Goal: Task Accomplishment & Management: Manage account settings

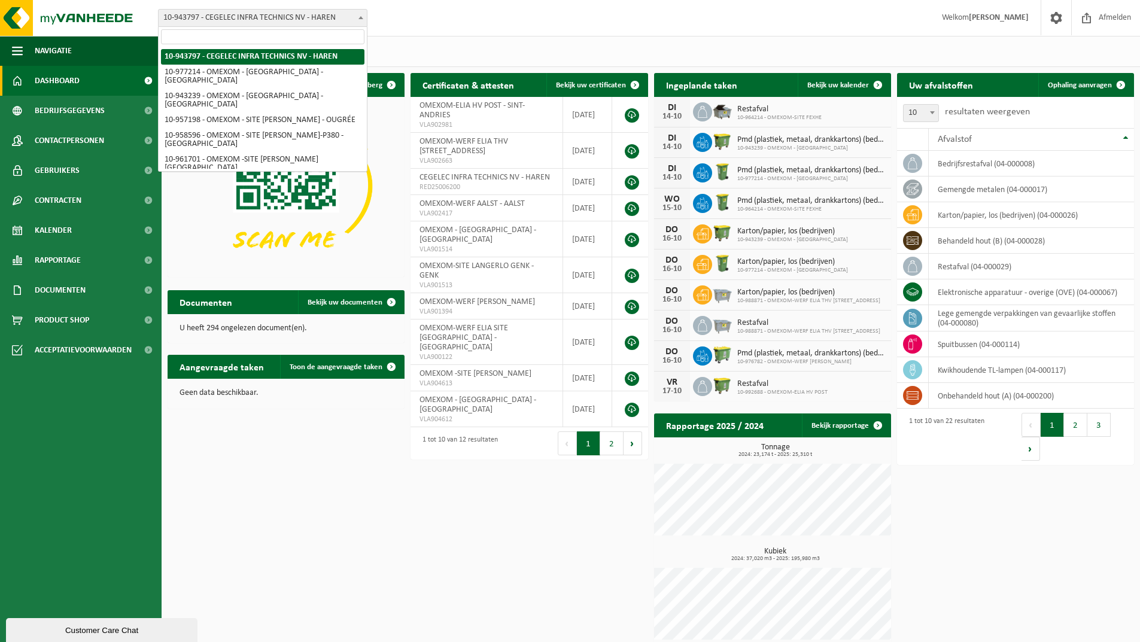
click at [360, 18] on b at bounding box center [360, 17] width 5 height 3
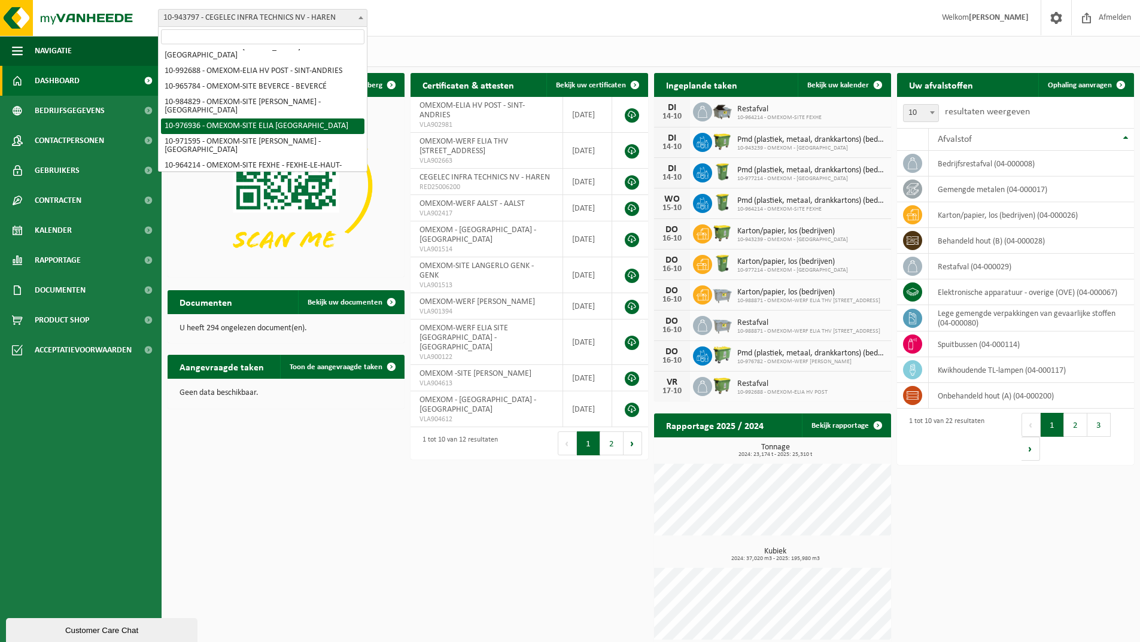
scroll to position [179, 0]
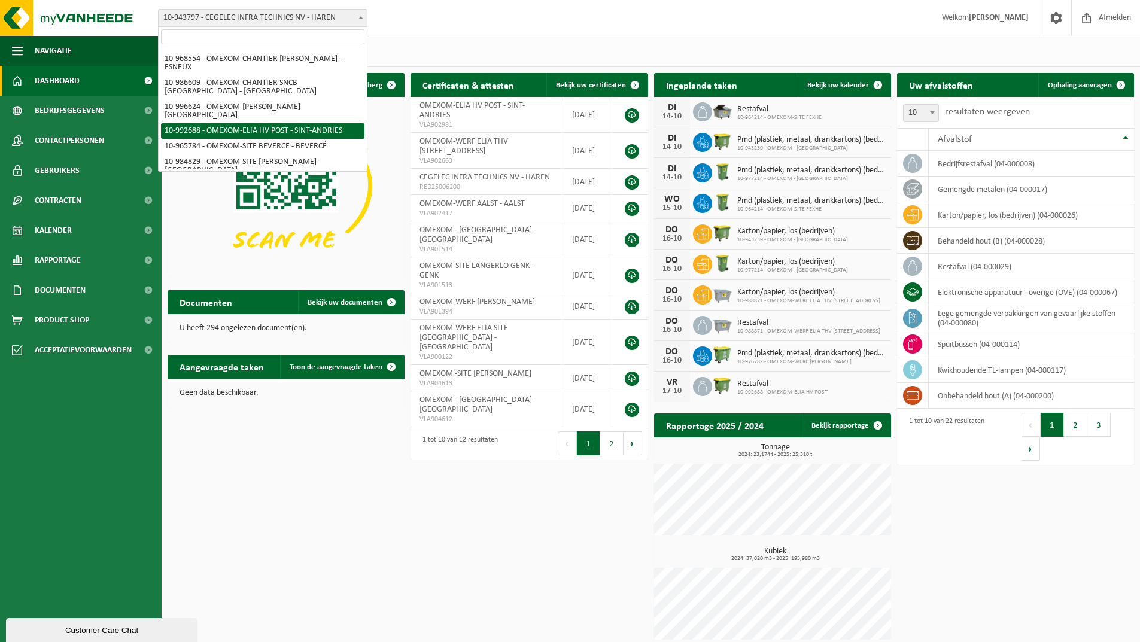
select select "170474"
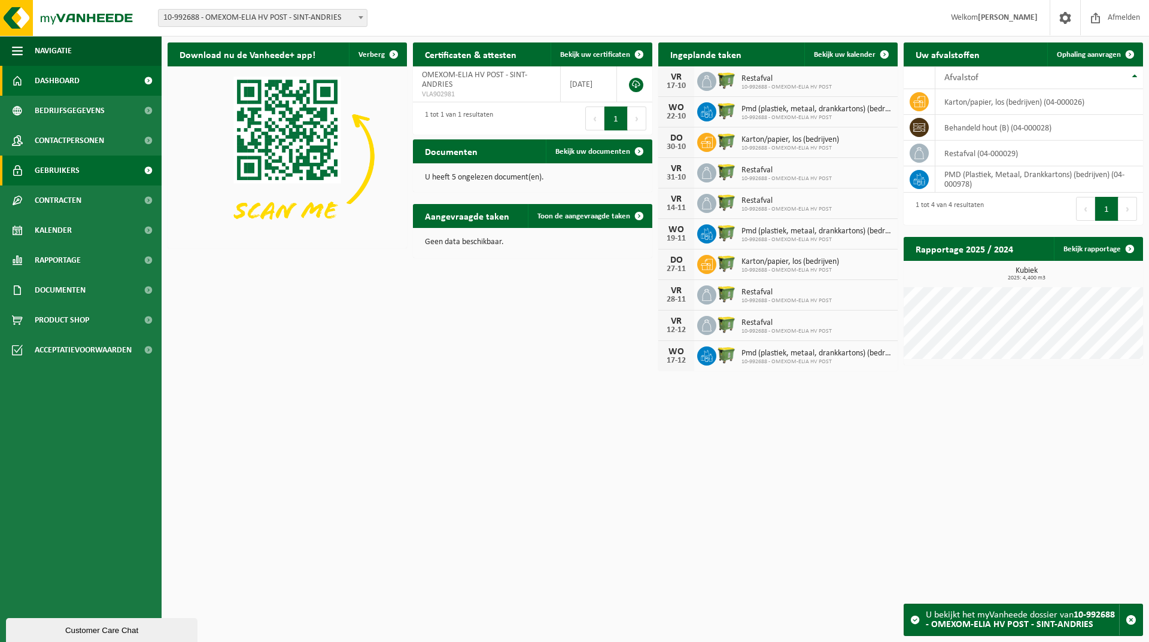
click at [84, 170] on link "Gebruikers" at bounding box center [81, 171] width 162 height 30
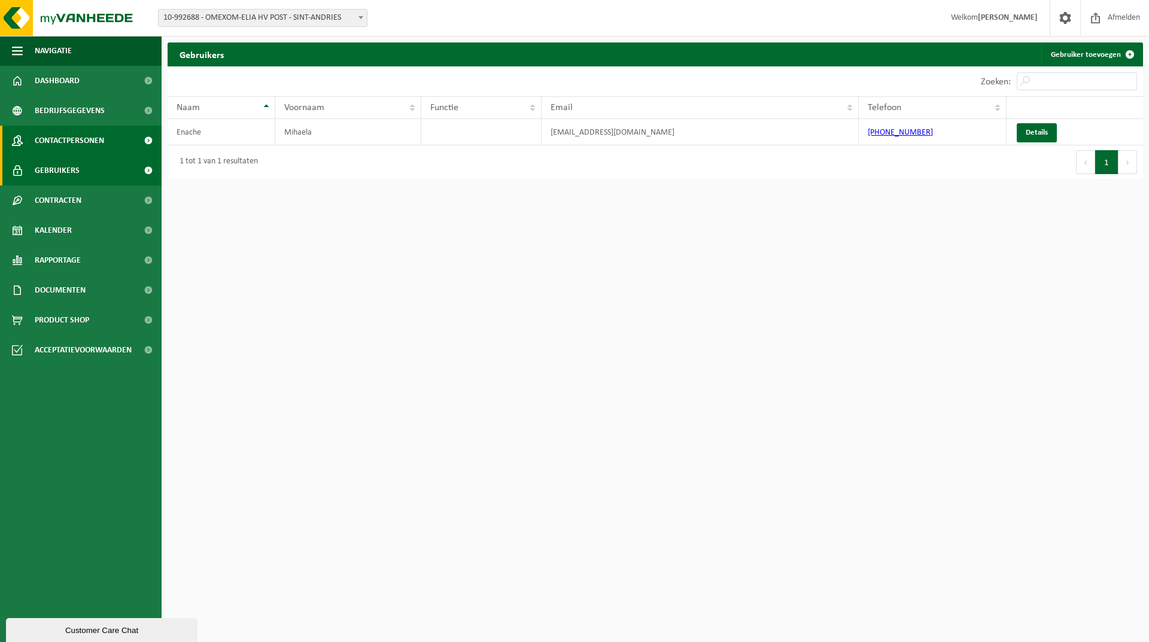
click at [95, 134] on span "Contactpersonen" at bounding box center [69, 141] width 69 height 30
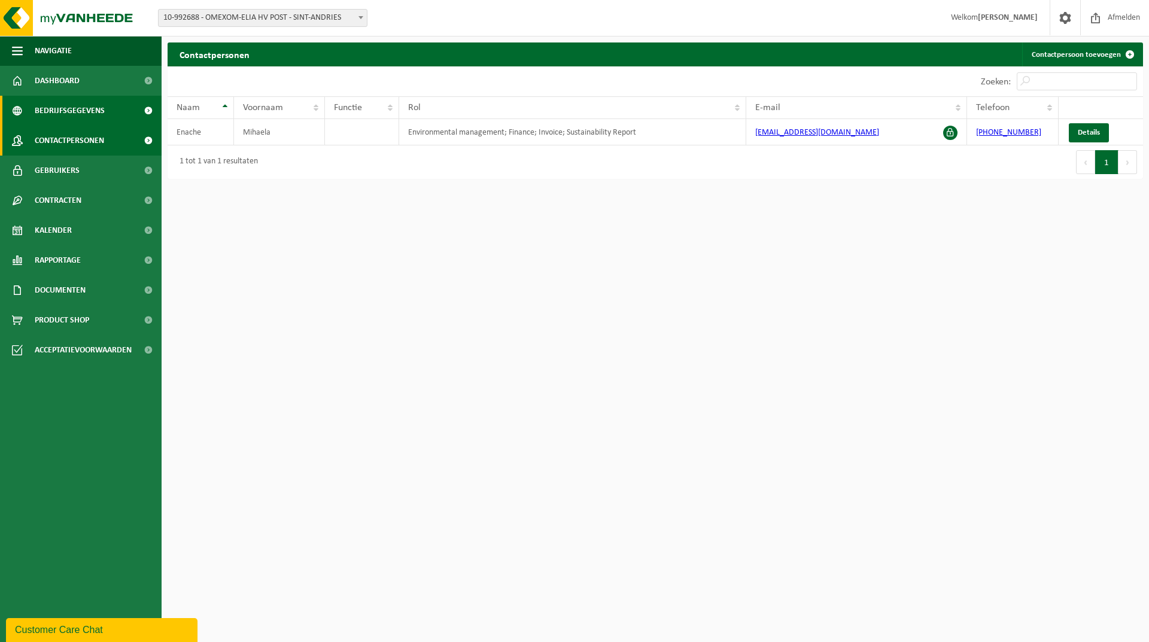
click at [68, 112] on span "Bedrijfsgegevens" at bounding box center [70, 111] width 70 height 30
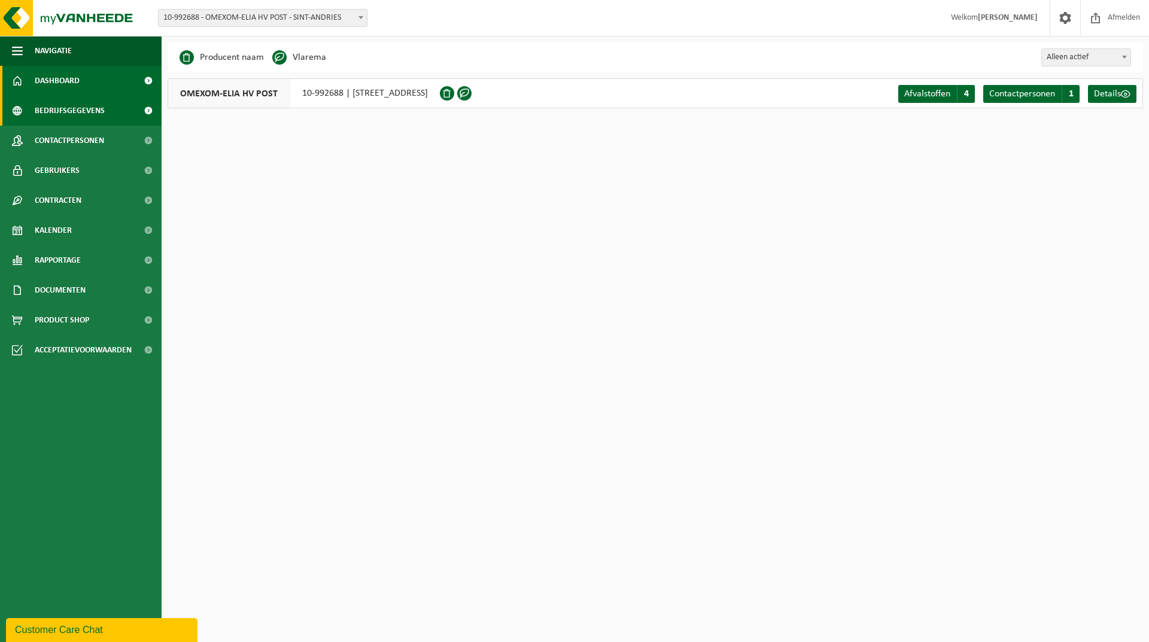
click at [65, 80] on span "Dashboard" at bounding box center [57, 81] width 45 height 30
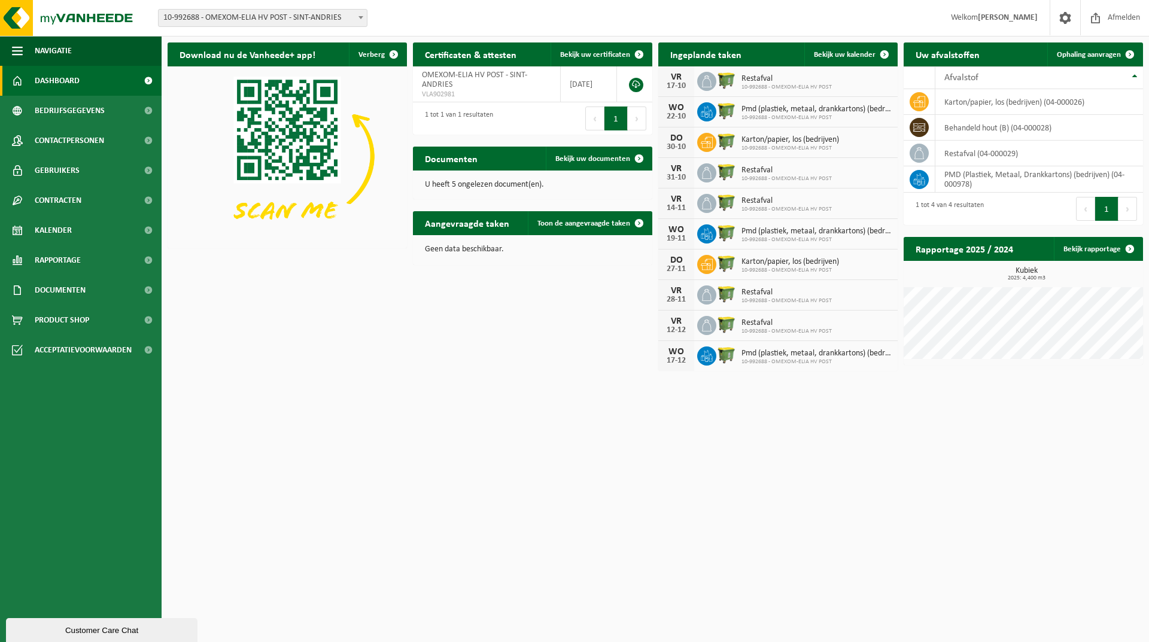
click at [364, 18] on span at bounding box center [361, 18] width 12 height 16
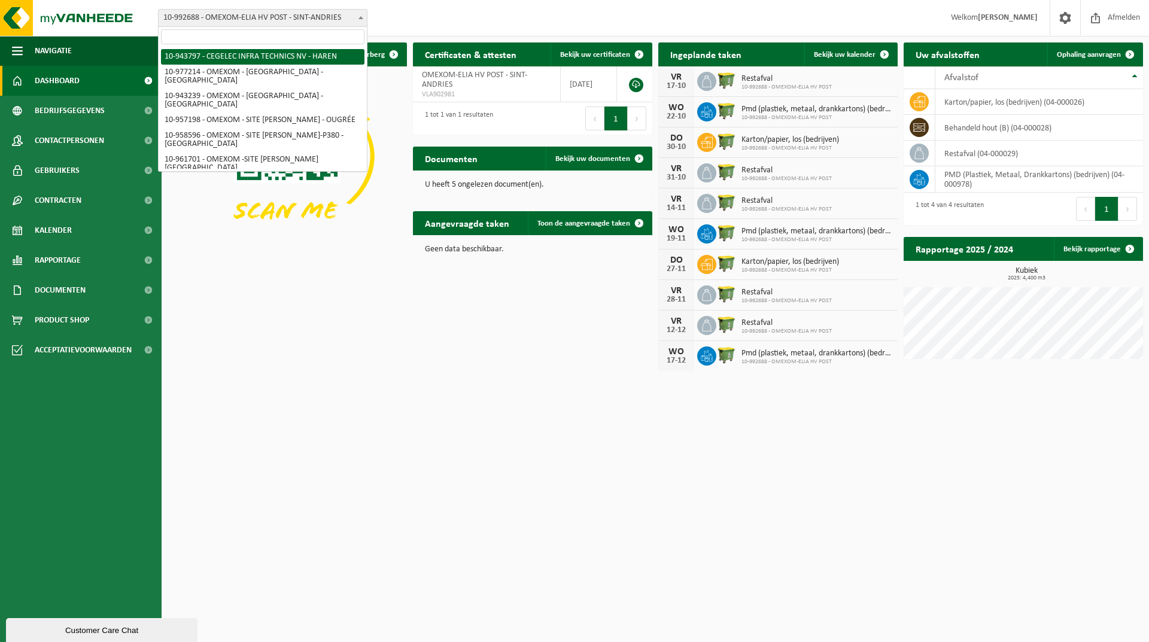
select select "140731"
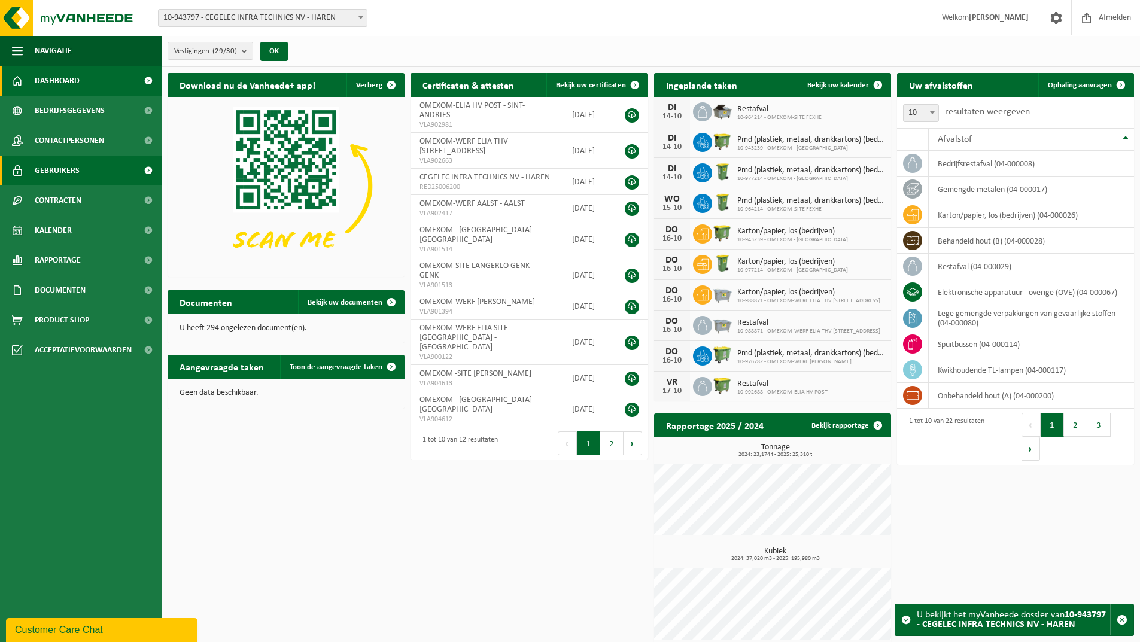
click at [90, 163] on link "Gebruikers" at bounding box center [81, 171] width 162 height 30
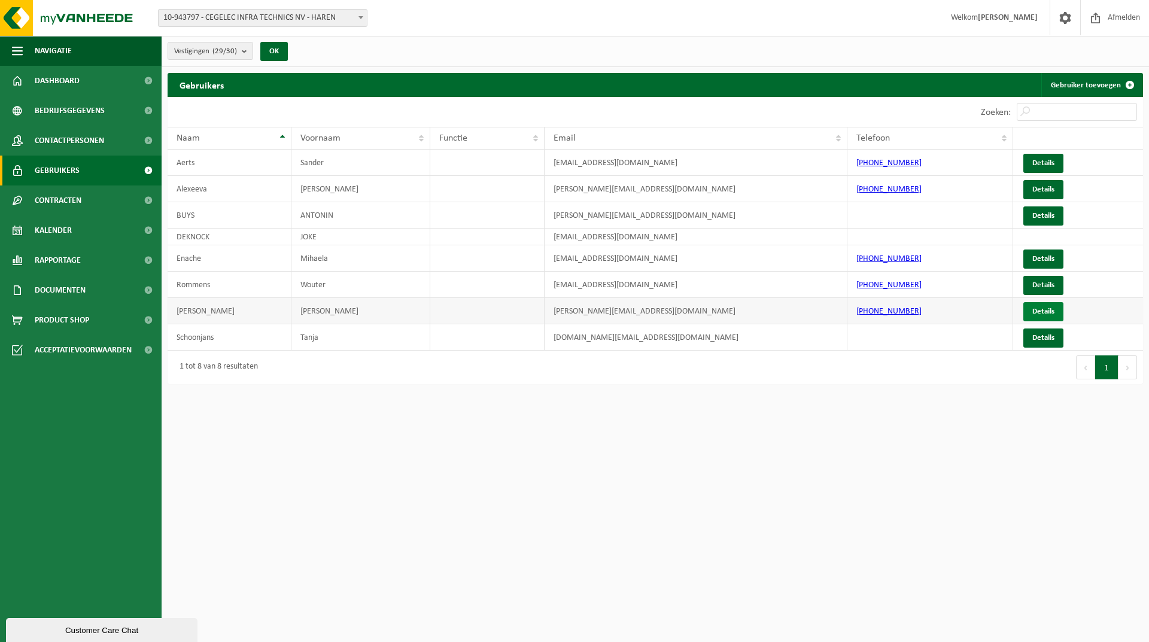
click at [1040, 313] on link "Details" at bounding box center [1043, 311] width 40 height 19
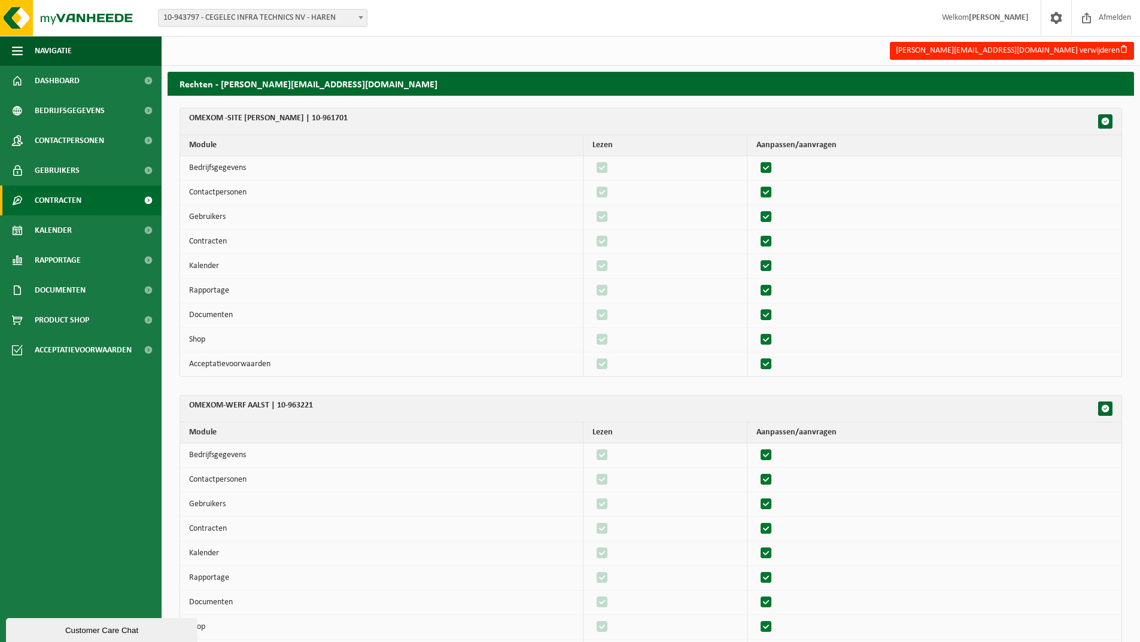
click at [68, 201] on span "Contracten" at bounding box center [58, 200] width 47 height 30
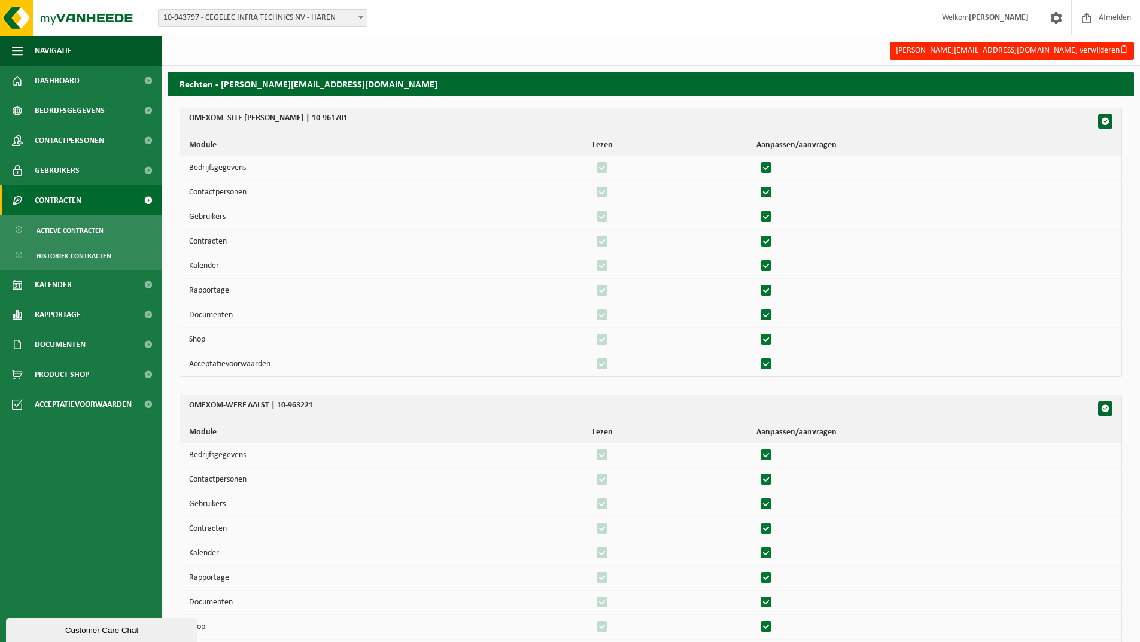
click at [68, 203] on span "Contracten" at bounding box center [58, 200] width 47 height 30
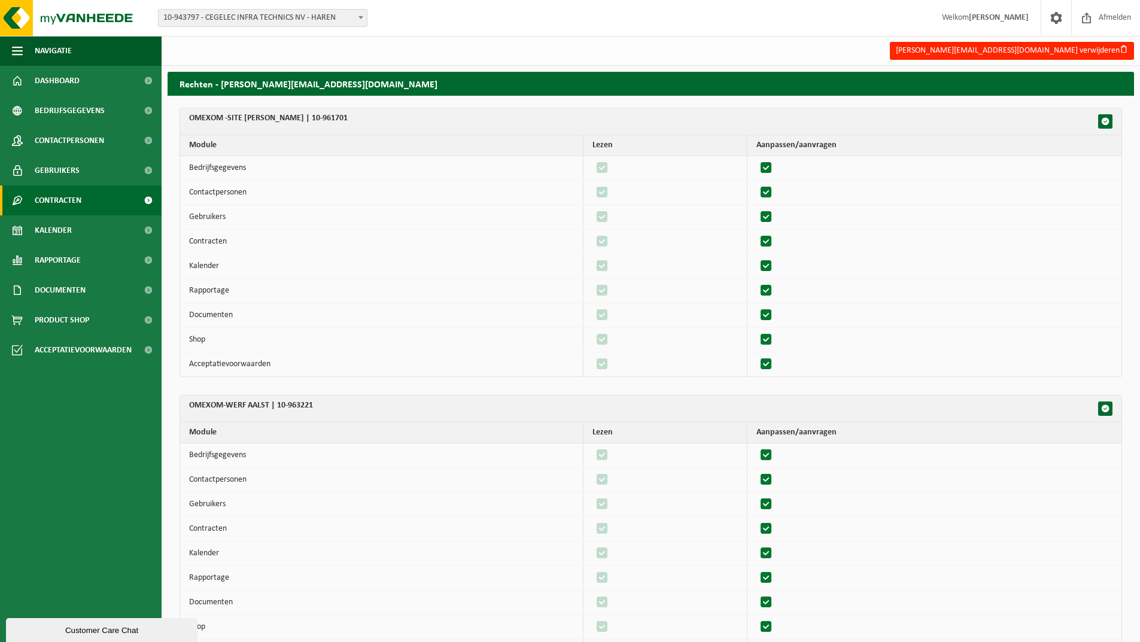
click at [68, 203] on span "Contracten" at bounding box center [58, 200] width 47 height 30
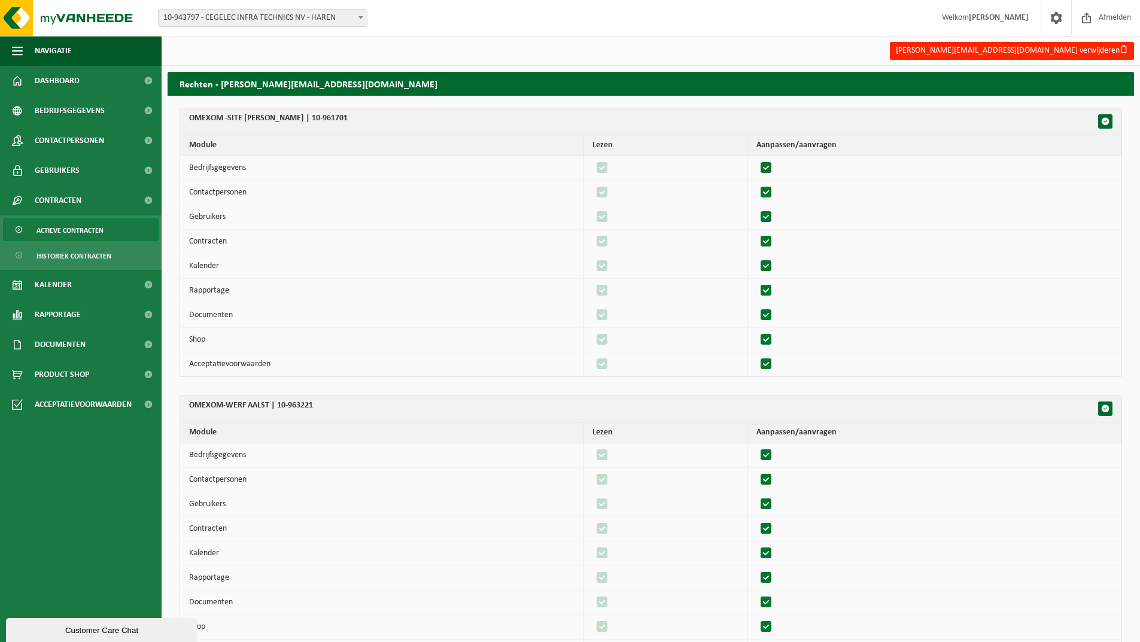
click at [80, 232] on span "Actieve contracten" at bounding box center [69, 230] width 67 height 23
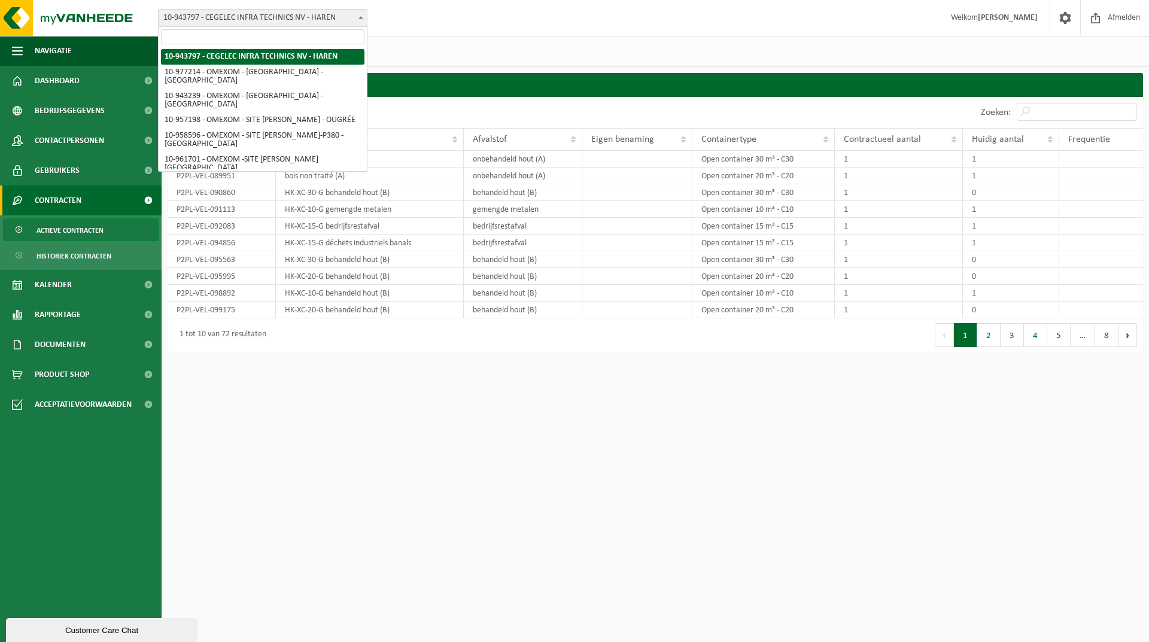
click at [361, 17] on b at bounding box center [360, 17] width 5 height 3
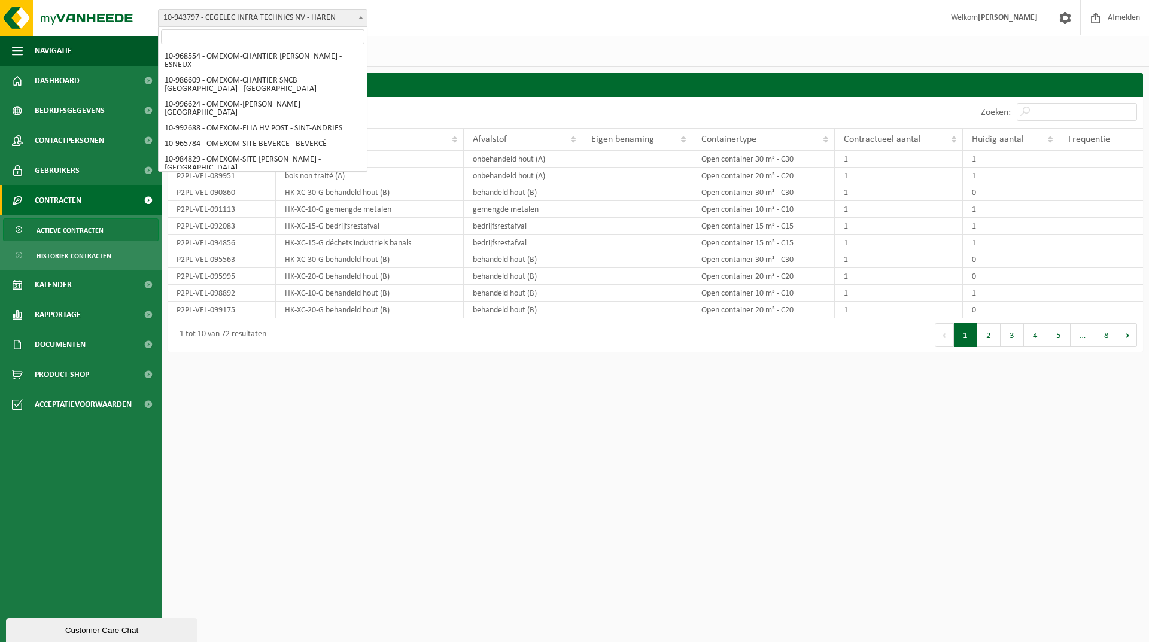
scroll to position [169, 0]
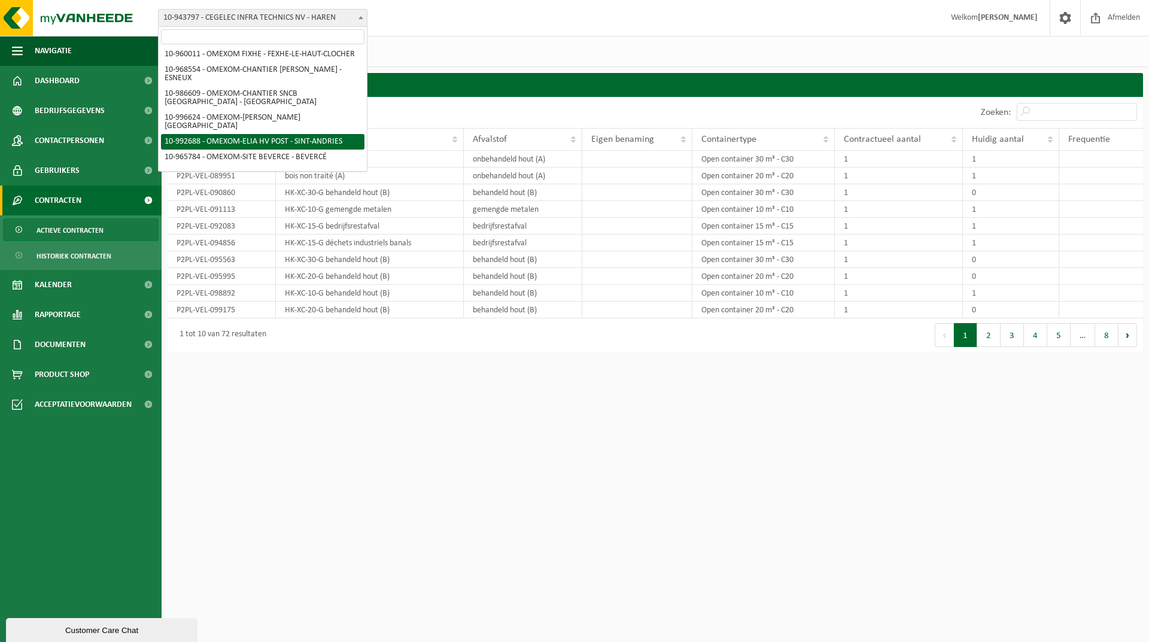
select select "170474"
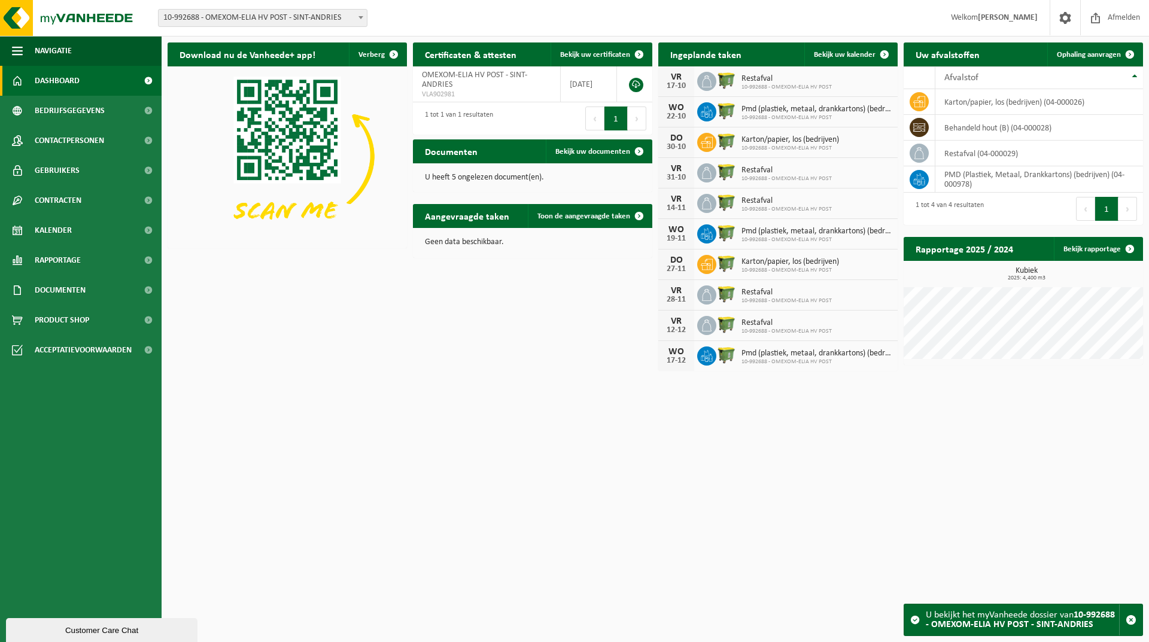
click at [1009, 626] on strong "10-992688 - OMEXOM-ELIA HV POST - SINT-ANDRIES" at bounding box center [1020, 619] width 189 height 19
click at [144, 170] on span at bounding box center [148, 171] width 27 height 30
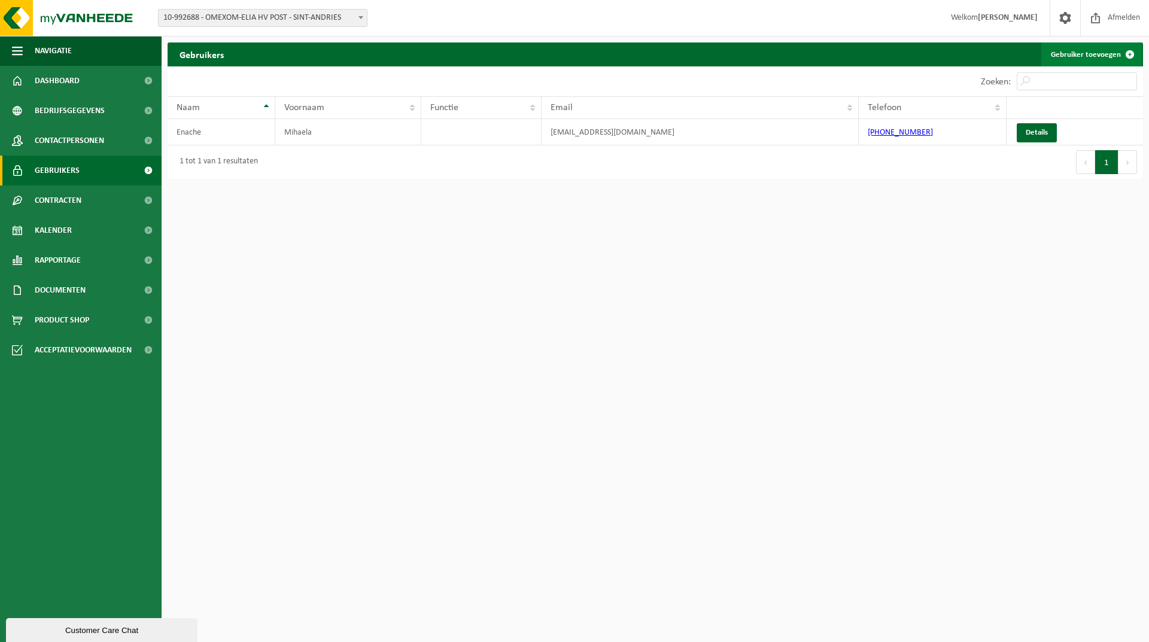
click at [1084, 50] on link "Gebruiker toevoegen" at bounding box center [1091, 54] width 101 height 24
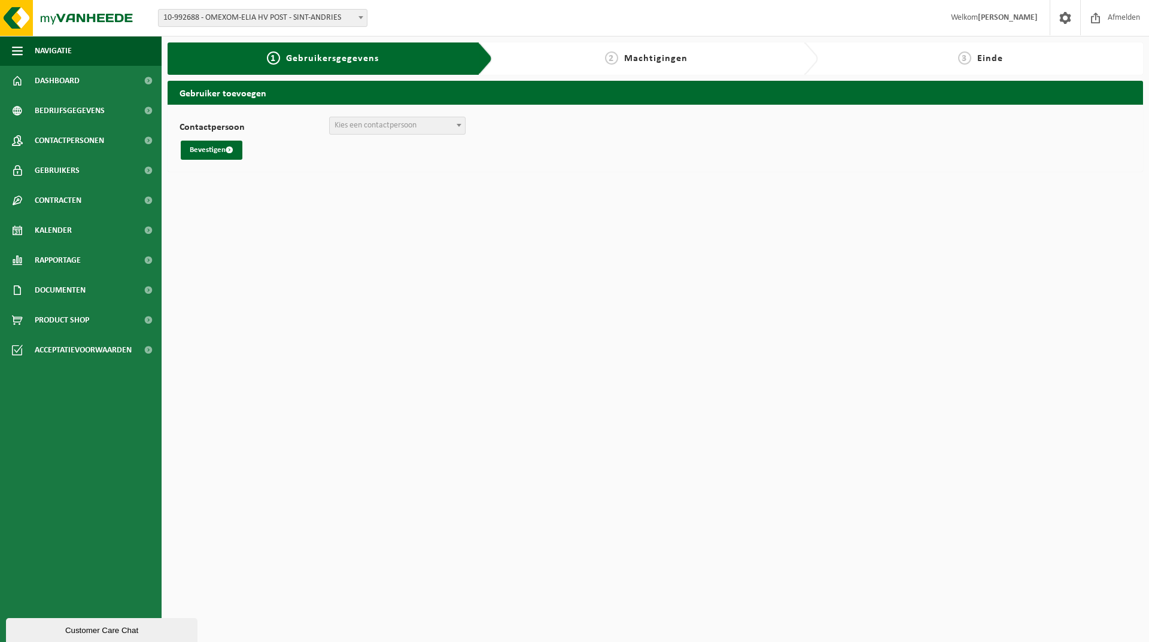
click at [463, 124] on span at bounding box center [459, 125] width 12 height 16
click at [215, 154] on button "Bevestigen" at bounding box center [212, 150] width 62 height 19
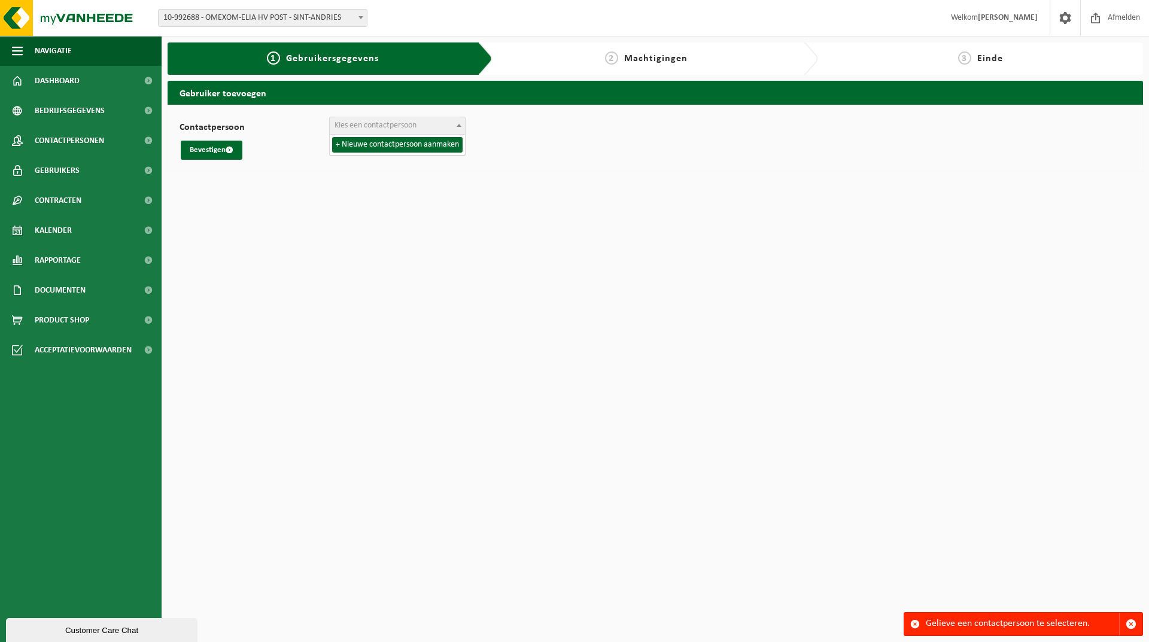
click at [355, 123] on span "Kies een contactpersoon" at bounding box center [375, 125] width 82 height 9
select select "0"
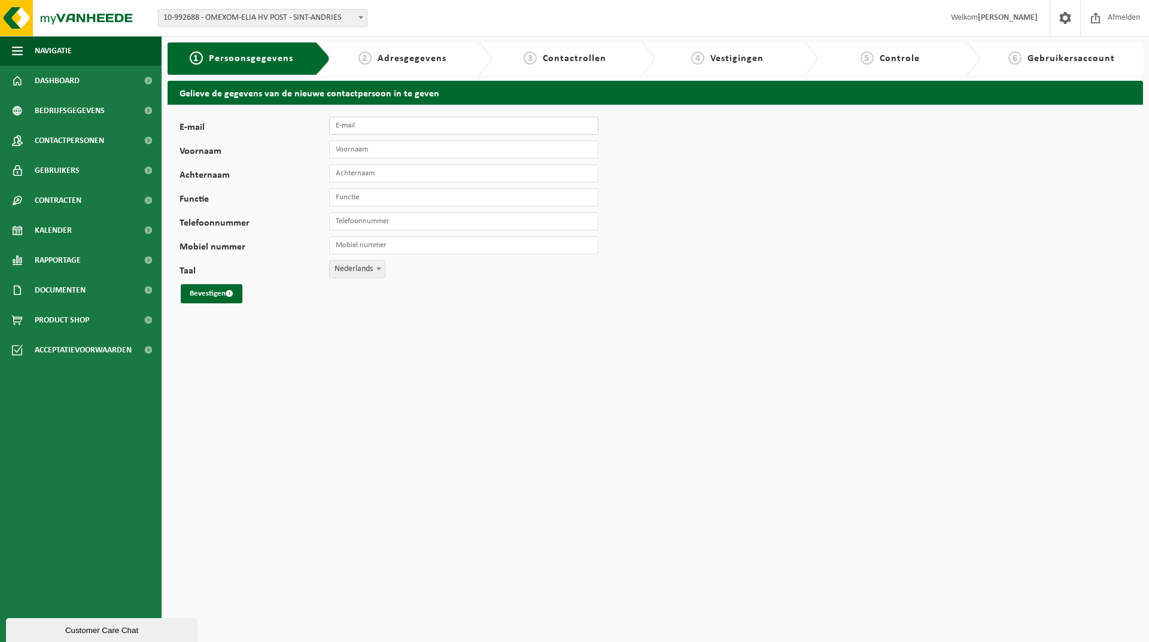
click at [402, 124] on input "E-mail" at bounding box center [463, 126] width 269 height 18
click at [50, 173] on span "Gebruikers" at bounding box center [57, 171] width 45 height 30
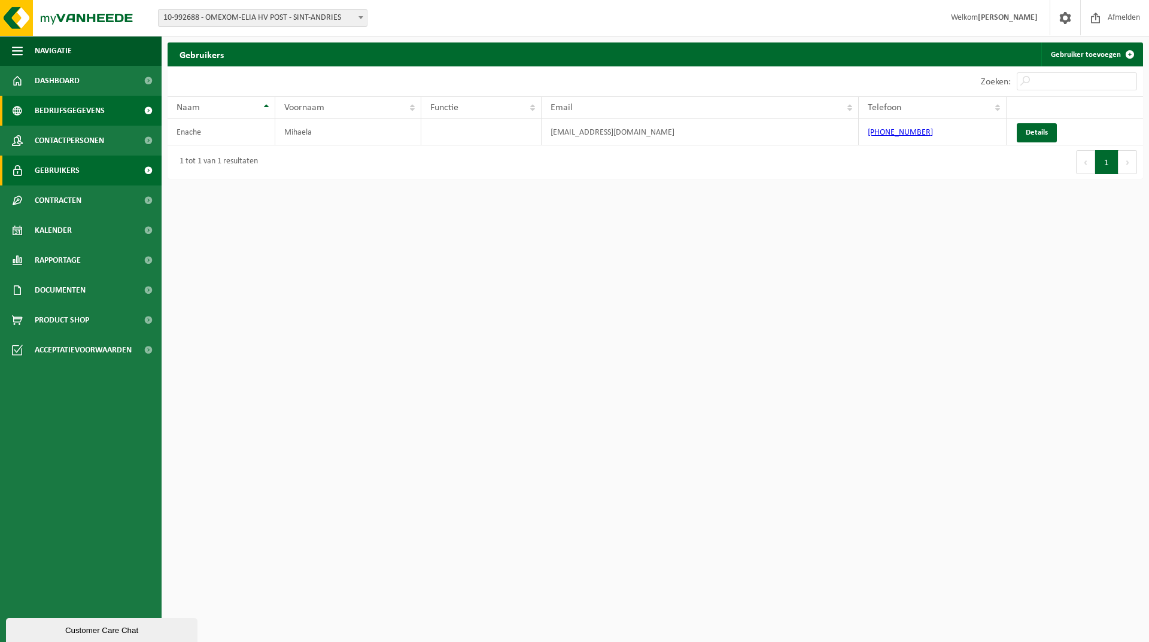
click at [68, 115] on span "Bedrijfsgegevens" at bounding box center [70, 111] width 70 height 30
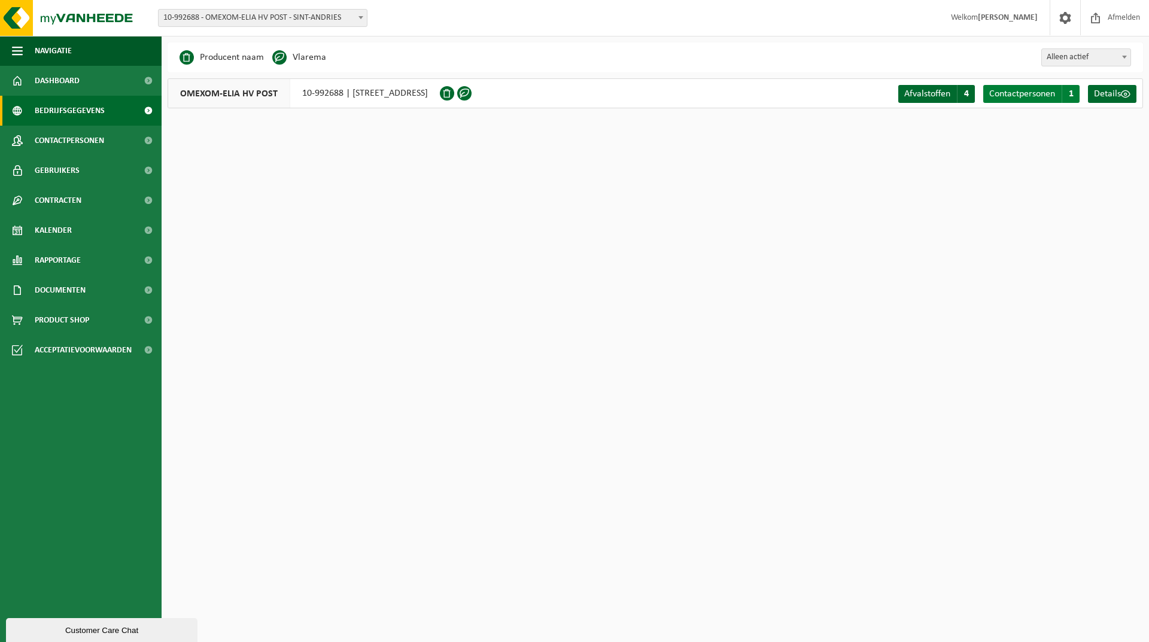
click at [1070, 94] on span "1" at bounding box center [1070, 94] width 18 height 18
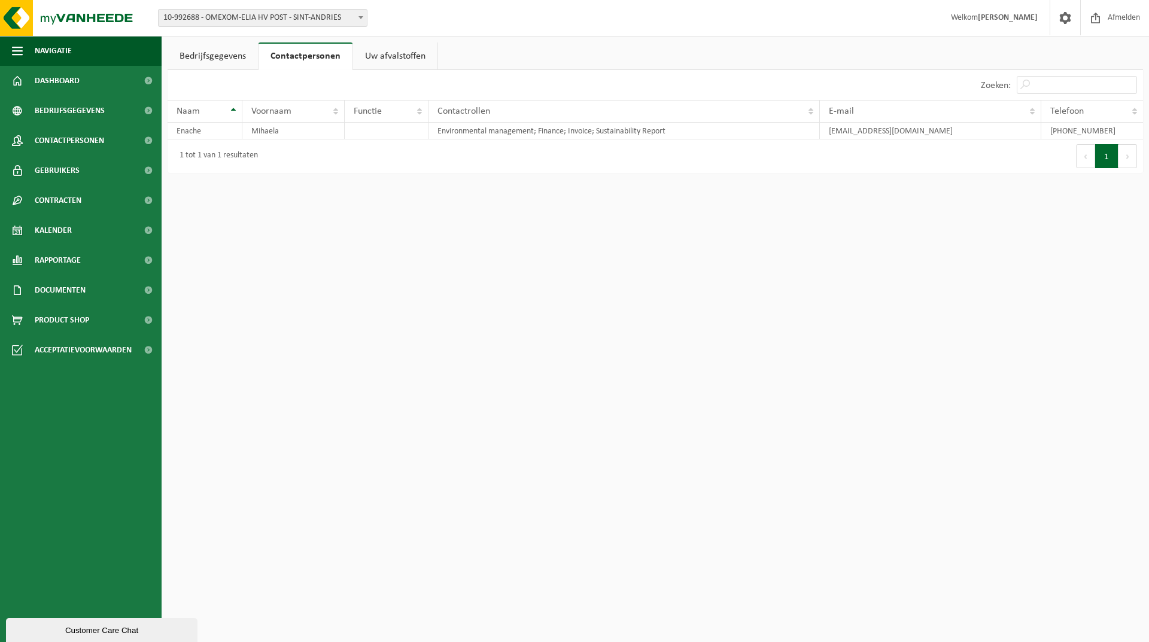
click at [413, 57] on link "Uw afvalstoffen" at bounding box center [395, 56] width 84 height 28
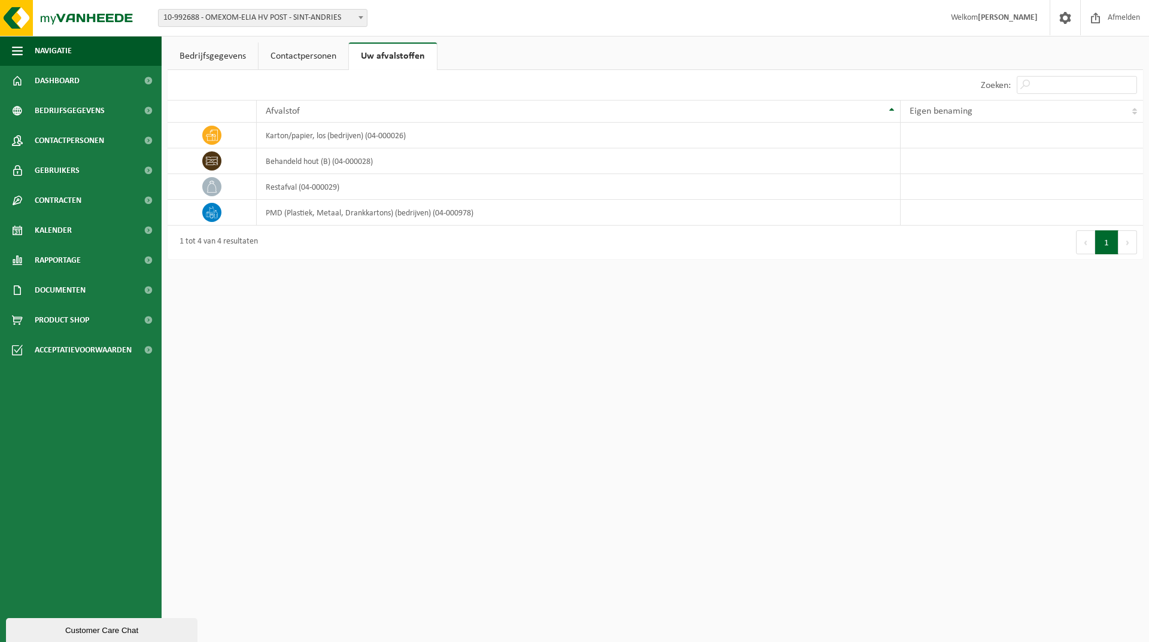
click at [304, 57] on link "Contactpersonen" at bounding box center [303, 56] width 90 height 28
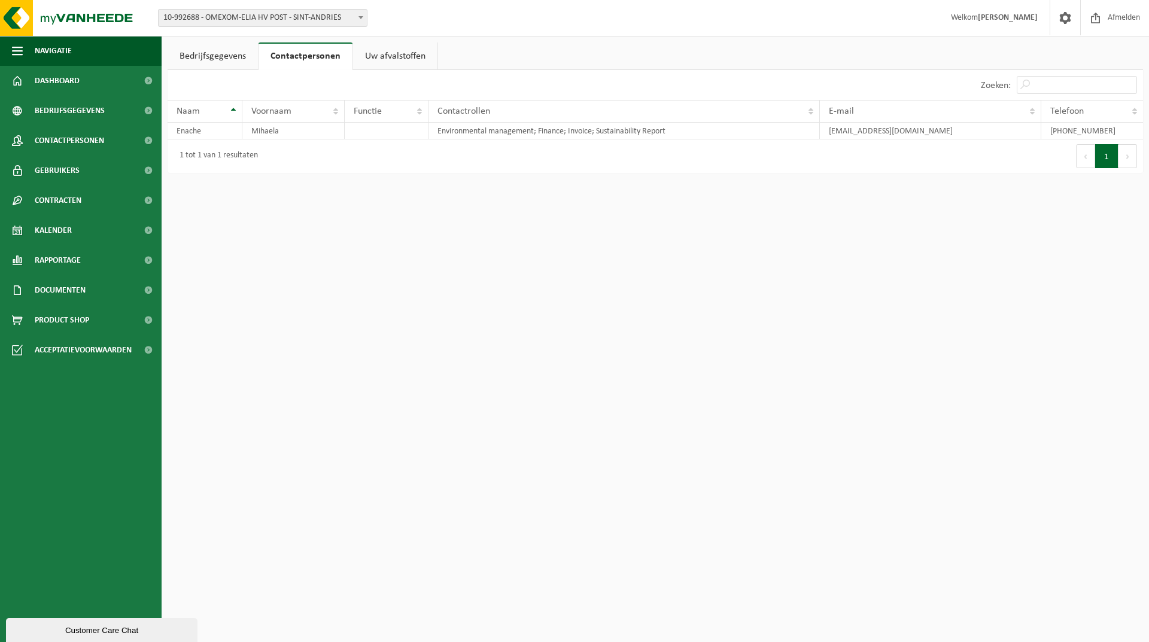
click at [194, 54] on link "Bedrijfsgegevens" at bounding box center [213, 56] width 90 height 28
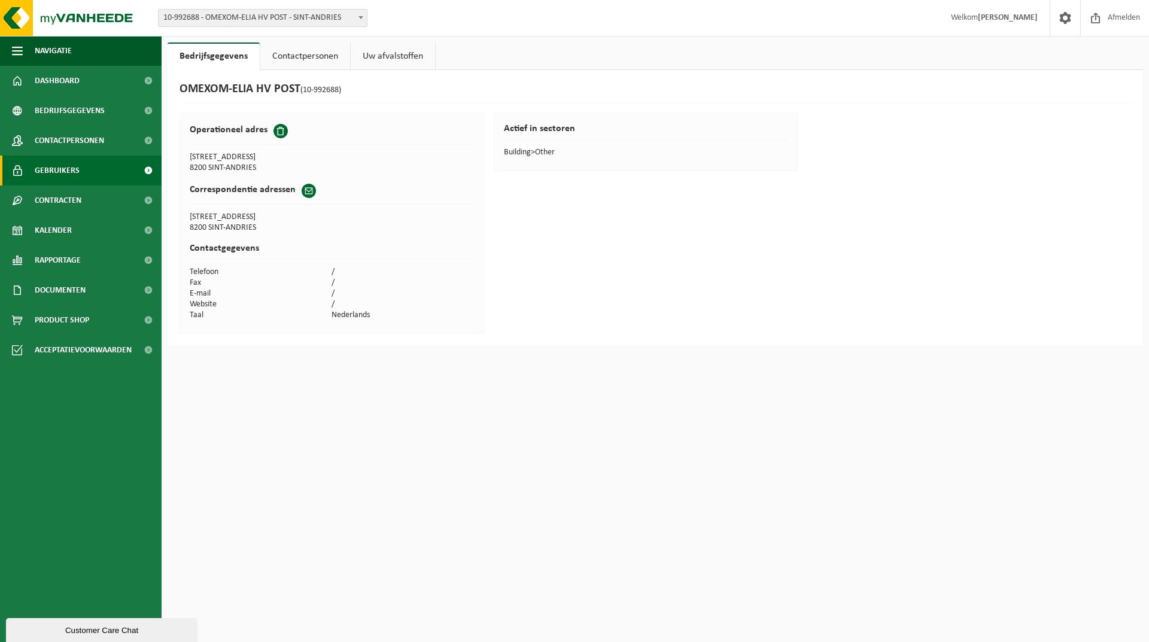
click at [18, 171] on span at bounding box center [17, 171] width 11 height 30
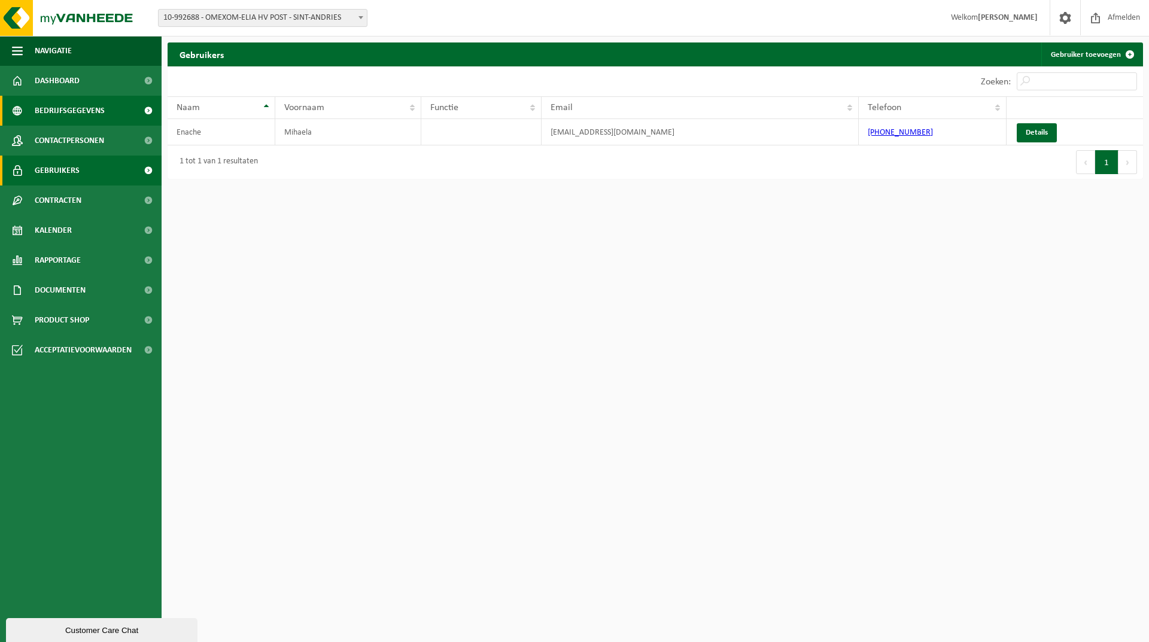
click at [61, 111] on span "Bedrijfsgegevens" at bounding box center [70, 111] width 70 height 30
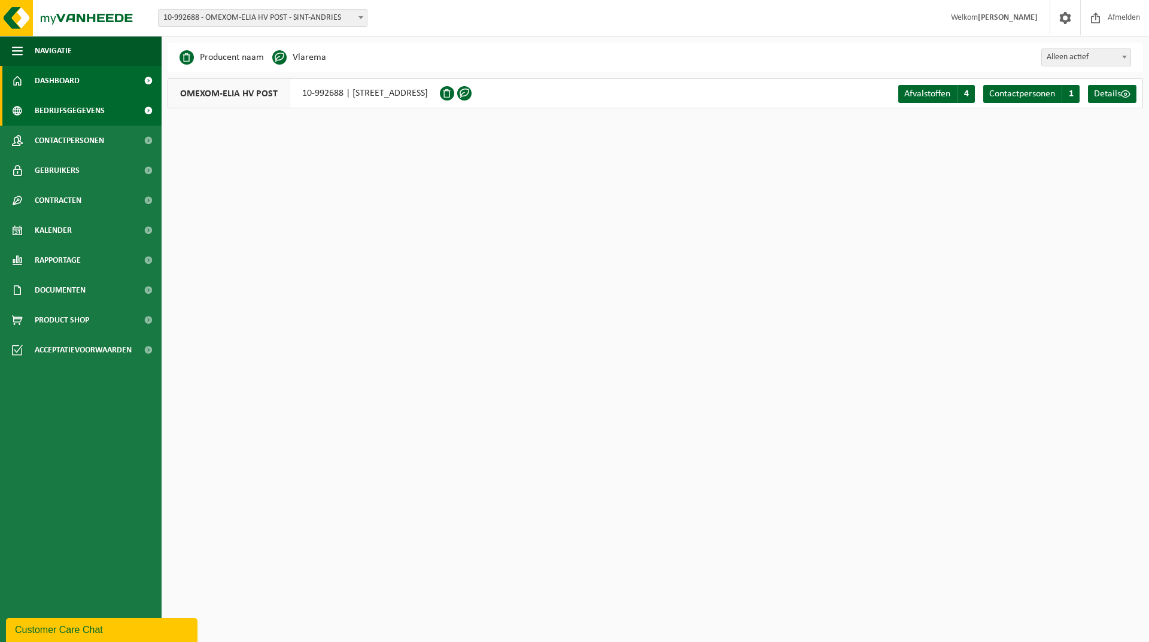
click at [73, 67] on span "Dashboard" at bounding box center [57, 81] width 45 height 30
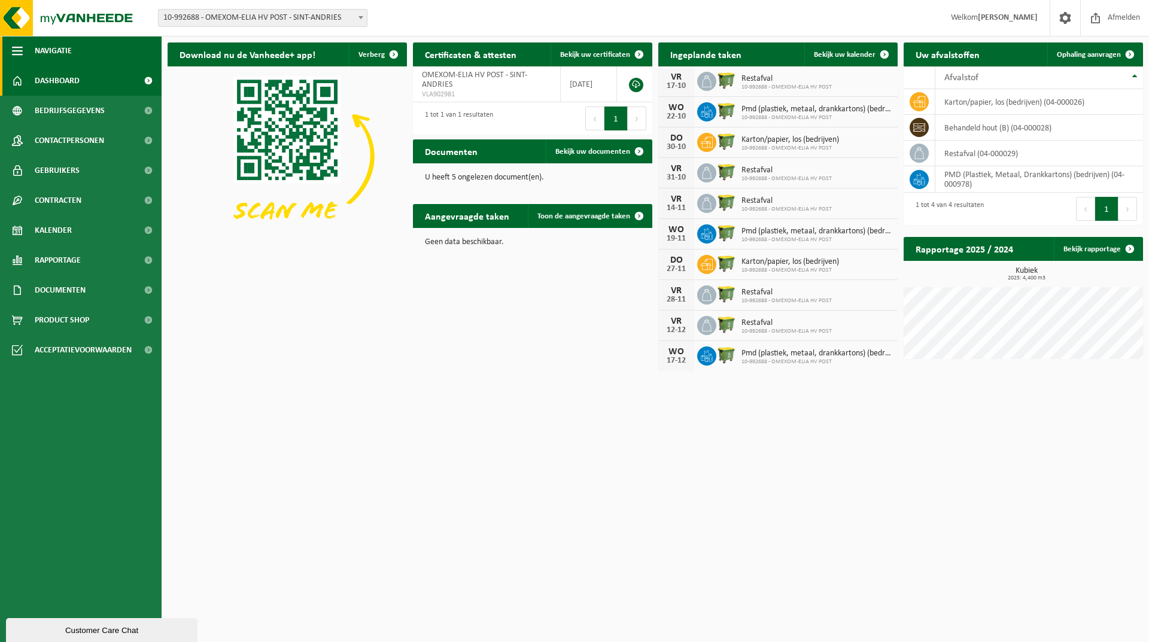
click at [13, 47] on span "button" at bounding box center [17, 51] width 11 height 30
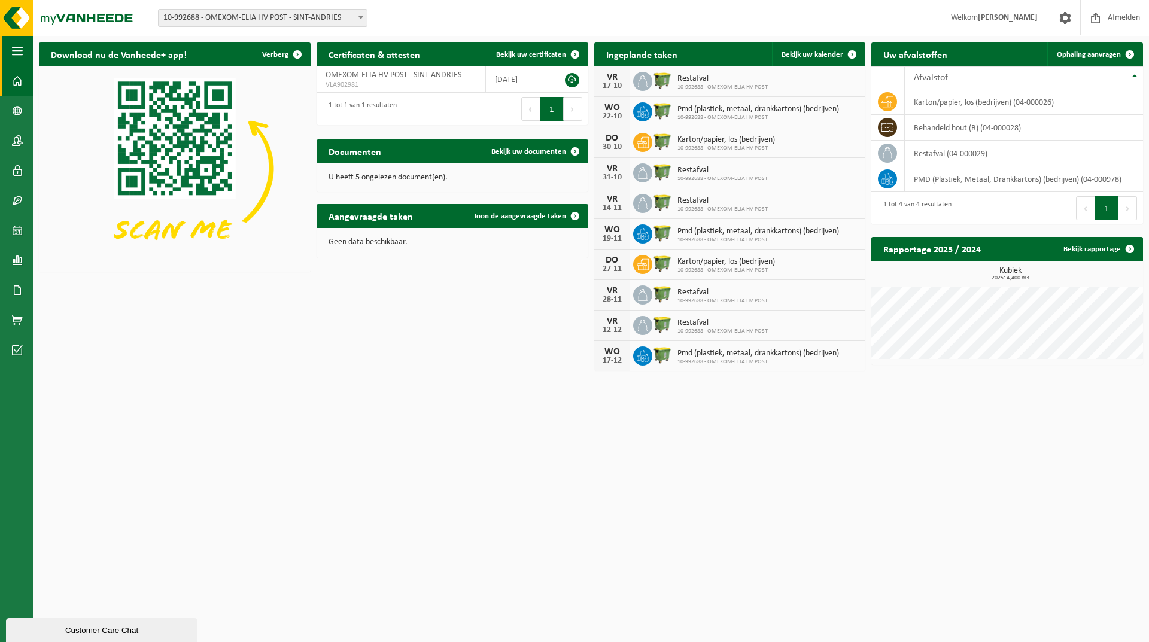
click at [14, 45] on span "button" at bounding box center [17, 51] width 11 height 30
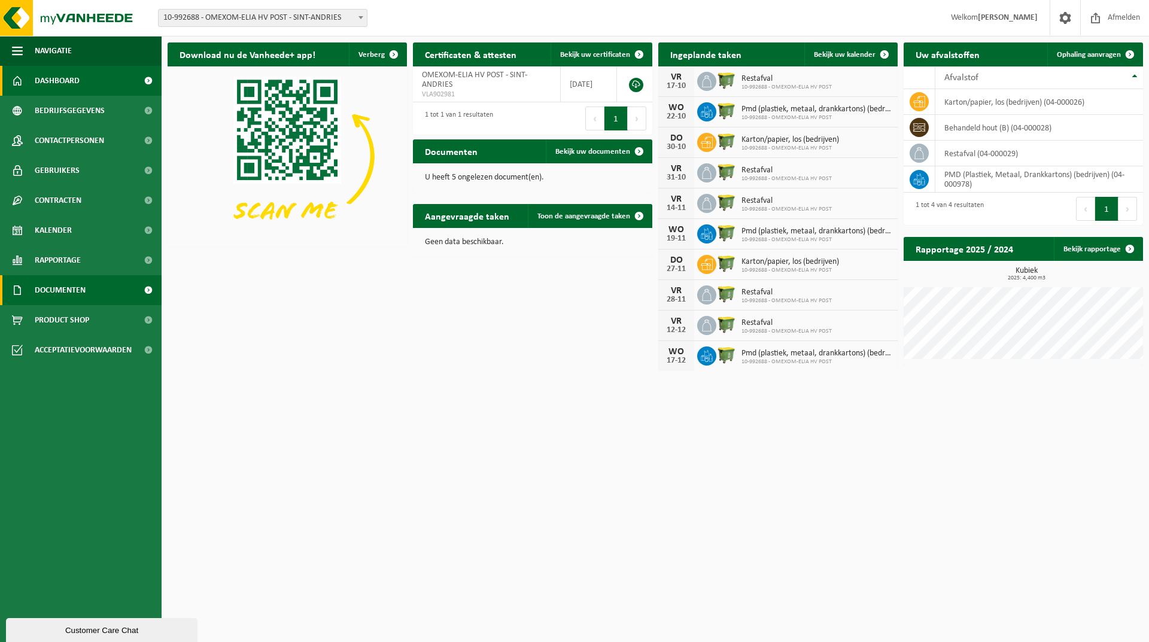
click at [59, 289] on span "Documenten" at bounding box center [60, 290] width 51 height 30
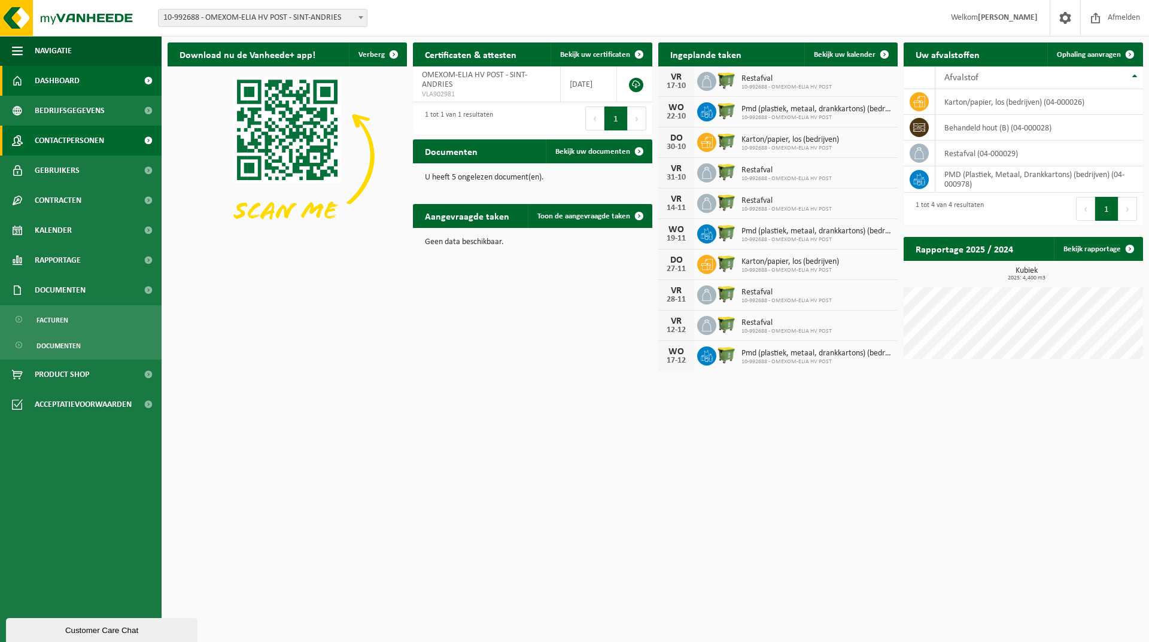
click at [114, 145] on link "Contactpersonen" at bounding box center [81, 141] width 162 height 30
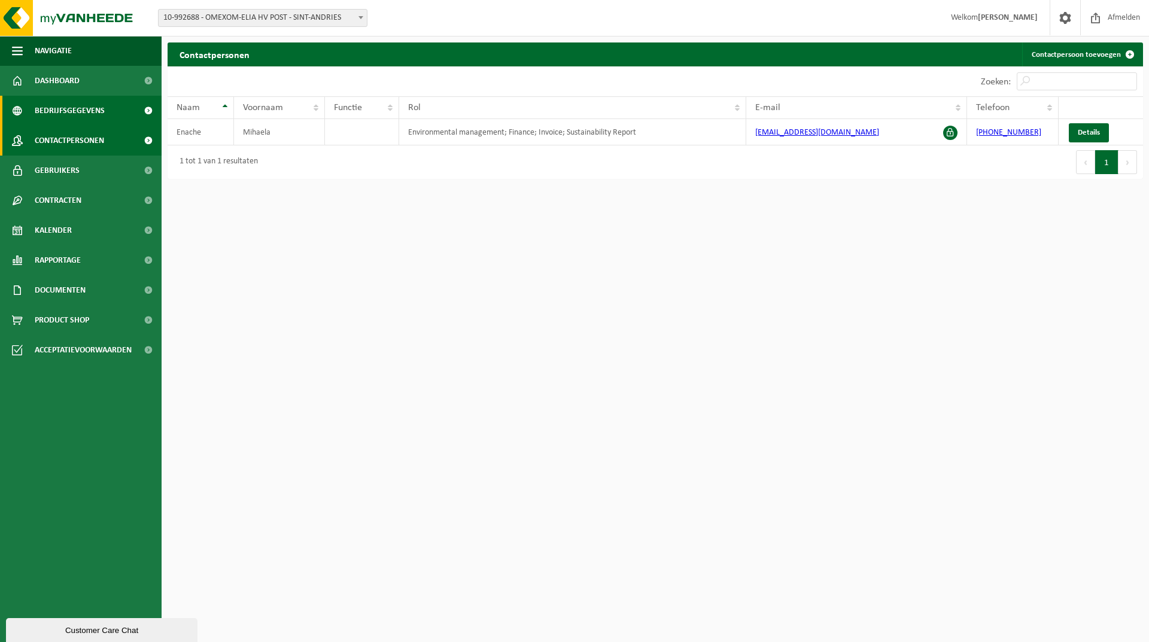
click at [55, 112] on span "Bedrijfsgegevens" at bounding box center [70, 111] width 70 height 30
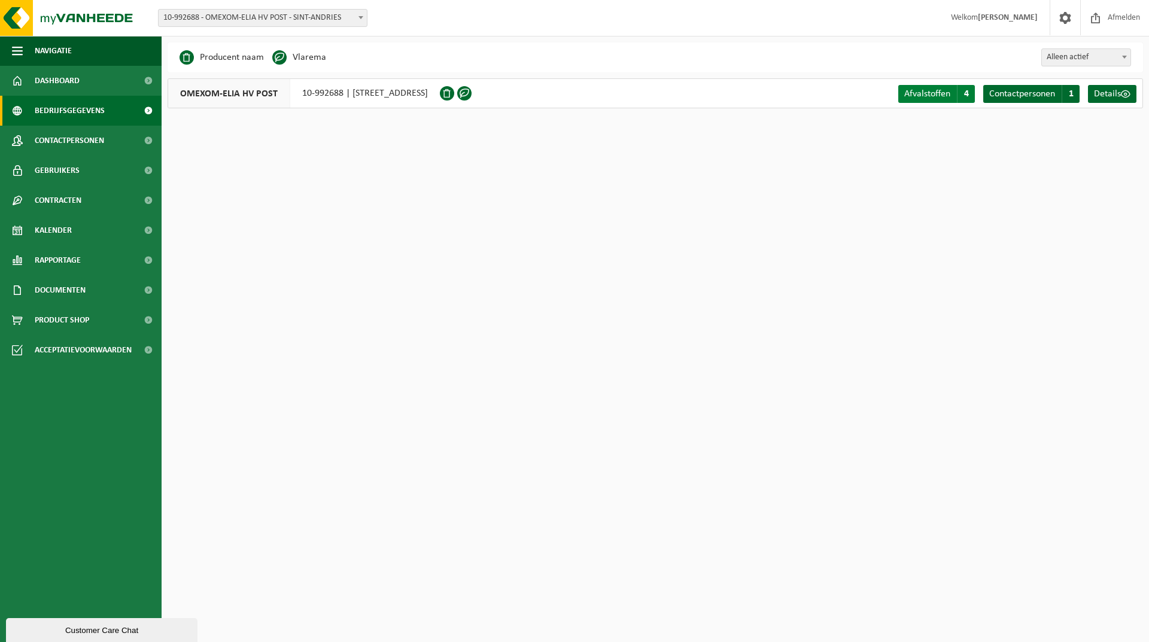
click at [968, 90] on span "4" at bounding box center [966, 94] width 18 height 18
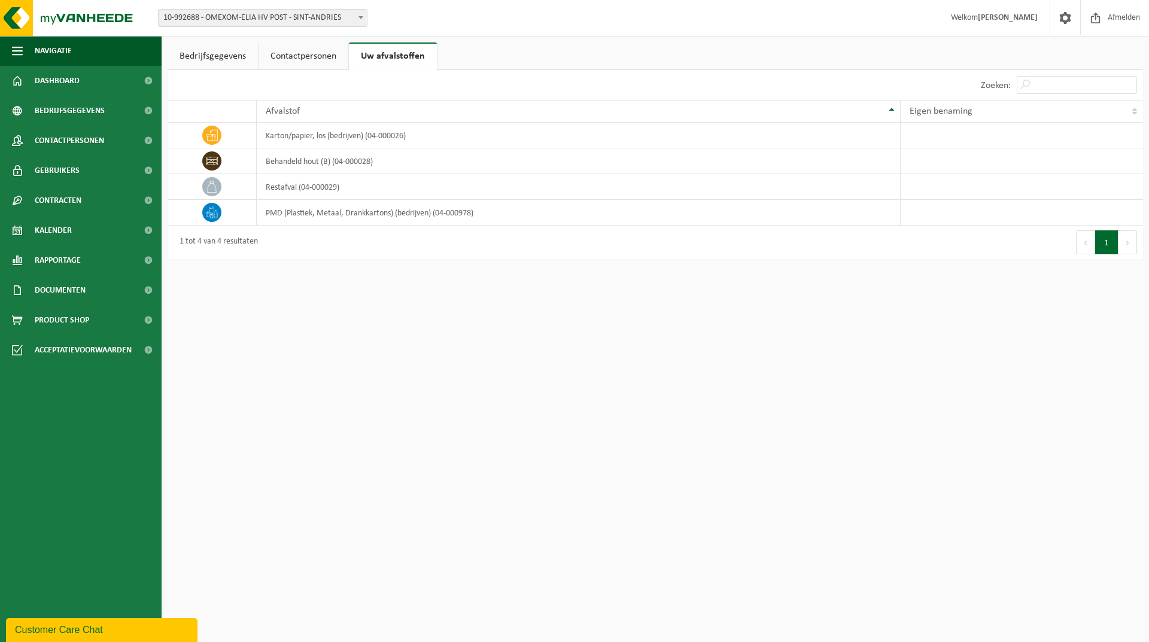
click at [280, 20] on span "10-992688 - OMEXOM-ELIA HV POST - SINT-ANDRIES" at bounding box center [263, 18] width 208 height 17
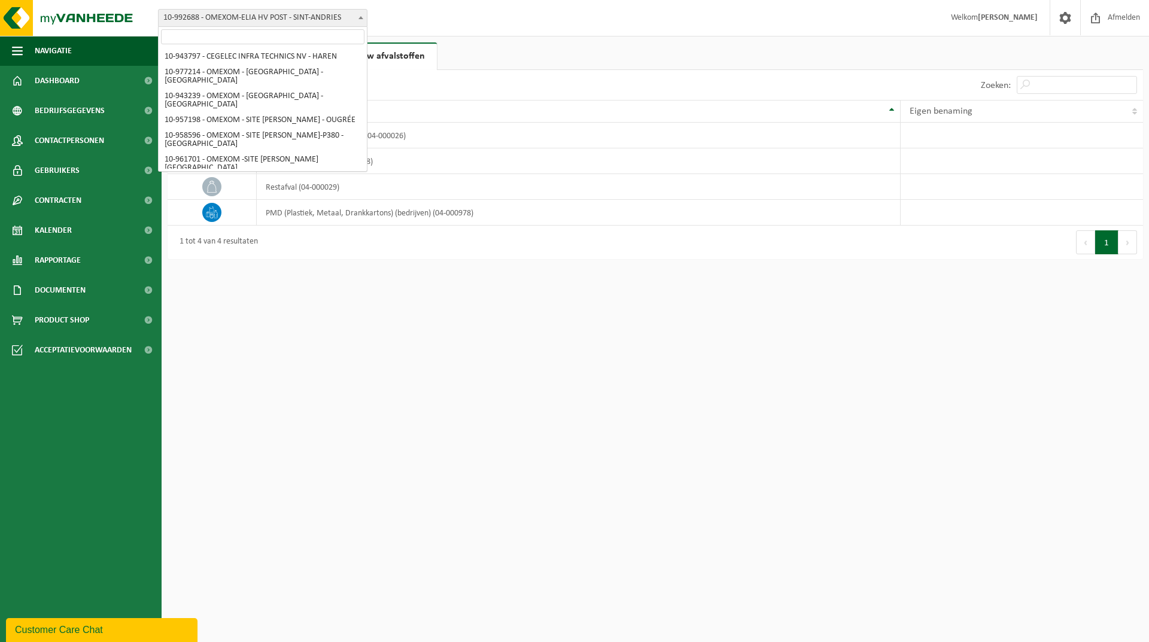
scroll to position [189, 0]
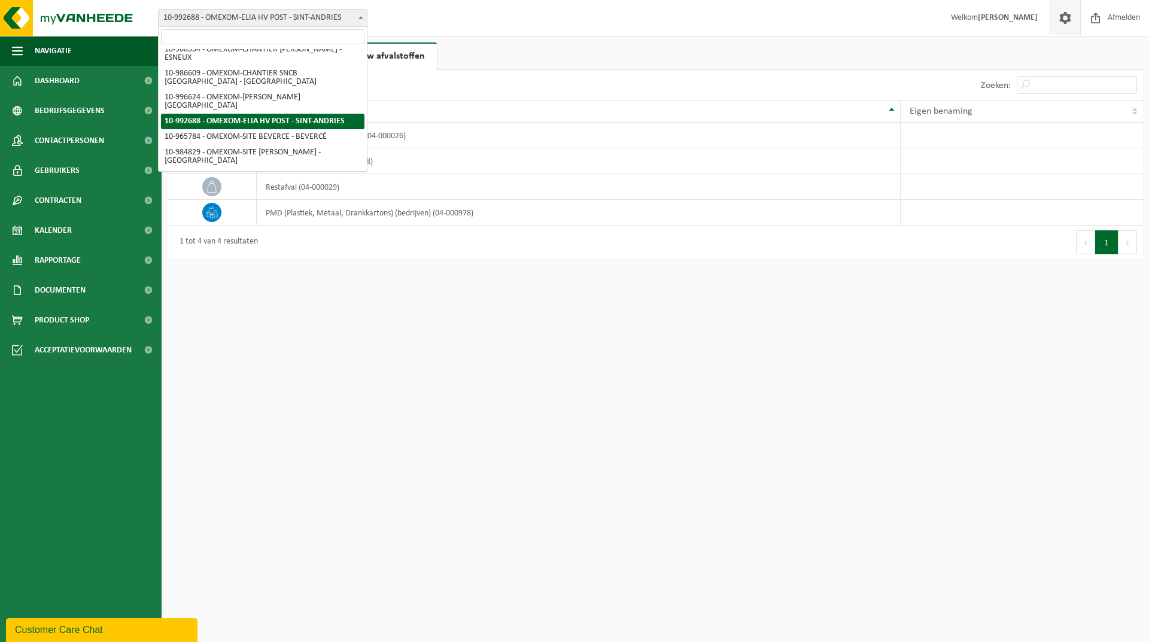
click at [1067, 26] on span at bounding box center [1065, 17] width 18 height 35
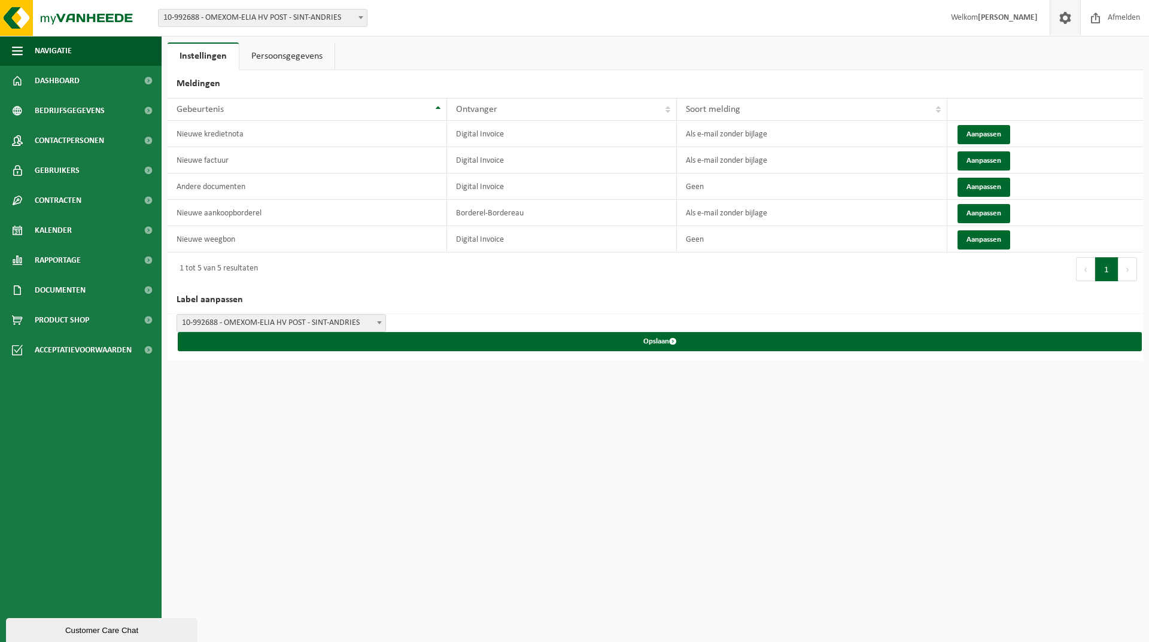
click at [266, 55] on link "Persoonsgegevens" at bounding box center [286, 56] width 95 height 28
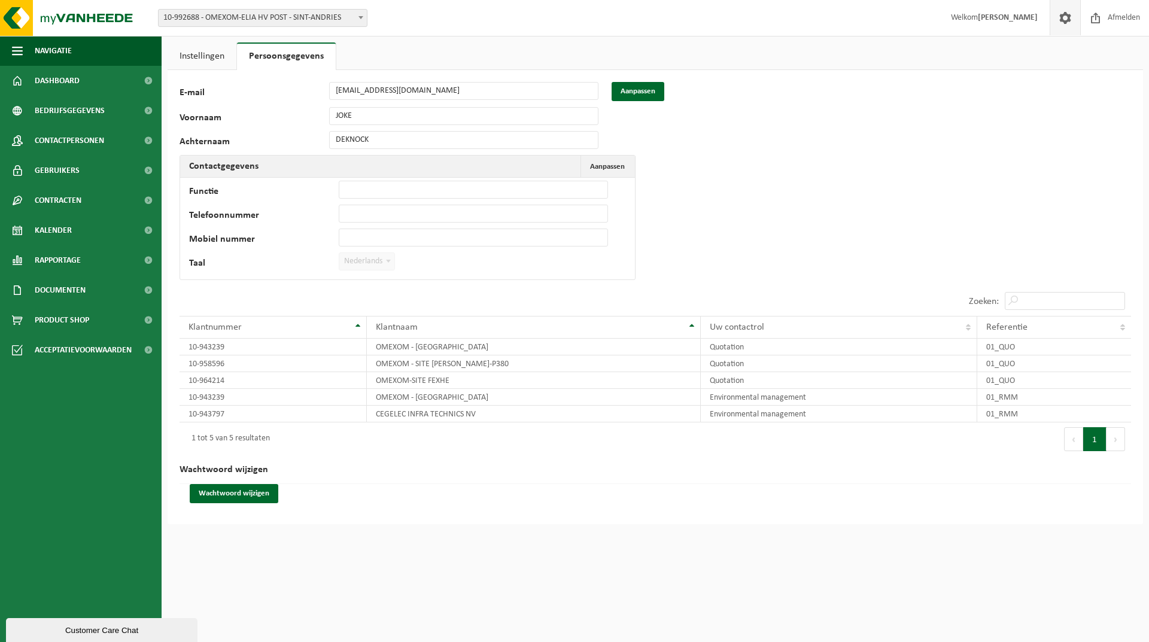
click at [205, 56] on link "Instellingen" at bounding box center [202, 56] width 69 height 28
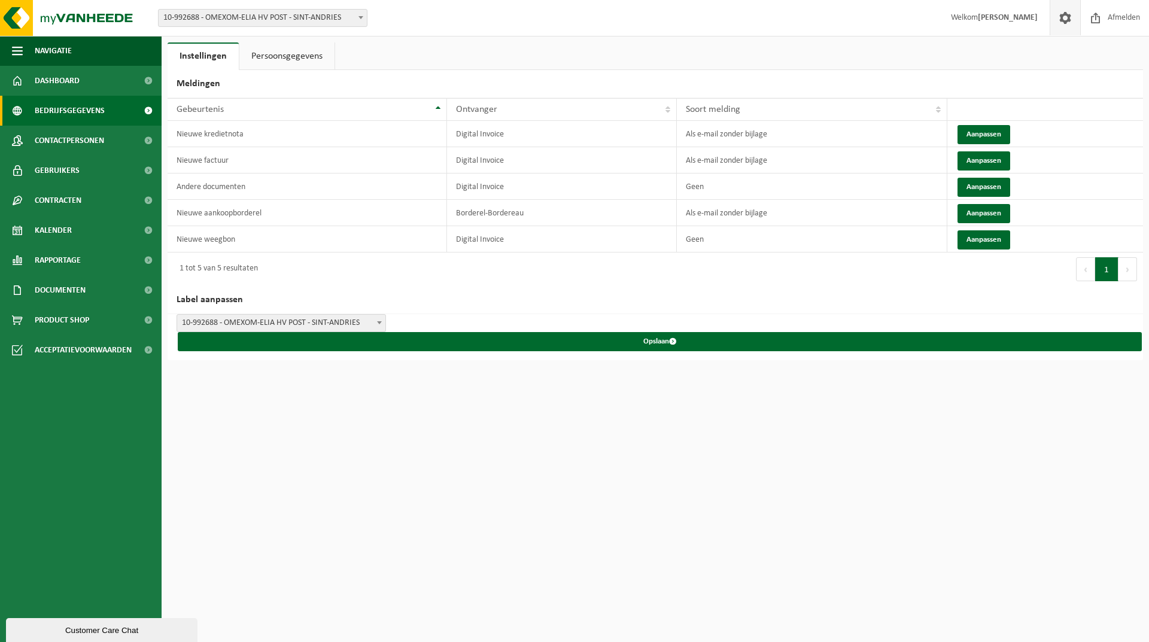
click at [80, 107] on span "Bedrijfsgegevens" at bounding box center [70, 111] width 70 height 30
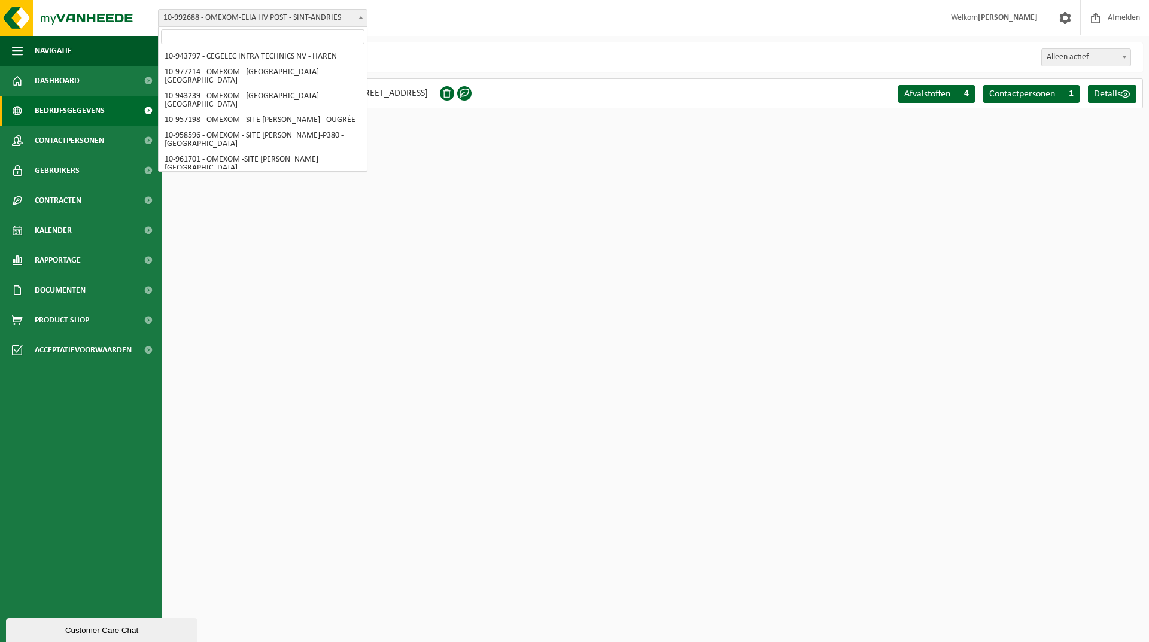
click at [358, 20] on span at bounding box center [361, 18] width 12 height 16
click at [174, 36] on input "search" at bounding box center [262, 36] width 203 height 15
select select "140731"
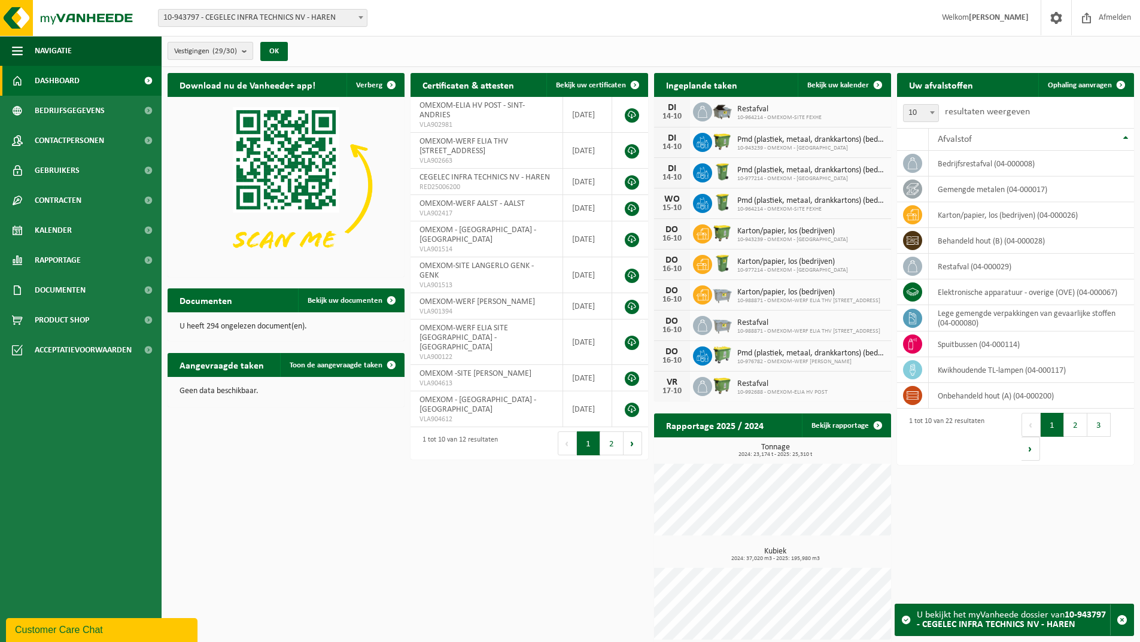
click at [243, 51] on button "Vestigingen (29/30)" at bounding box center [211, 51] width 86 height 18
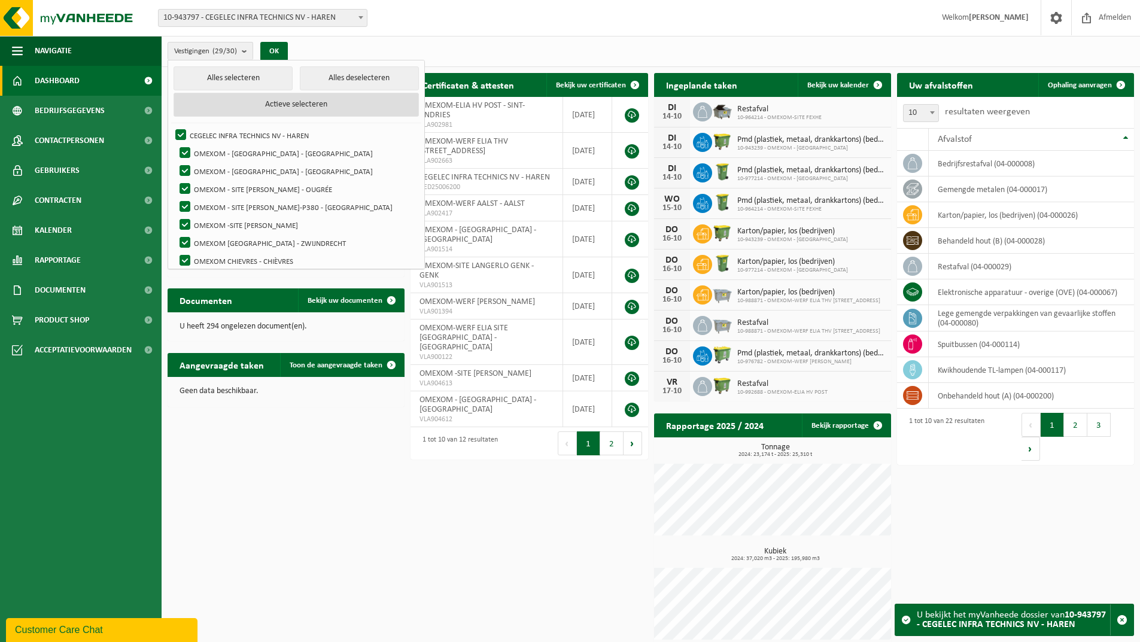
click at [248, 103] on button "Actieve selecteren" at bounding box center [296, 105] width 245 height 24
click at [236, 74] on button "Alles selecteren" at bounding box center [233, 78] width 119 height 24
checkbox input "true"
click at [236, 79] on button "Alles selecteren" at bounding box center [233, 78] width 119 height 24
click at [266, 51] on button "OK" at bounding box center [274, 51] width 28 height 19
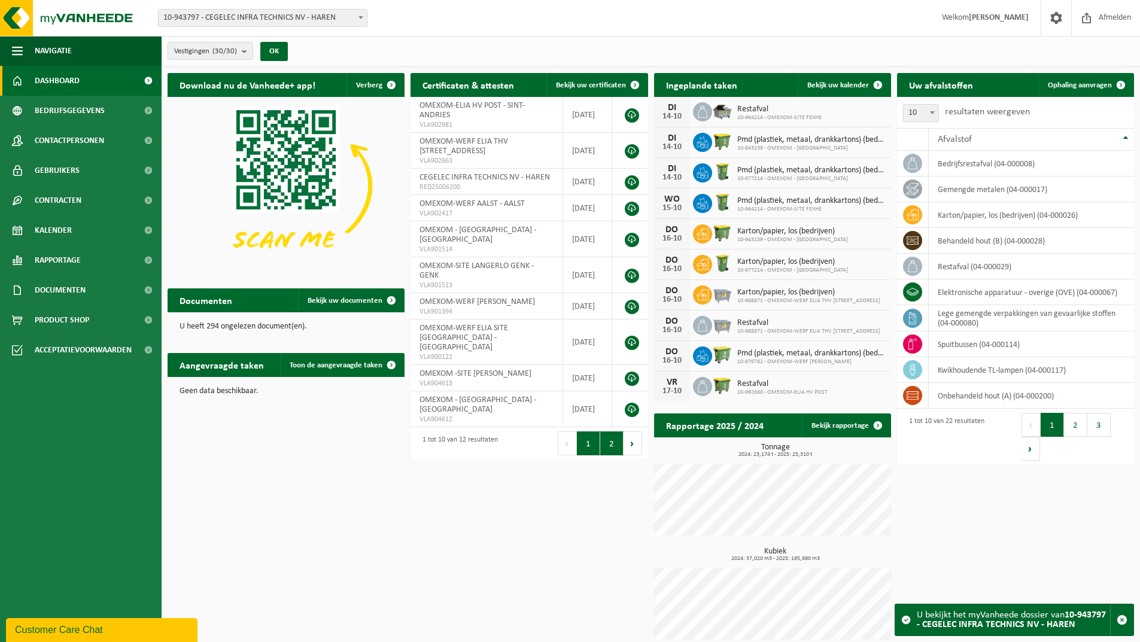
click at [604, 431] on button "2" at bounding box center [611, 443] width 23 height 24
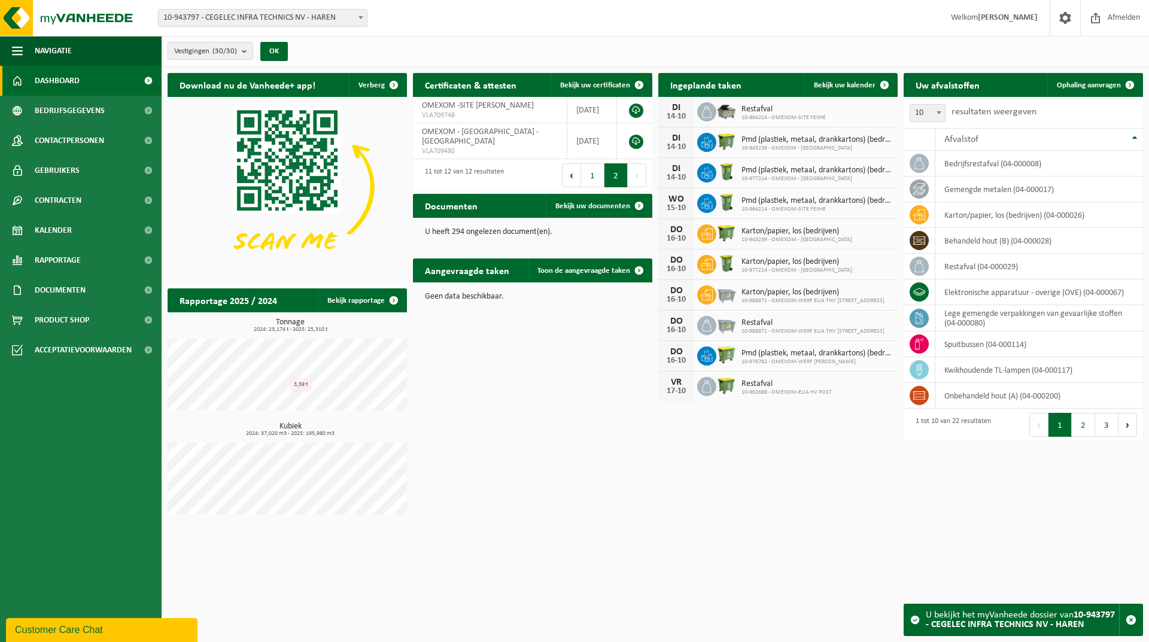
drag, startPoint x: 316, startPoint y: 120, endPoint x: 512, endPoint y: 425, distance: 362.8
click at [521, 443] on div "Download nu de Vanheede+ app! Verberg Certificaten & attesten Bekijk uw certifi…" at bounding box center [655, 296] width 981 height 459
click at [282, 47] on button "OK" at bounding box center [274, 51] width 28 height 19
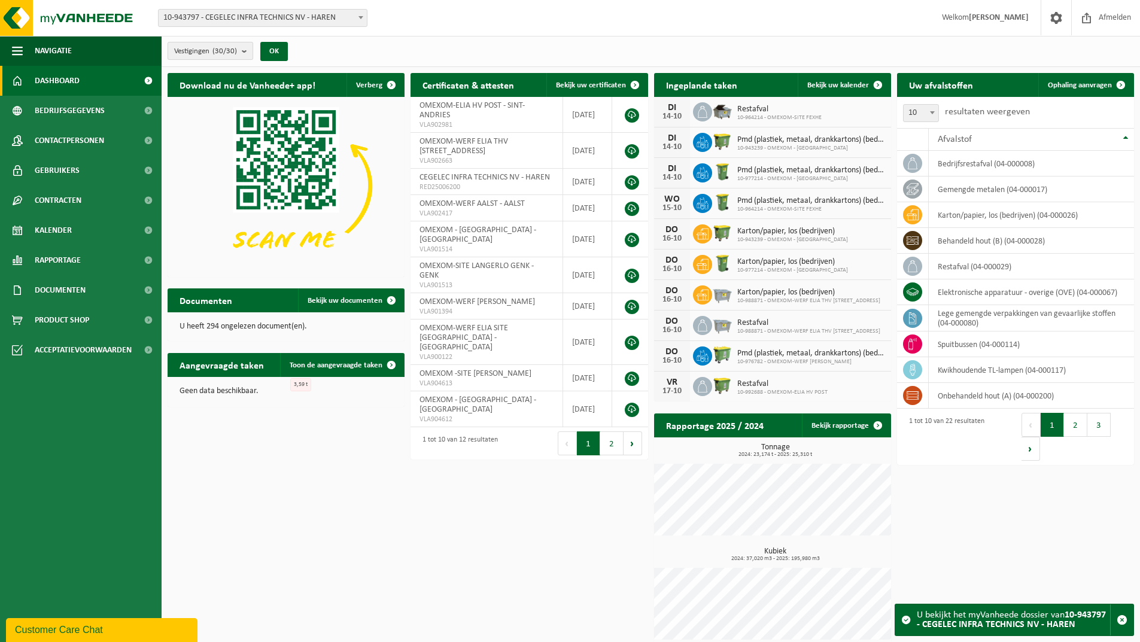
click at [232, 54] on count "(30/30)" at bounding box center [224, 51] width 25 height 8
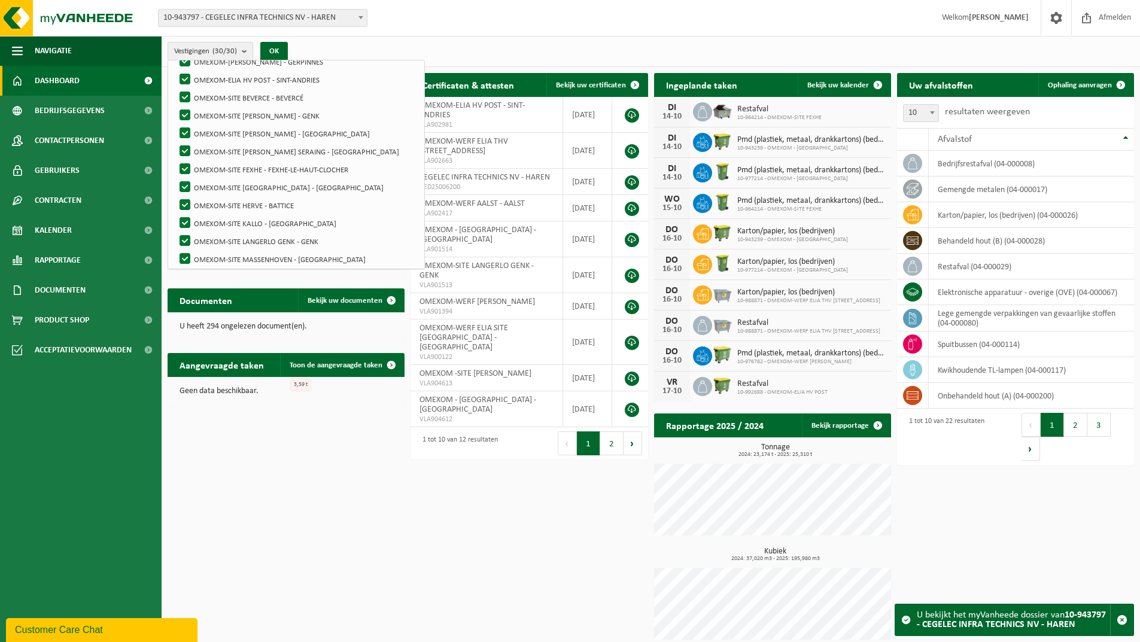
scroll to position [42, 0]
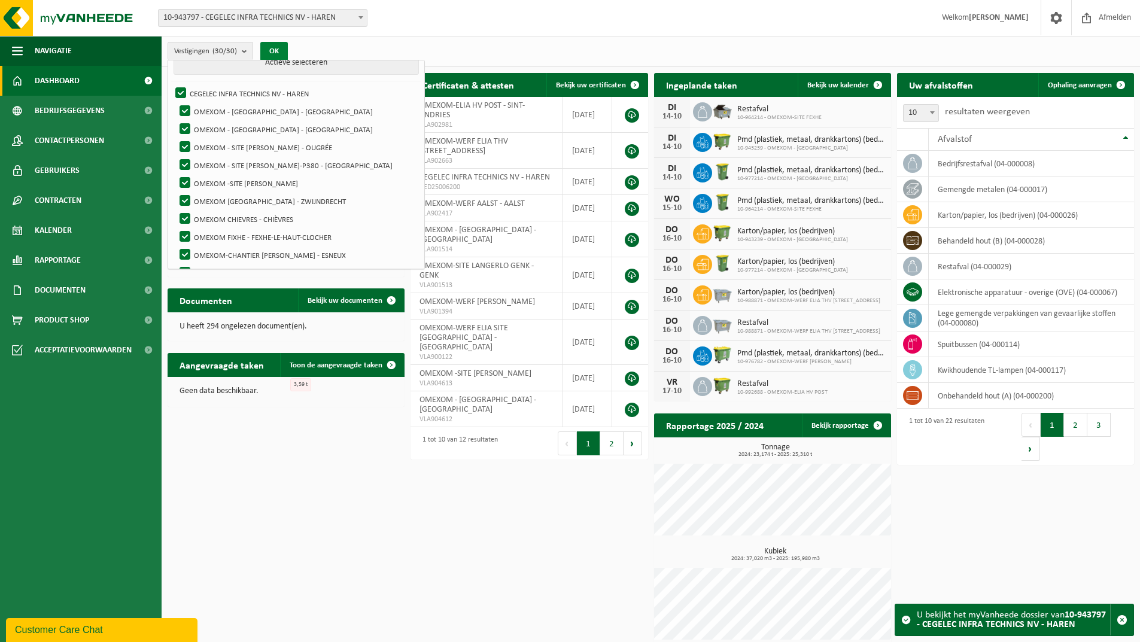
click at [273, 49] on button "OK" at bounding box center [274, 51] width 28 height 19
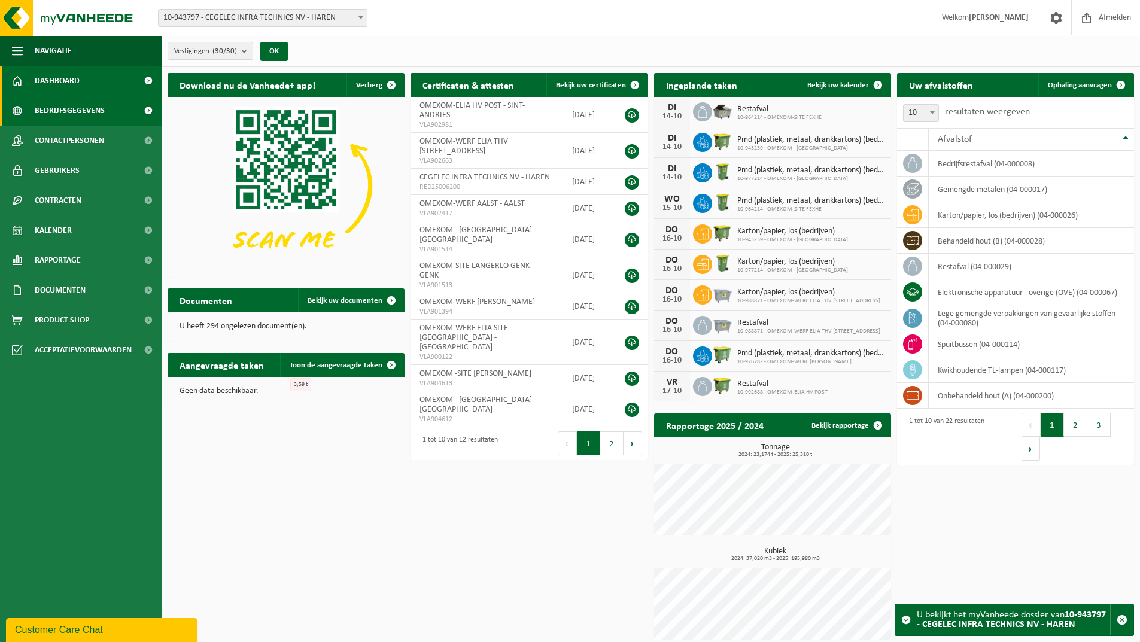
click at [87, 118] on span "Bedrijfsgegevens" at bounding box center [70, 111] width 70 height 30
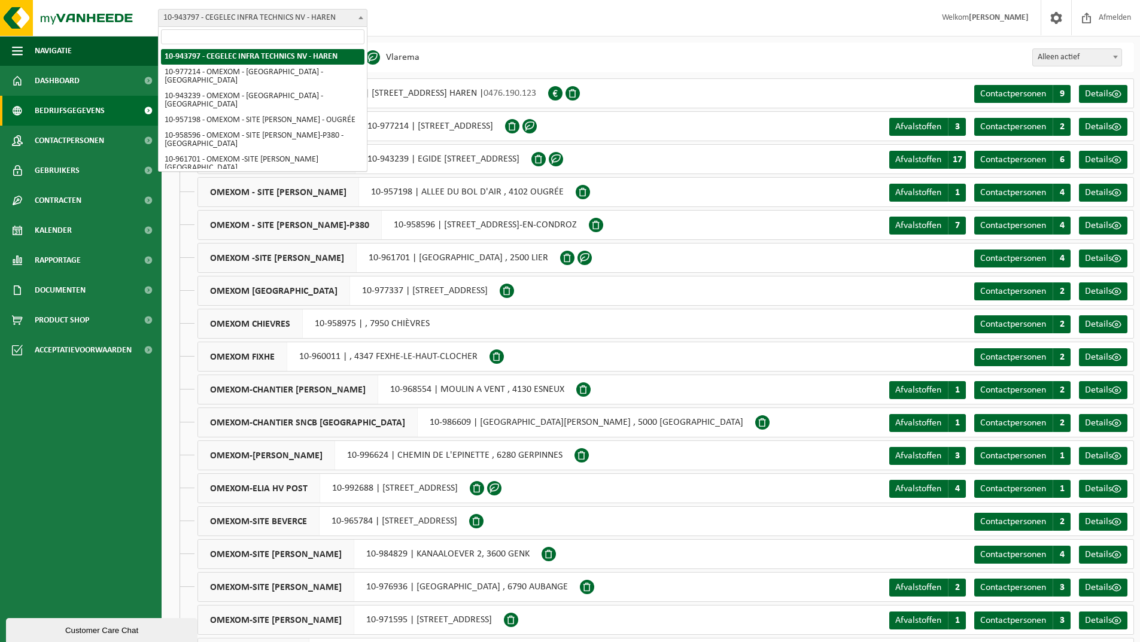
click at [360, 17] on b at bounding box center [360, 17] width 5 height 3
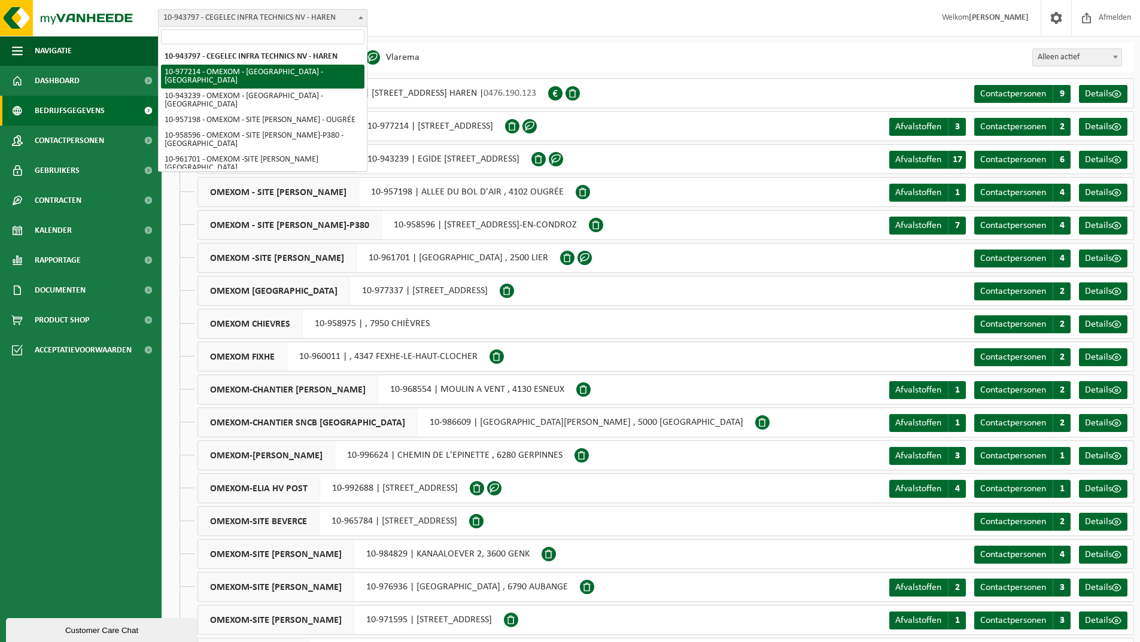
select select "159331"
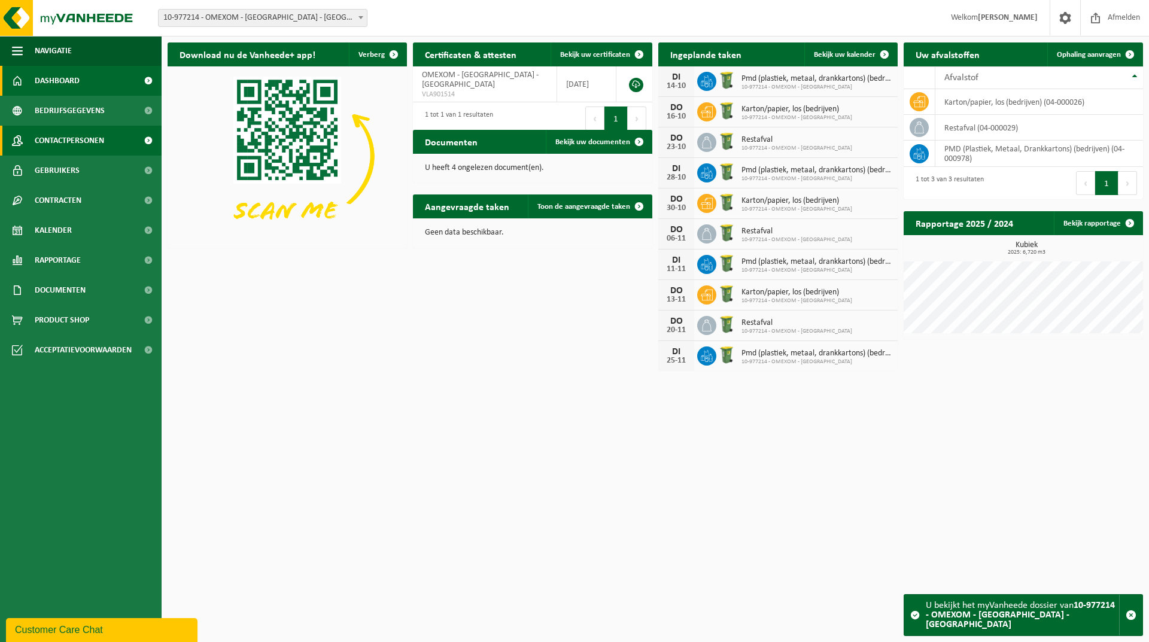
click at [57, 139] on span "Contactpersonen" at bounding box center [69, 141] width 69 height 30
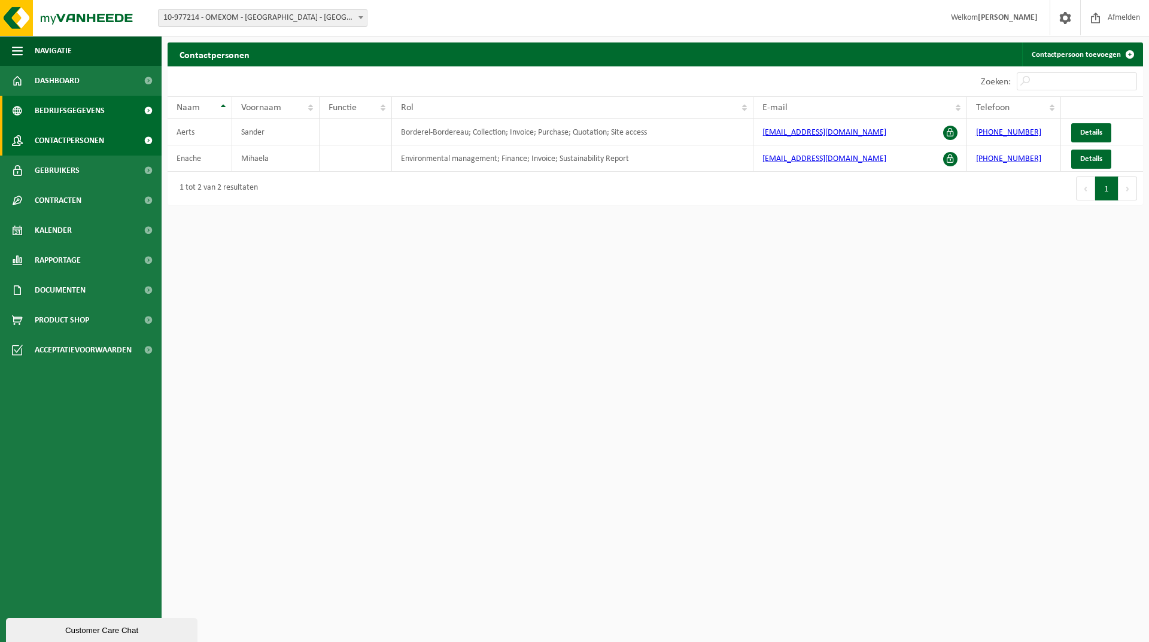
click at [55, 111] on span "Bedrijfsgegevens" at bounding box center [70, 111] width 70 height 30
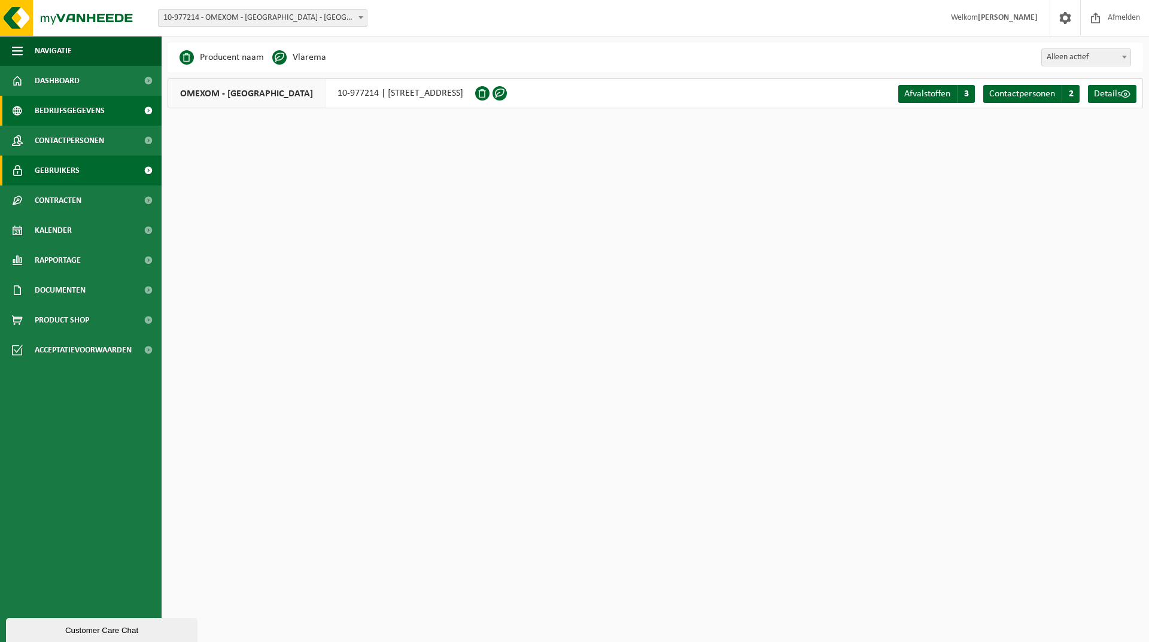
click at [53, 166] on span "Gebruikers" at bounding box center [57, 171] width 45 height 30
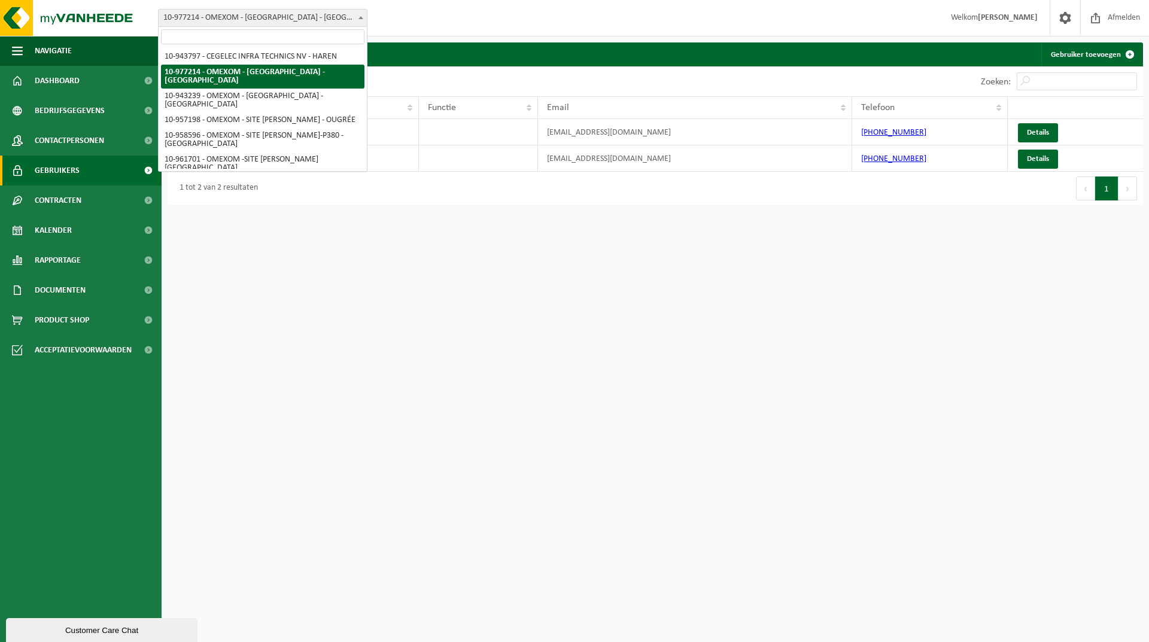
click at [267, 18] on span "10-977214 - OMEXOM - [GEOGRAPHIC_DATA] - [GEOGRAPHIC_DATA]" at bounding box center [263, 18] width 208 height 17
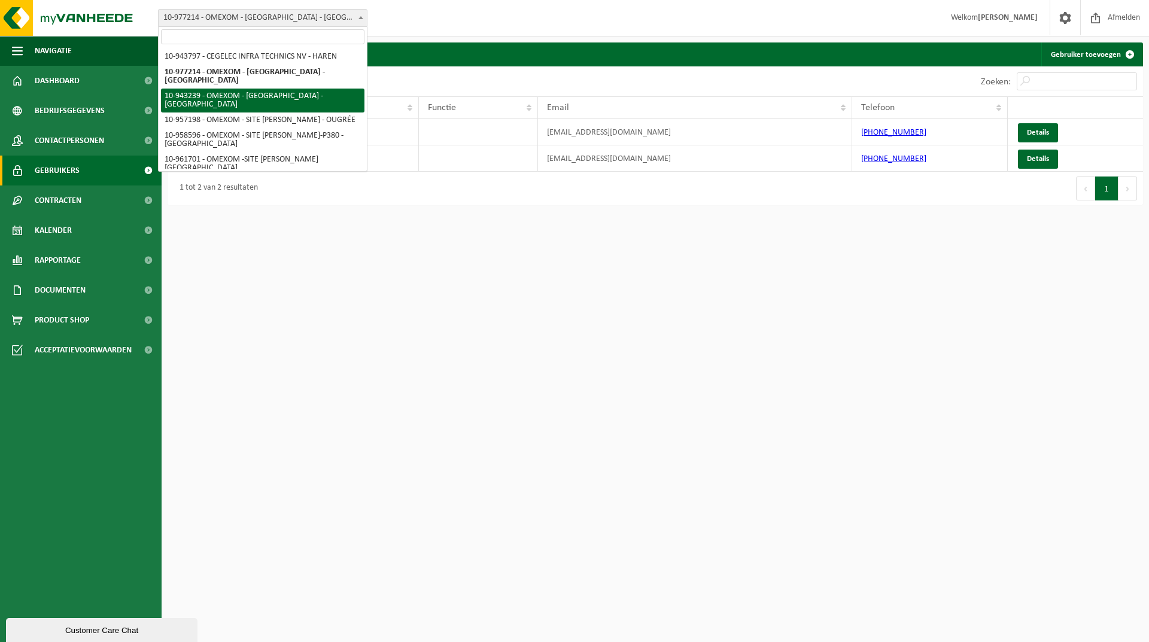
select select "140445"
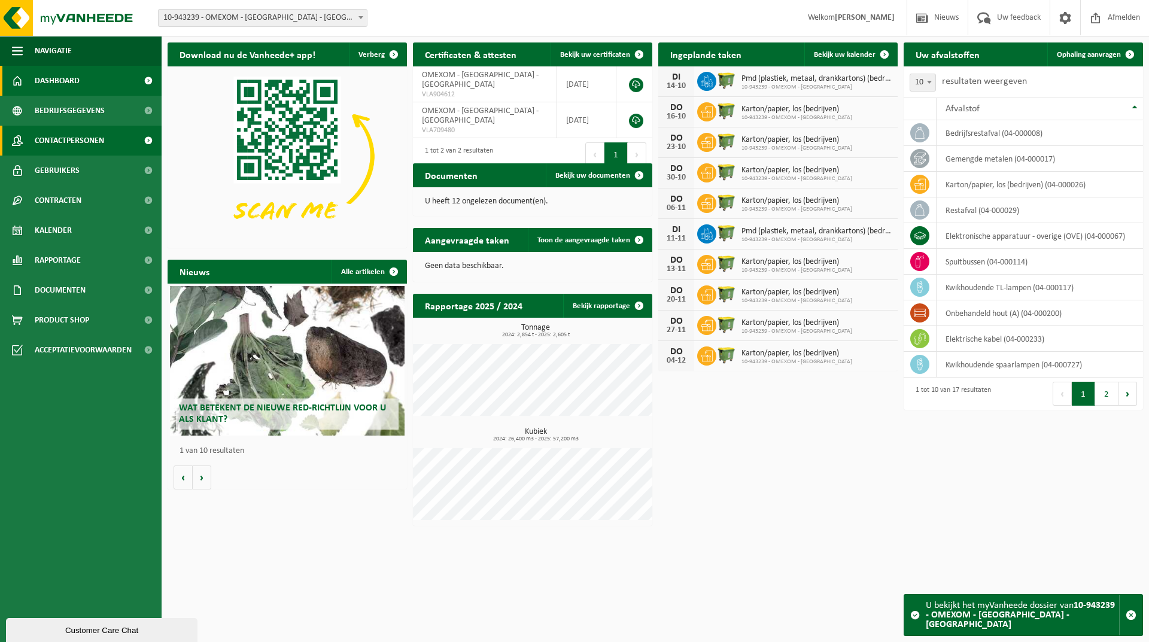
click at [86, 138] on span "Contactpersonen" at bounding box center [69, 141] width 69 height 30
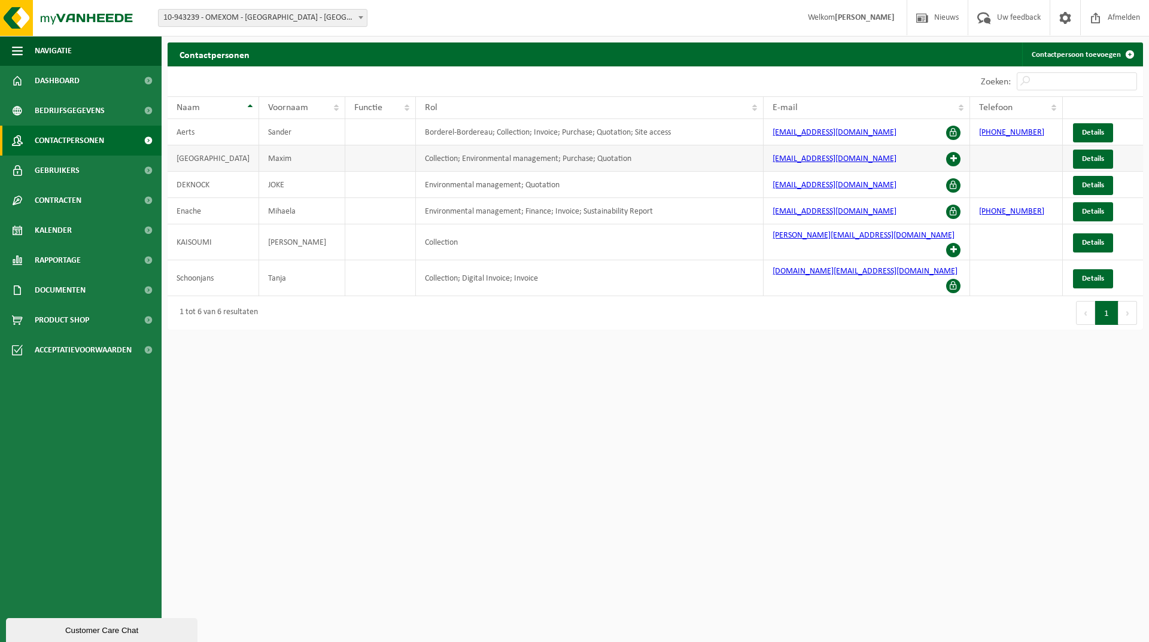
click at [949, 159] on span at bounding box center [953, 159] width 14 height 14
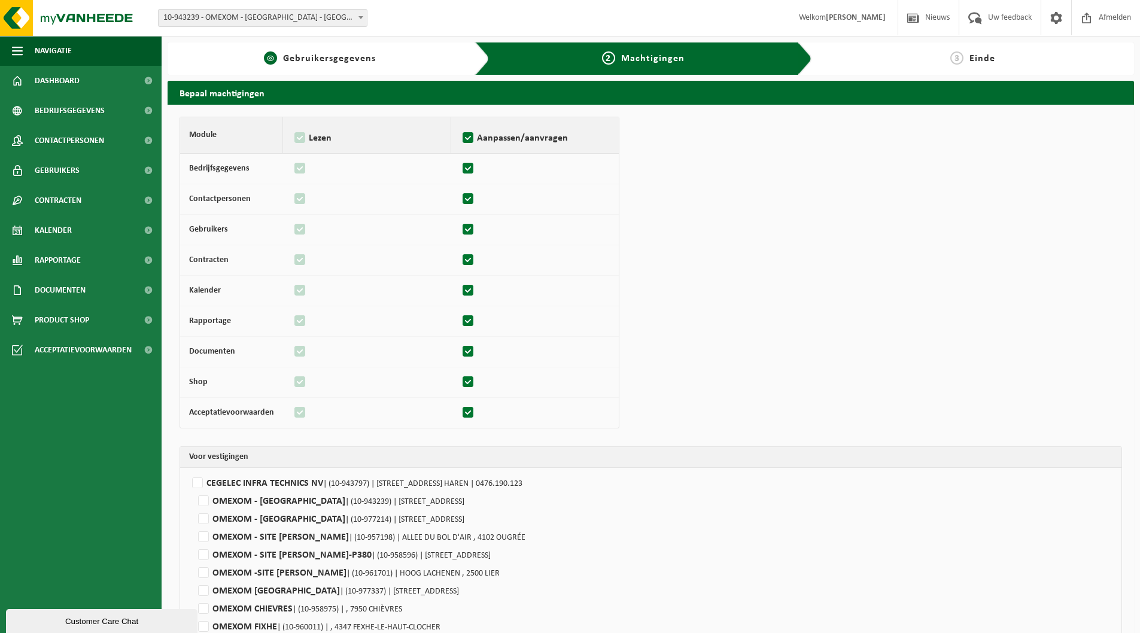
click at [318, 59] on span "Gebruikersgegevens" at bounding box center [329, 59] width 93 height 10
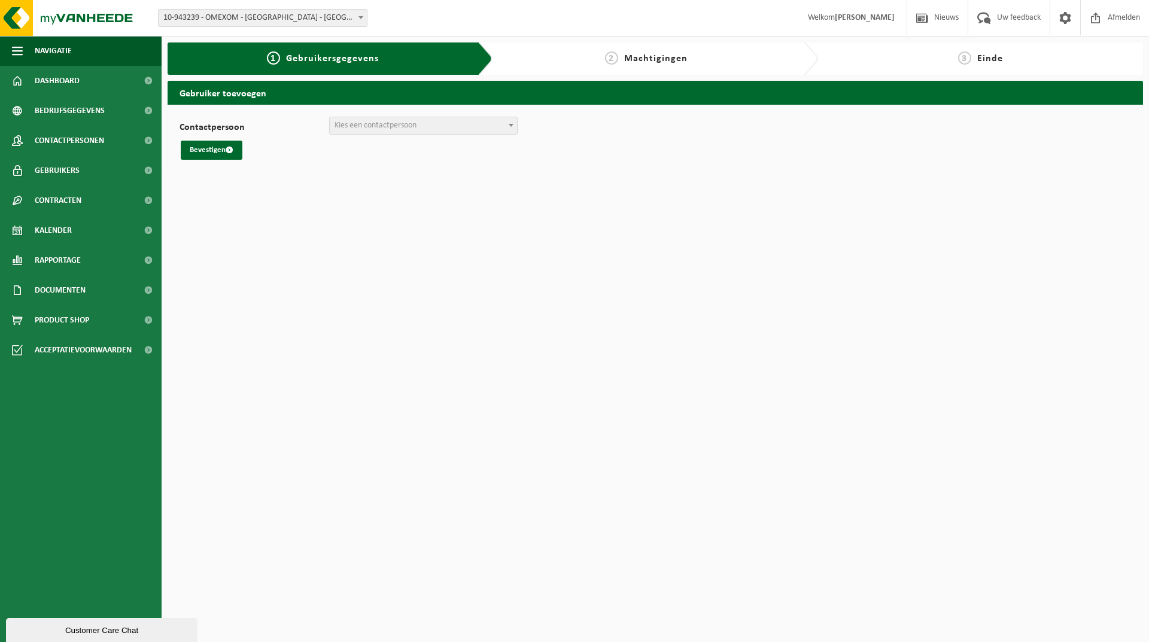
click at [182, 15] on span "10-943239 - OMEXOM - [GEOGRAPHIC_DATA] - [GEOGRAPHIC_DATA]" at bounding box center [263, 18] width 208 height 17
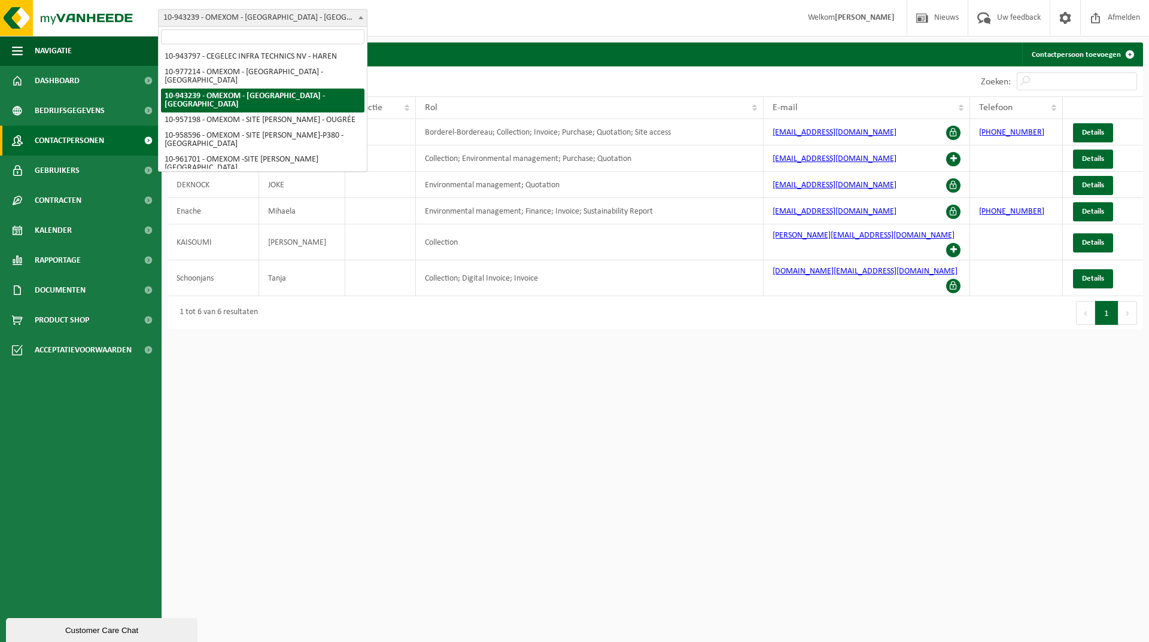
click at [338, 17] on span "10-943239 - OMEXOM - [GEOGRAPHIC_DATA] - [GEOGRAPHIC_DATA]" at bounding box center [263, 18] width 208 height 17
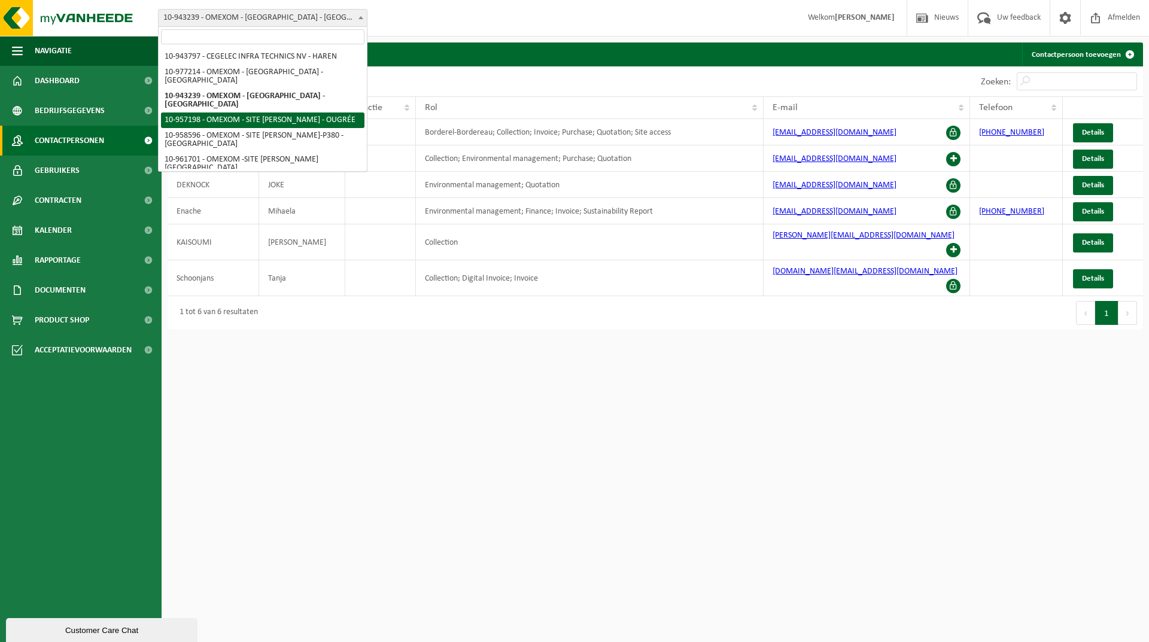
select select "147543"
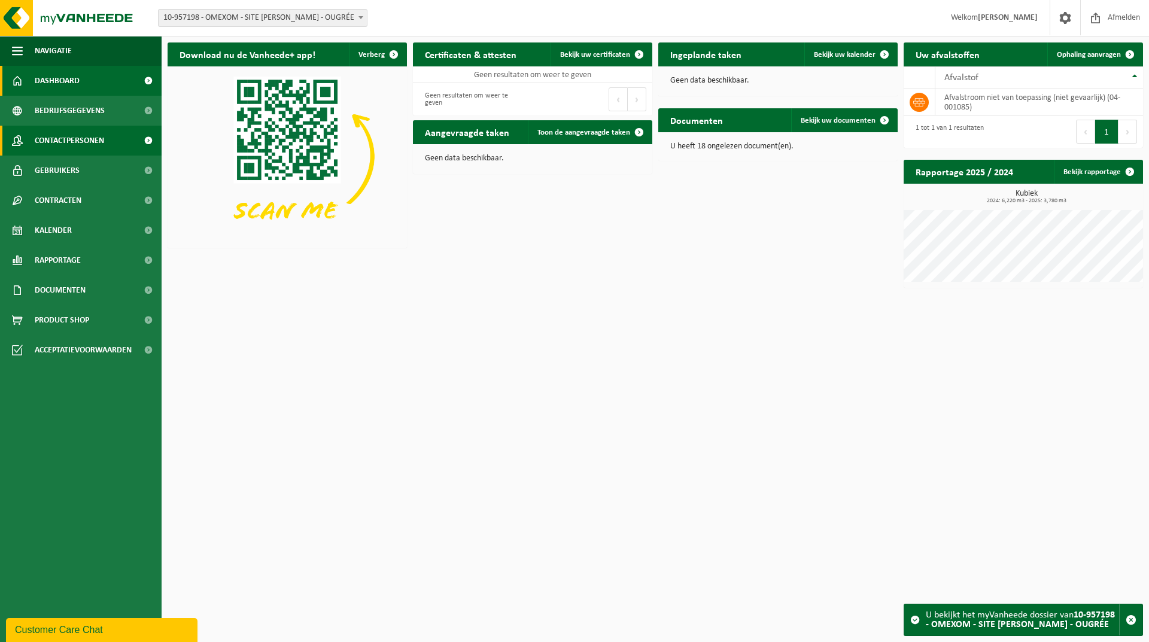
click at [48, 137] on span "Contactpersonen" at bounding box center [69, 141] width 69 height 30
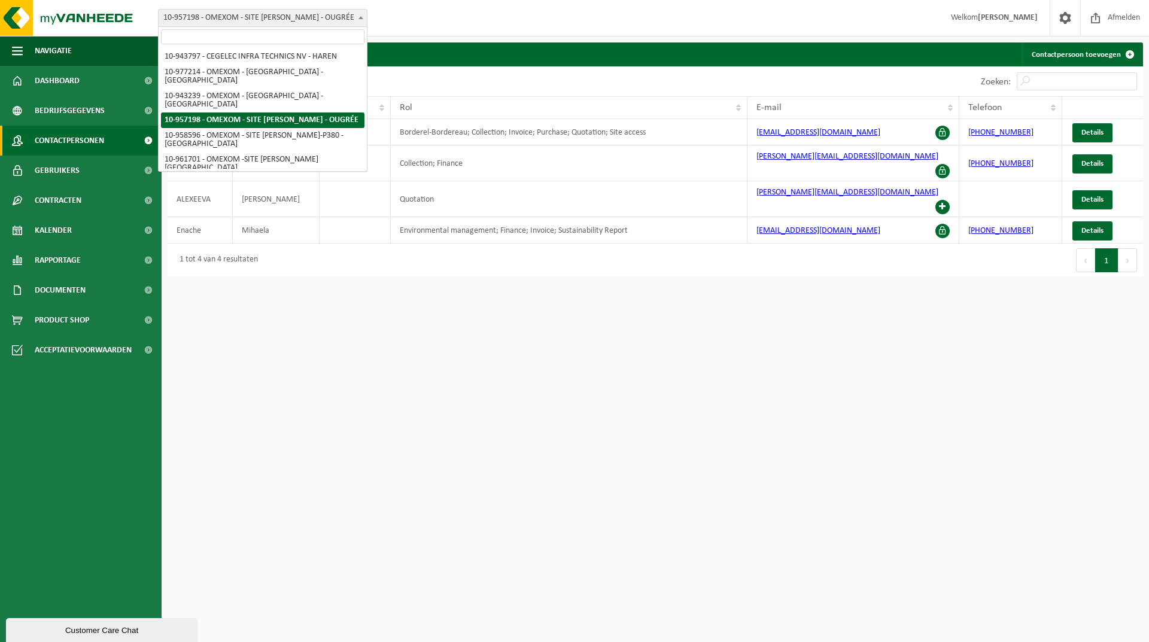
click at [270, 16] on span "10-957198 - OMEXOM - SITE [PERSON_NAME] - OUGRÉE" at bounding box center [263, 18] width 208 height 17
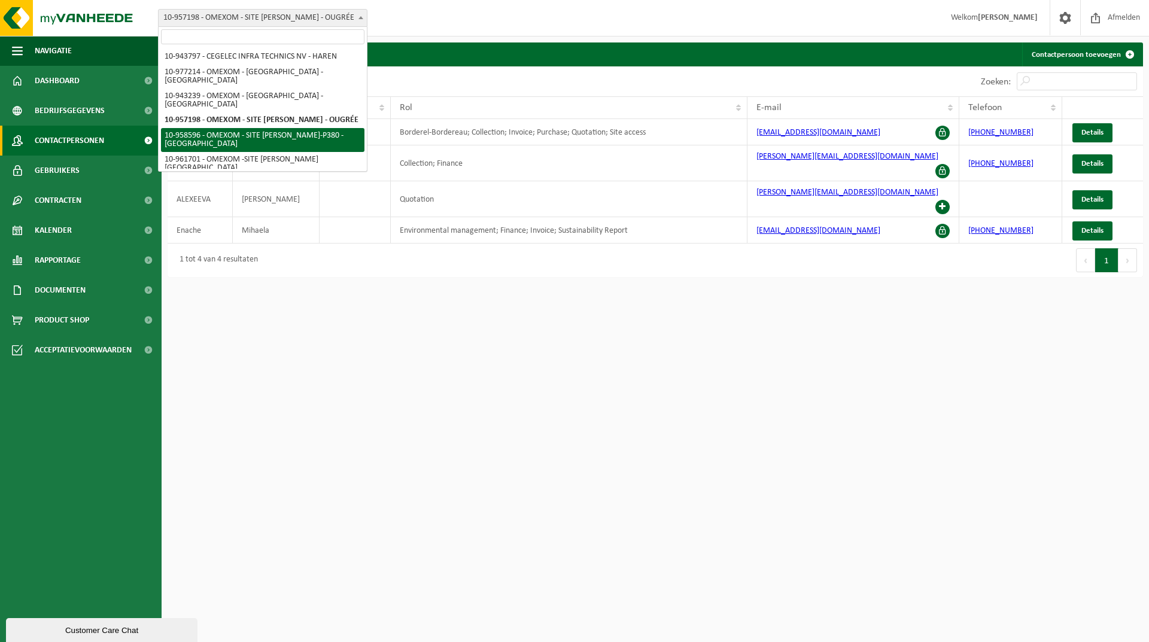
select select "148287"
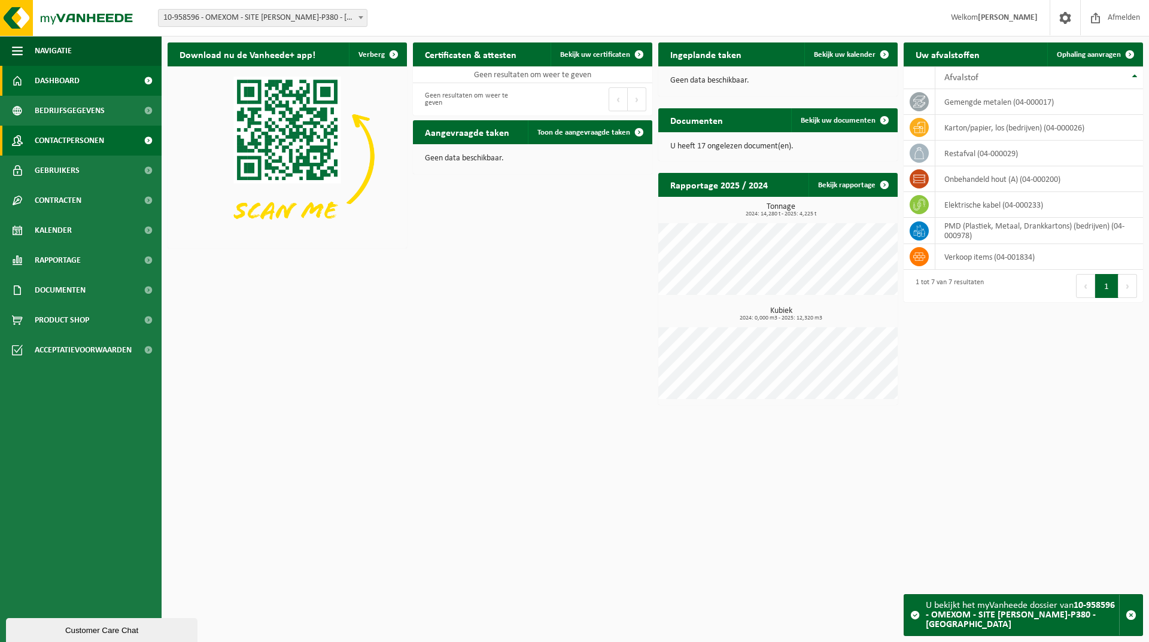
click at [96, 136] on span "Contactpersonen" at bounding box center [69, 141] width 69 height 30
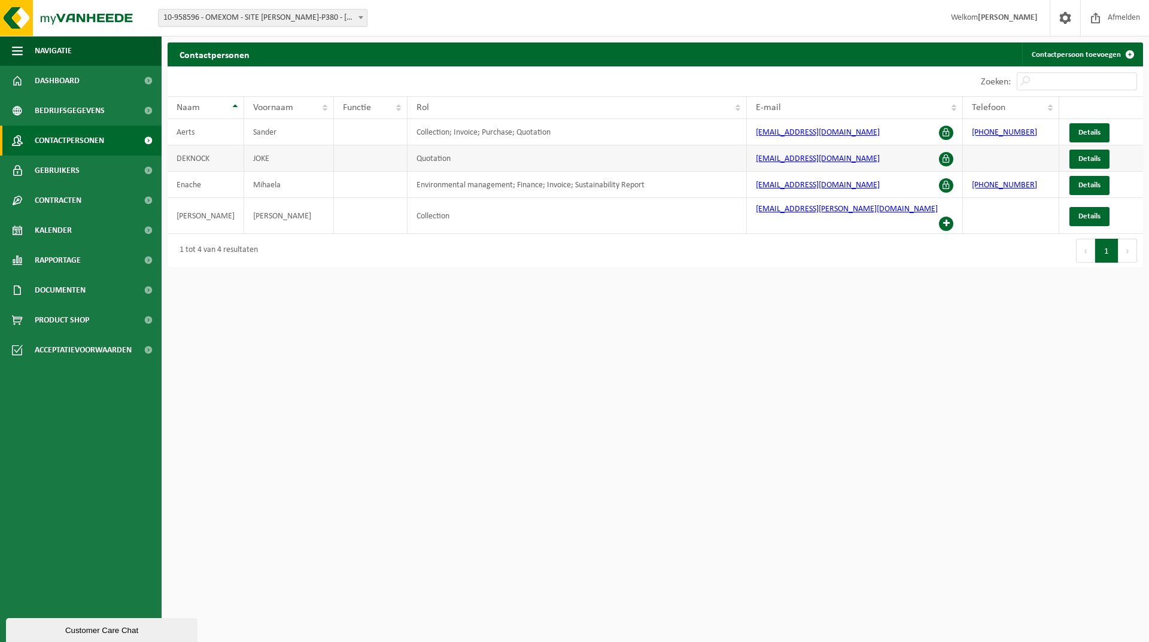
click at [502, 154] on td "Quotation" at bounding box center [576, 158] width 339 height 26
click at [293, 19] on span "10-958596 - OMEXOM - SITE [PERSON_NAME]-P380 - [GEOGRAPHIC_DATA]" at bounding box center [263, 18] width 208 height 17
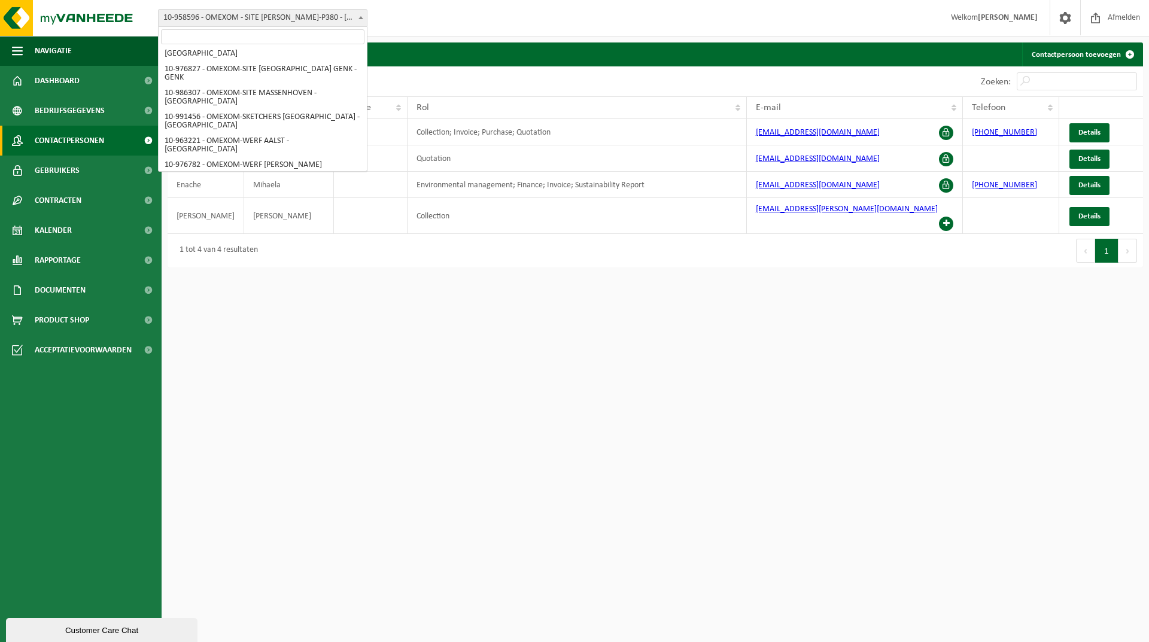
scroll to position [424, 0]
select select "142975"
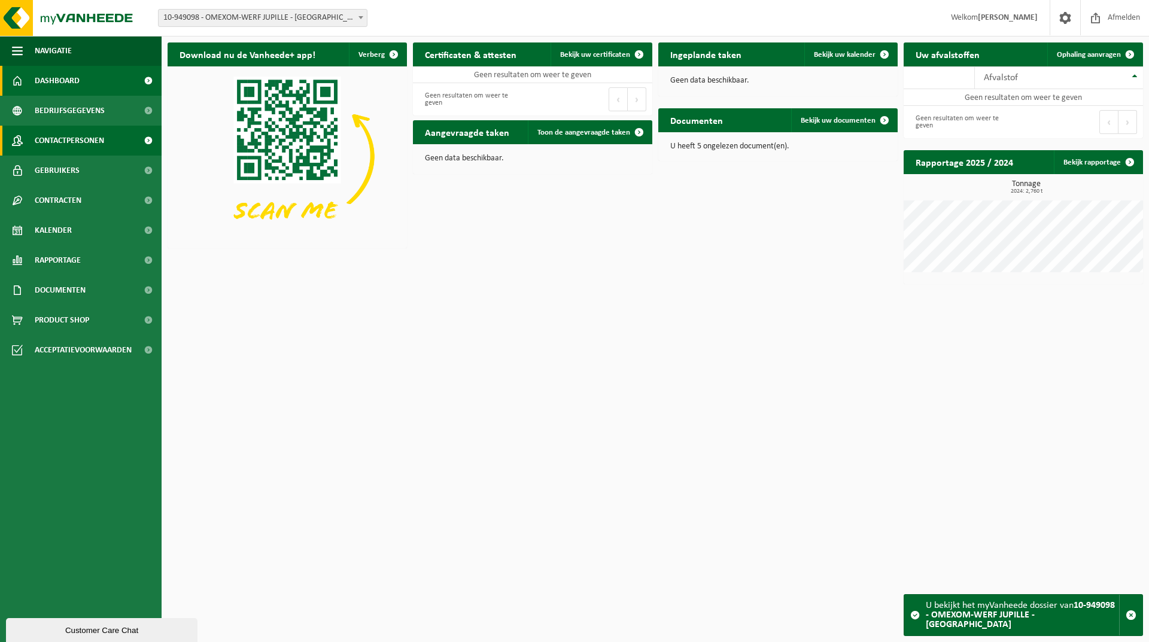
click at [113, 144] on link "Contactpersonen" at bounding box center [81, 141] width 162 height 30
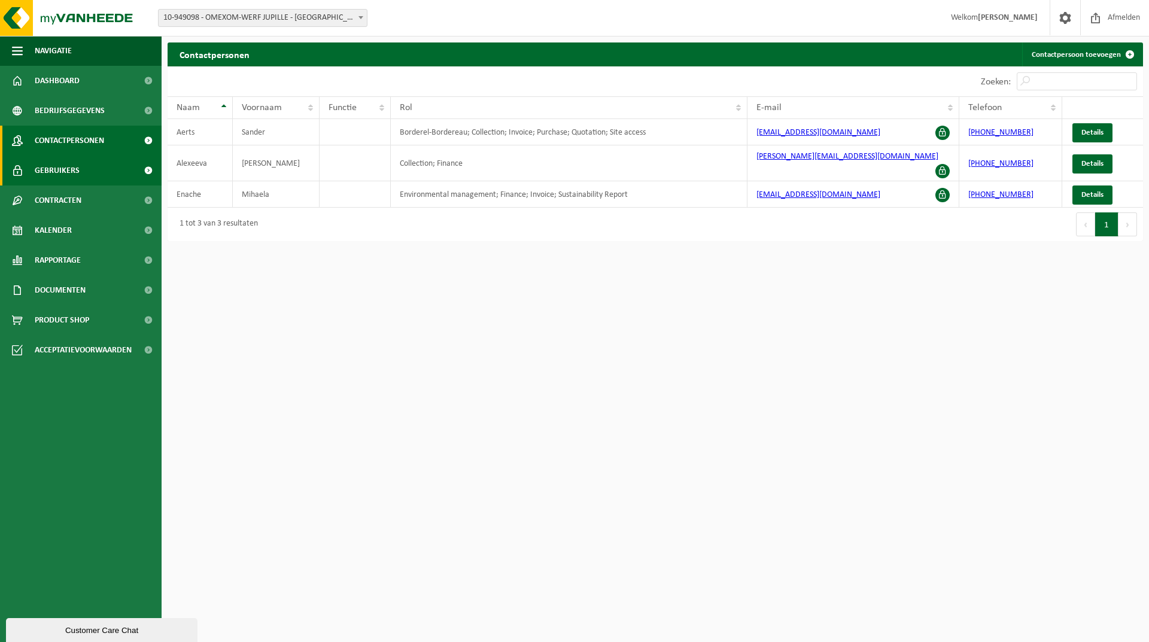
click at [79, 179] on link "Gebruikers" at bounding box center [81, 171] width 162 height 30
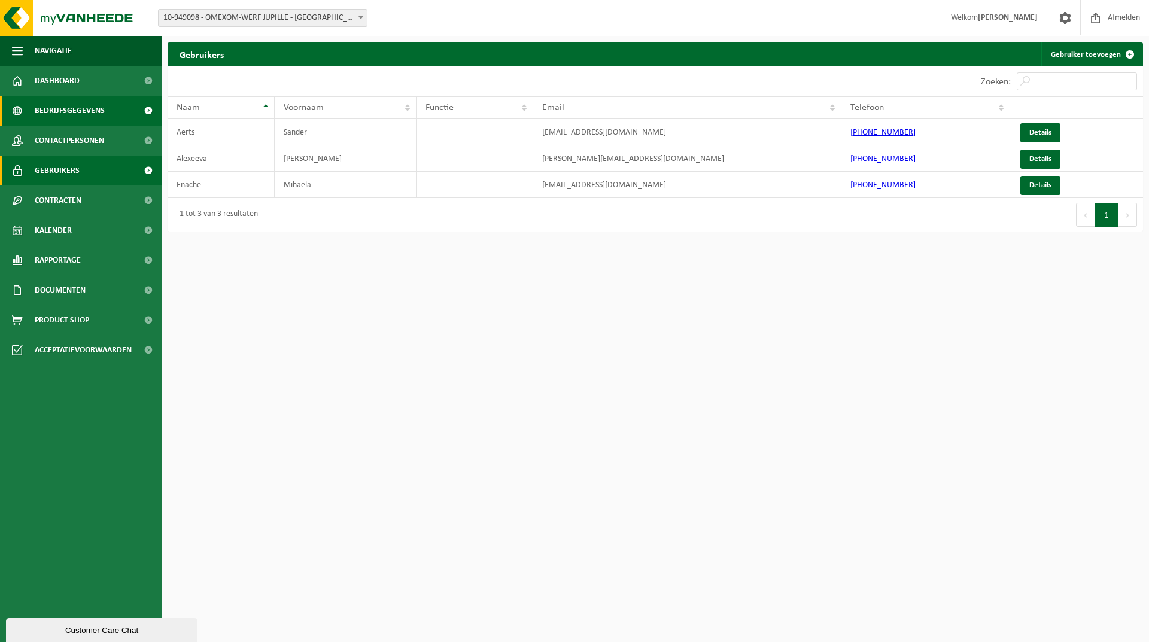
click at [104, 107] on link "Bedrijfsgegevens" at bounding box center [81, 111] width 162 height 30
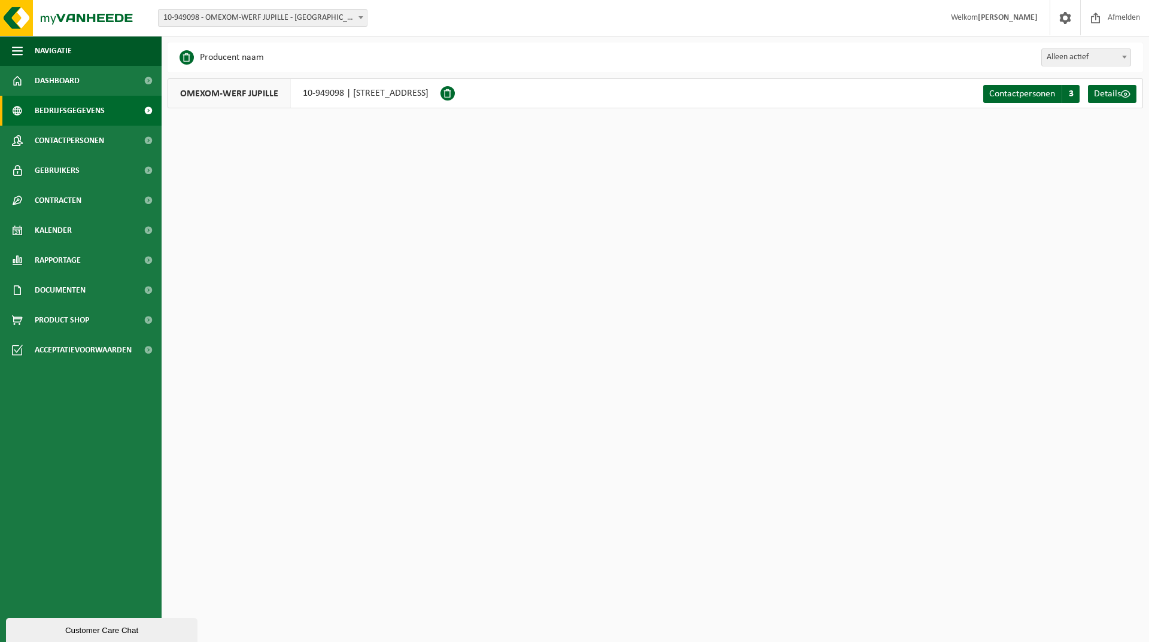
click at [252, 22] on span "10-949098 - OMEXOM-WERF JUPILLE - [GEOGRAPHIC_DATA]" at bounding box center [263, 18] width 208 height 17
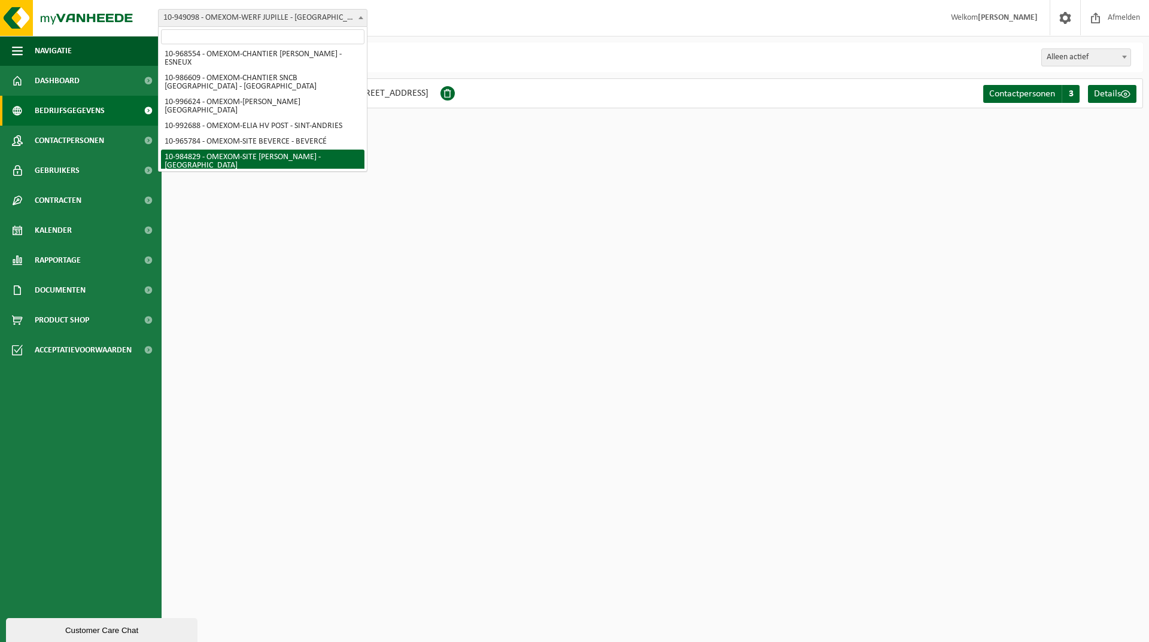
scroll to position [124, 0]
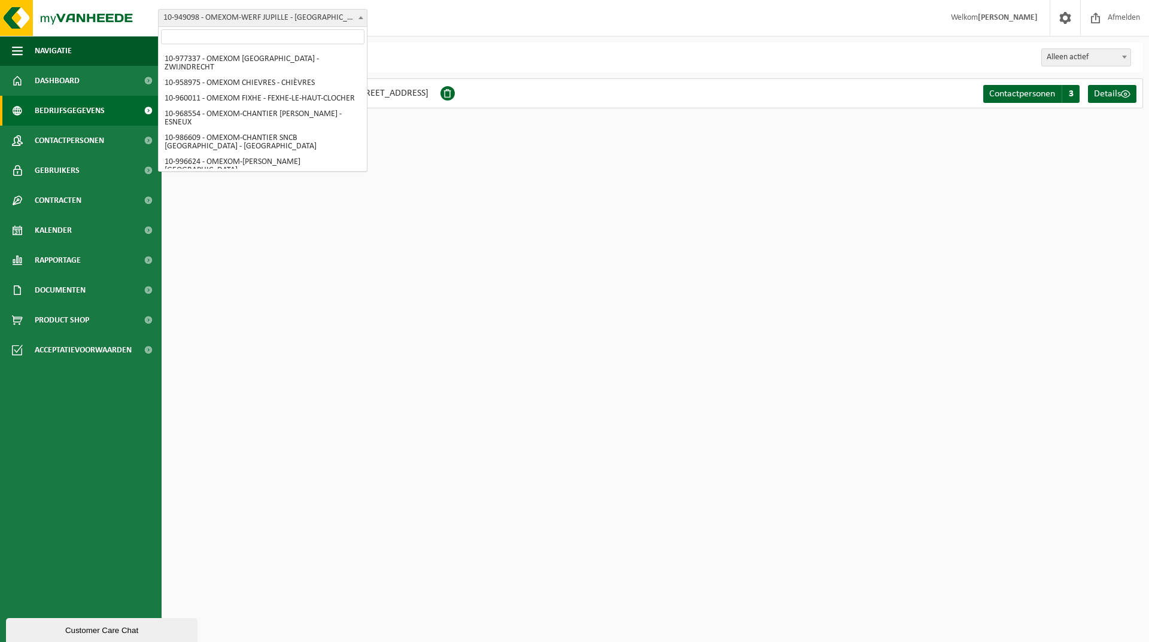
select select "170474"
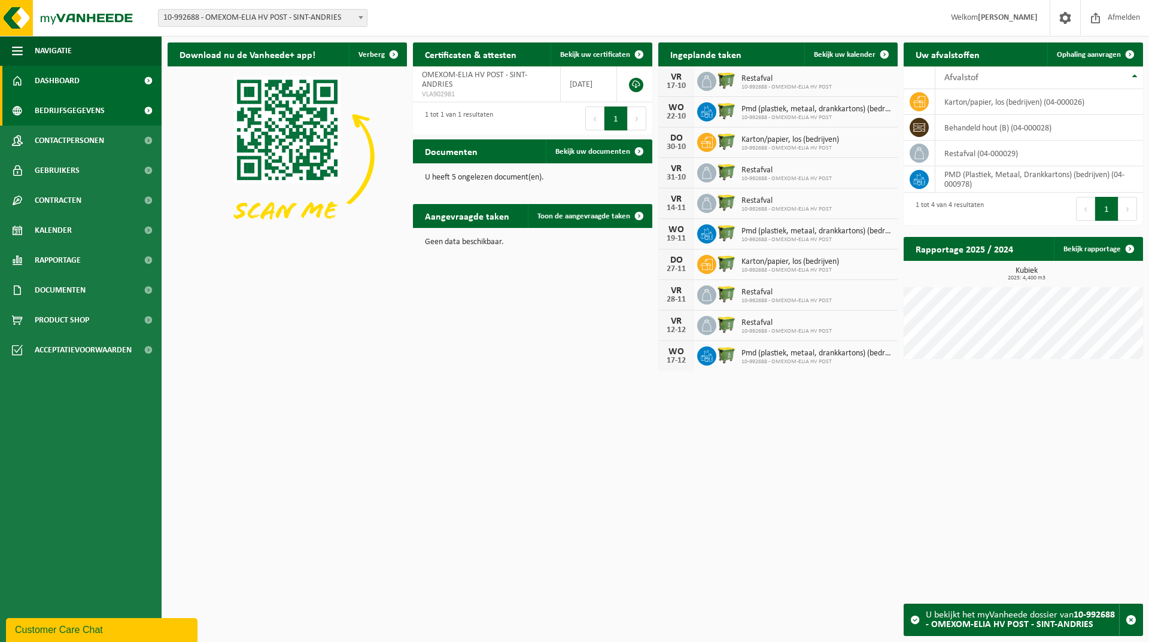
click at [95, 108] on span "Bedrijfsgegevens" at bounding box center [70, 111] width 70 height 30
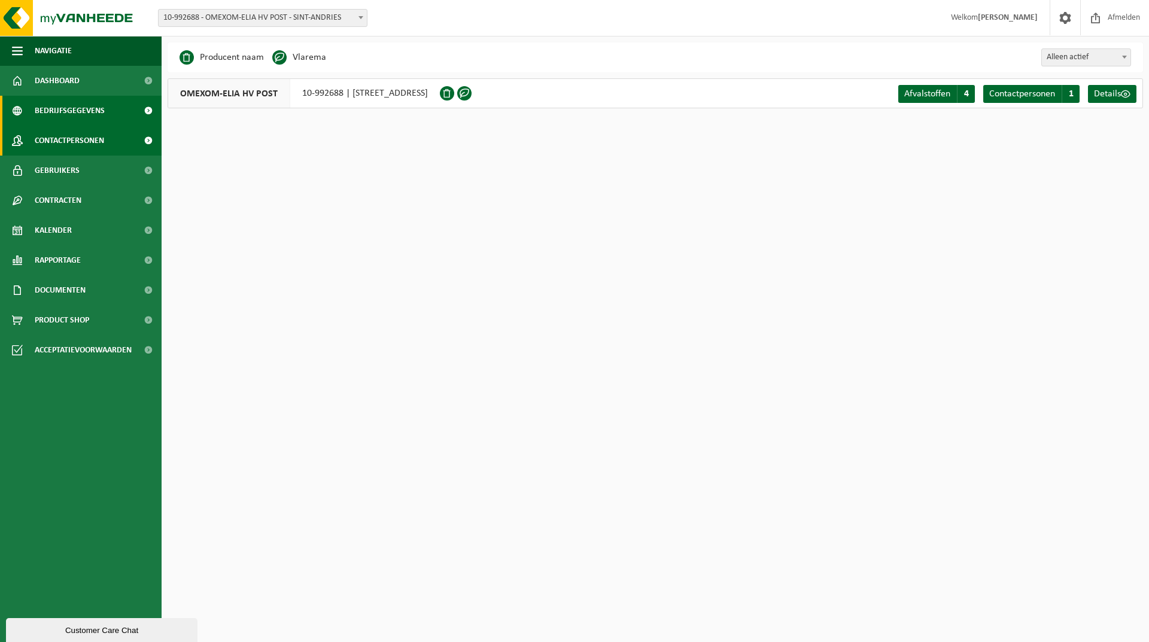
click at [79, 143] on span "Contactpersonen" at bounding box center [69, 141] width 69 height 30
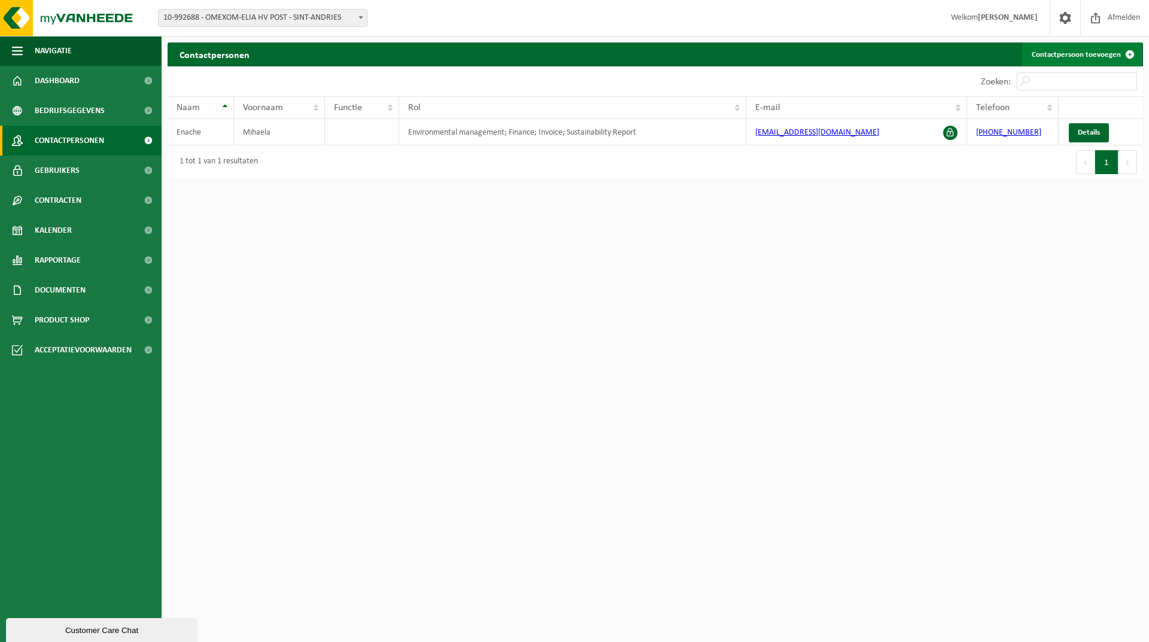
click at [1092, 56] on link "Contactpersoon toevoegen" at bounding box center [1082, 54] width 120 height 24
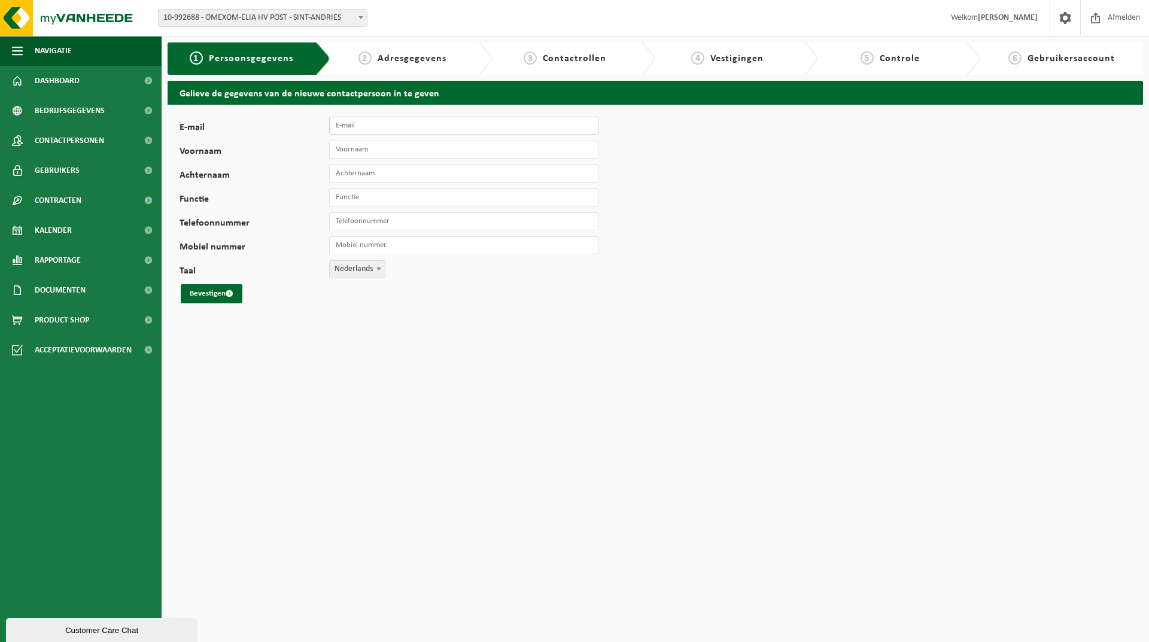
click at [416, 126] on input "E-mail" at bounding box center [463, 126] width 269 height 18
type input "[PERSON_NAME][EMAIL_ADDRESS][DOMAIN_NAME]"
click at [419, 153] on input "Voornaam" at bounding box center [463, 150] width 269 height 18
type input "[PERSON_NAME]"
type input "Q"
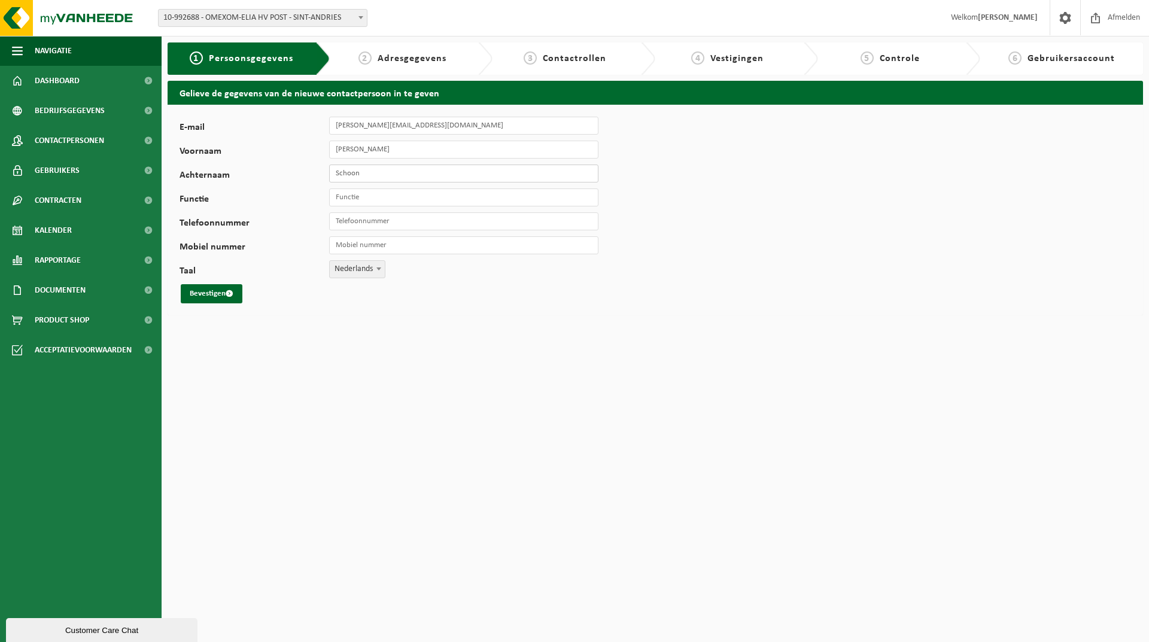
type input "[PERSON_NAME]"
type input "project manager"
drag, startPoint x: 361, startPoint y: 239, endPoint x: 357, endPoint y: 251, distance: 12.1
click at [357, 251] on input "Mobiel nummer" at bounding box center [463, 245] width 269 height 18
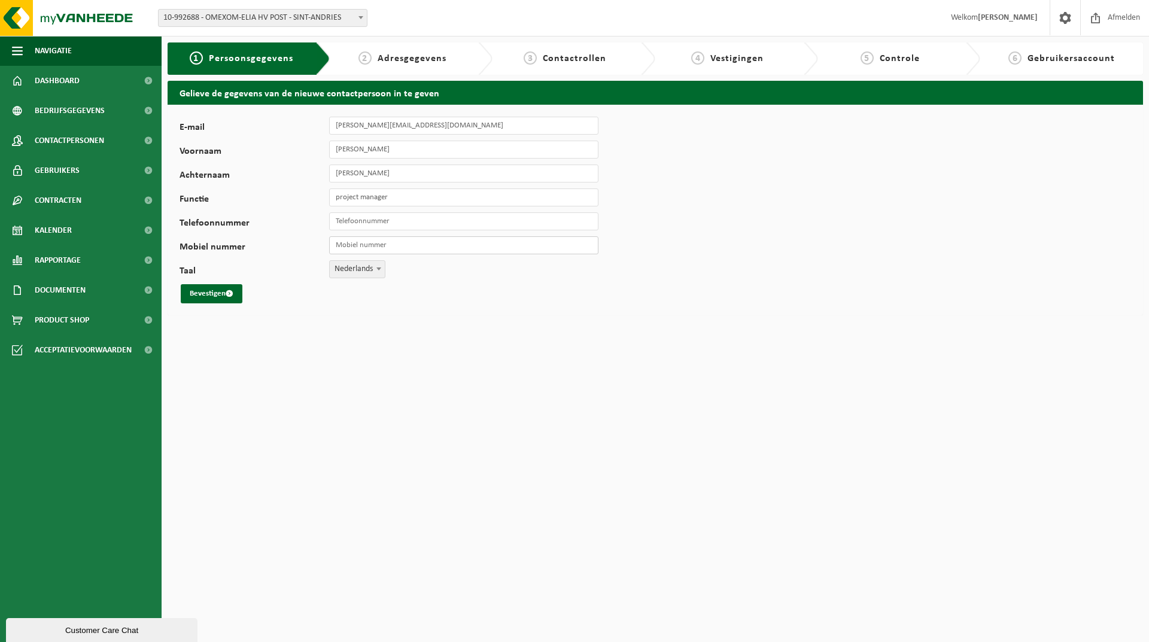
paste input "[PHONE_NUMBER]"
drag, startPoint x: 357, startPoint y: 243, endPoint x: 357, endPoint y: 226, distance: 17.4
click at [357, 230] on div "E-mail hannes.schoonaert@omexom.com Voornaam Hannes Achternaam Schoonaert Funct…" at bounding box center [373, 210] width 389 height 187
type input "[PHONE_NUMBER]"
click at [357, 222] on input "Telefoonnummer" at bounding box center [463, 221] width 269 height 18
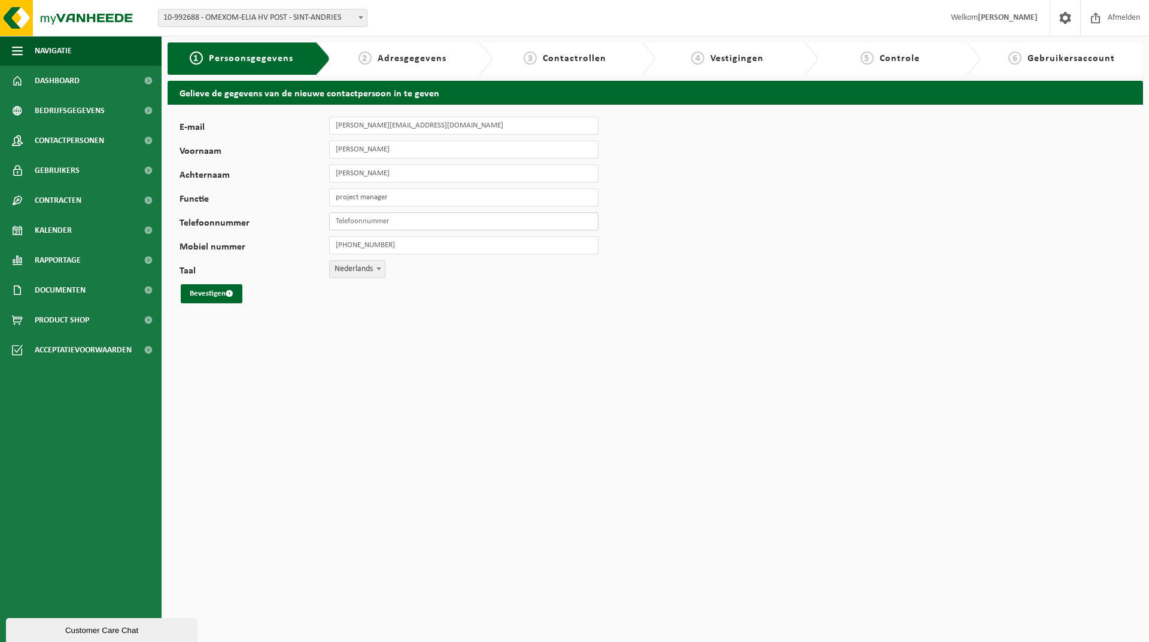
paste input "+32 493 31 11 90"
drag, startPoint x: 357, startPoint y: 222, endPoint x: 358, endPoint y: 233, distance: 11.5
click at [359, 233] on div "E-mail hannes.schoonaert@omexom.com Voornaam Hannes Achternaam Schoonaert Funct…" at bounding box center [373, 210] width 389 height 187
type input "+32 493 31 11 90"
click at [216, 296] on button "Bevestigen" at bounding box center [212, 293] width 62 height 19
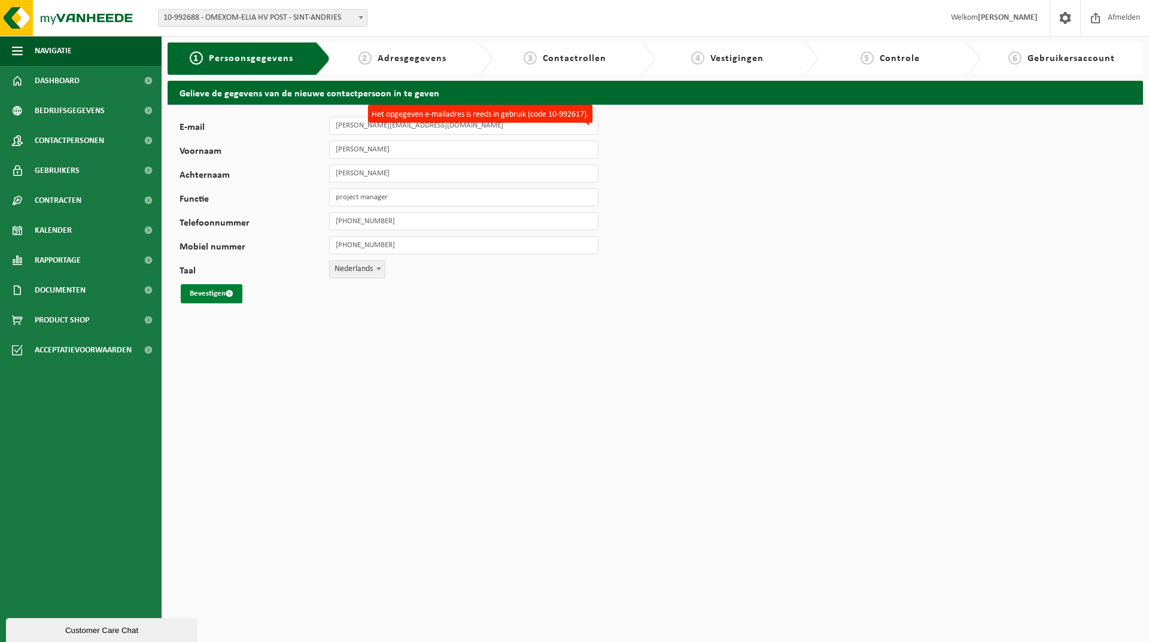
click at [221, 296] on button "Bevestigen" at bounding box center [212, 293] width 62 height 19
click at [414, 54] on span "Adresgegevens" at bounding box center [412, 59] width 69 height 10
click at [234, 293] on button "Bevestigen" at bounding box center [212, 293] width 62 height 19
click at [213, 59] on span "Persoonsgegevens" at bounding box center [251, 59] width 84 height 10
click at [204, 54] on div "1 Persoonsgegevens" at bounding box center [241, 58] width 130 height 14
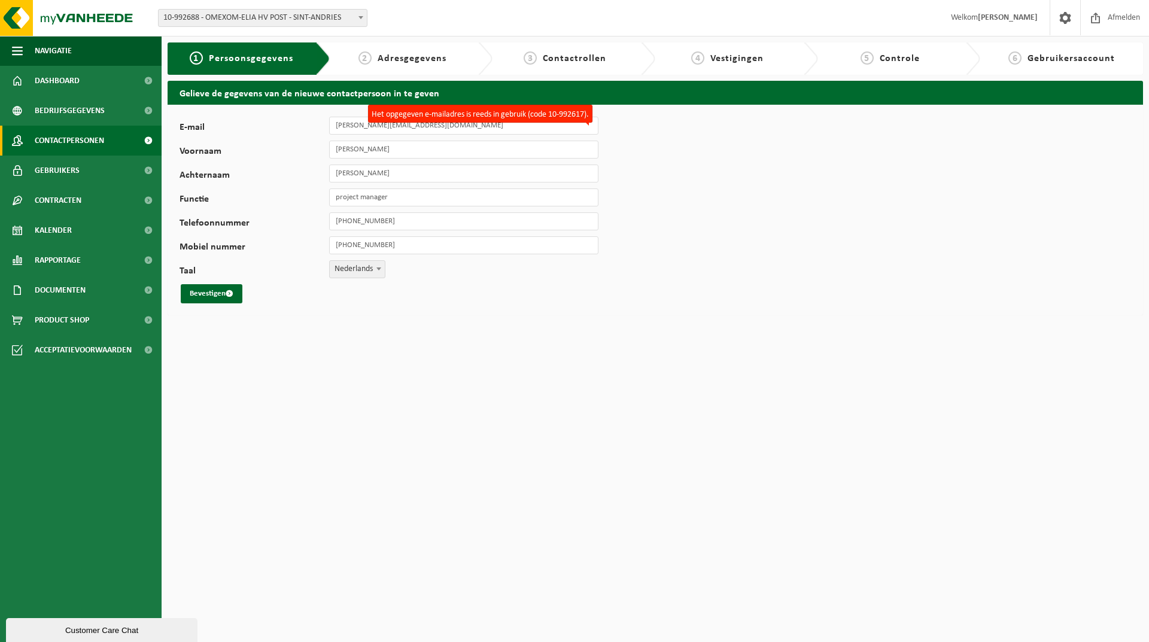
click at [70, 140] on span "Contactpersonen" at bounding box center [69, 141] width 69 height 30
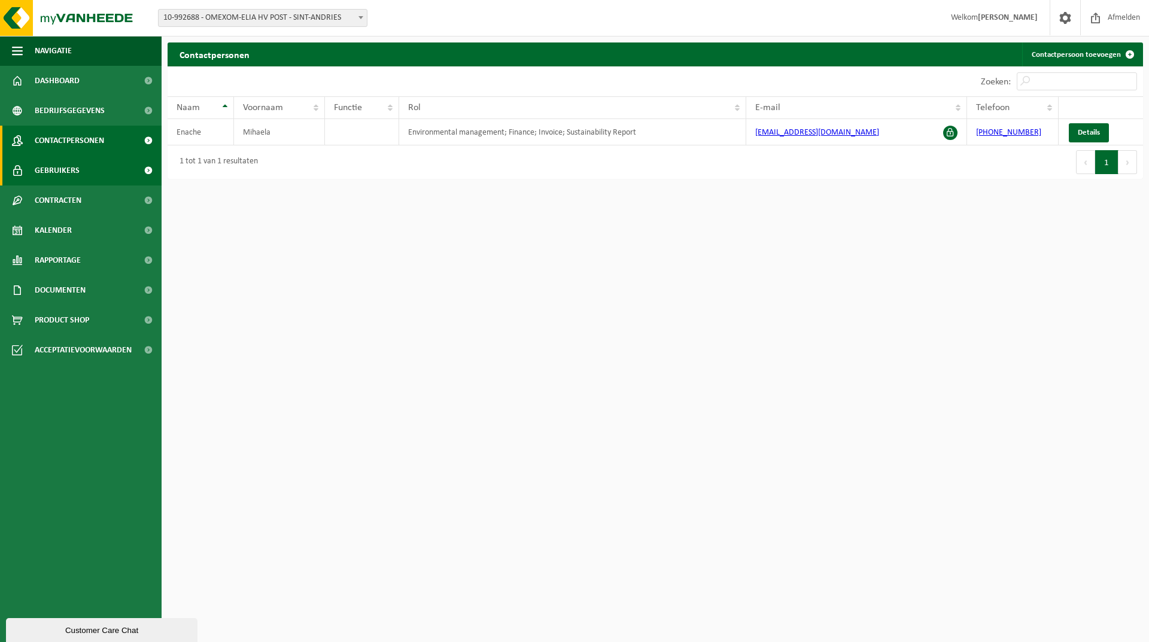
click at [62, 162] on span "Gebruikers" at bounding box center [57, 171] width 45 height 30
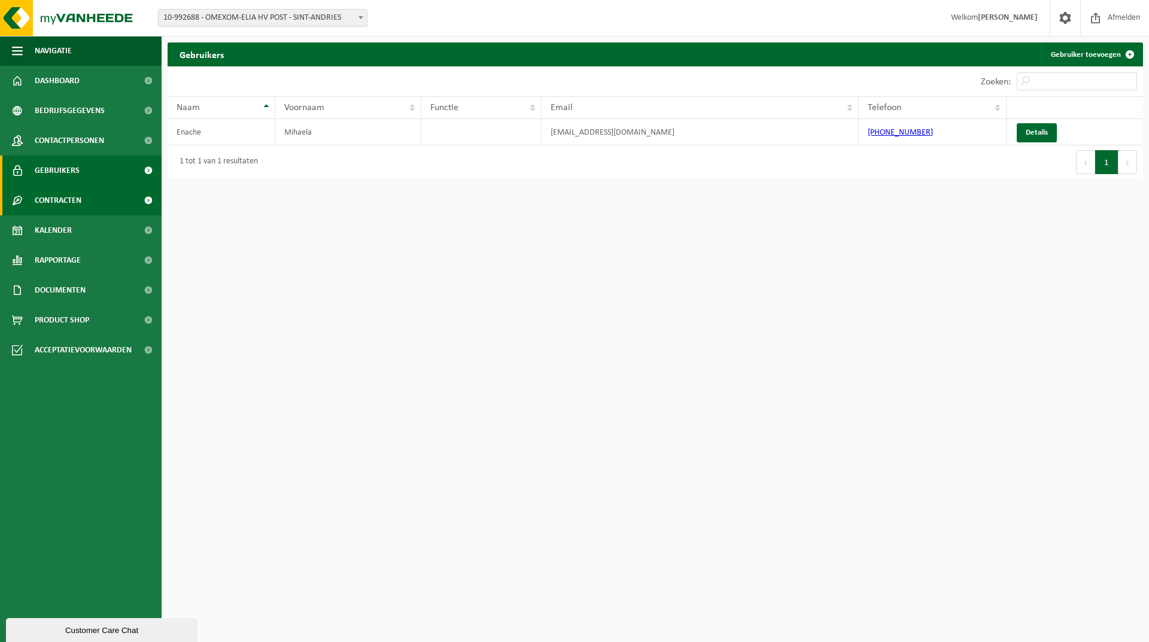
click at [31, 202] on link "Contracten" at bounding box center [81, 200] width 162 height 30
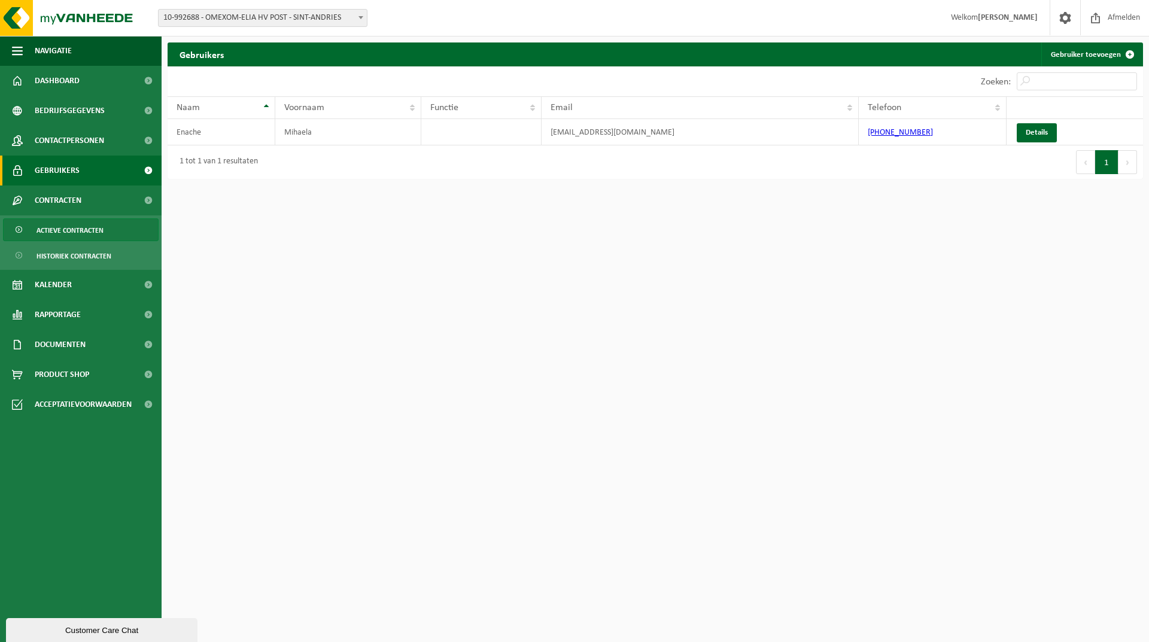
click at [40, 226] on span "Actieve contracten" at bounding box center [69, 230] width 67 height 23
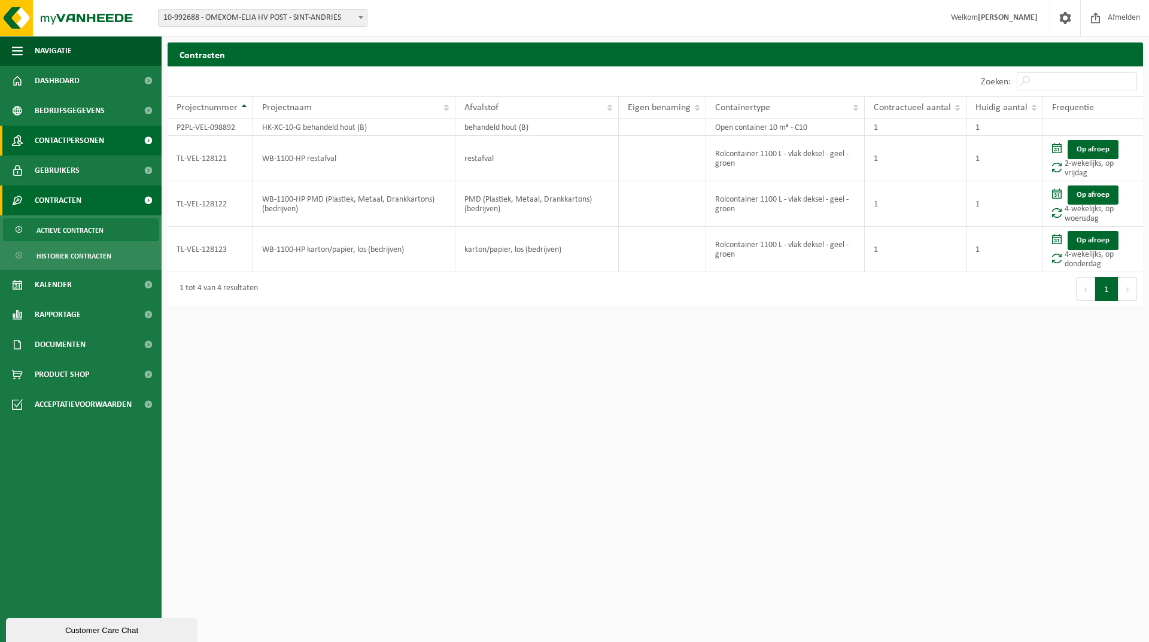
click at [13, 144] on span at bounding box center [17, 141] width 11 height 30
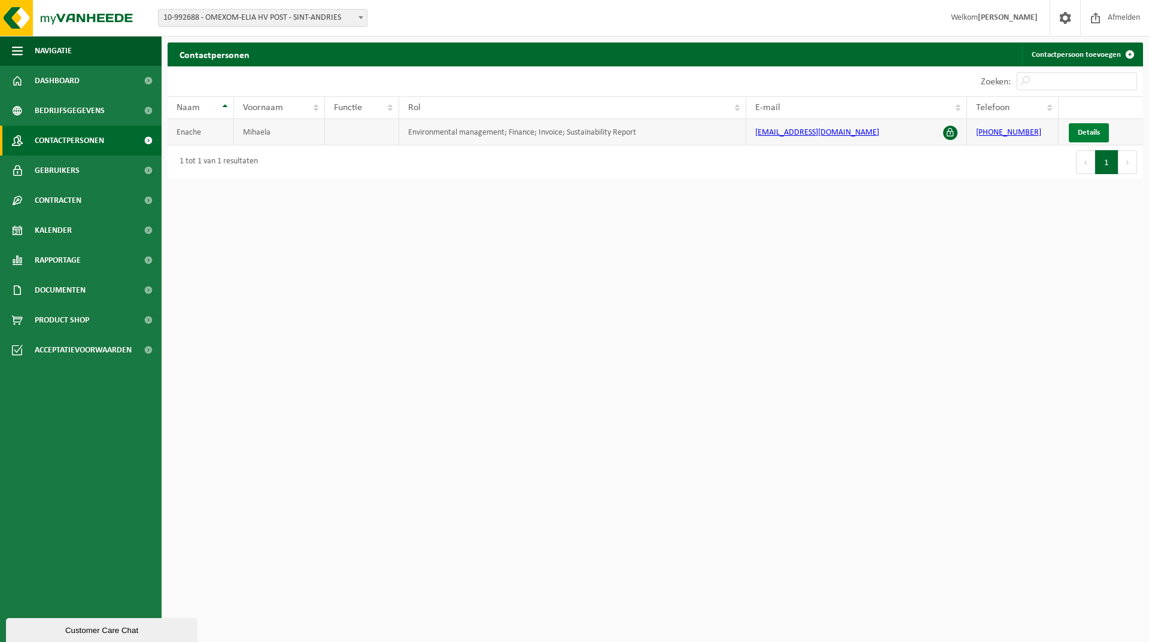
click at [1088, 133] on span "Details" at bounding box center [1089, 133] width 22 height 8
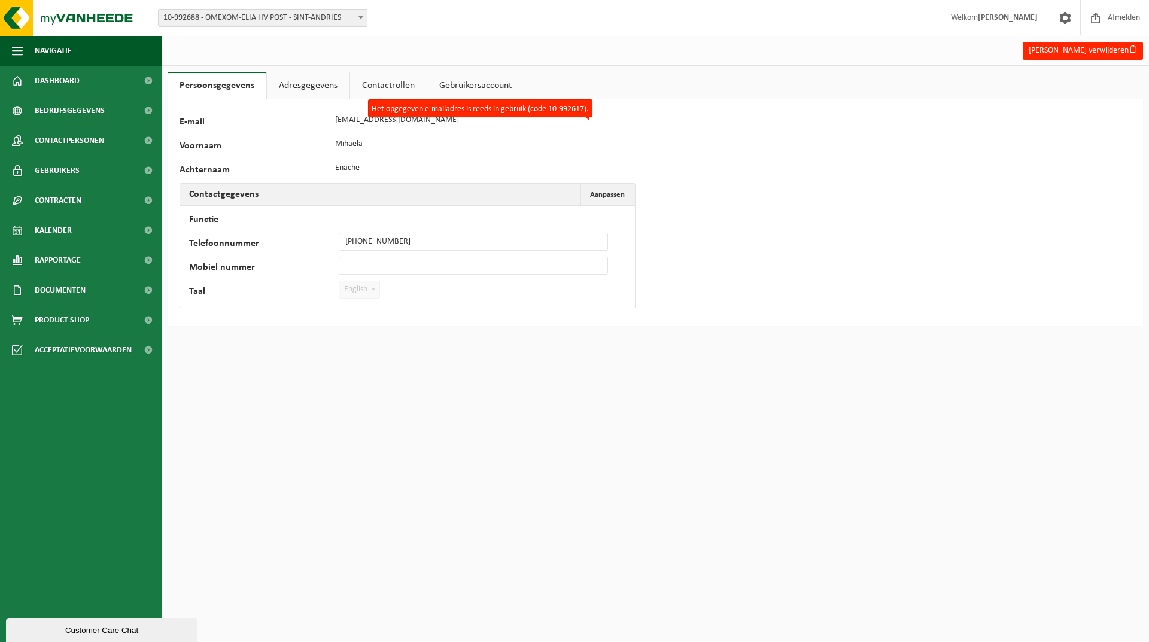
click at [763, 153] on div "128258 E-mail [EMAIL_ADDRESS][DOMAIN_NAME] Het opgegeven e-mailadres is reeds i…" at bounding box center [655, 212] width 975 height 227
click at [526, 112] on label "Het opgegeven e-mailadres is reeds in gebruik (code 10-992617)." at bounding box center [480, 108] width 224 height 18
click at [282, 121] on label "E-mail" at bounding box center [254, 123] width 150 height 12
click at [294, 93] on link "Adresgegevens" at bounding box center [308, 86] width 83 height 28
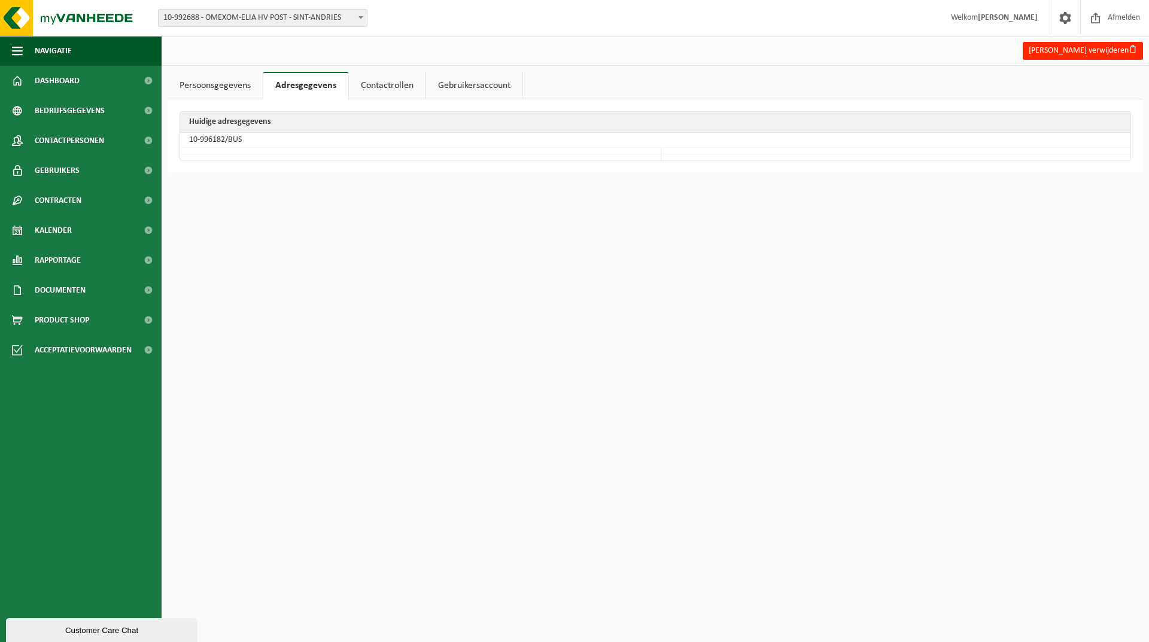
click at [373, 87] on link "Contactrollen" at bounding box center [387, 86] width 77 height 28
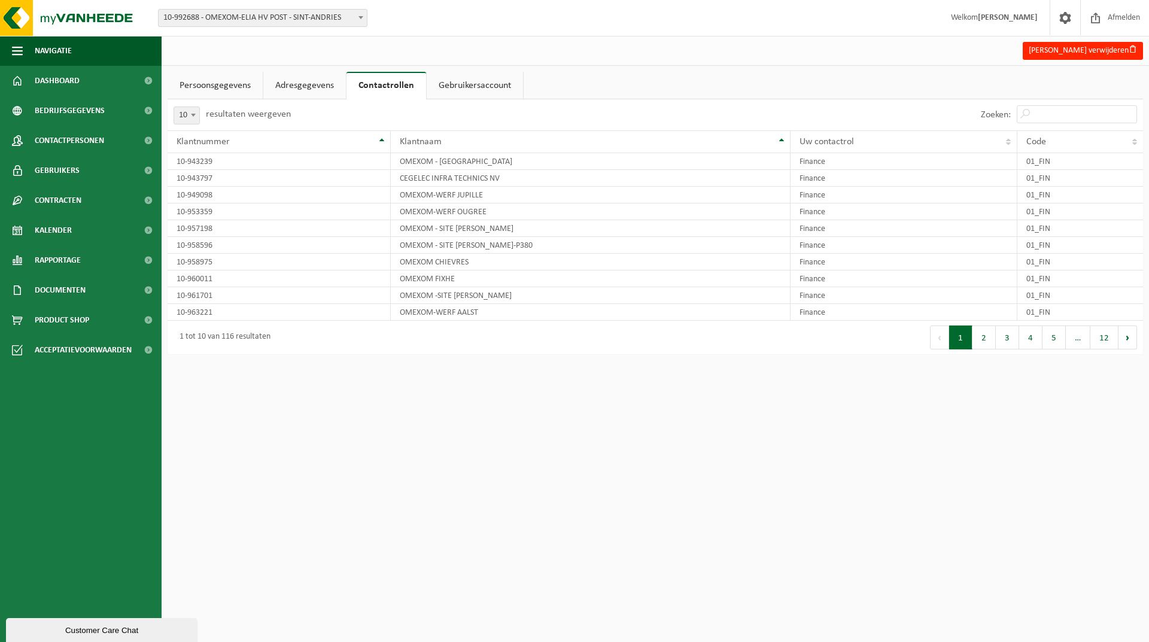
click at [468, 85] on link "Gebruikersaccount" at bounding box center [475, 86] width 96 height 28
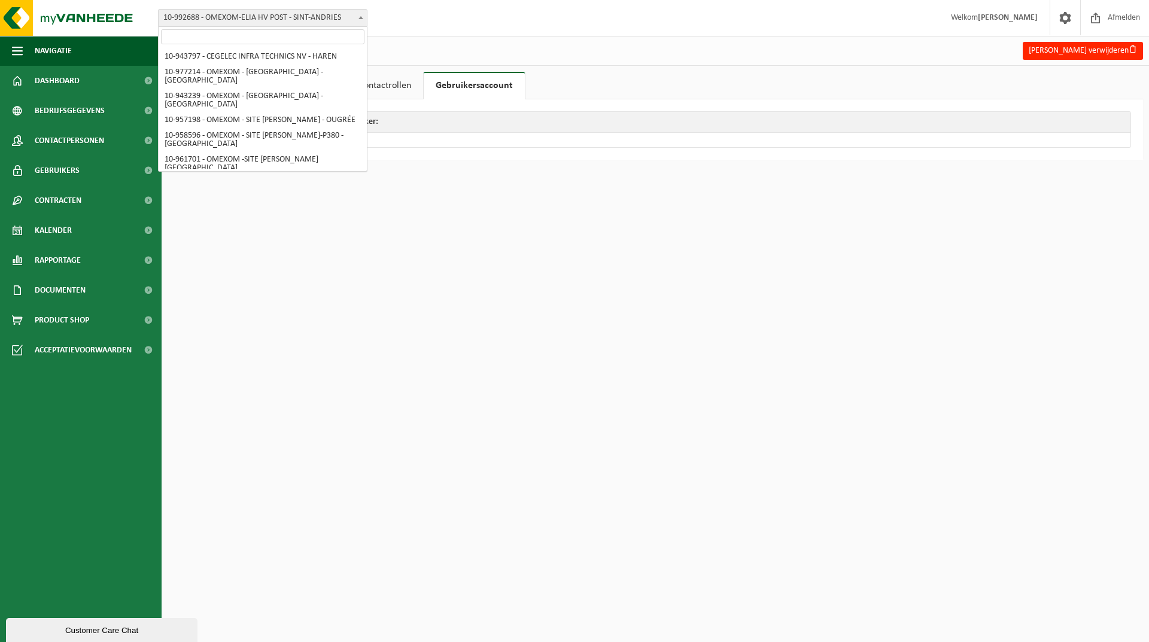
click at [358, 22] on span at bounding box center [361, 18] width 12 height 16
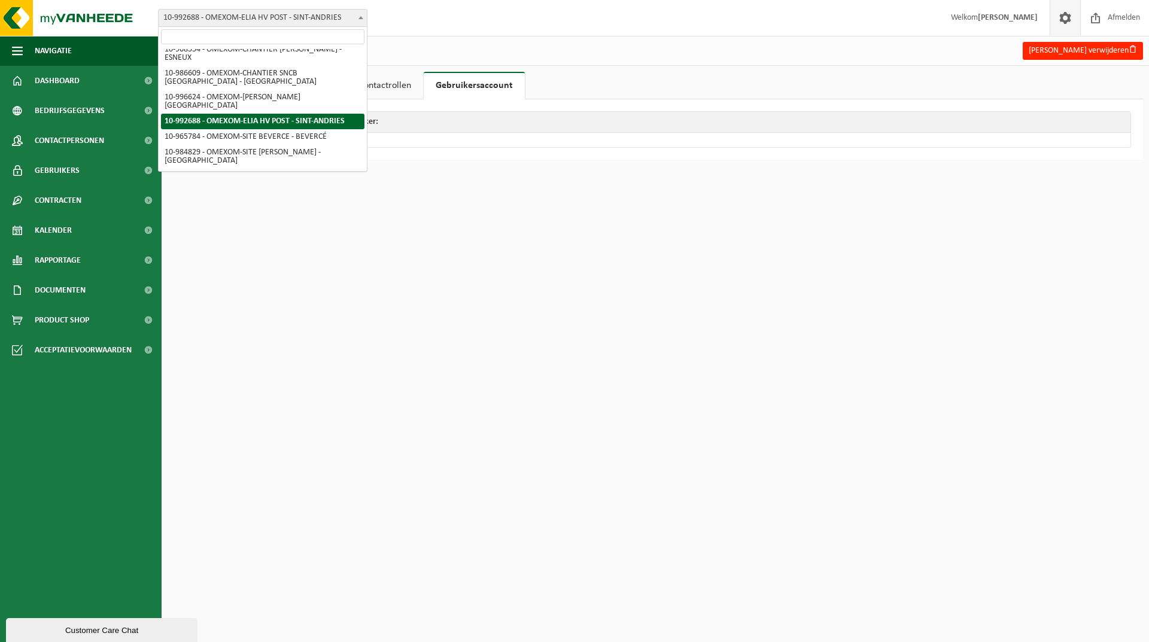
click at [1064, 12] on span at bounding box center [1065, 17] width 18 height 35
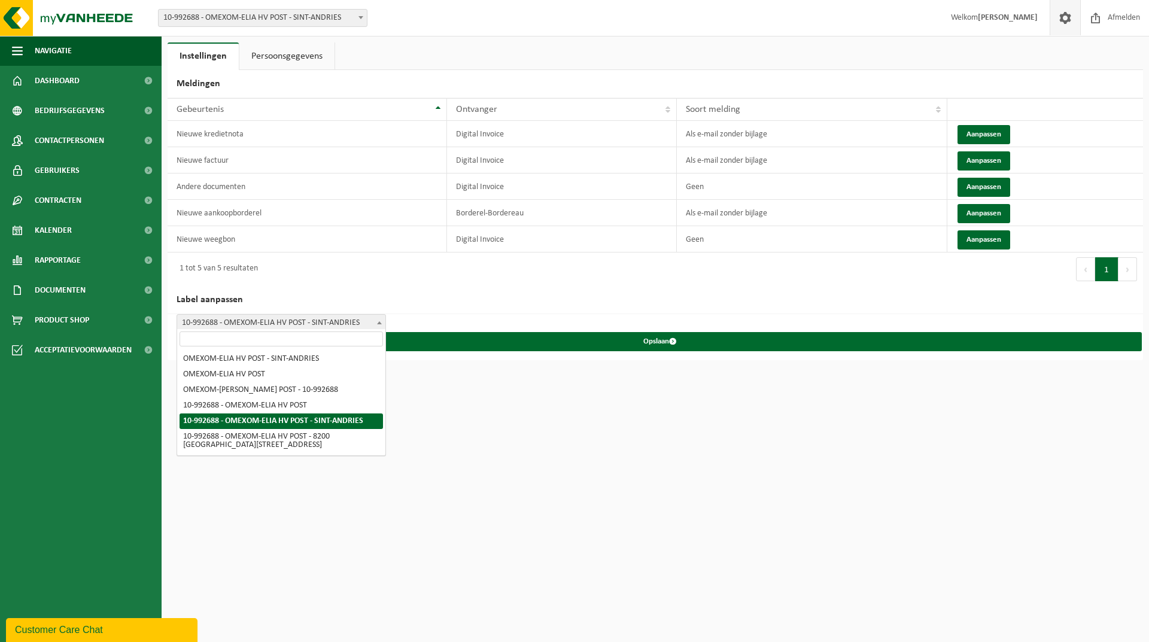
click at [272, 321] on span "10-992688 - OMEXOM-ELIA HV POST - SINT-ANDRIES" at bounding box center [281, 323] width 208 height 17
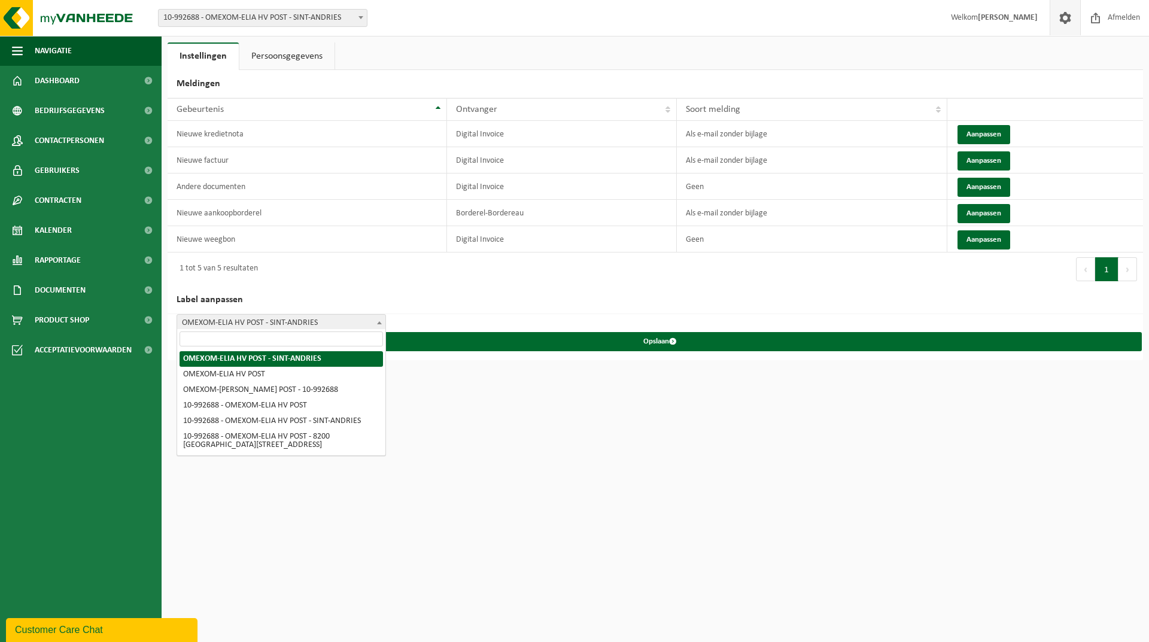
click at [377, 318] on span at bounding box center [379, 323] width 12 height 16
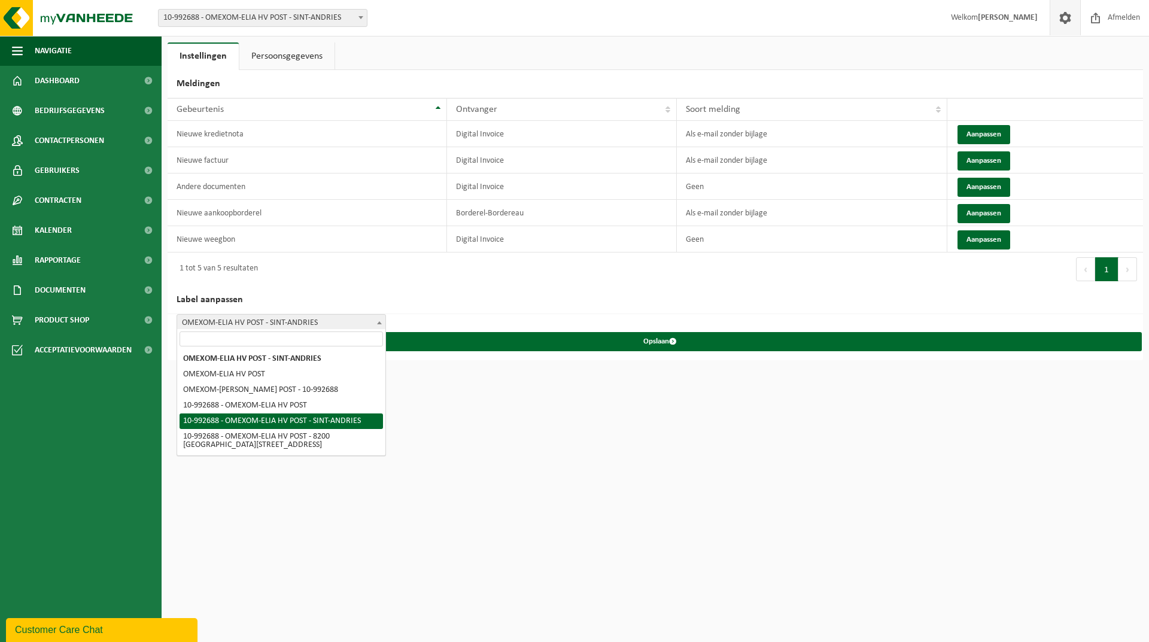
select select "4"
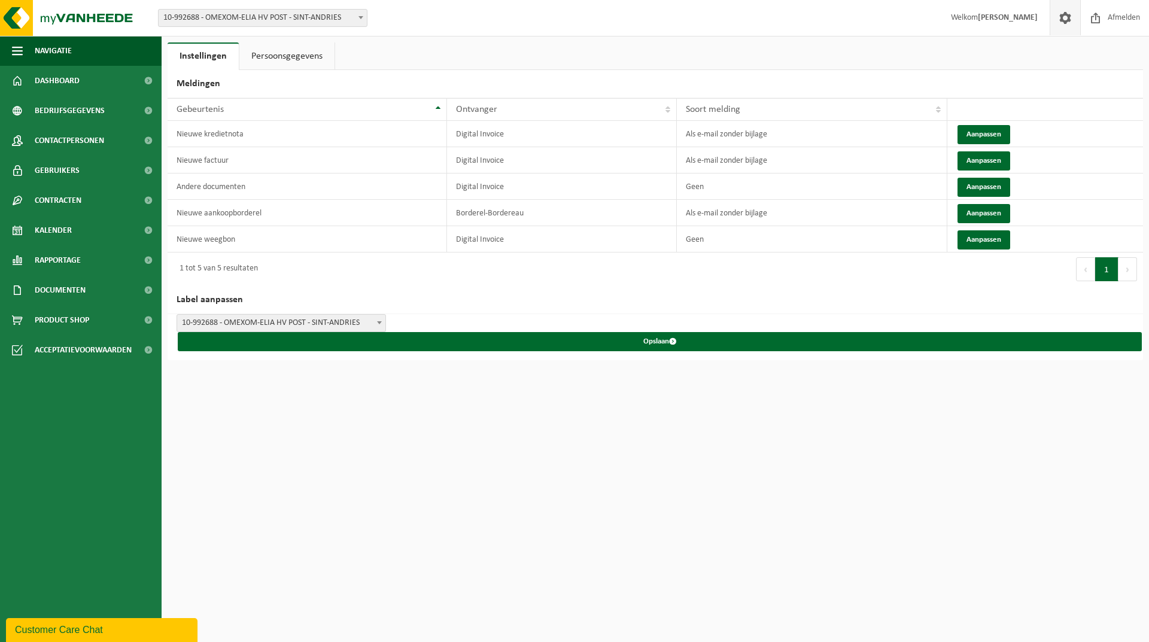
click at [287, 440] on html "Vestiging: 10-943797 - CEGELEC INFRA TECHNICS NV - HAREN 10-977214 - OMEXOM - M…" at bounding box center [574, 321] width 1149 height 642
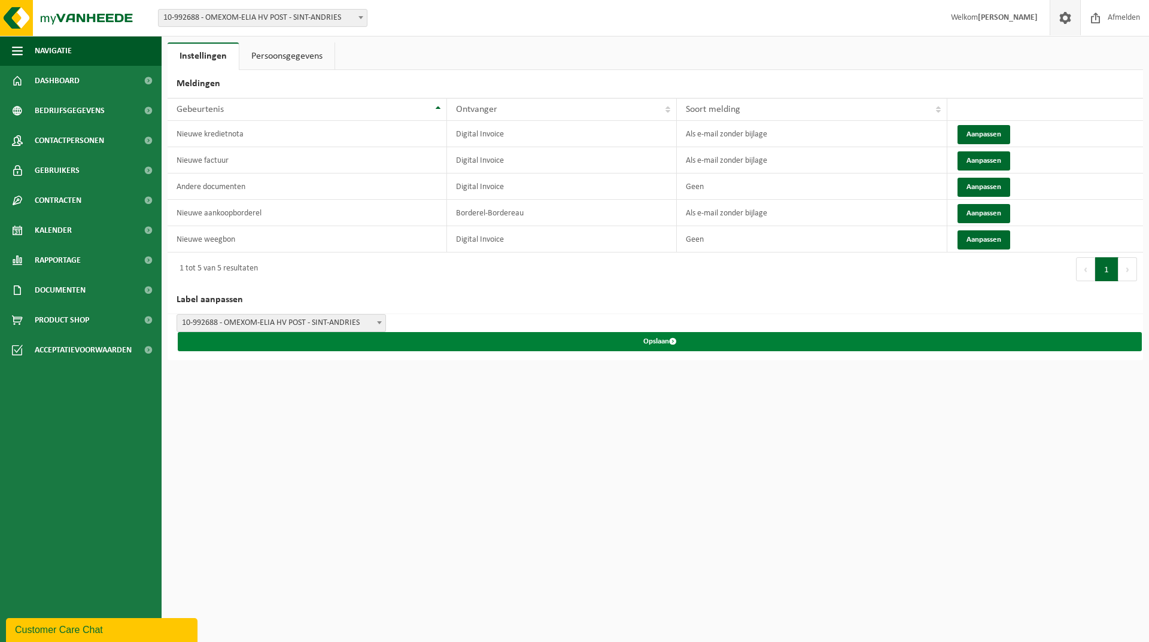
click at [666, 338] on button "Opslaan" at bounding box center [660, 341] width 964 height 19
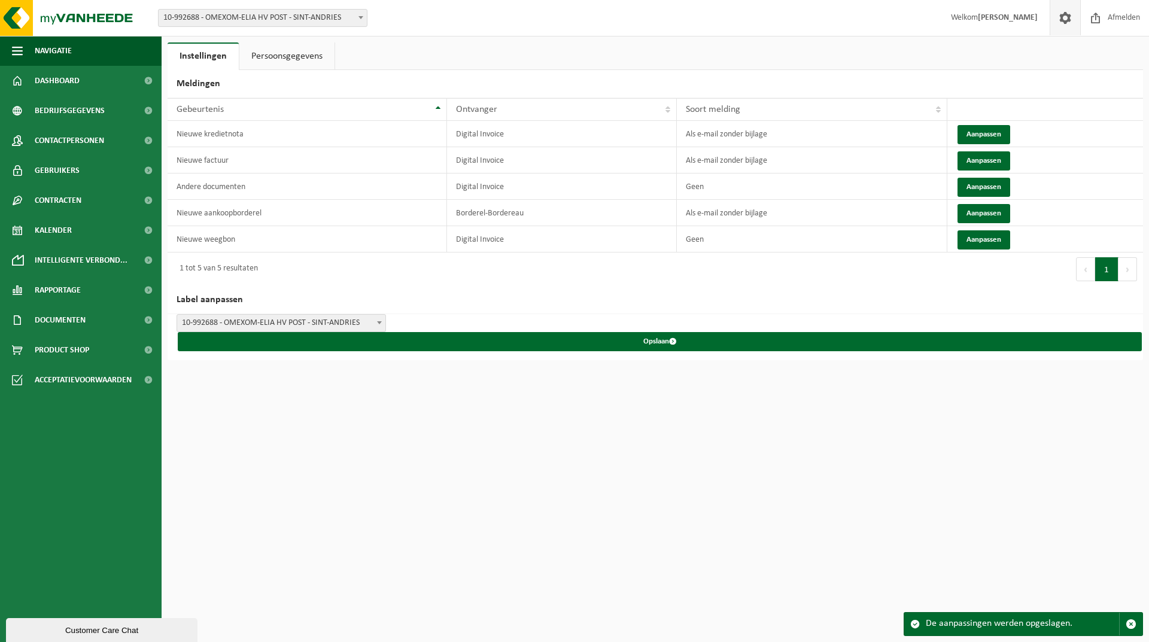
click at [356, 321] on span "10-992688 - OMEXOM-ELIA HV POST - SINT-ANDRIES" at bounding box center [281, 323] width 208 height 17
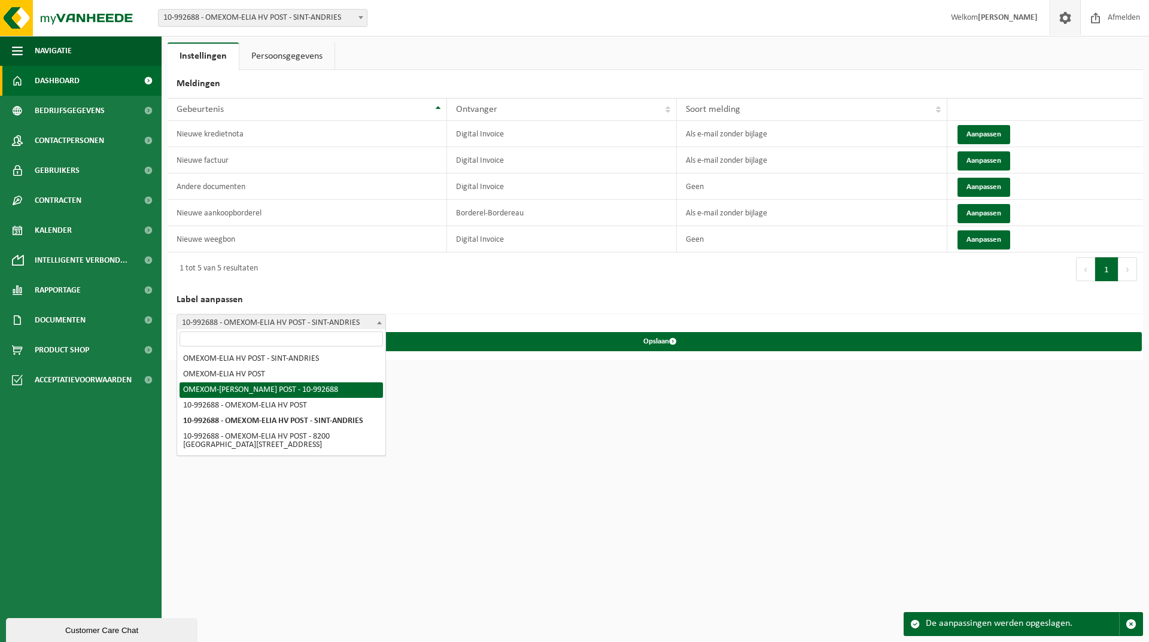
click at [83, 87] on link "Dashboard" at bounding box center [81, 81] width 162 height 30
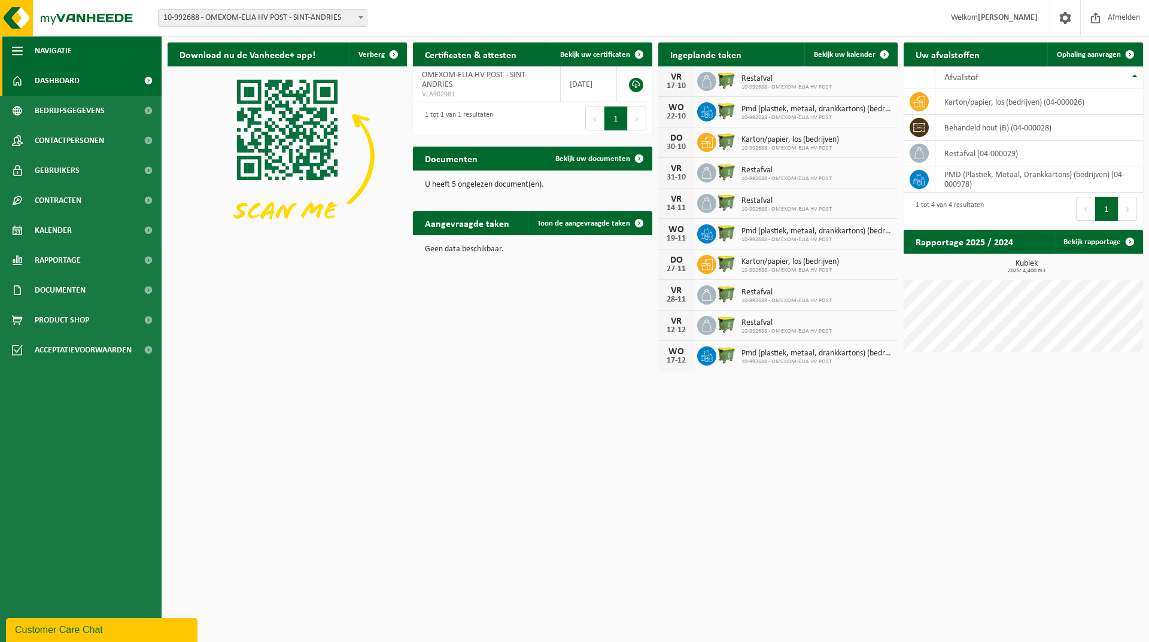
click at [51, 46] on span "Navigatie" at bounding box center [53, 51] width 37 height 30
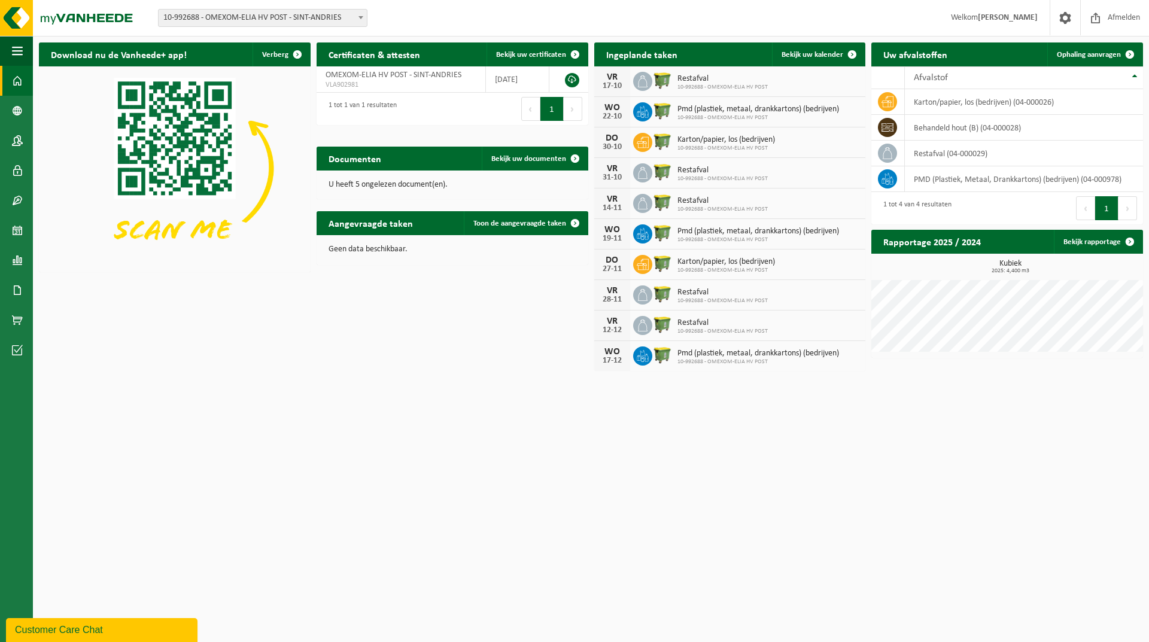
click at [186, 14] on span "10-992688 - OMEXOM-ELIA HV POST - SINT-ANDRIES" at bounding box center [263, 18] width 208 height 17
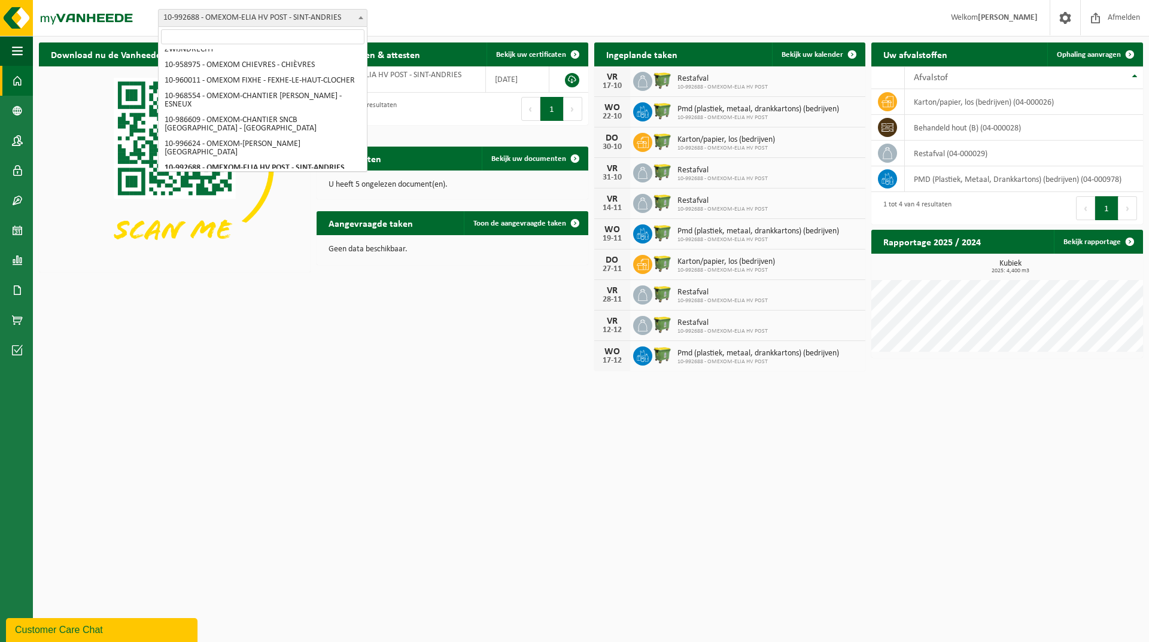
scroll to position [124, 0]
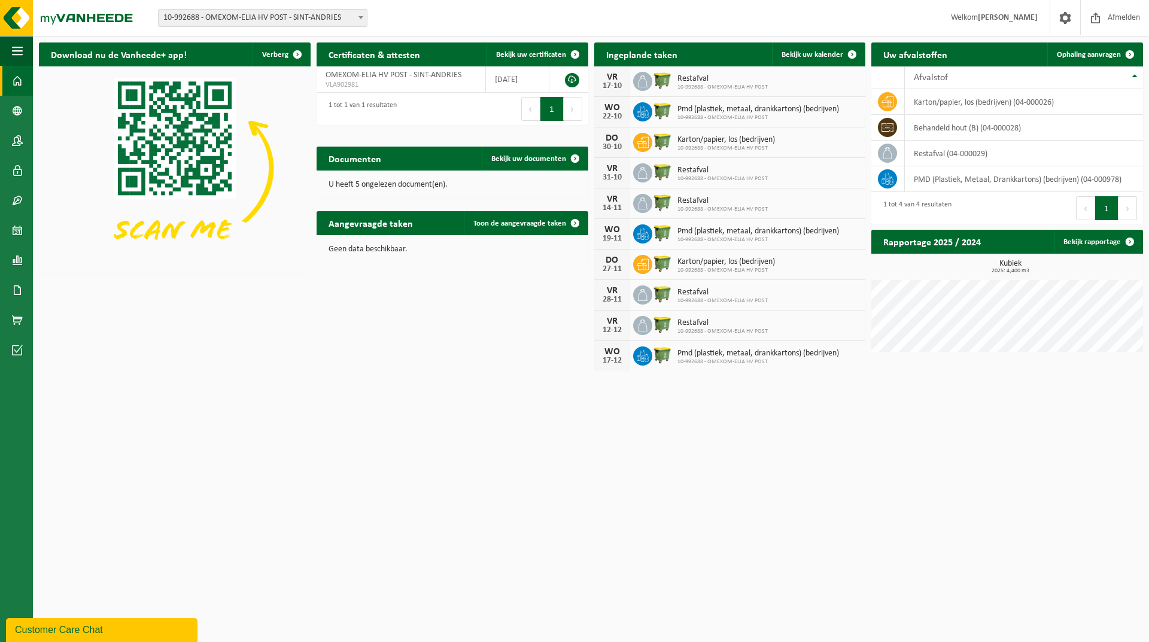
click at [23, 81] on link "Dashboard" at bounding box center [16, 81] width 33 height 30
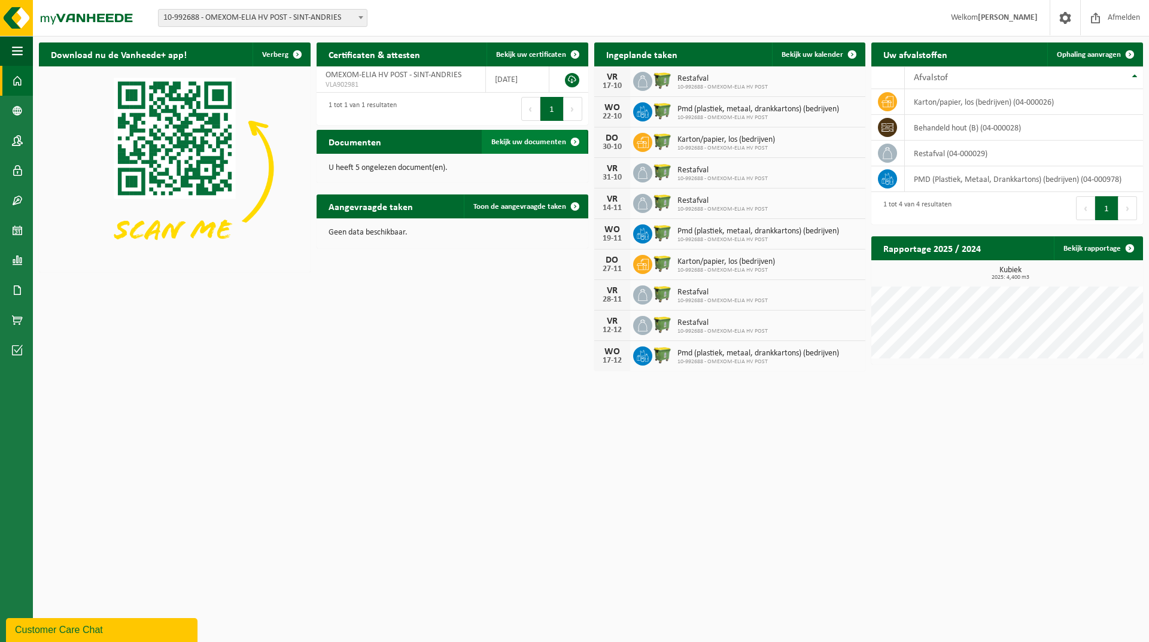
click at [547, 139] on span "Bekijk uw documenten" at bounding box center [528, 142] width 75 height 8
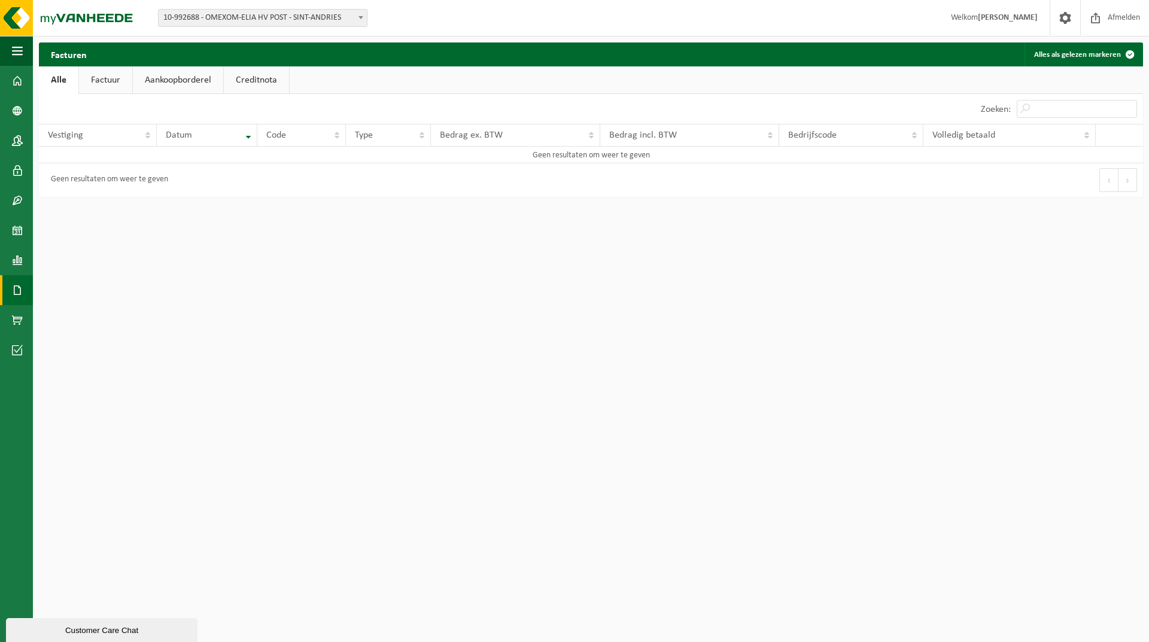
click at [118, 78] on link "Factuur" at bounding box center [105, 80] width 53 height 28
drag, startPoint x: 180, startPoint y: 83, endPoint x: 186, endPoint y: 86, distance: 6.4
click at [181, 83] on link "Aankoopborderel" at bounding box center [179, 80] width 90 height 28
click at [278, 83] on link "Creditnota" at bounding box center [261, 80] width 65 height 28
click at [47, 81] on link "Alle" at bounding box center [58, 80] width 39 height 28
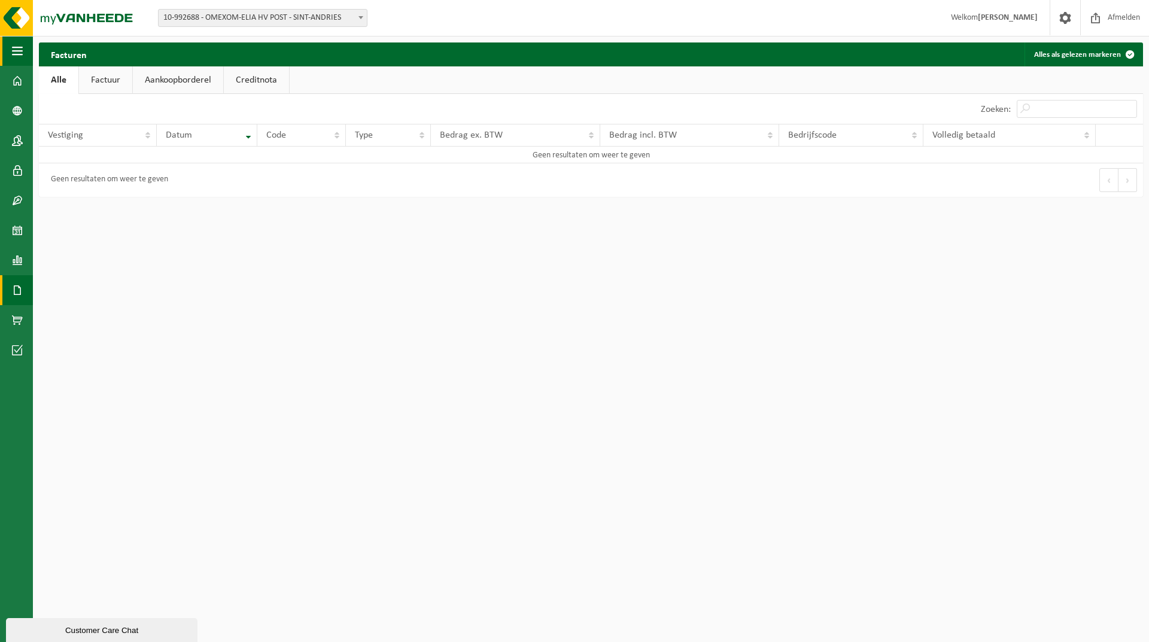
click at [23, 54] on button "Navigatie" at bounding box center [16, 51] width 33 height 30
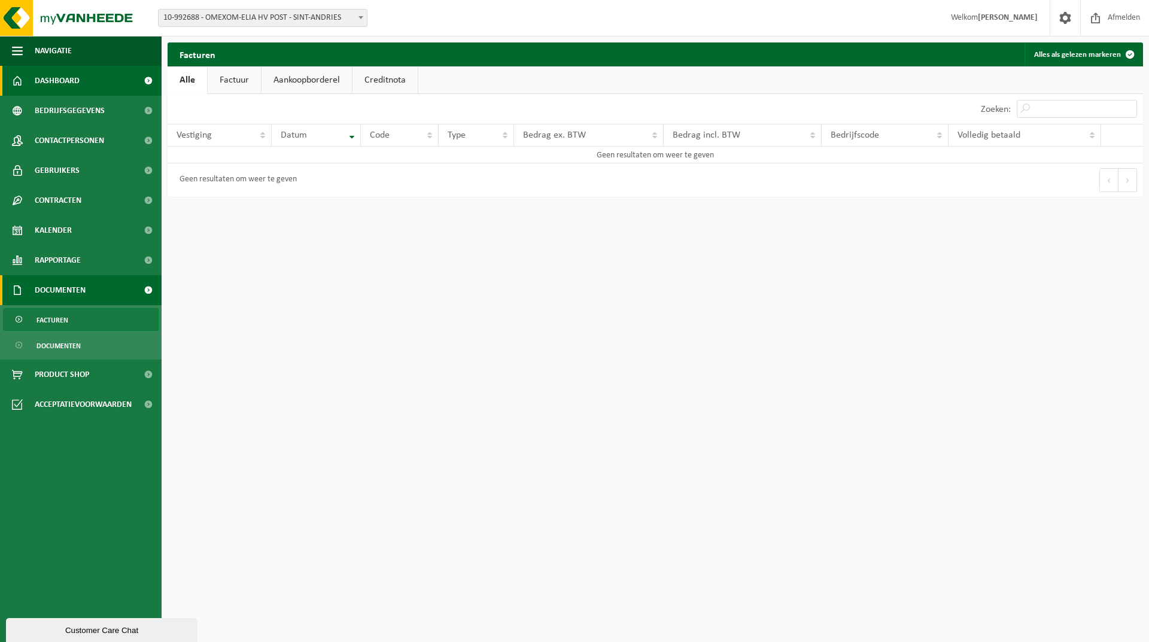
click at [34, 77] on link "Dashboard" at bounding box center [81, 81] width 162 height 30
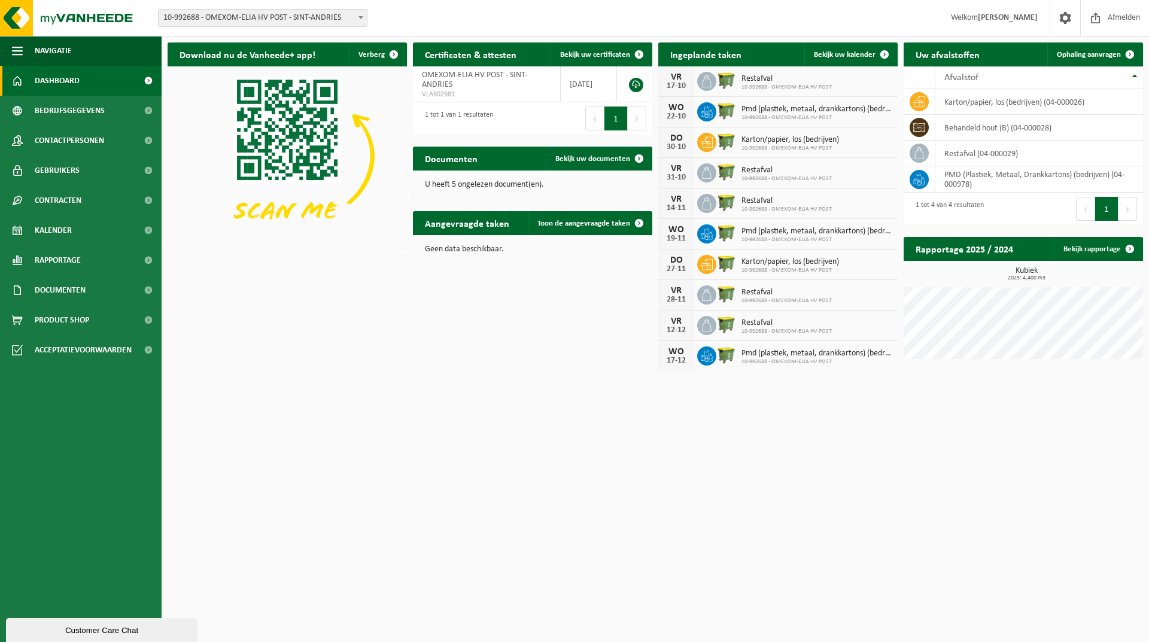
click at [965, 20] on span "Welkom [PERSON_NAME]" at bounding box center [994, 17] width 111 height 35
click at [1058, 22] on span at bounding box center [1065, 17] width 18 height 35
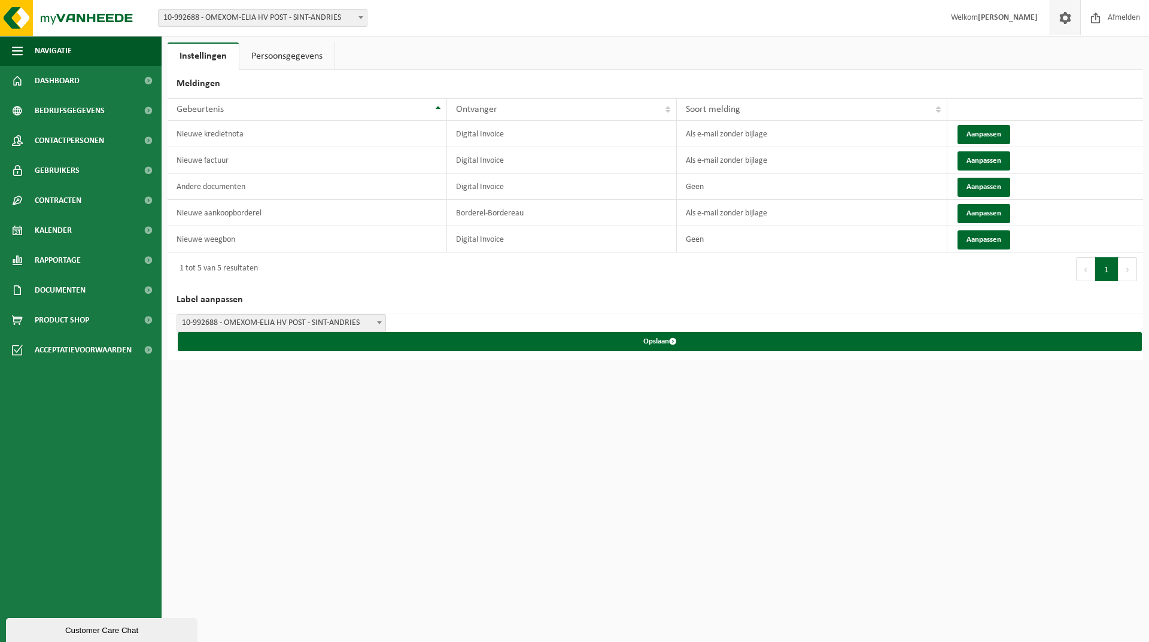
click at [278, 56] on link "Persoonsgegevens" at bounding box center [286, 56] width 95 height 28
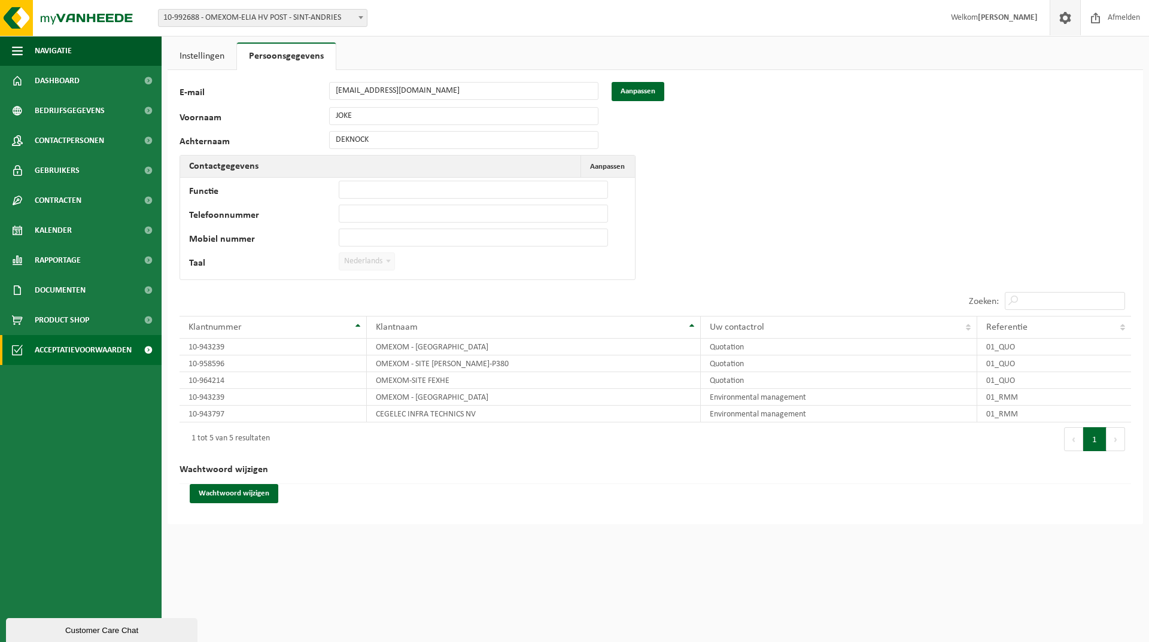
click at [77, 354] on span "Acceptatievoorwaarden" at bounding box center [83, 350] width 97 height 30
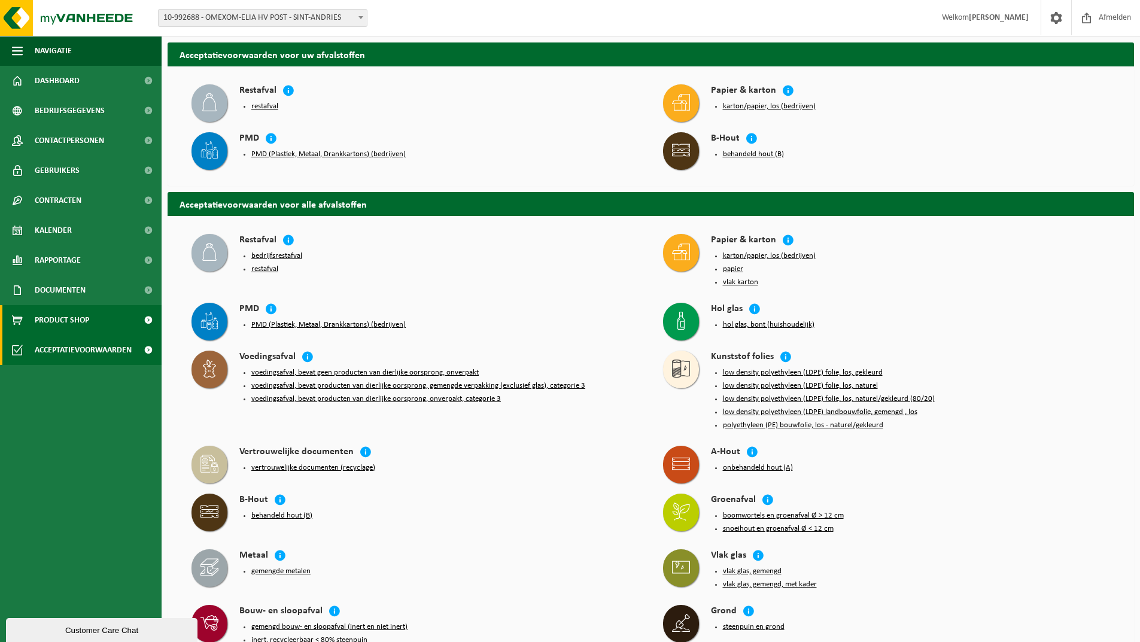
click at [80, 317] on span "Product Shop" at bounding box center [62, 320] width 54 height 30
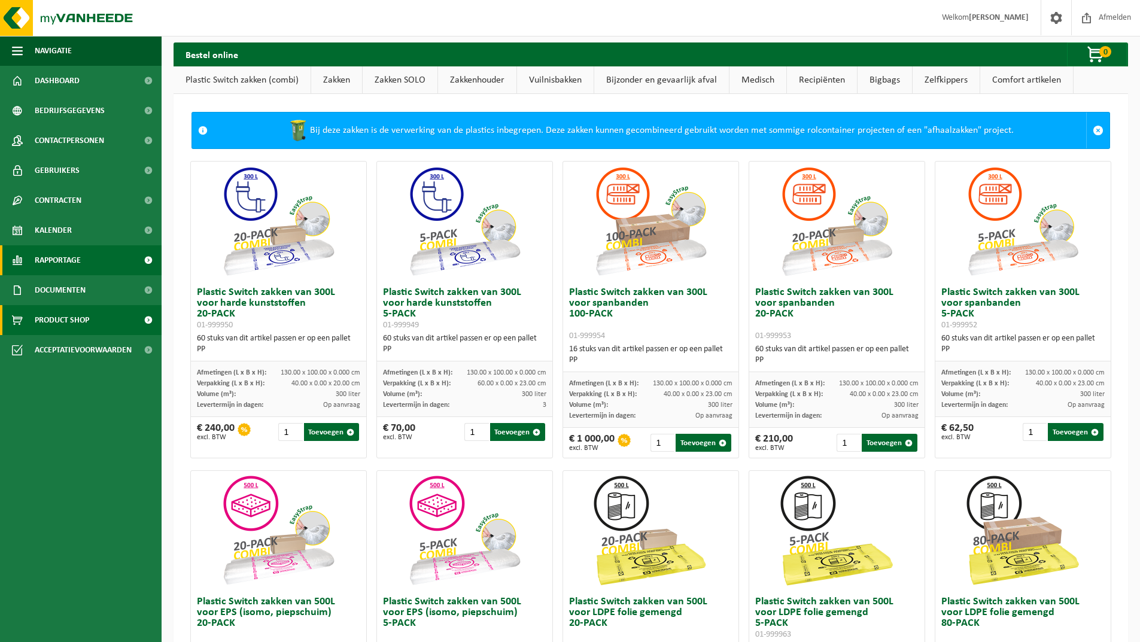
click at [83, 268] on link "Rapportage" at bounding box center [81, 260] width 162 height 30
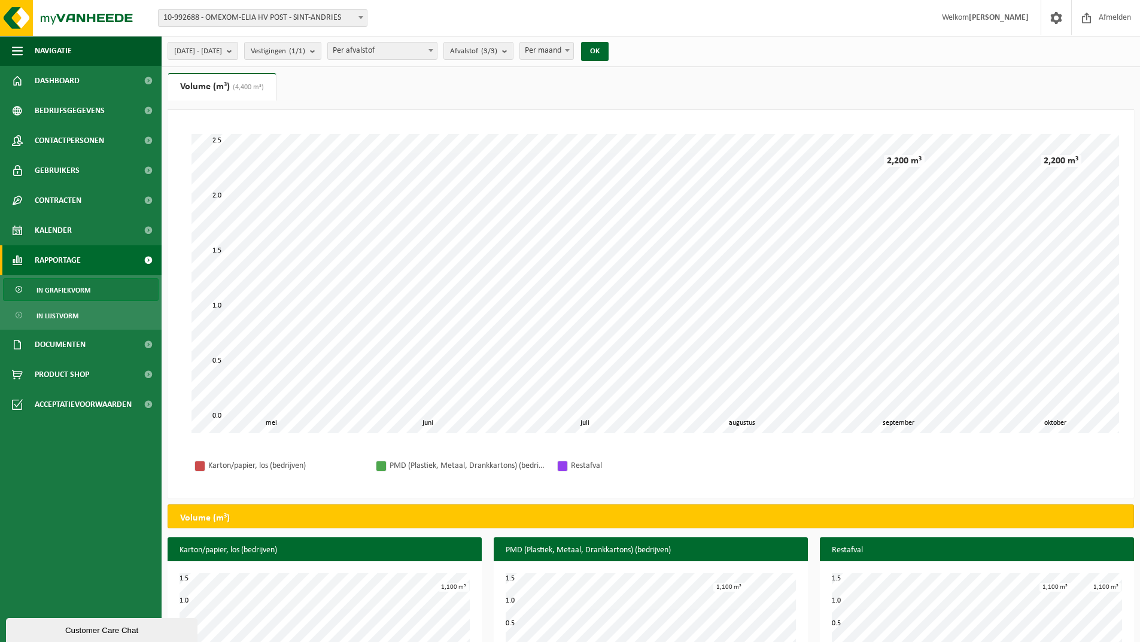
click at [50, 259] on span "Rapportage" at bounding box center [58, 260] width 46 height 30
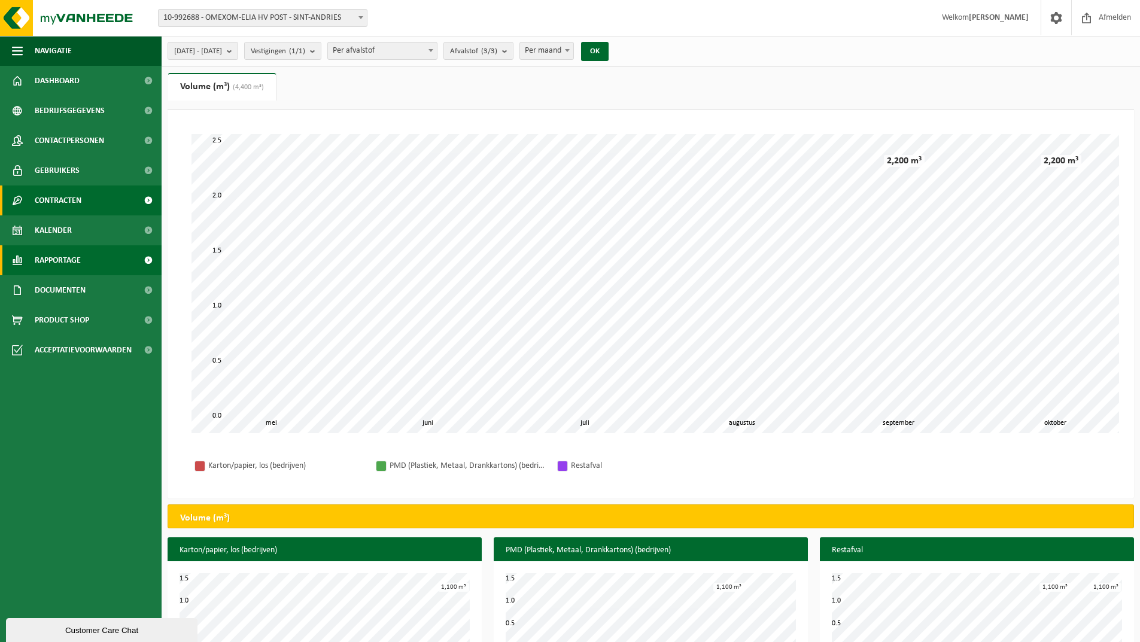
click at [86, 202] on link "Contracten" at bounding box center [81, 200] width 162 height 30
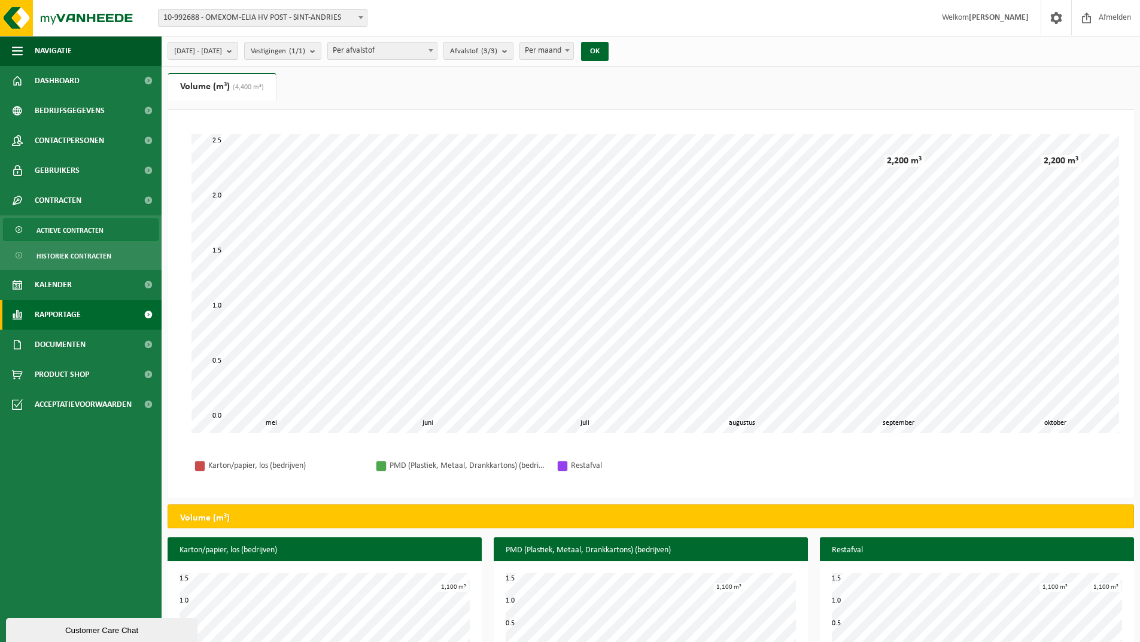
click at [96, 232] on span "Actieve contracten" at bounding box center [69, 230] width 67 height 23
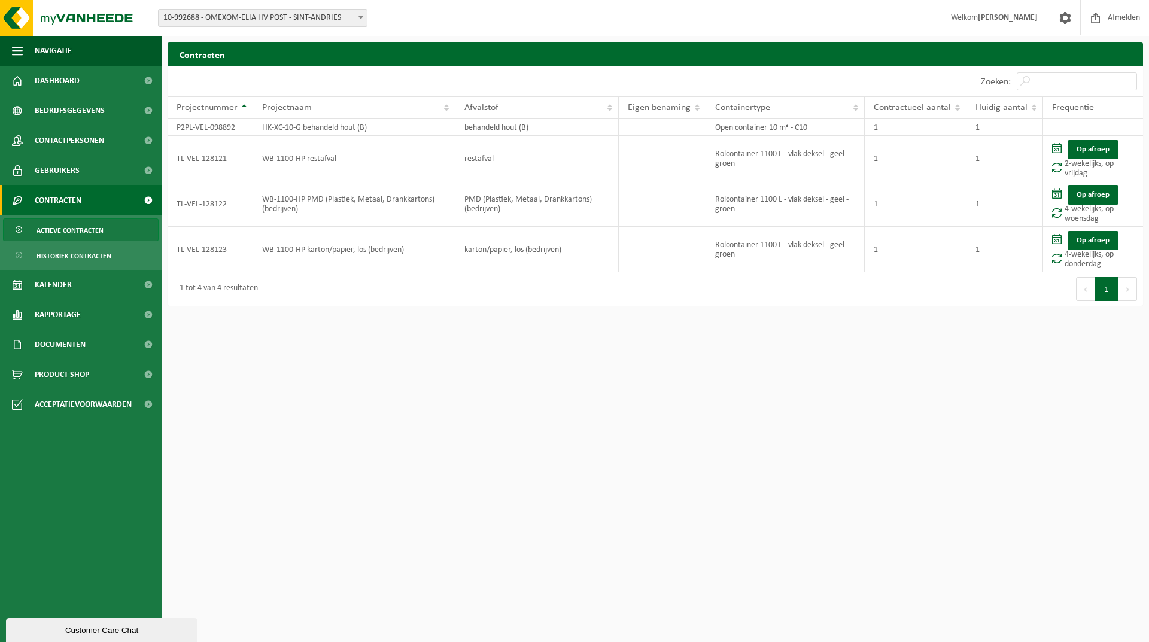
click at [363, 18] on b at bounding box center [360, 17] width 5 height 3
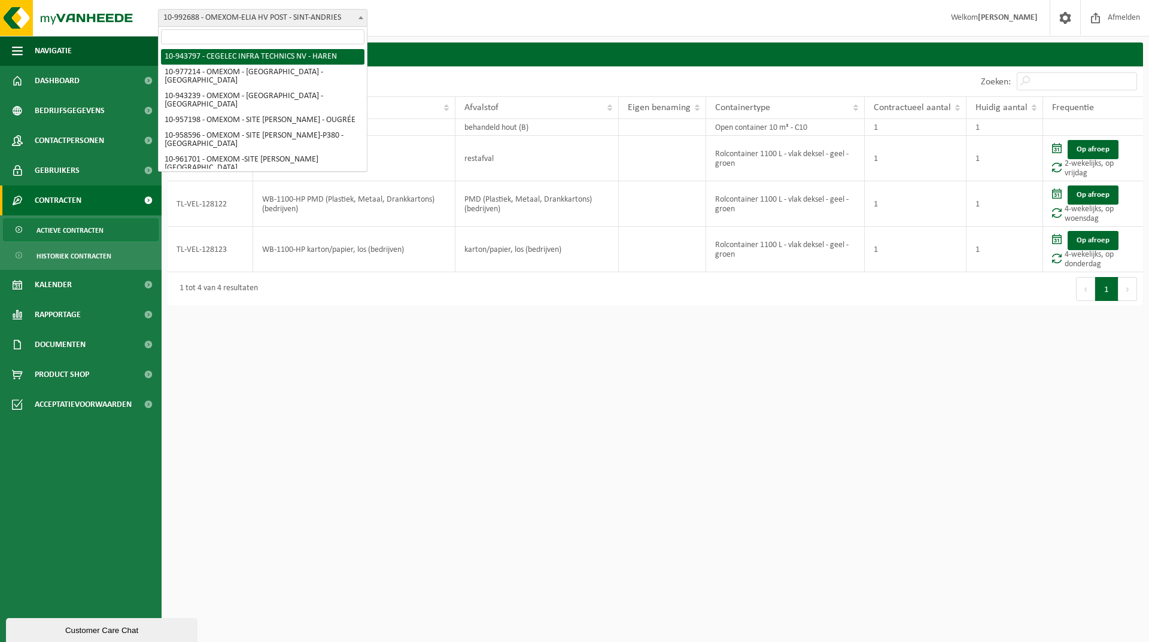
select select "140731"
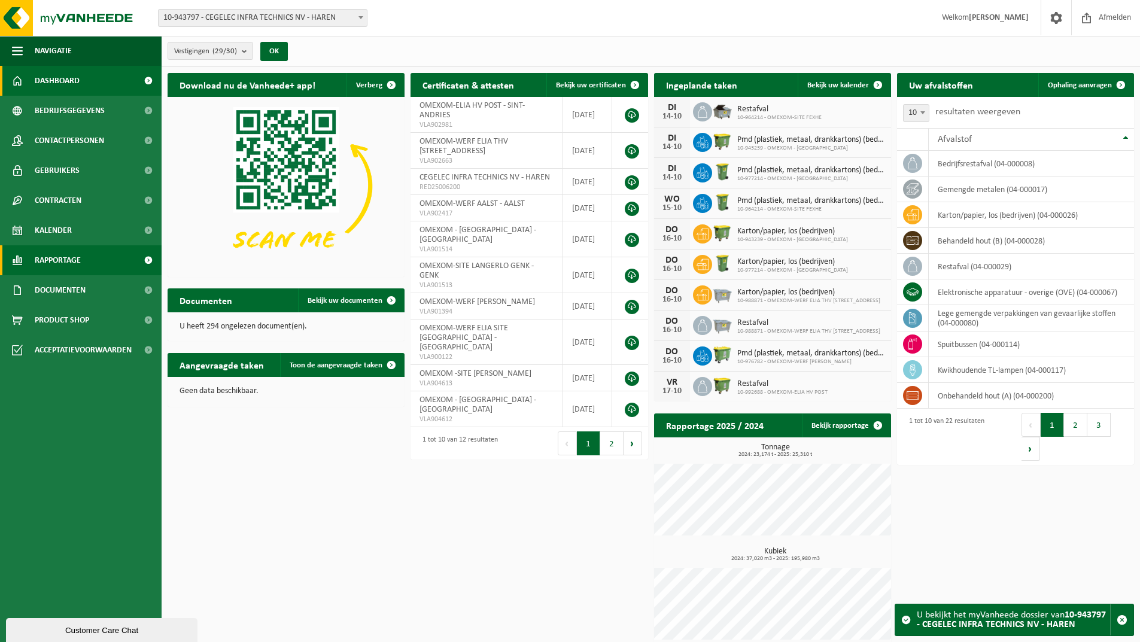
click at [54, 260] on span "Rapportage" at bounding box center [58, 260] width 46 height 30
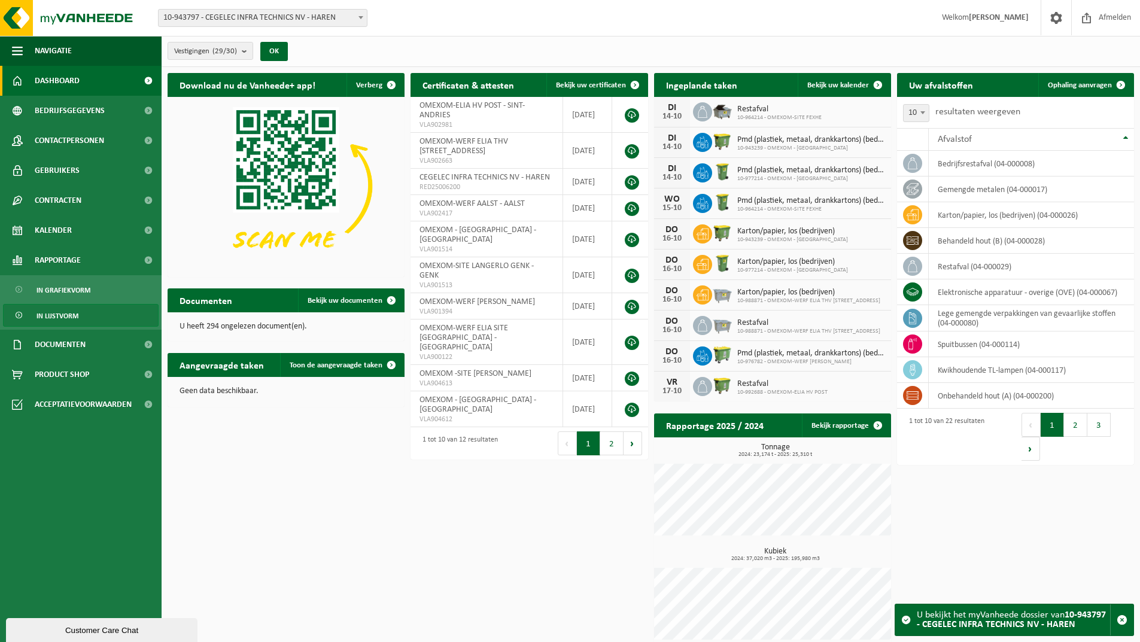
click at [50, 312] on span "In lijstvorm" at bounding box center [57, 316] width 42 height 23
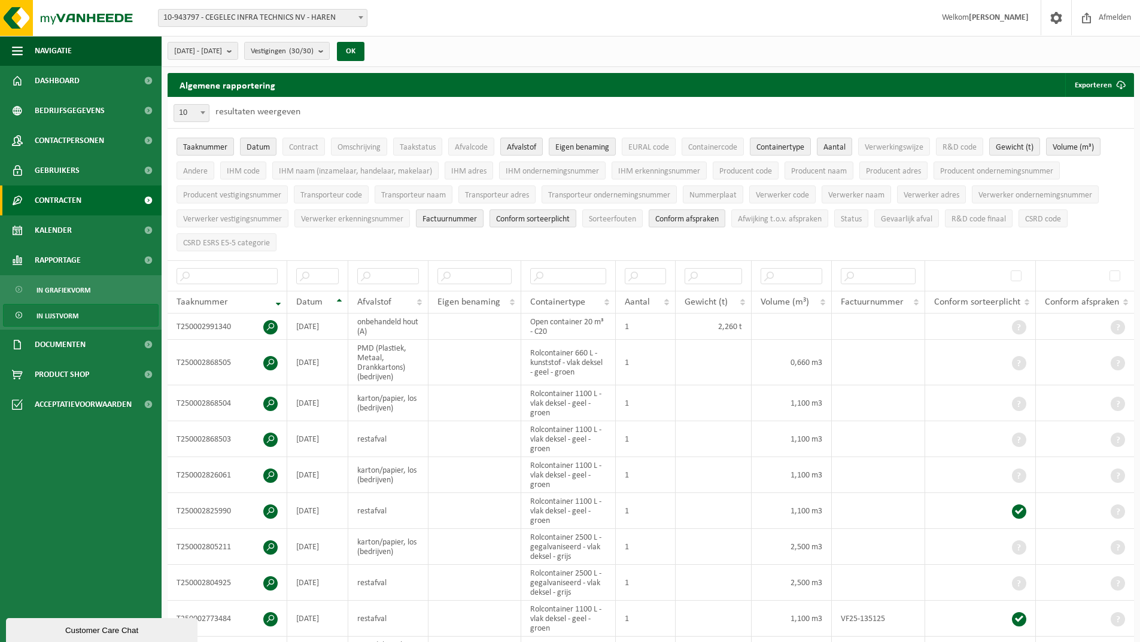
click at [78, 196] on span "Contracten" at bounding box center [58, 200] width 47 height 30
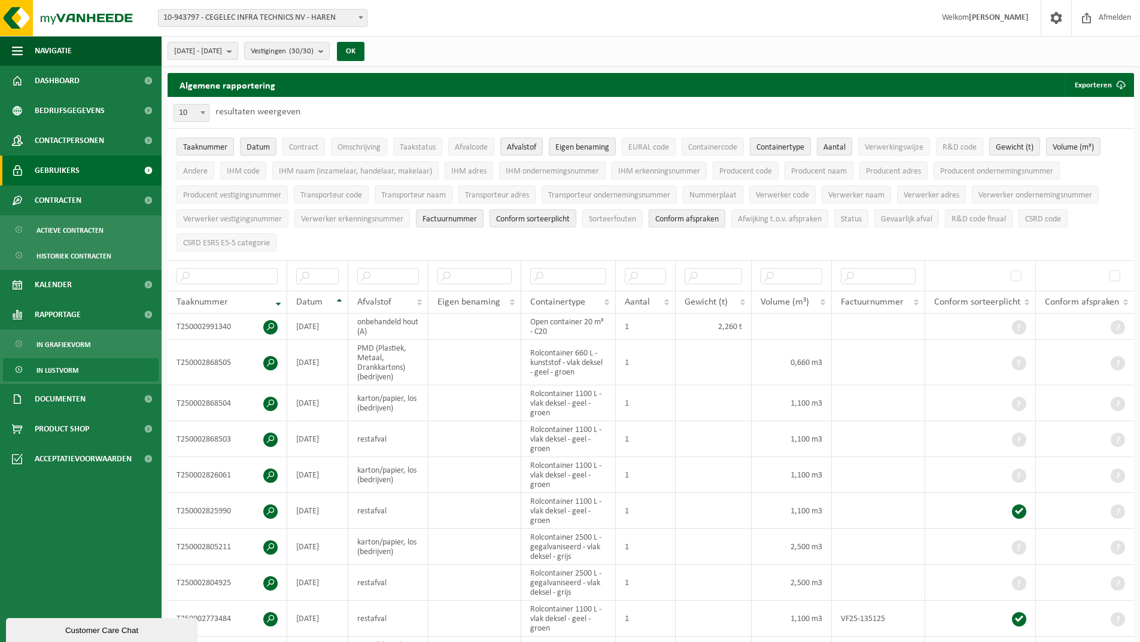
click at [80, 175] on link "Gebruikers" at bounding box center [81, 171] width 162 height 30
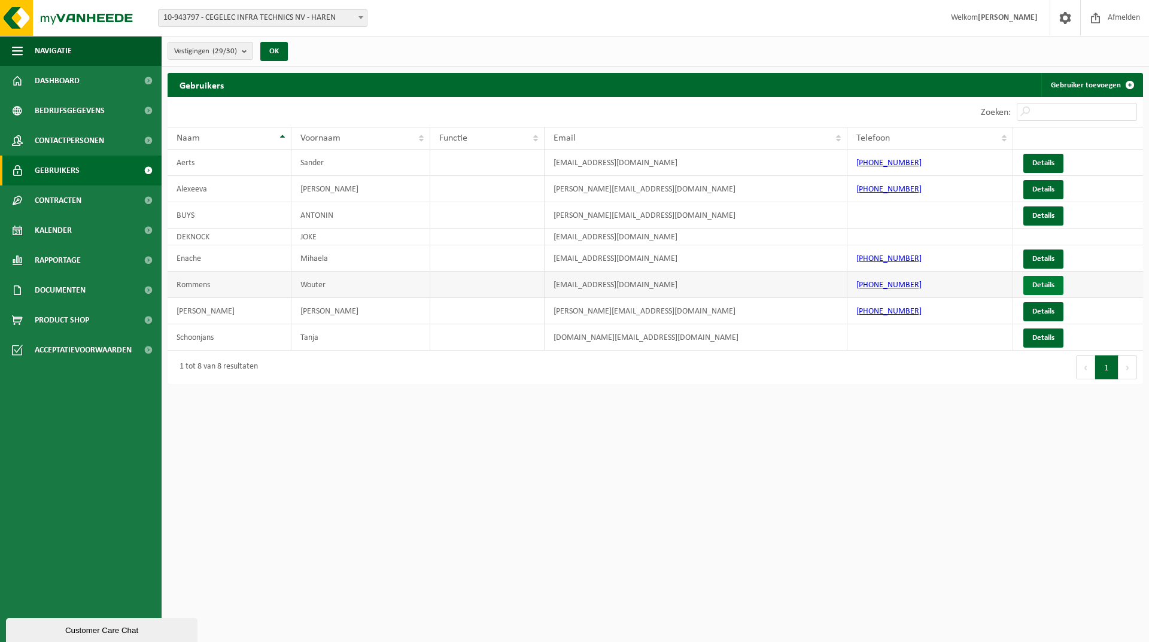
click at [1061, 288] on link "Details" at bounding box center [1043, 285] width 40 height 19
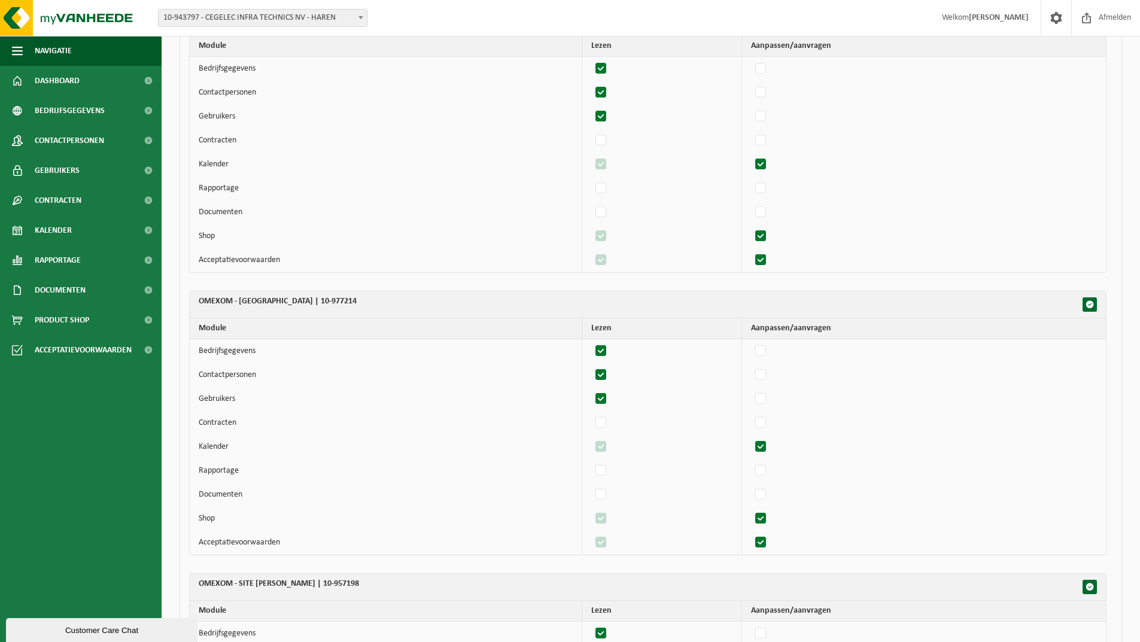
scroll to position [419, 0]
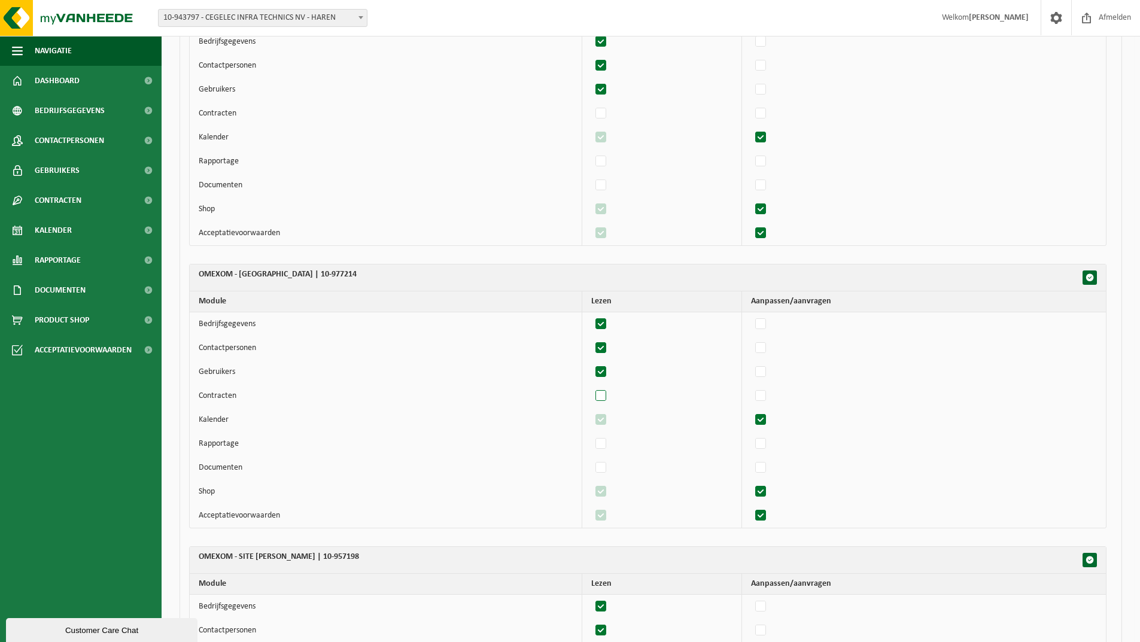
click at [609, 397] on label"] at bounding box center [601, 396] width 17 height 18
click at [591, 387] on input "checkbox" at bounding box center [591, 386] width 1 height 1
checkbox input "true"
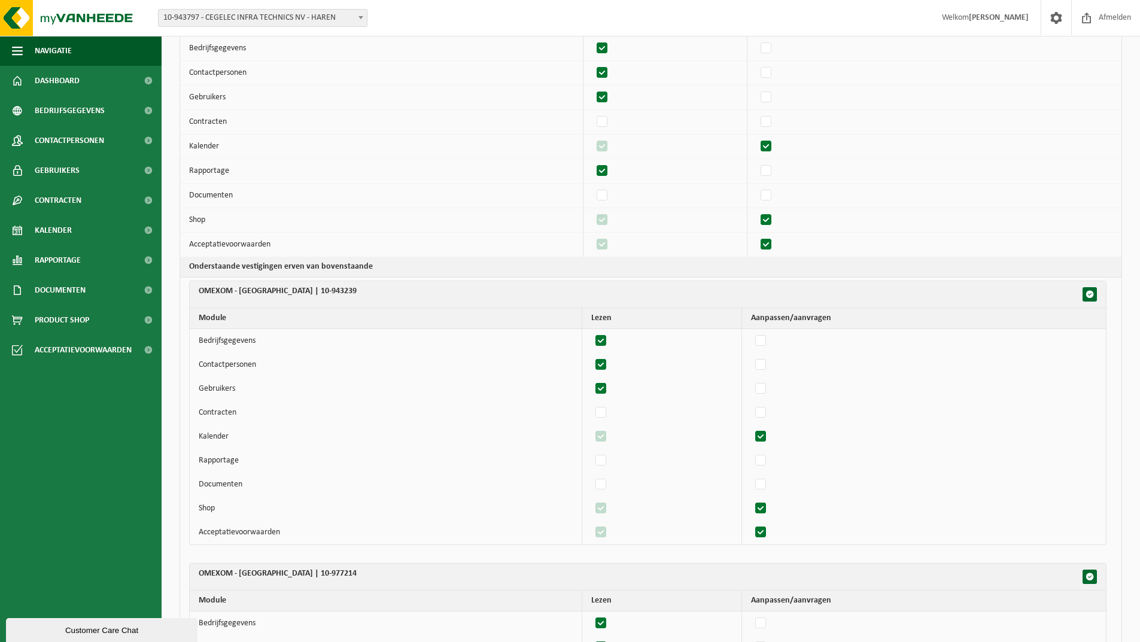
scroll to position [0, 0]
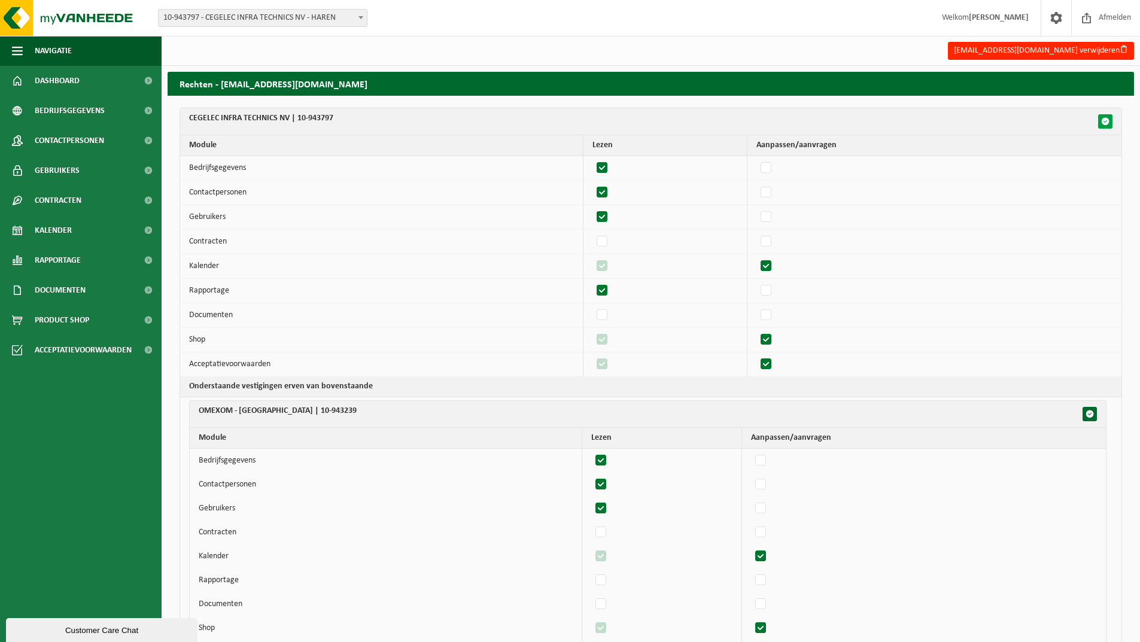
click at [1103, 121] on span "button" at bounding box center [1105, 121] width 8 height 8
checkbox input "true"
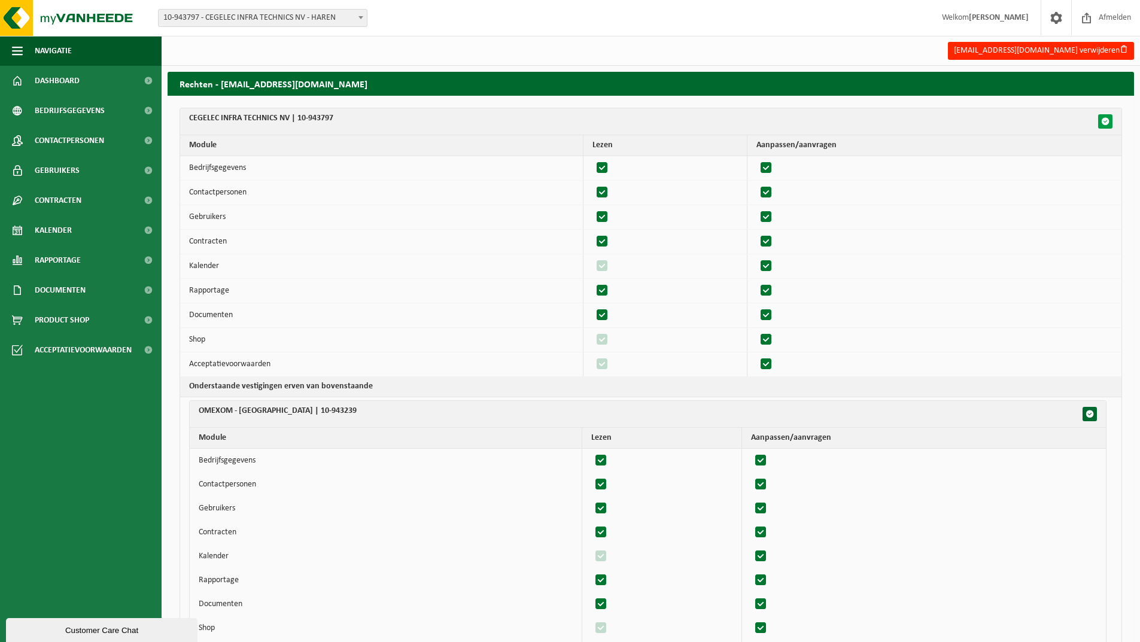
checkbox input "true"
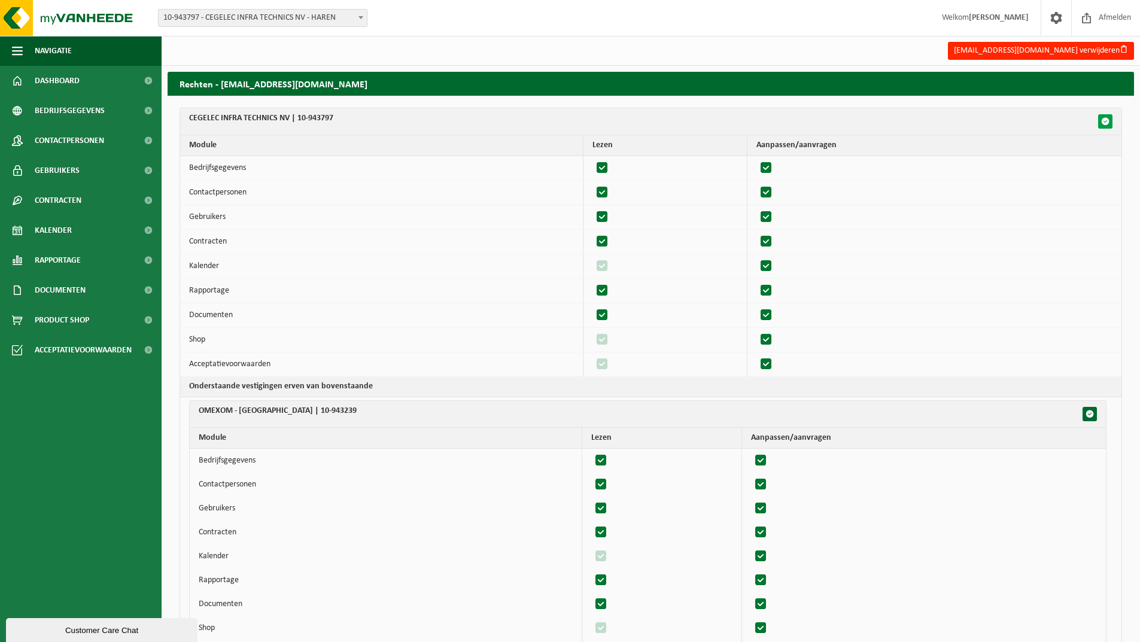
checkbox input "true"
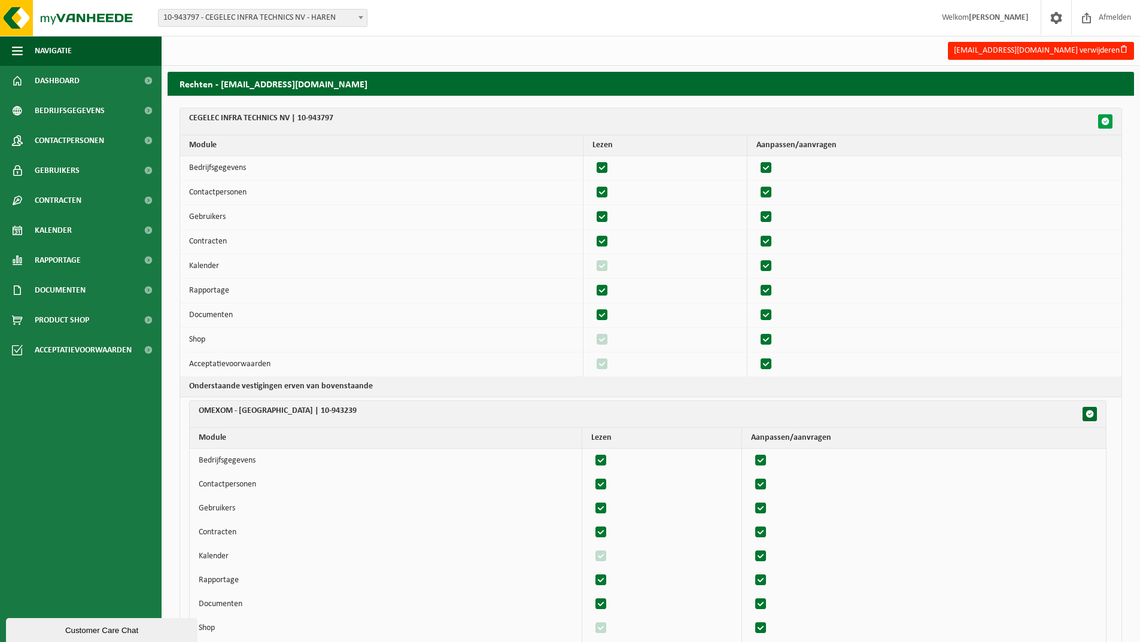
checkbox input "true"
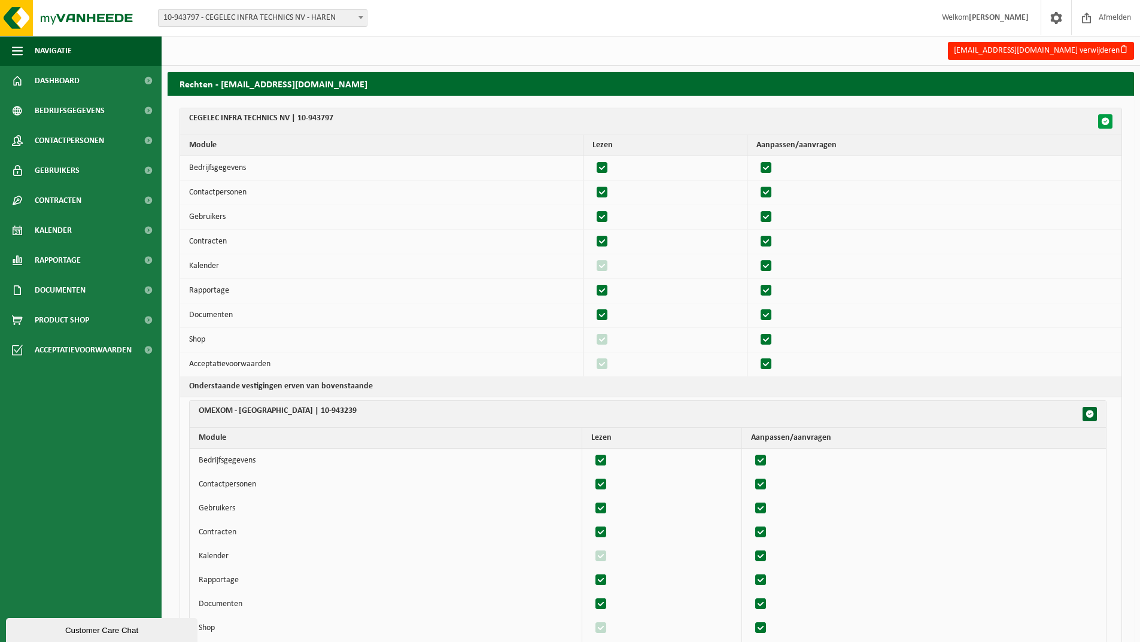
checkbox input "true"
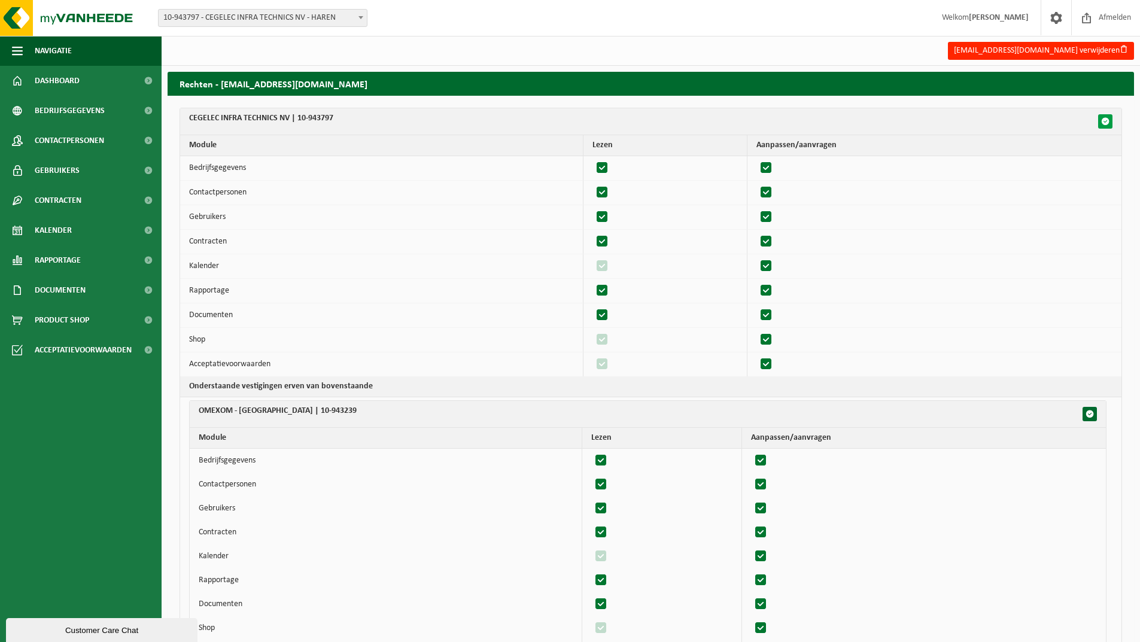
checkbox input "true"
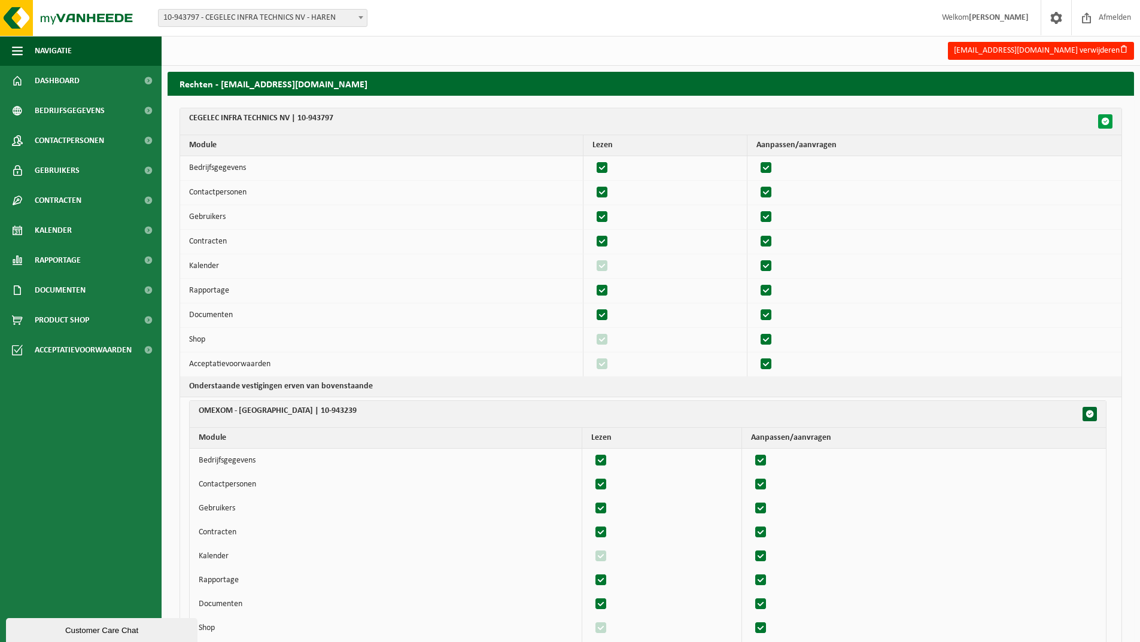
checkbox input "true"
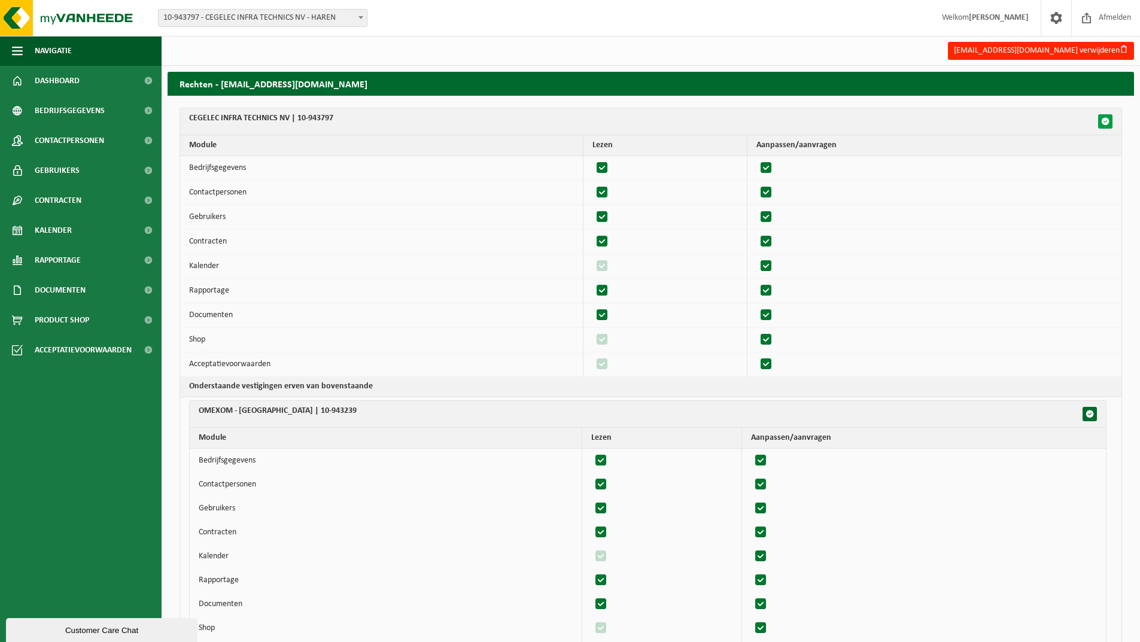
checkbox input "true"
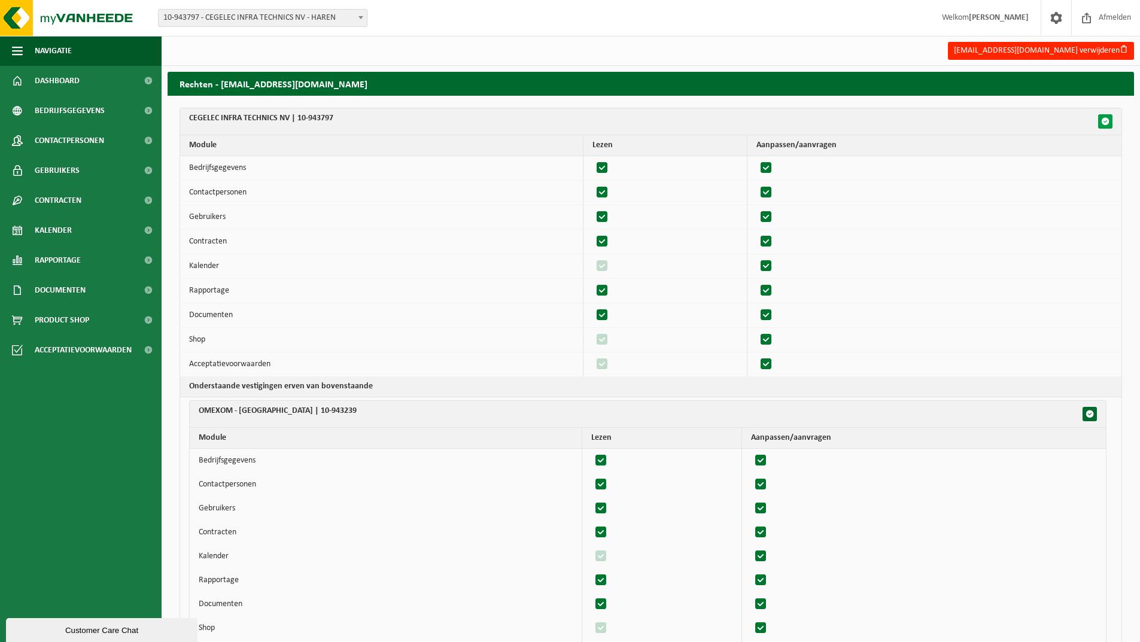
checkbox input "true"
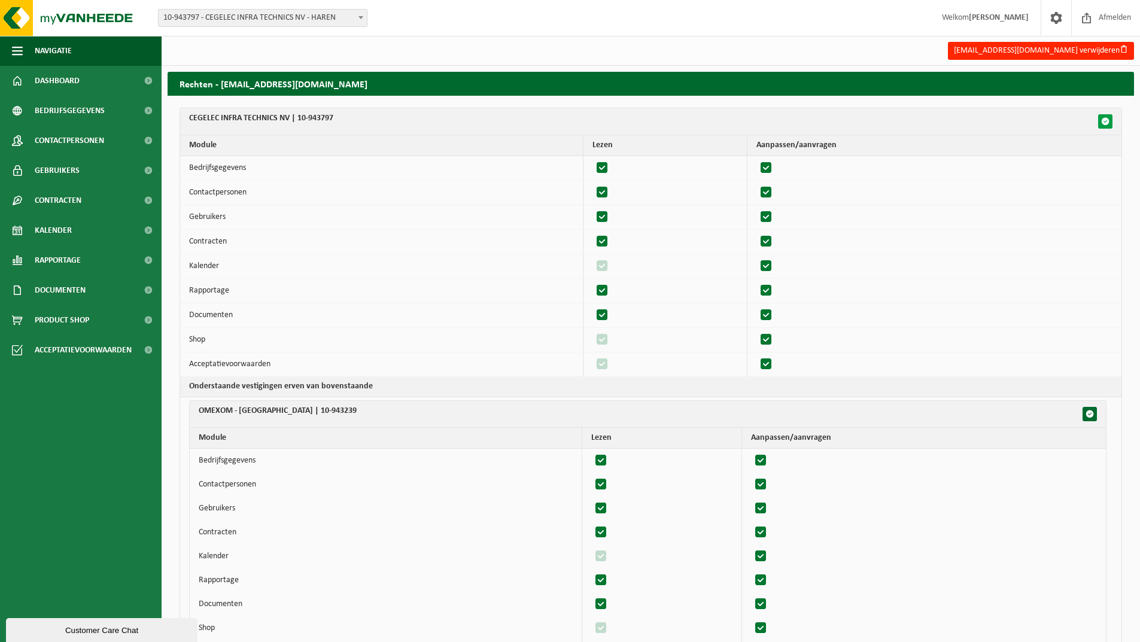
checkbox input "true"
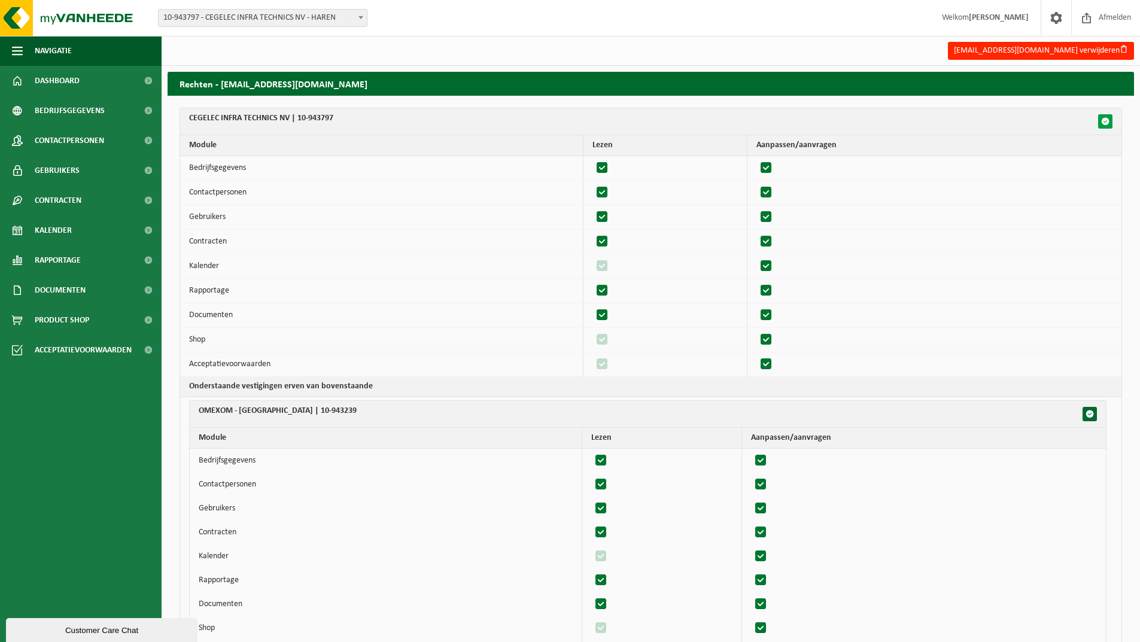
checkbox input "true"
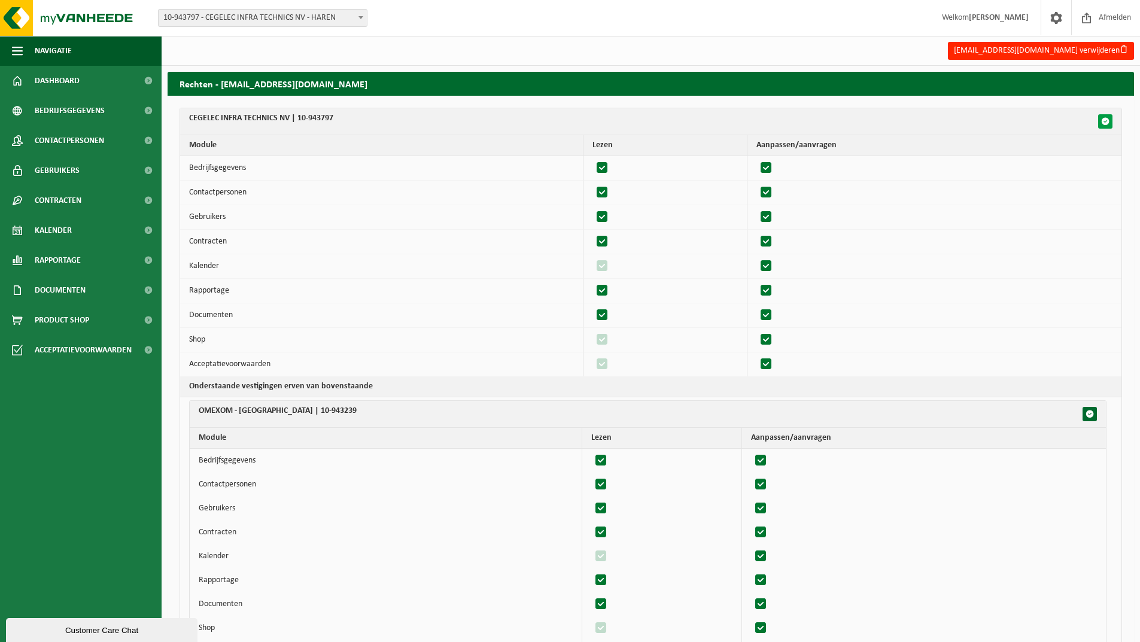
checkbox input "true"
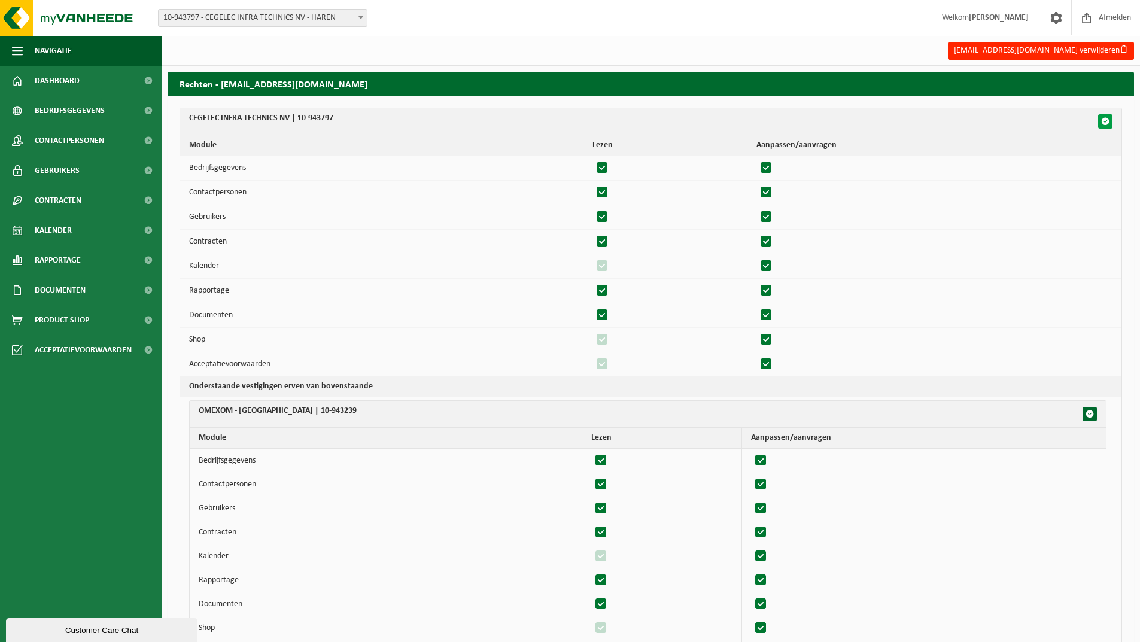
checkbox input "true"
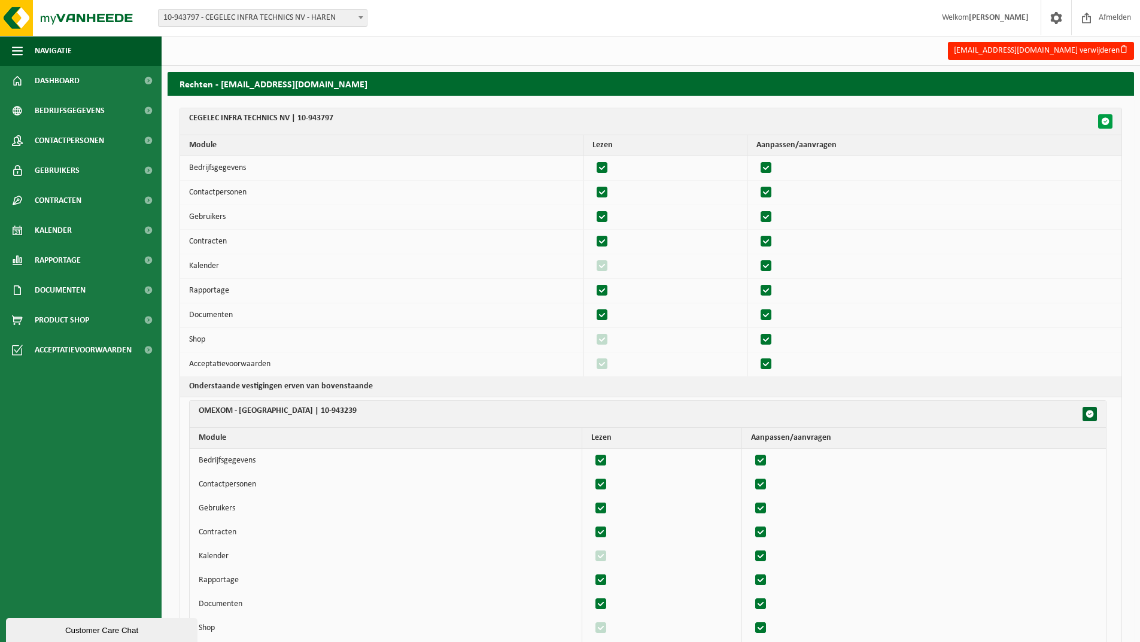
checkbox input "true"
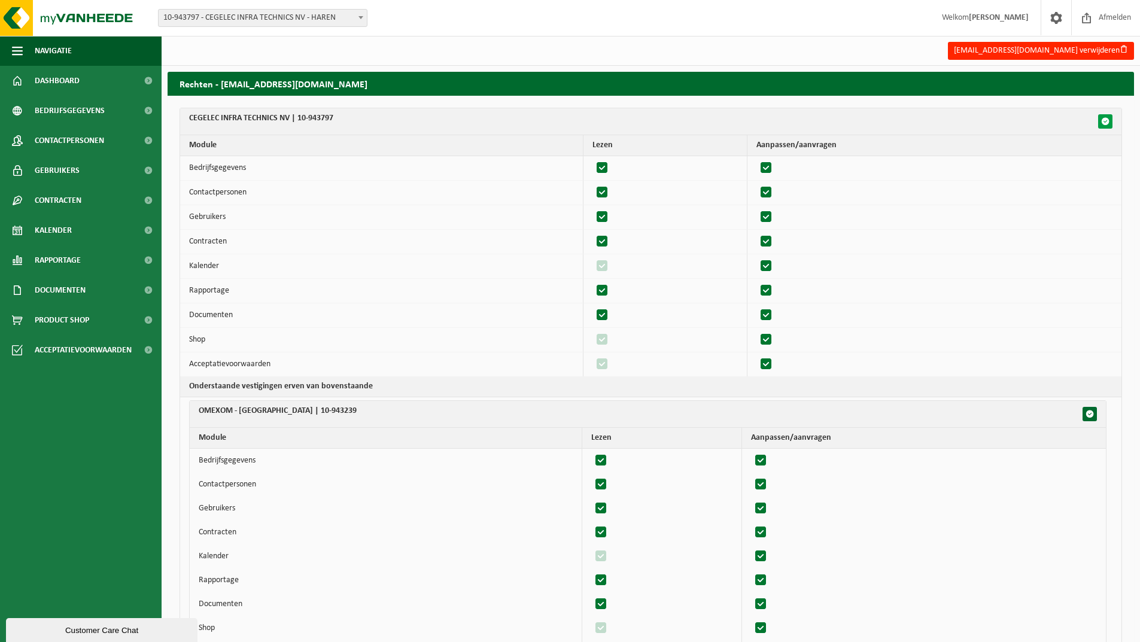
checkbox input "true"
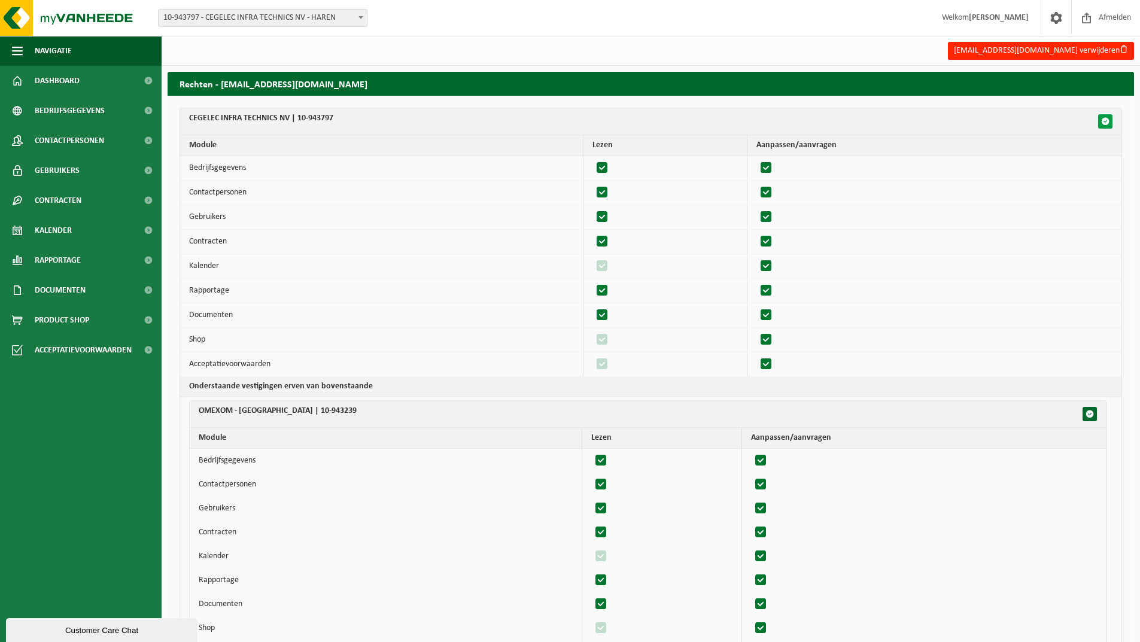
checkbox input "true"
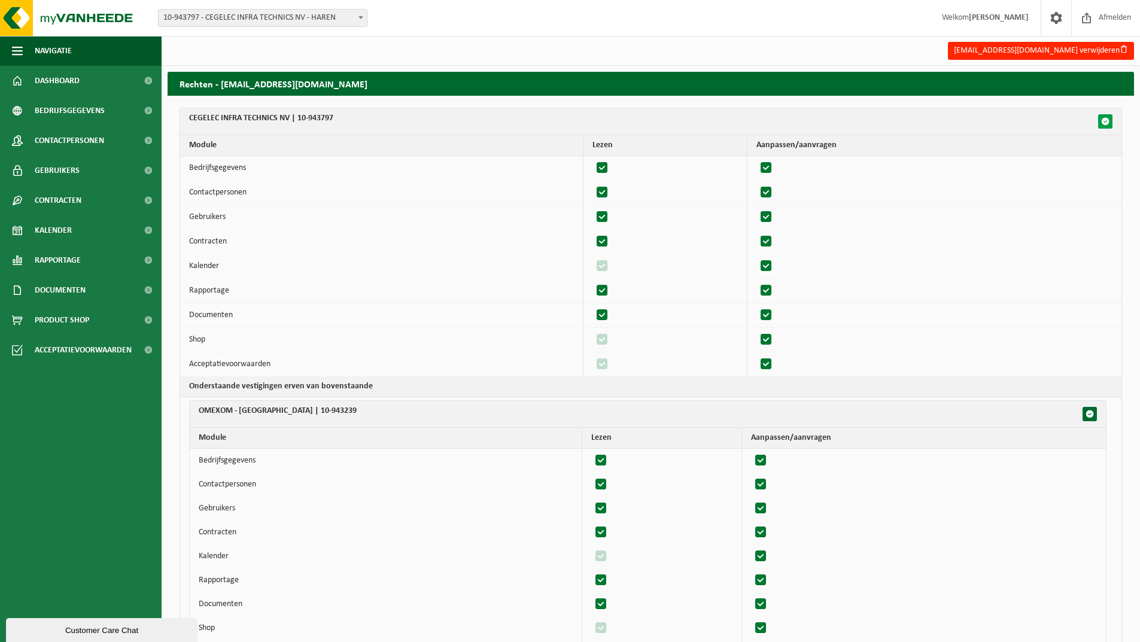
checkbox input "true"
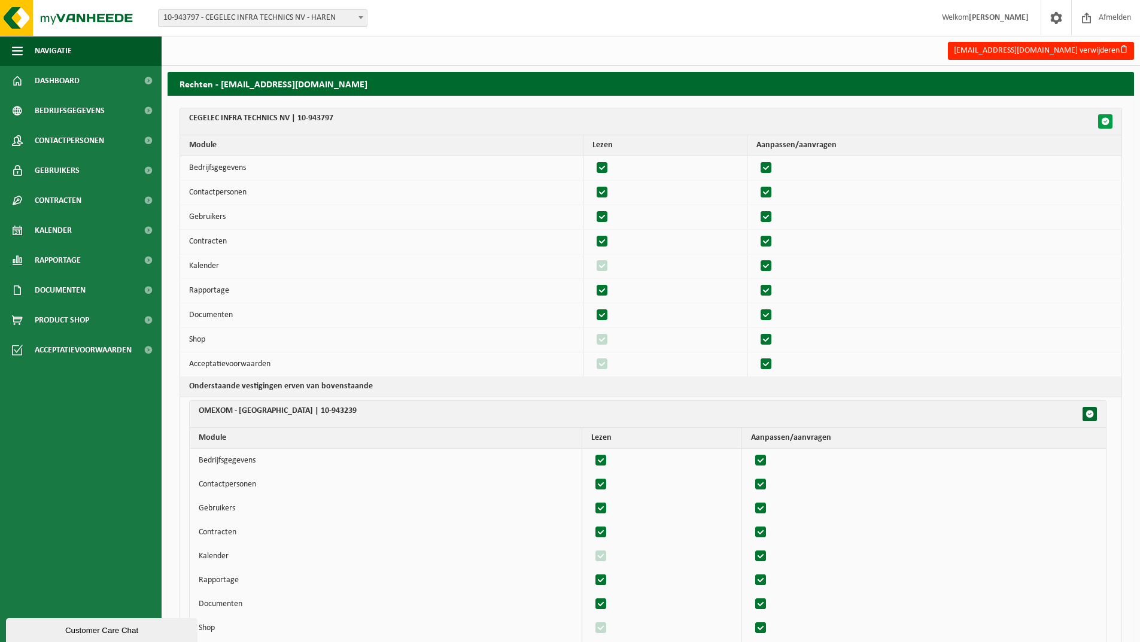
checkbox input "true"
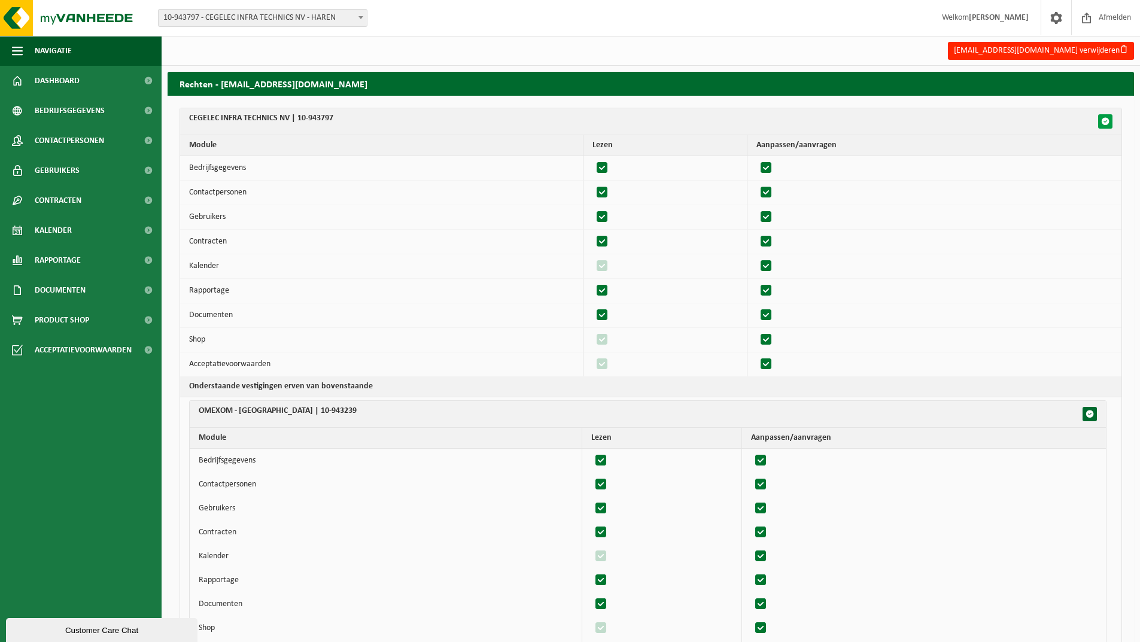
checkbox input "true"
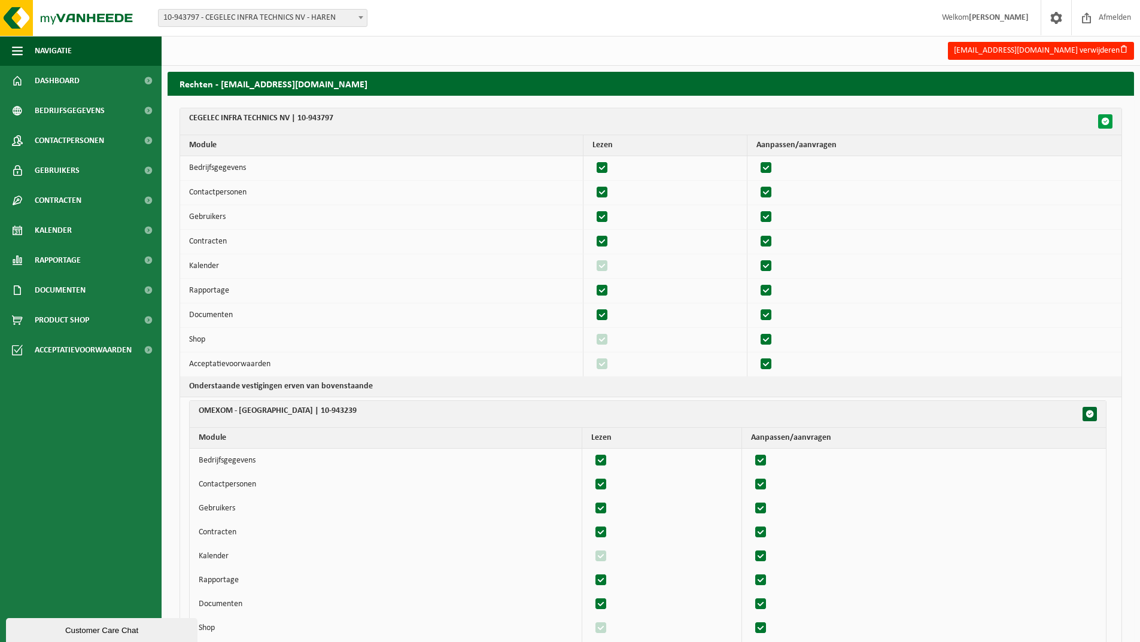
checkbox input "true"
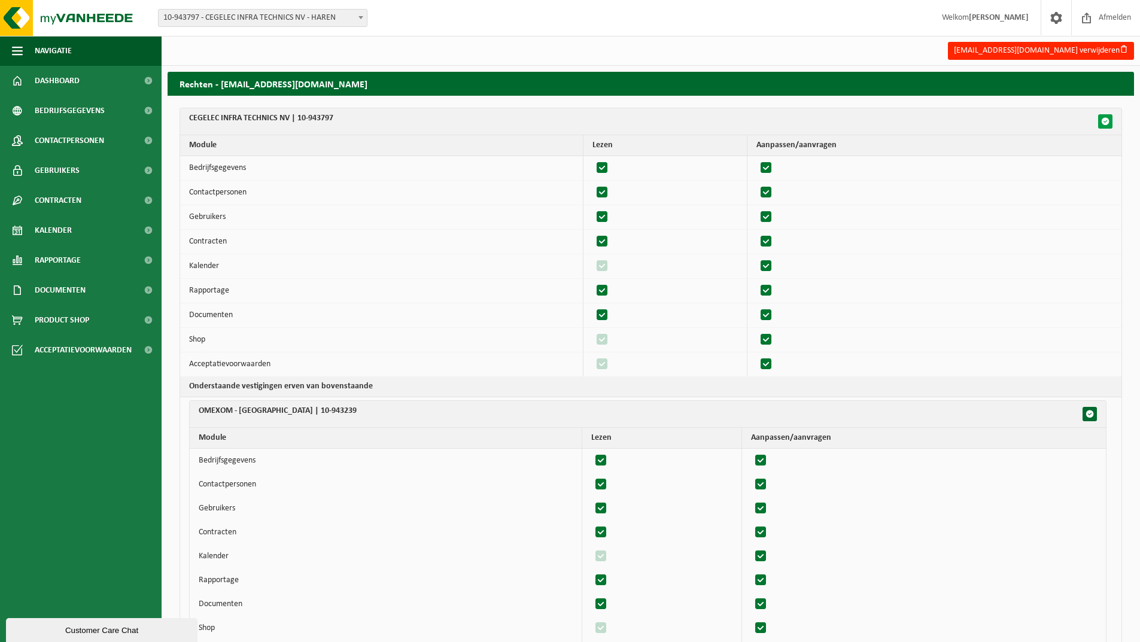
checkbox input "true"
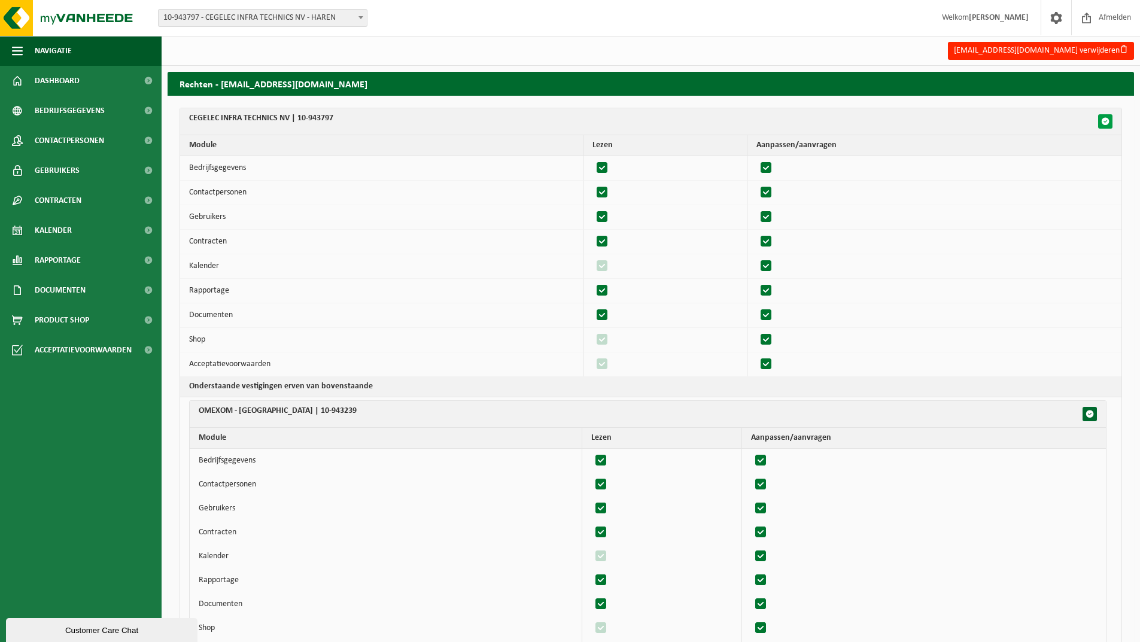
checkbox input "true"
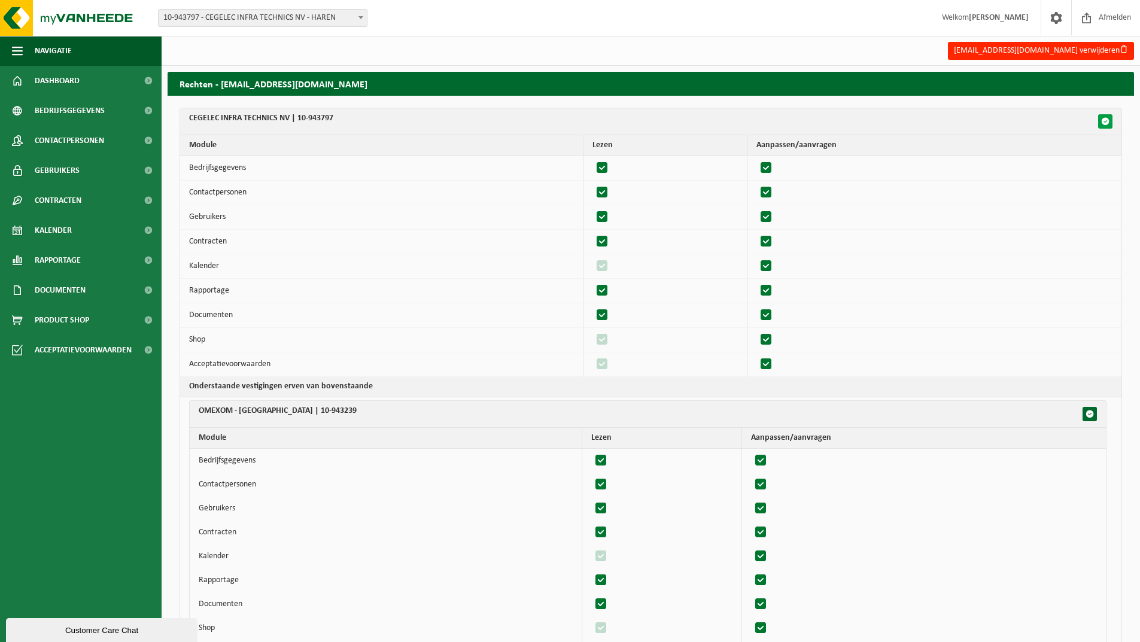
checkbox input "true"
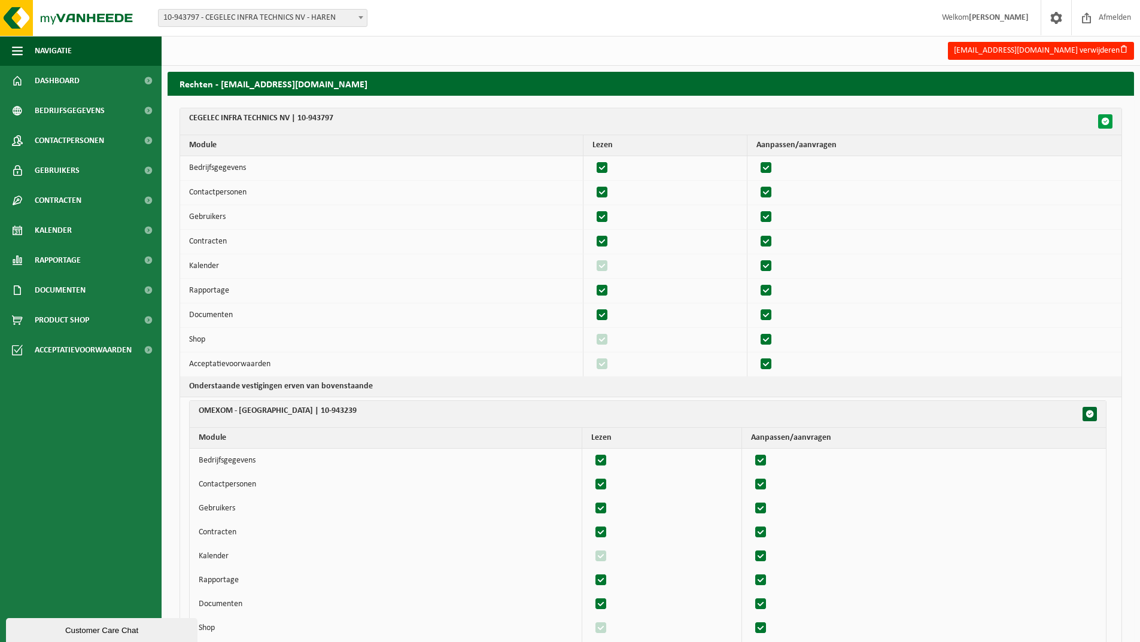
checkbox input "true"
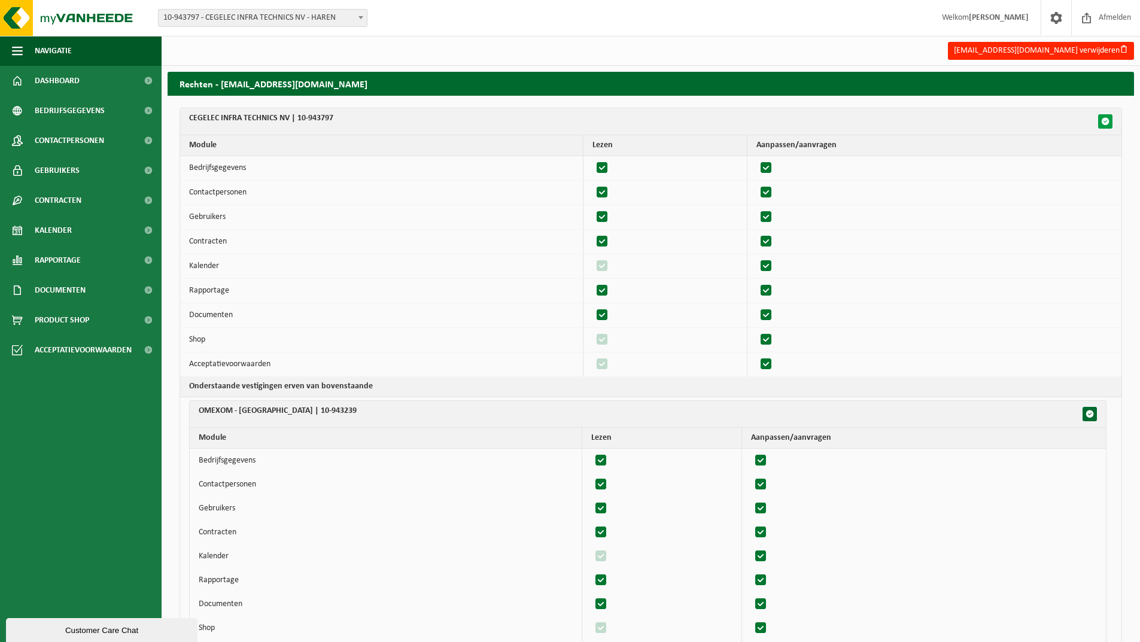
checkbox input "true"
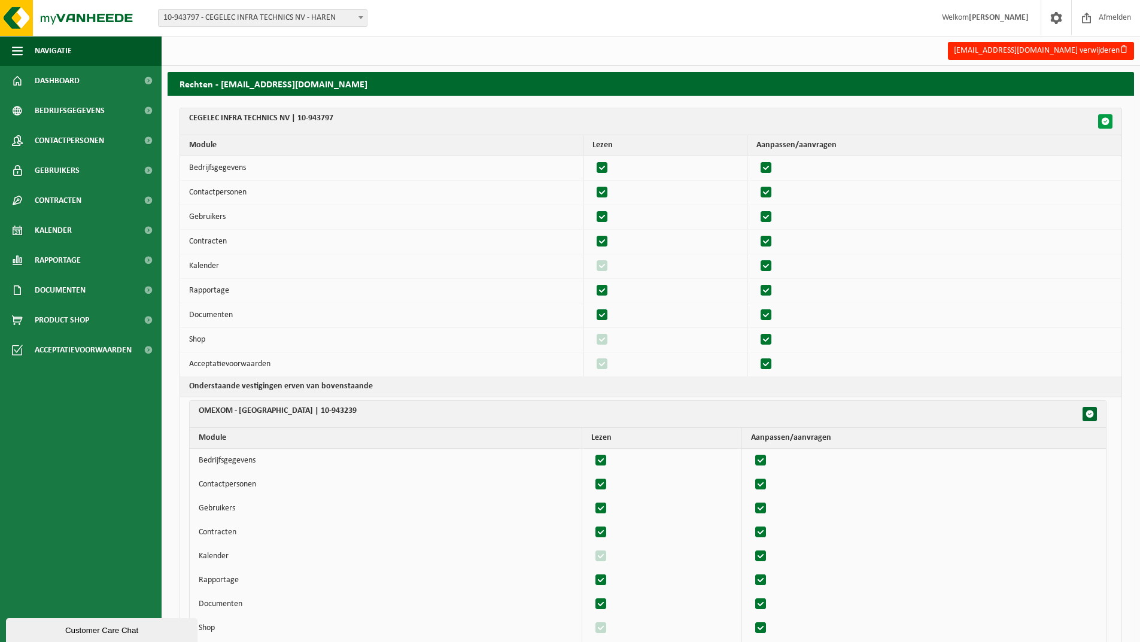
checkbox input "true"
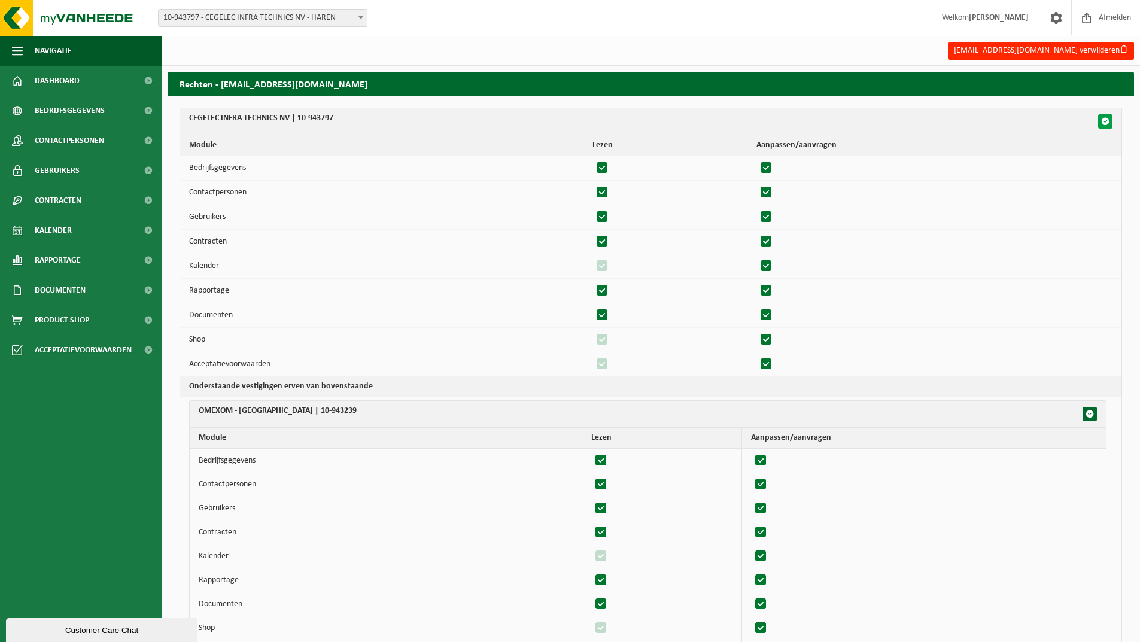
checkbox input "true"
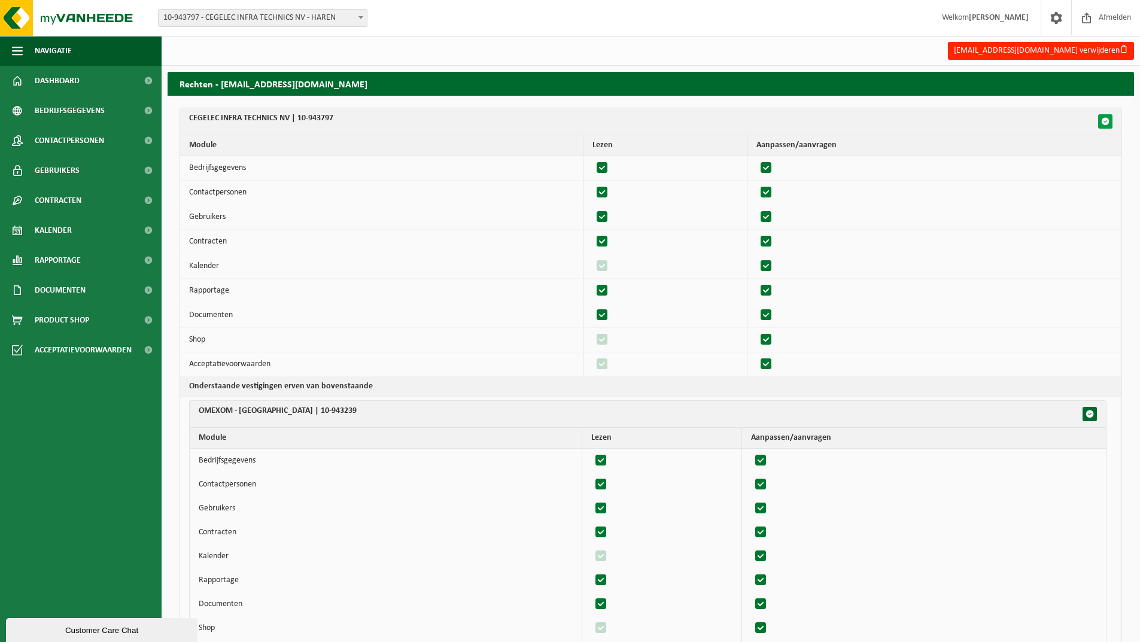
checkbox input "true"
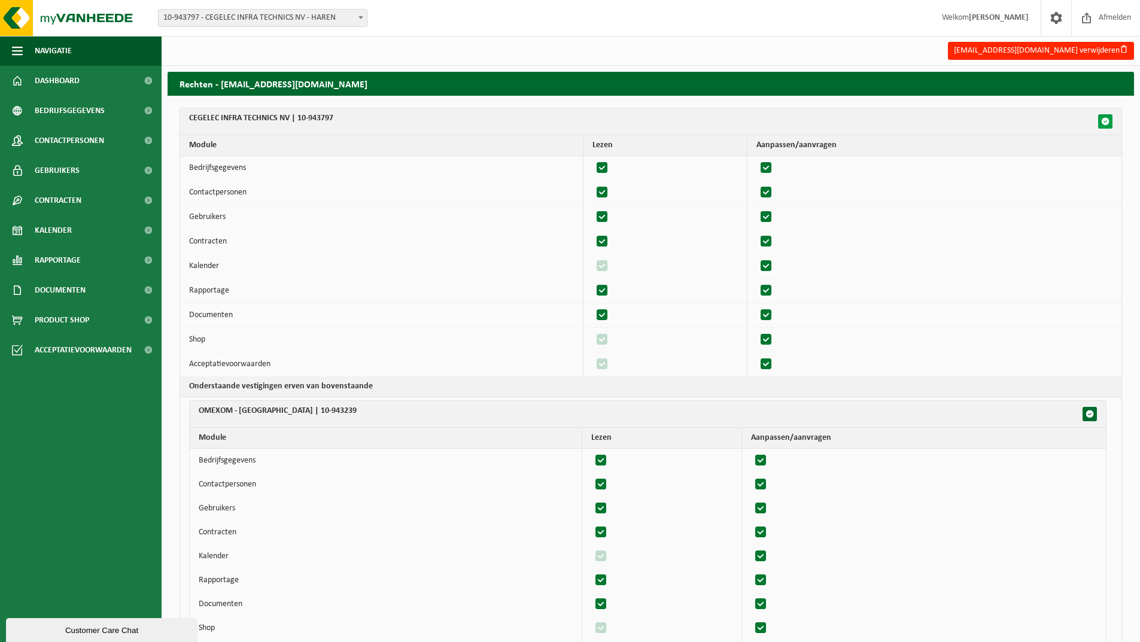
checkbox input "true"
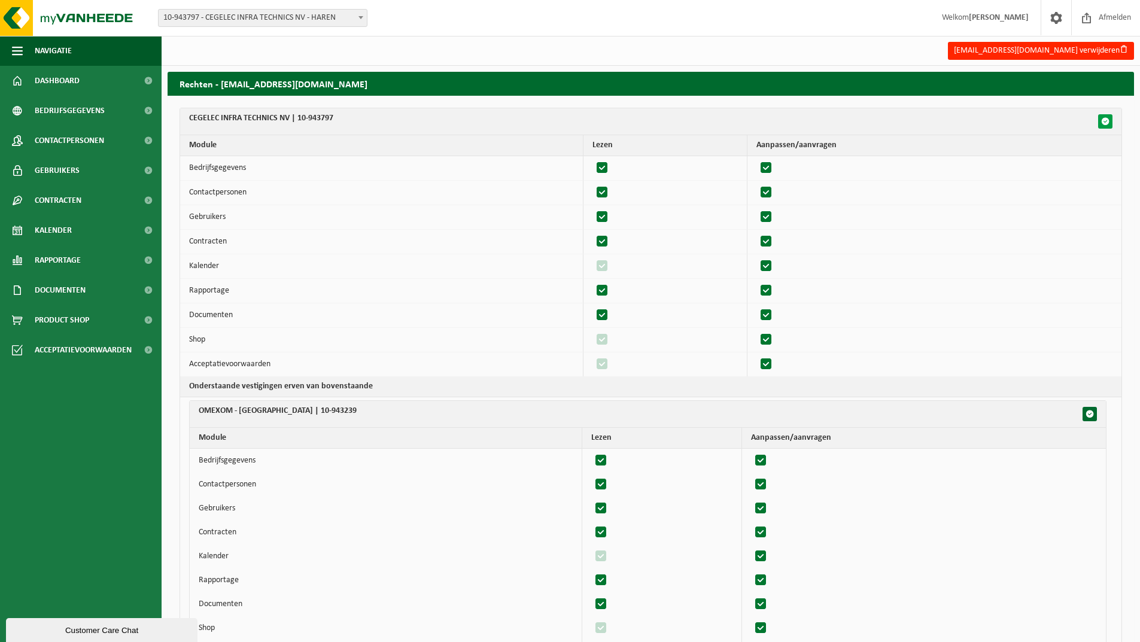
checkbox input "true"
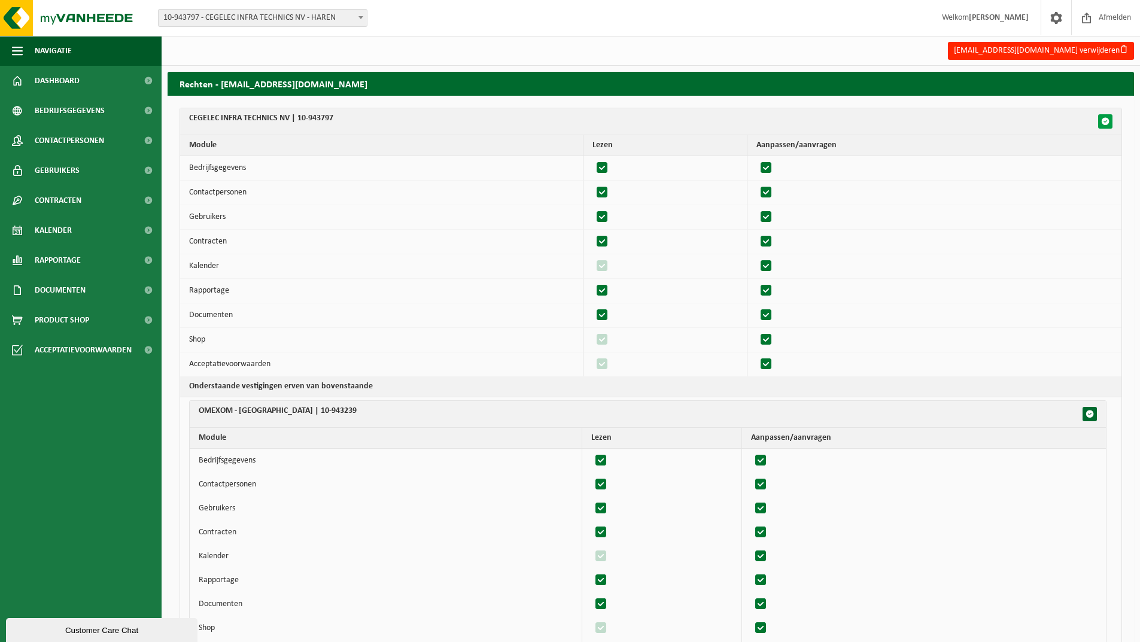
checkbox input "true"
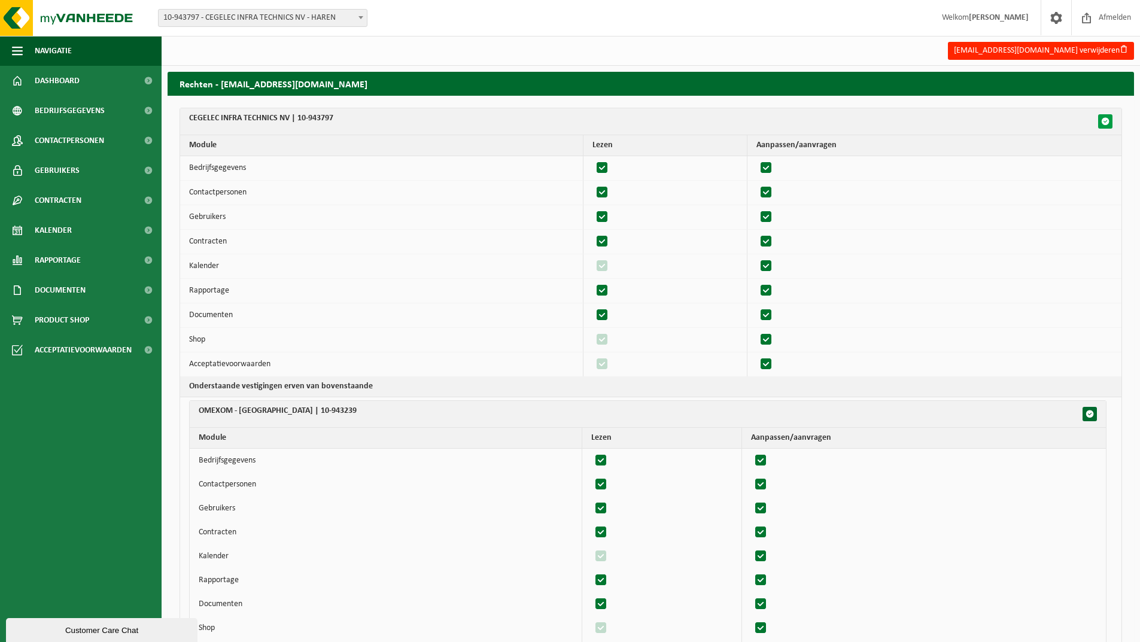
checkbox input "true"
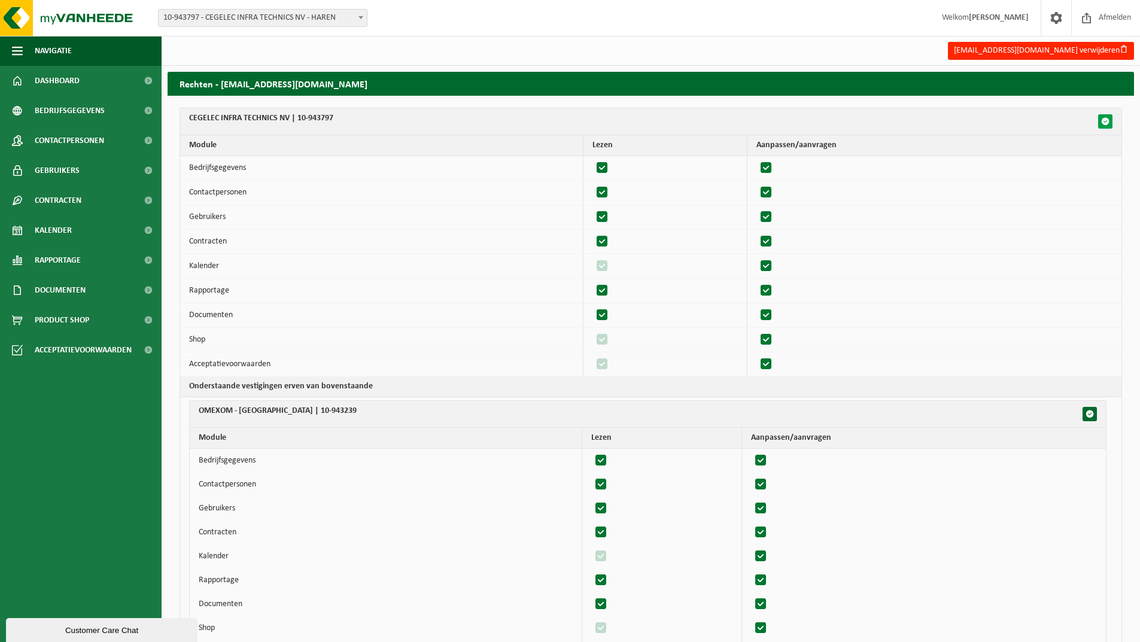
checkbox input "true"
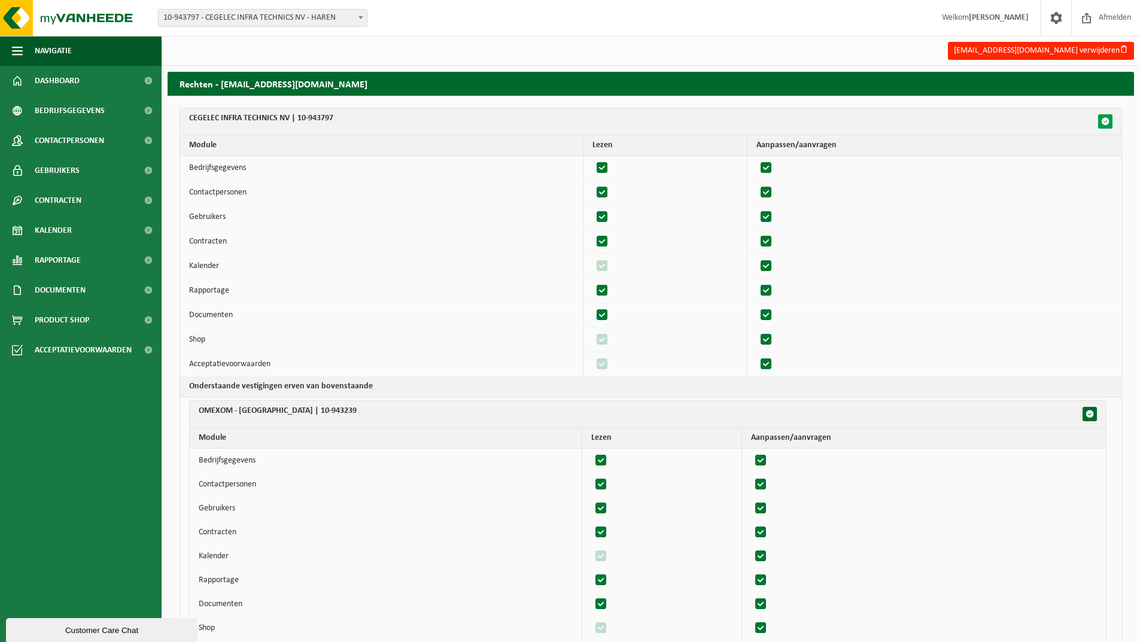
checkbox input "true"
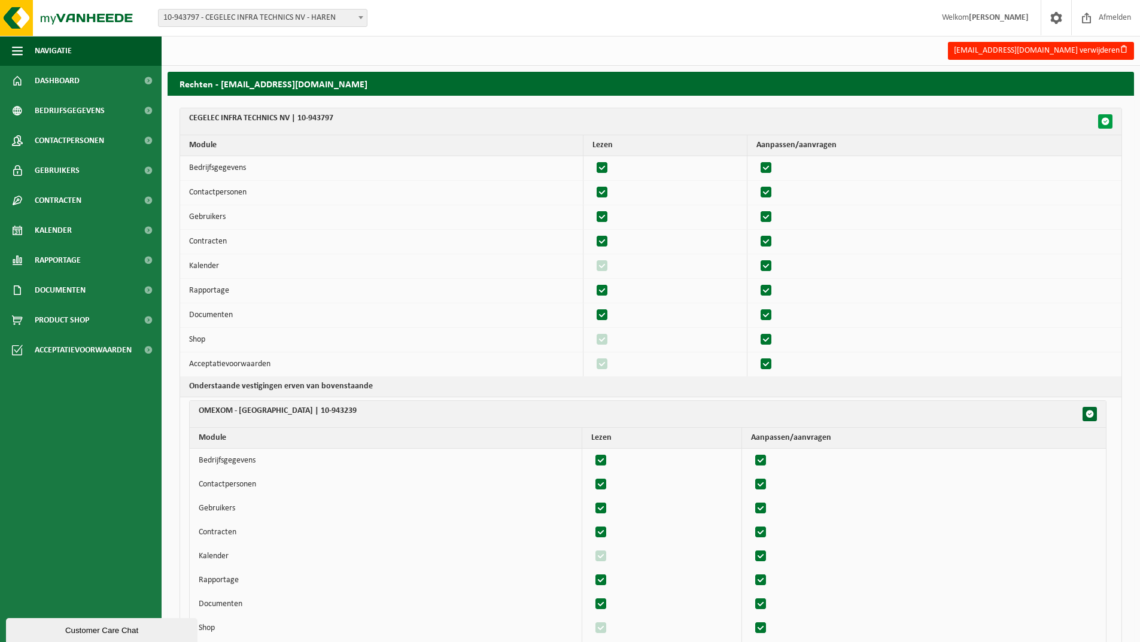
checkbox input "true"
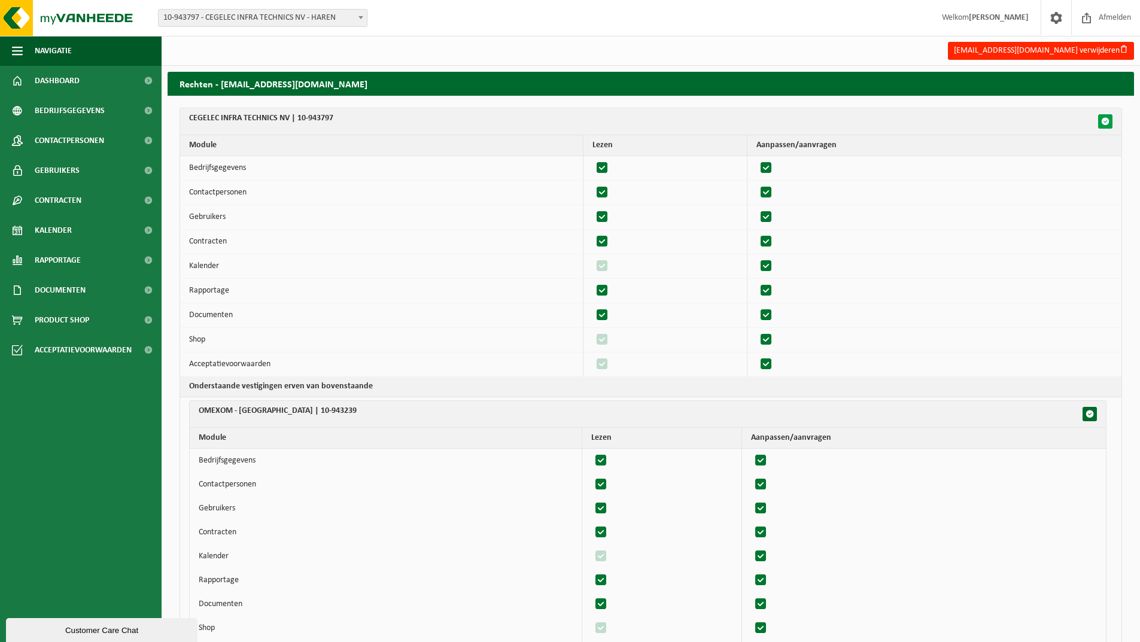
checkbox input "true"
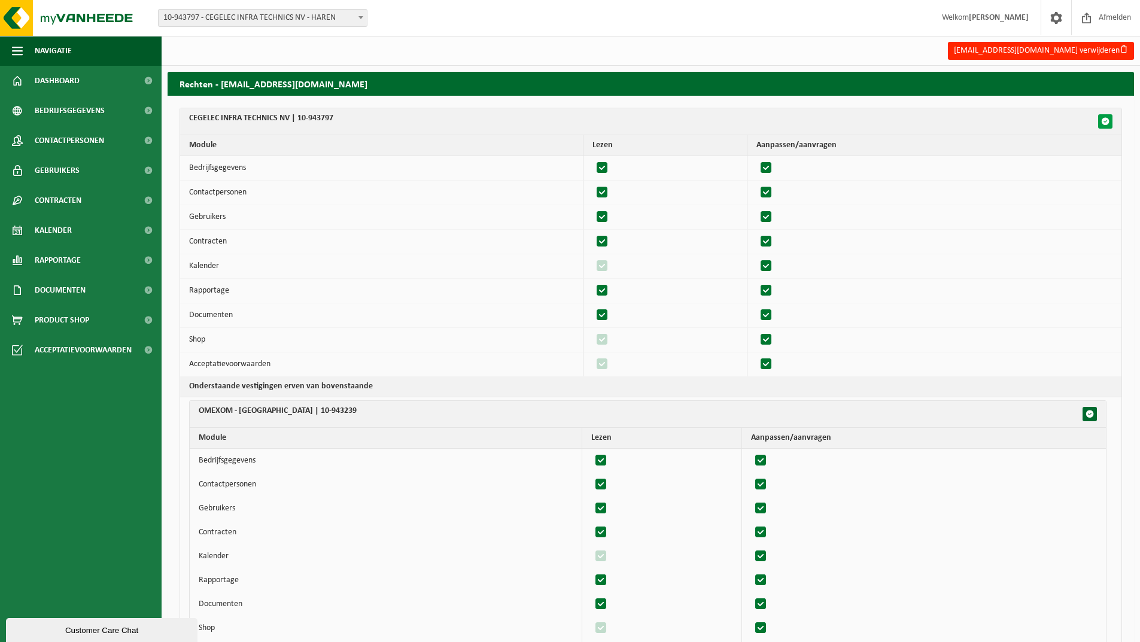
checkbox input "true"
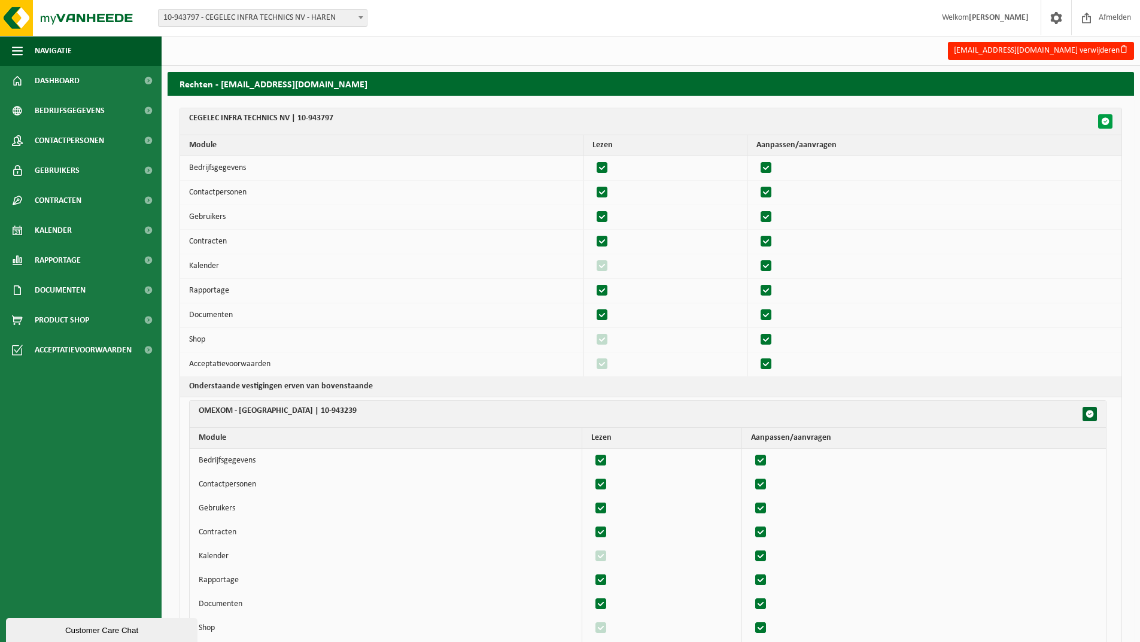
checkbox input "true"
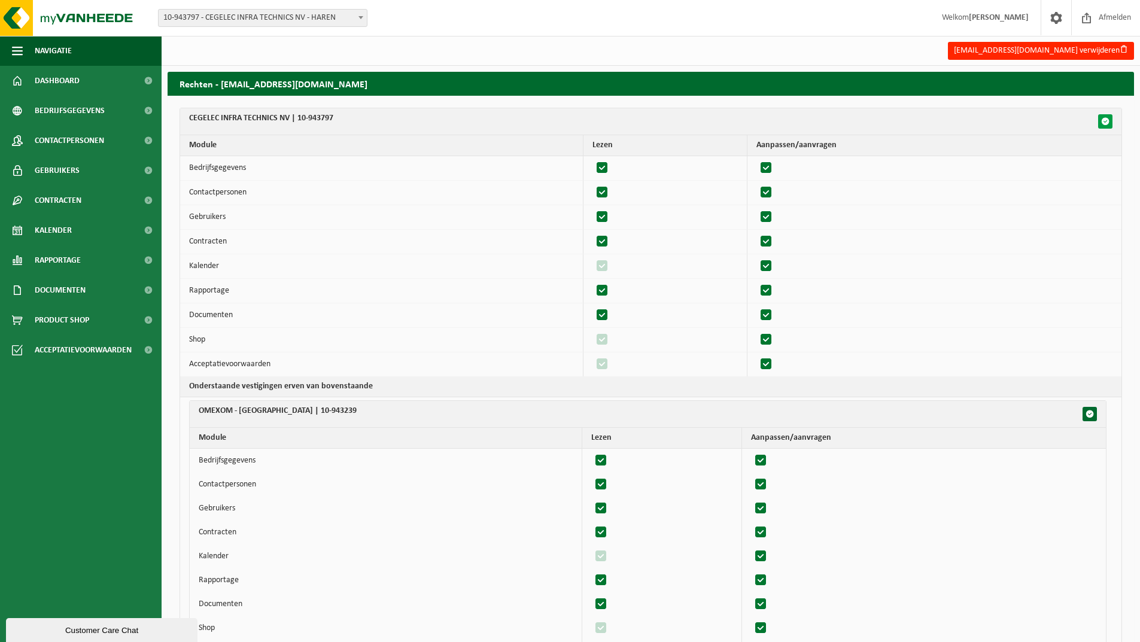
checkbox input "true"
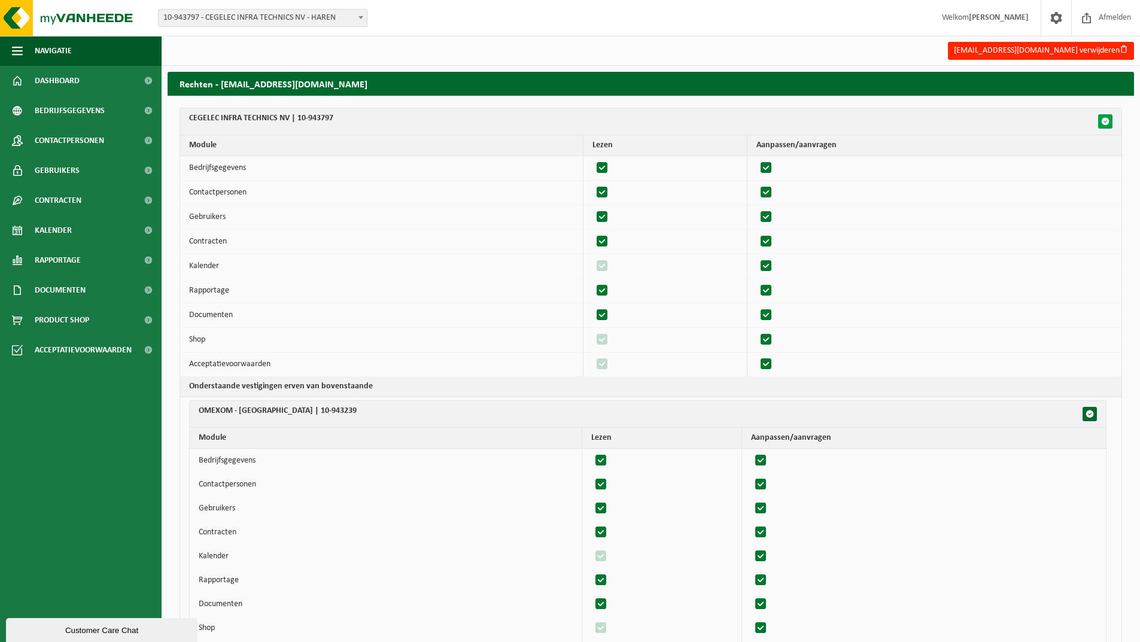
checkbox input "true"
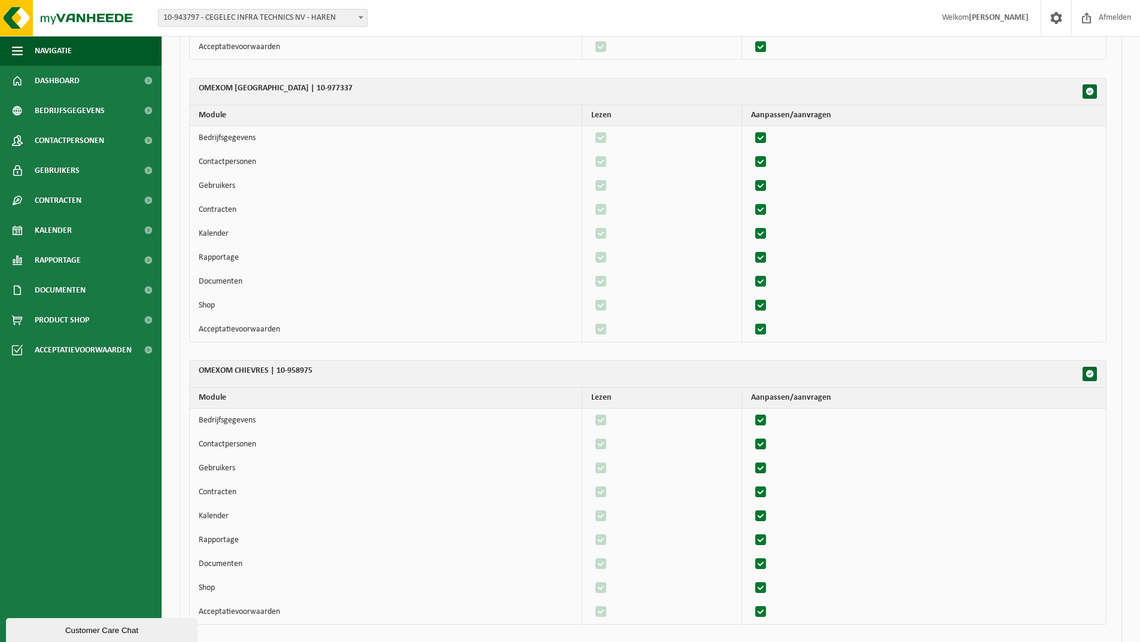
scroll to position [1735, 0]
click at [1092, 373] on span "button" at bounding box center [1089, 373] width 8 height 8
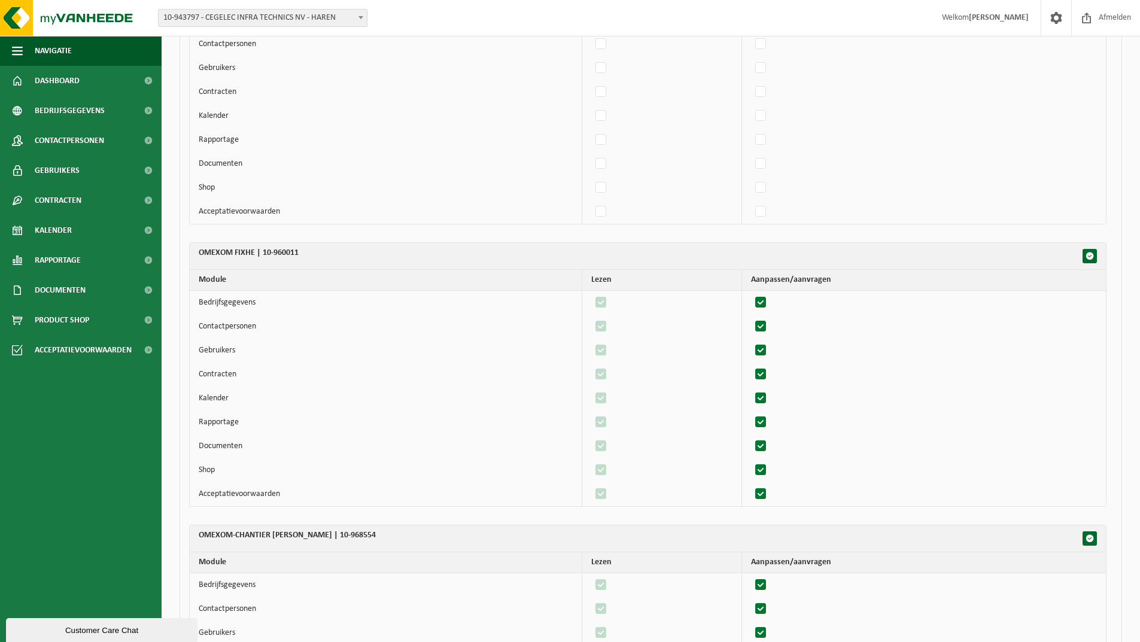
scroll to position [2154, 0]
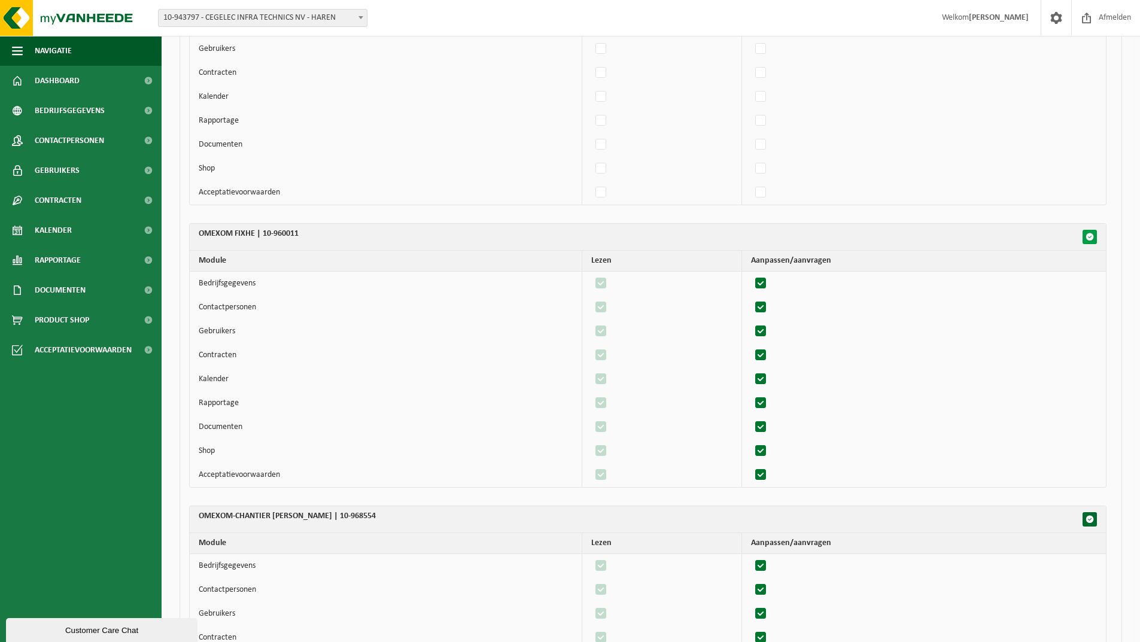
click at [1092, 232] on button "button" at bounding box center [1089, 237] width 14 height 14
click at [1088, 235] on span "button" at bounding box center [1089, 237] width 8 height 8
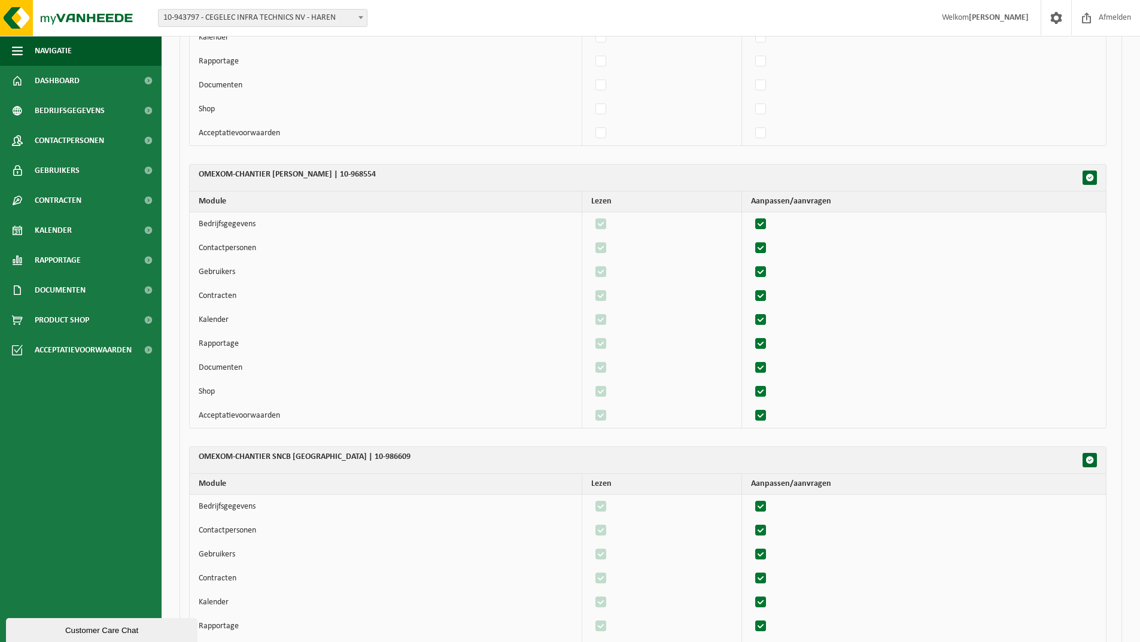
scroll to position [2513, 0]
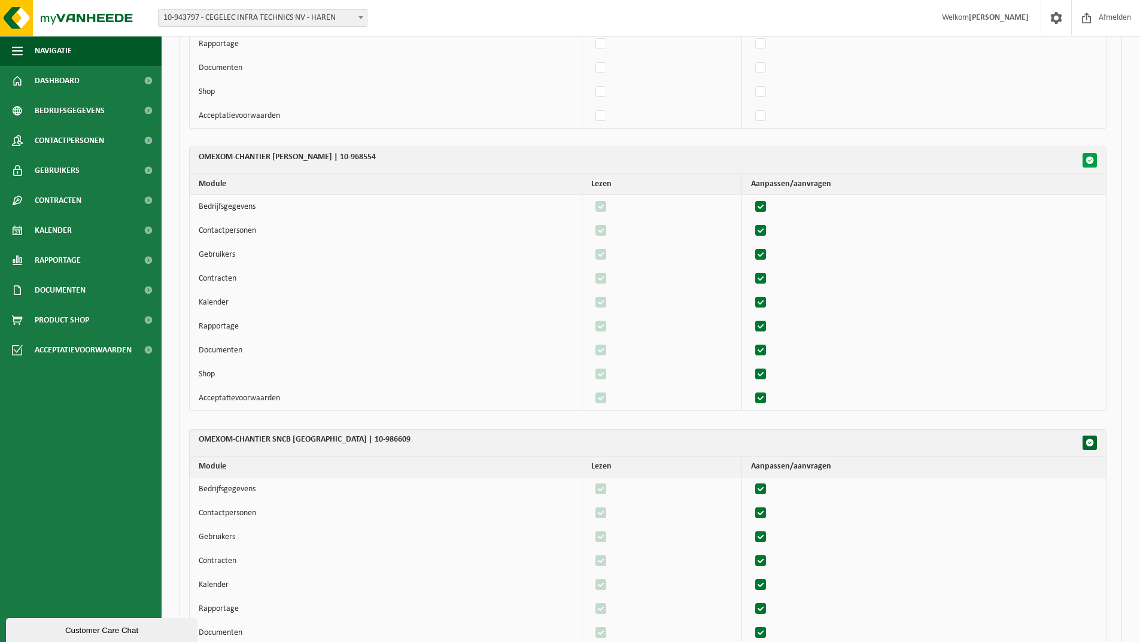
click at [1088, 163] on span "button" at bounding box center [1089, 160] width 8 height 8
click at [1089, 161] on span "button" at bounding box center [1089, 160] width 8 height 8
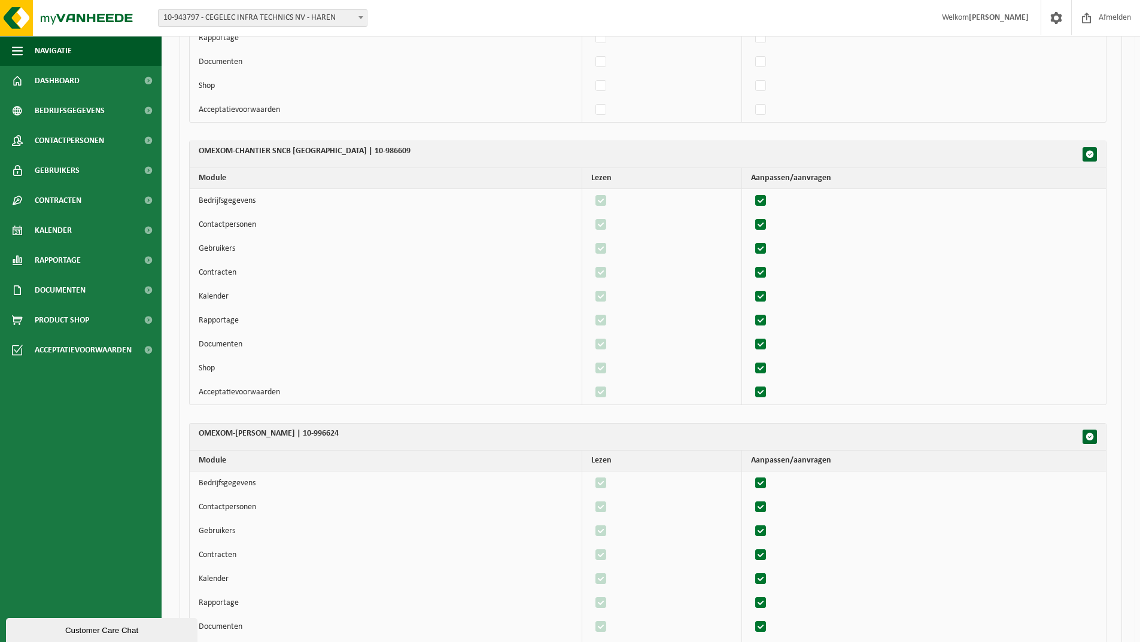
scroll to position [2812, 0]
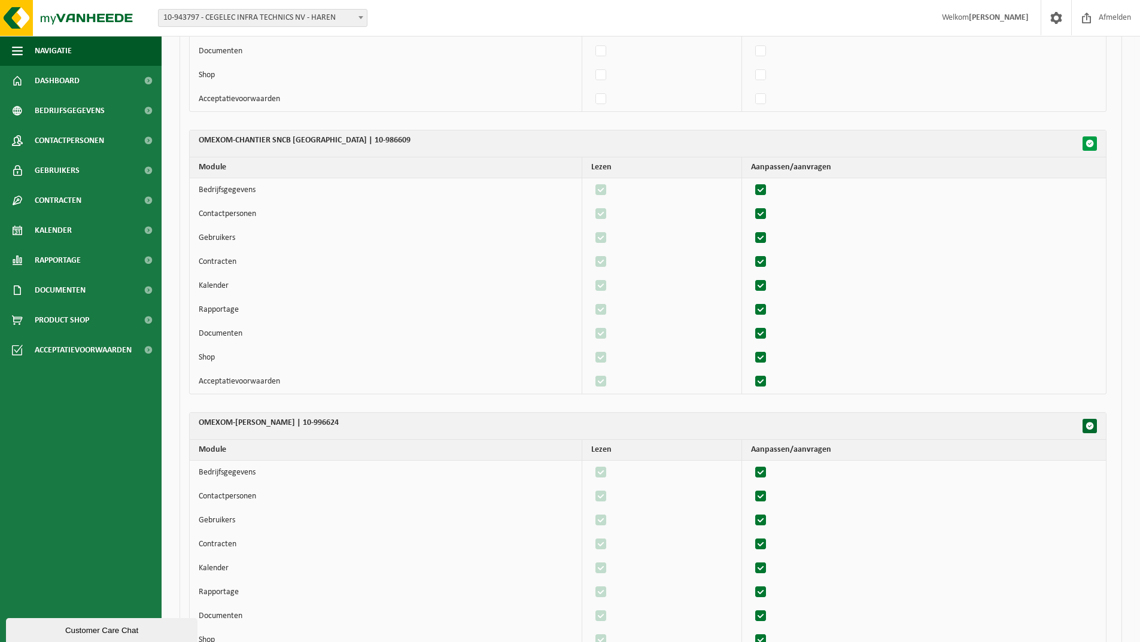
click at [1091, 145] on span "button" at bounding box center [1089, 143] width 8 height 8
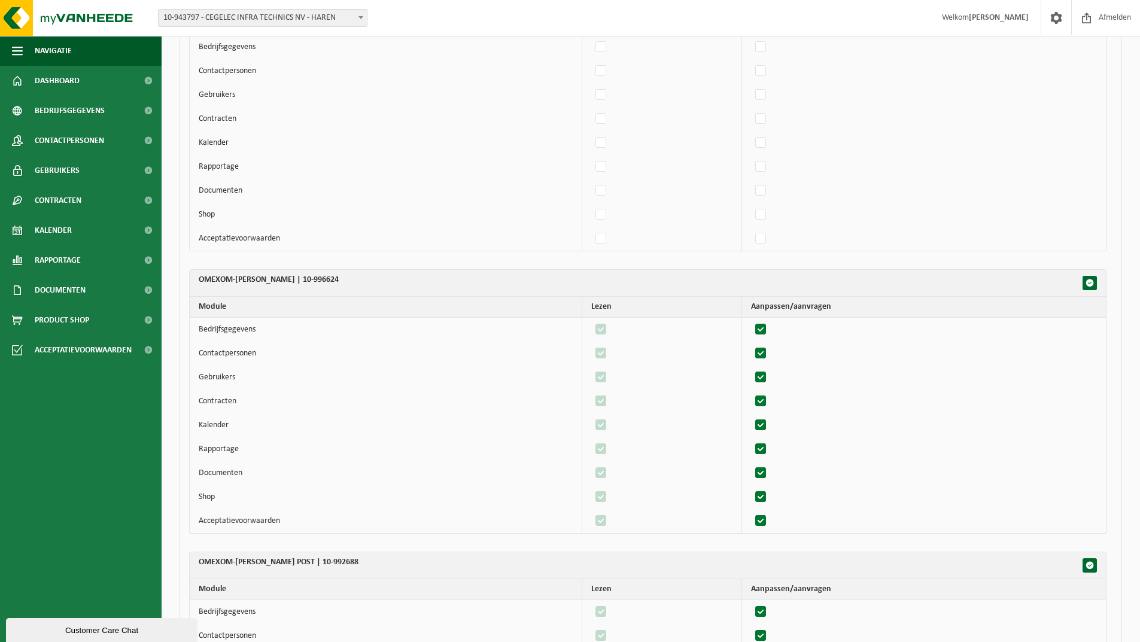
scroll to position [2991, 0]
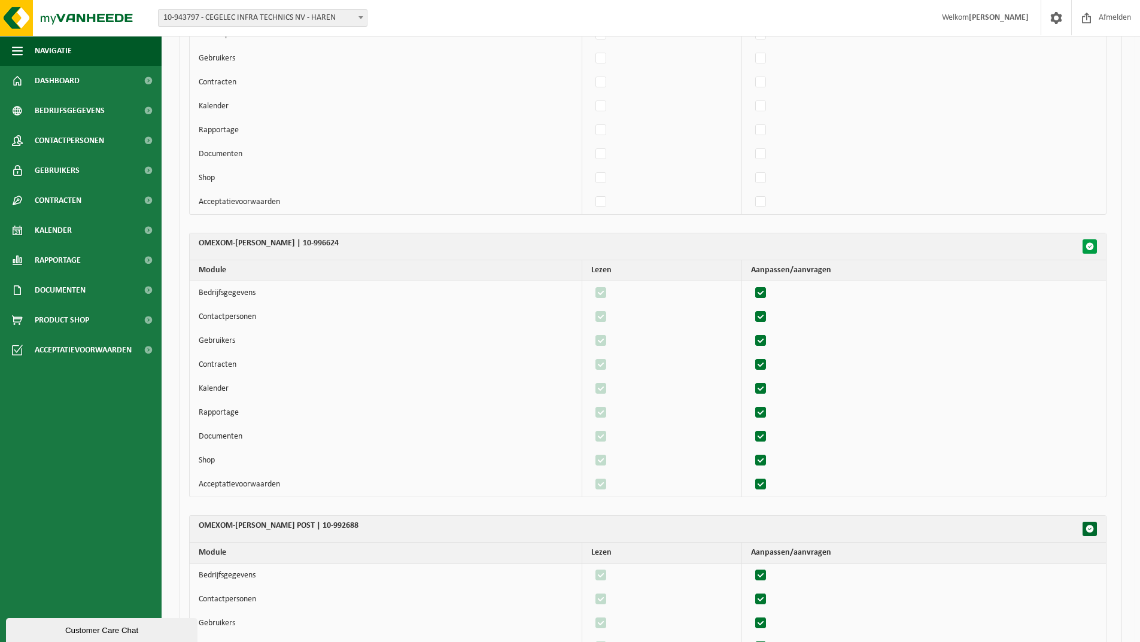
click at [1086, 242] on span "button" at bounding box center [1089, 246] width 8 height 8
click at [1087, 246] on span "button" at bounding box center [1089, 246] width 8 height 8
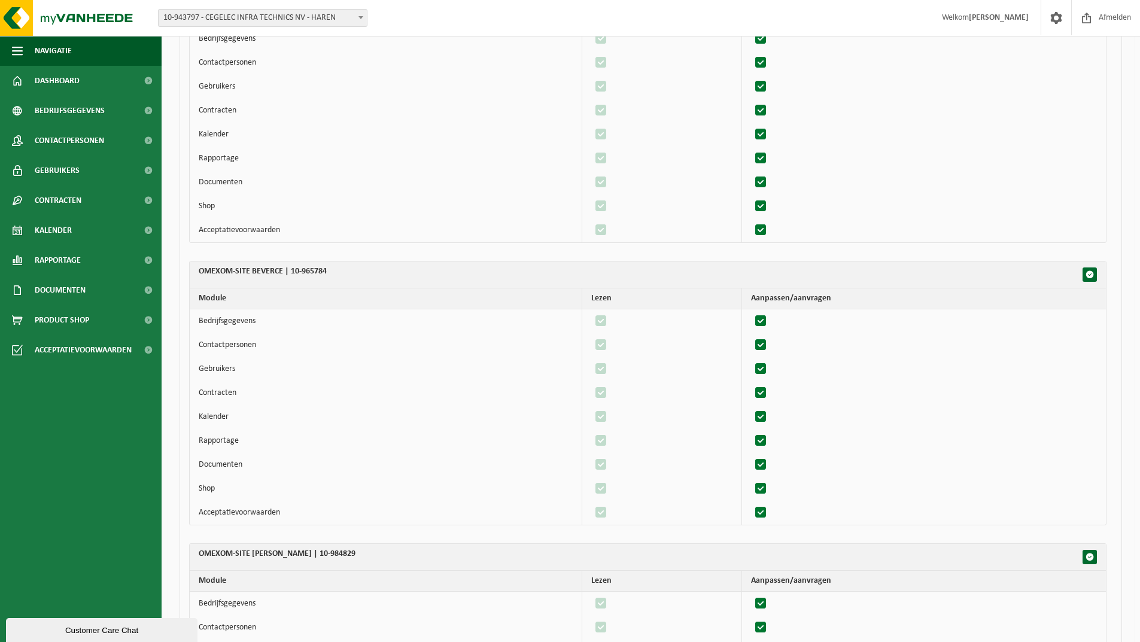
scroll to position [3530, 0]
click at [1086, 269] on button "button" at bounding box center [1089, 273] width 14 height 14
click at [1090, 275] on span "button" at bounding box center [1089, 273] width 8 height 8
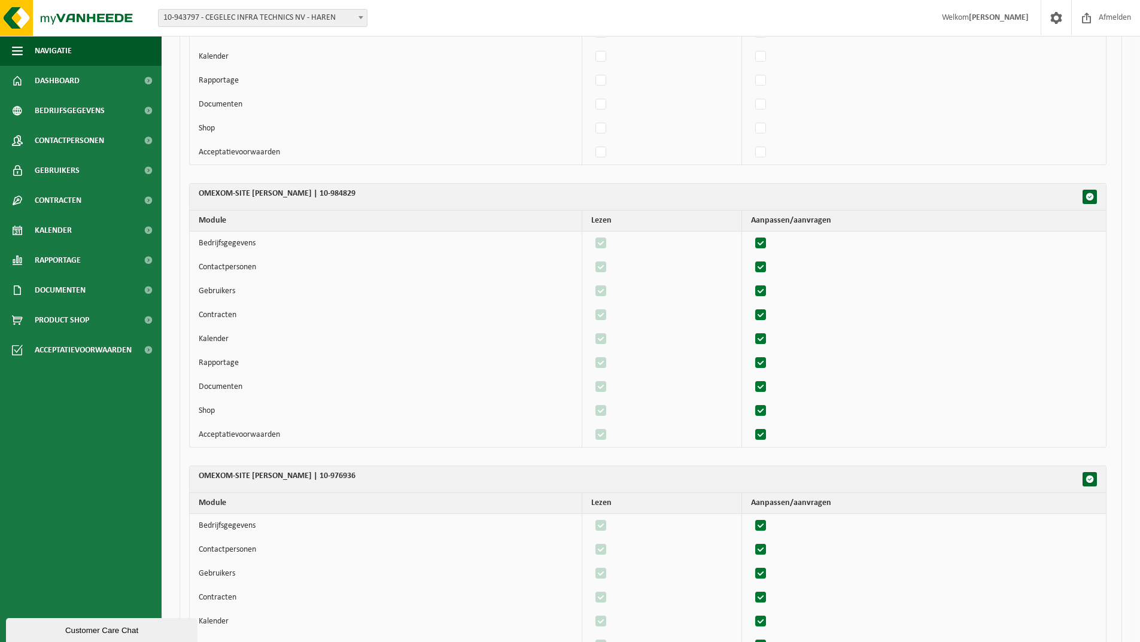
scroll to position [3889, 0]
click at [1088, 195] on span "button" at bounding box center [1089, 196] width 8 height 8
click at [1090, 199] on span "button" at bounding box center [1089, 196] width 8 height 8
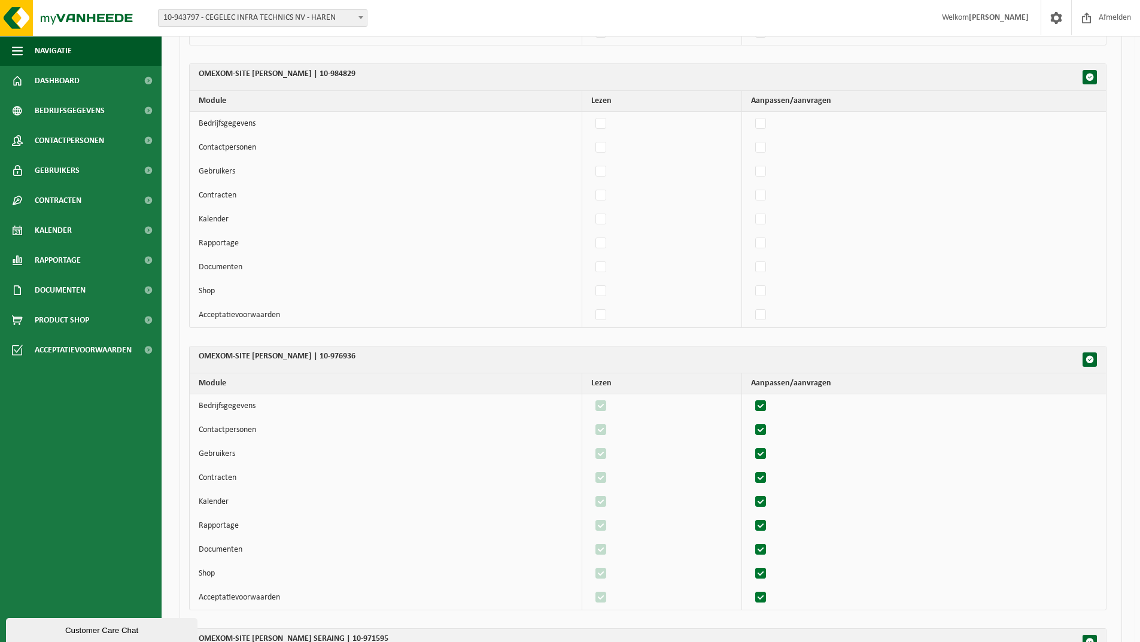
scroll to position [4009, 0]
click at [1089, 357] on span "button" at bounding box center [1089, 359] width 8 height 8
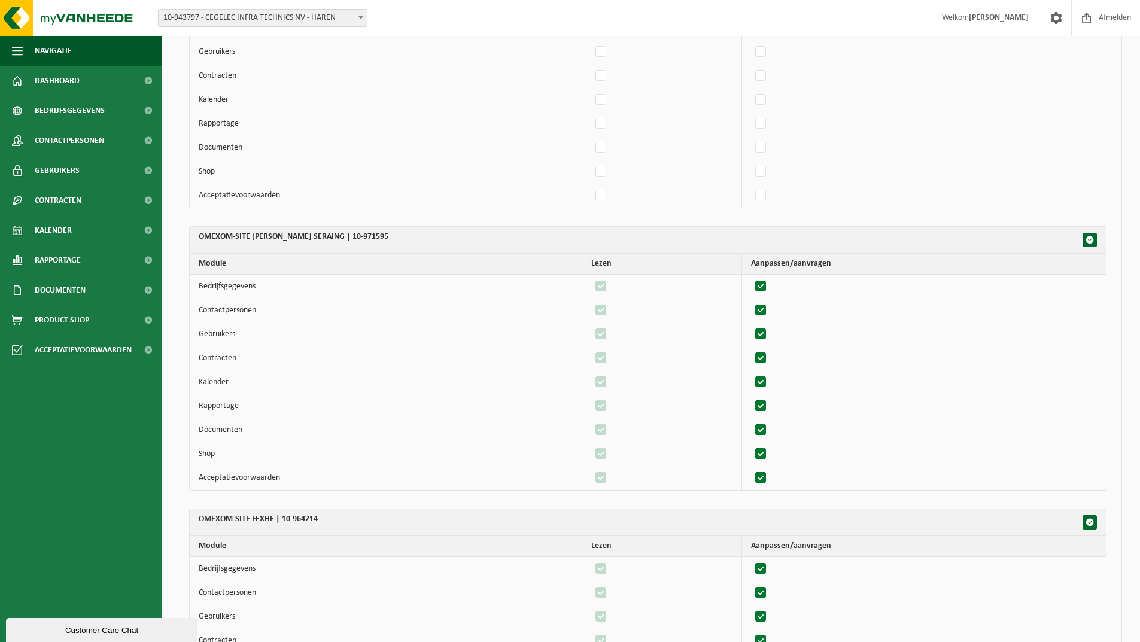
scroll to position [4427, 0]
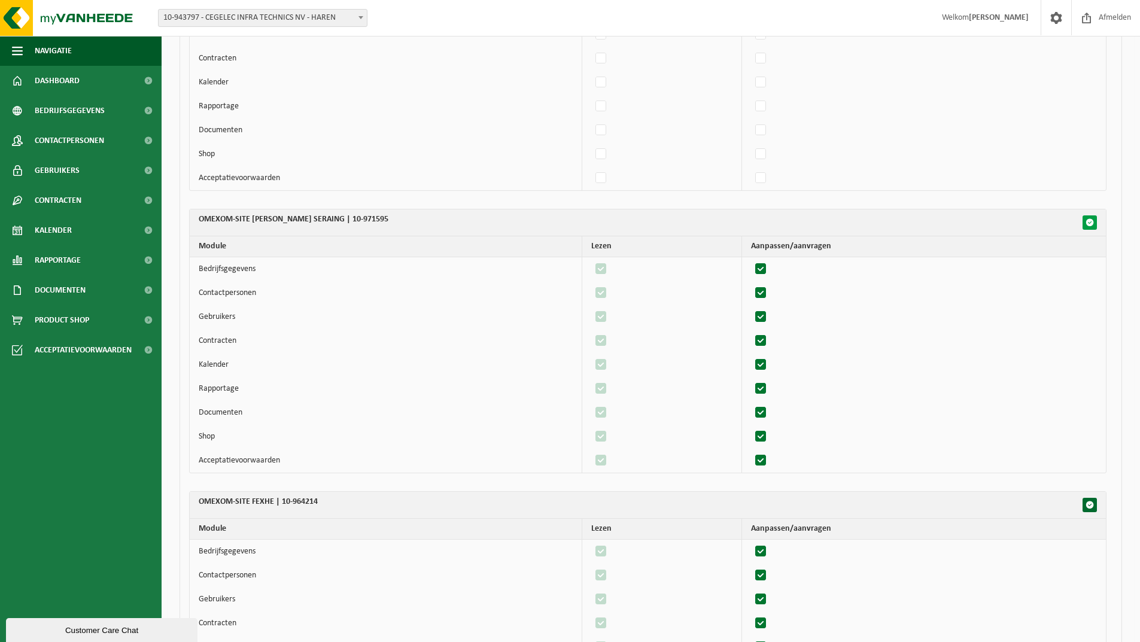
click at [1091, 219] on span "button" at bounding box center [1089, 222] width 8 height 8
click at [1091, 224] on span "button" at bounding box center [1089, 222] width 8 height 8
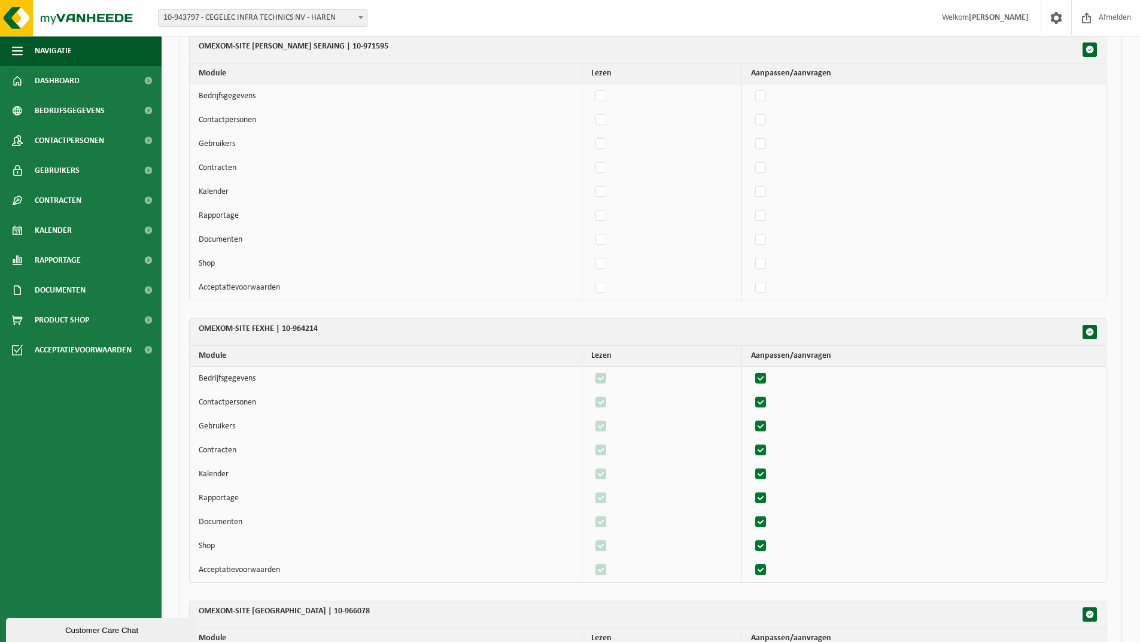
scroll to position [4607, 0]
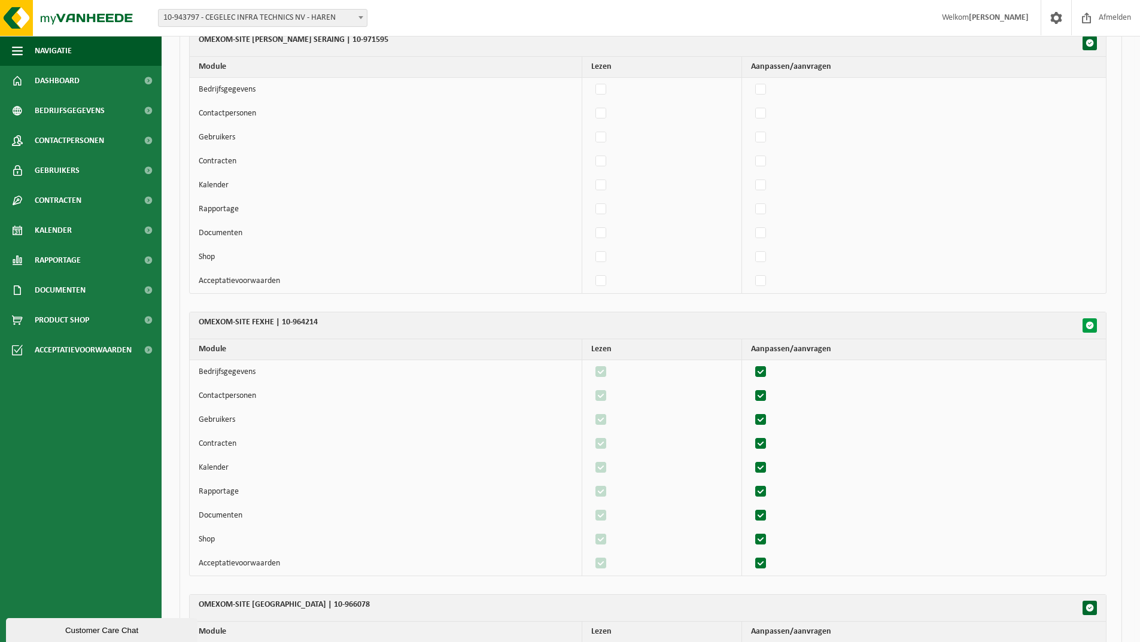
click at [1087, 325] on span "button" at bounding box center [1089, 325] width 8 height 8
click at [1088, 326] on span "button" at bounding box center [1089, 325] width 8 height 8
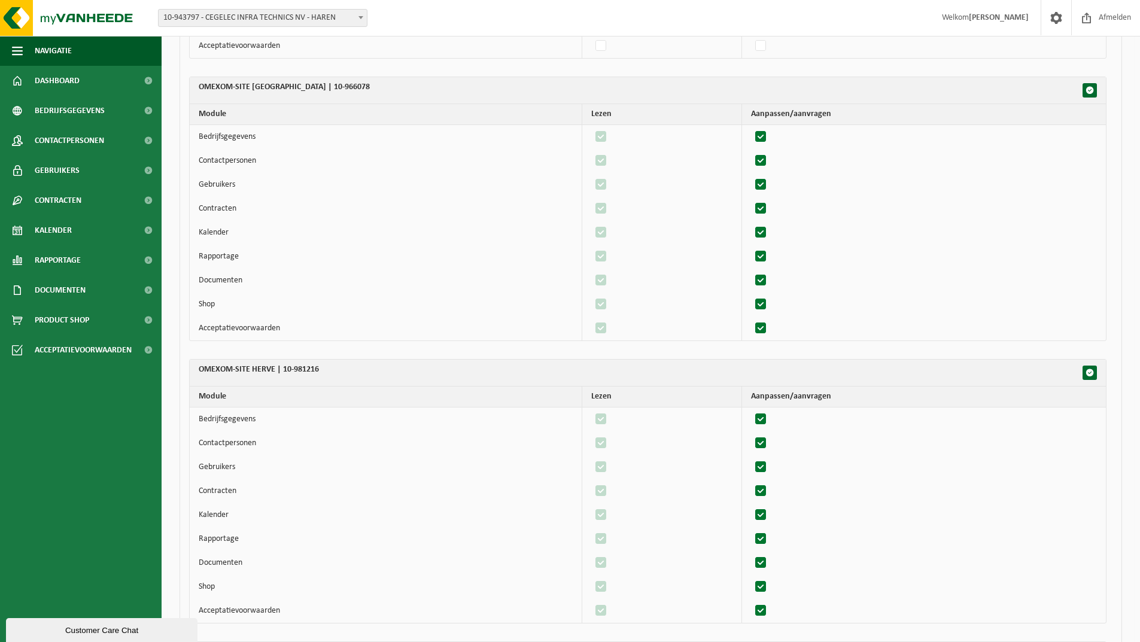
scroll to position [5205, 0]
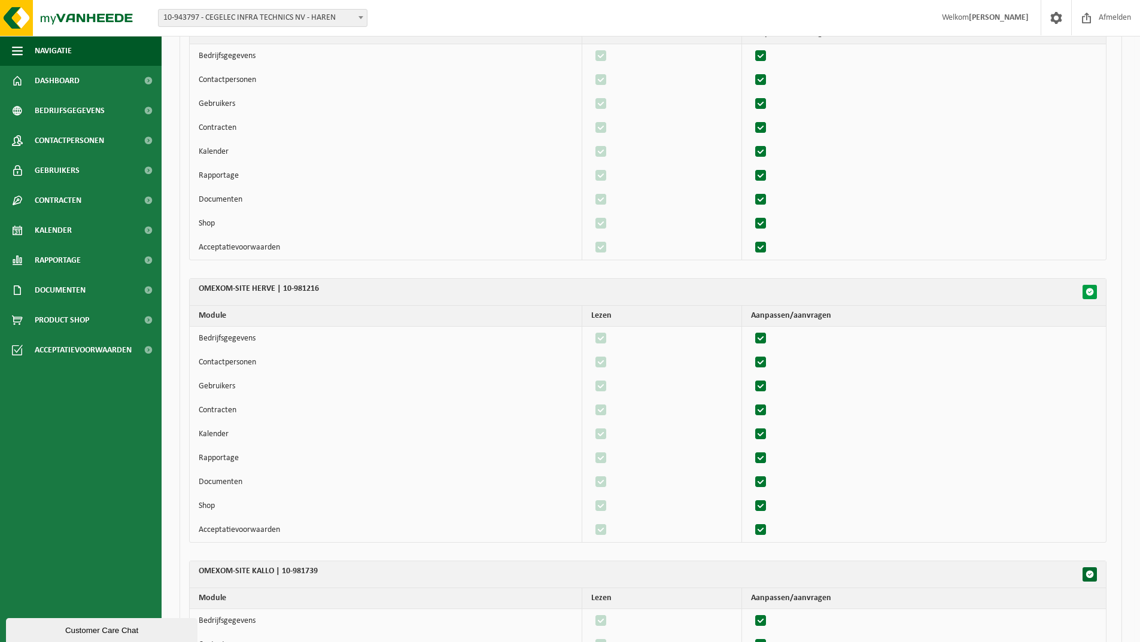
click at [1091, 295] on span "button" at bounding box center [1089, 292] width 8 height 8
click at [1090, 294] on span "button" at bounding box center [1089, 292] width 8 height 8
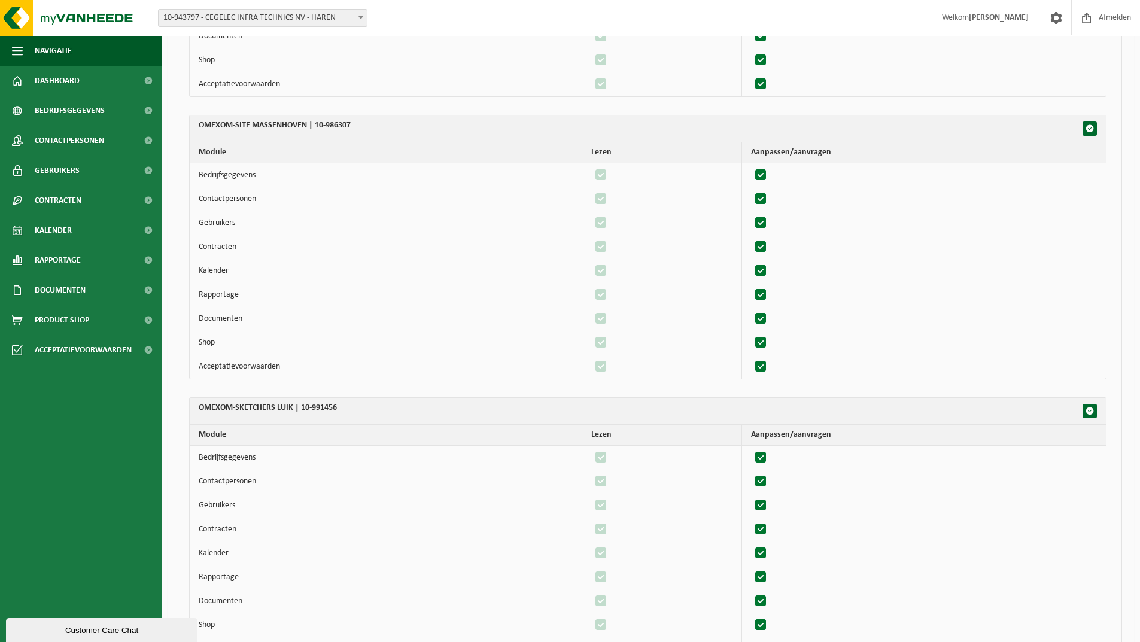
scroll to position [6282, 0]
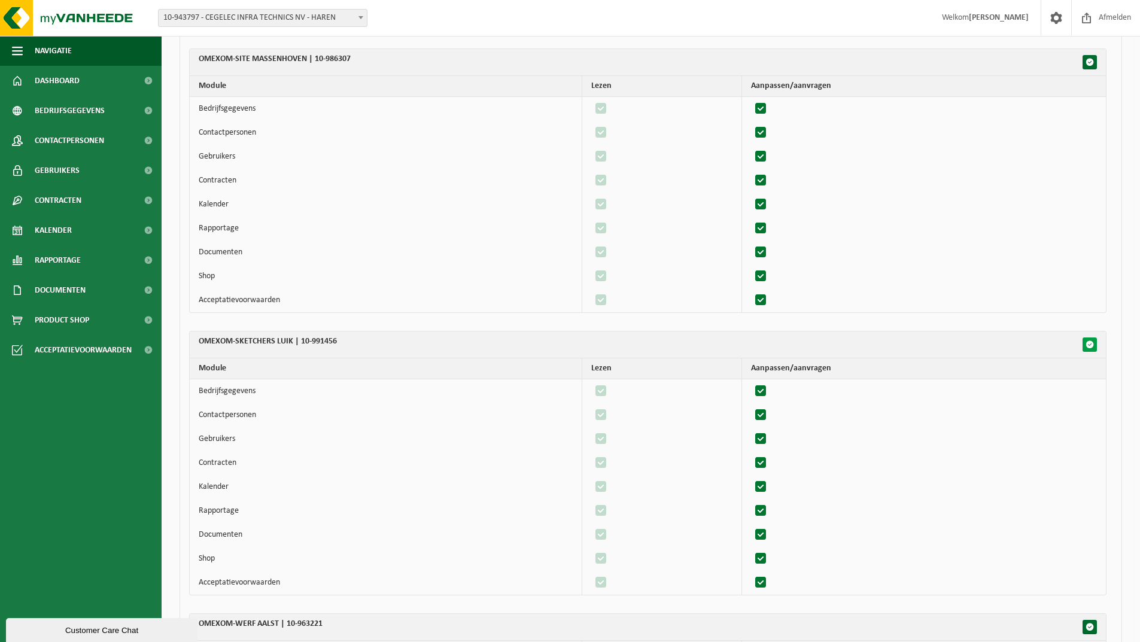
click at [1091, 342] on span "button" at bounding box center [1089, 344] width 8 height 8
click at [1091, 343] on span "button" at bounding box center [1089, 344] width 8 height 8
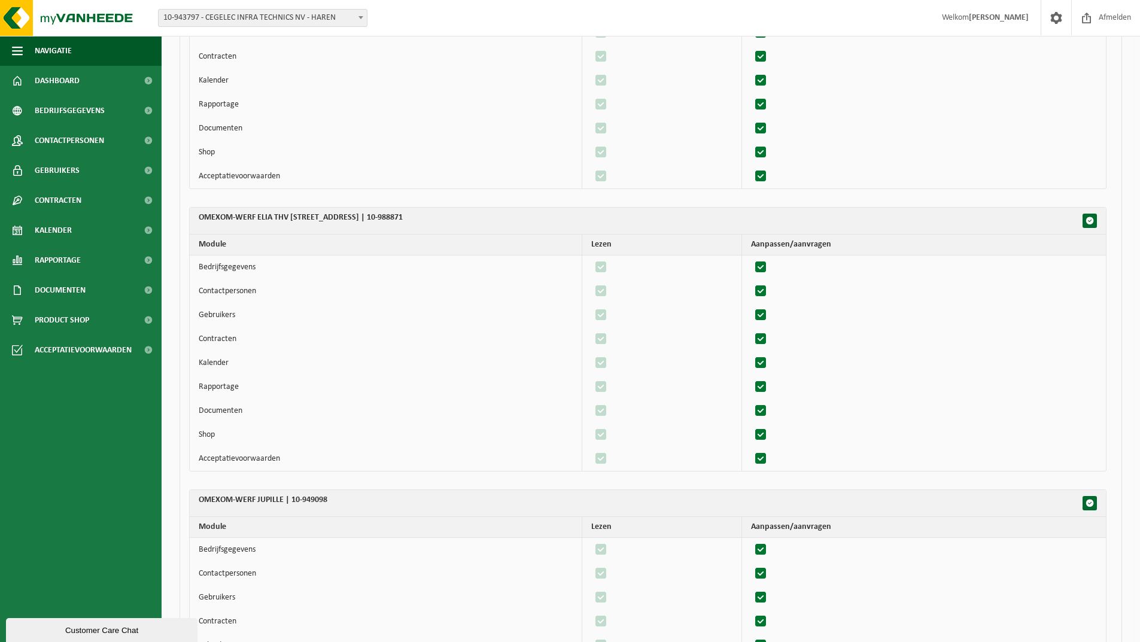
scroll to position [7658, 0]
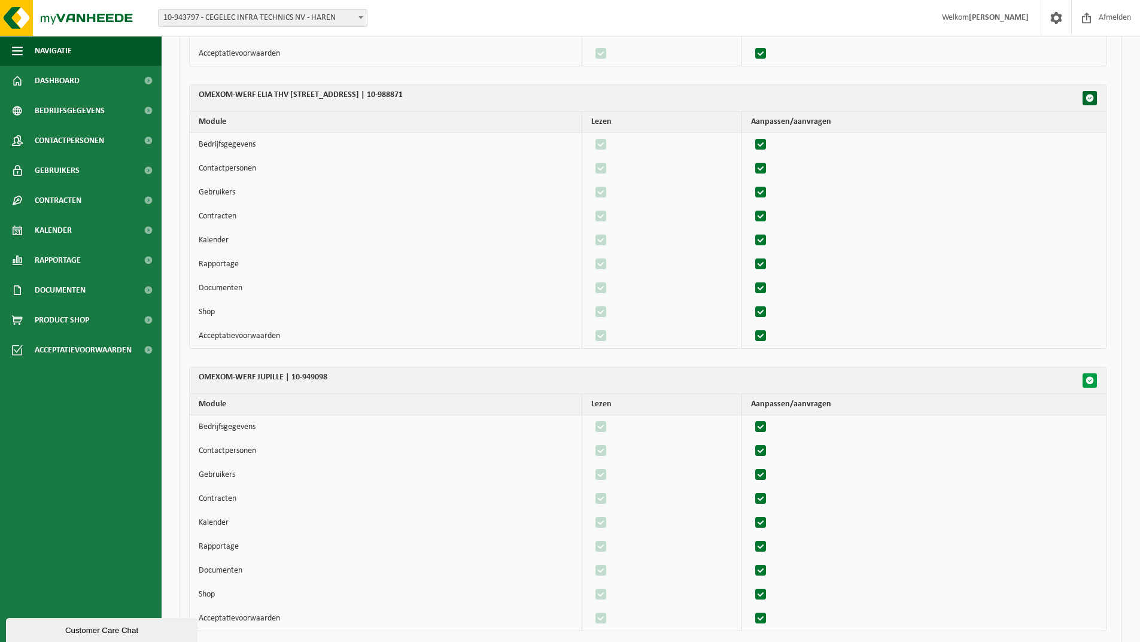
click at [1093, 379] on span "button" at bounding box center [1089, 380] width 8 height 8
click at [1091, 381] on span "button" at bounding box center [1089, 380] width 8 height 8
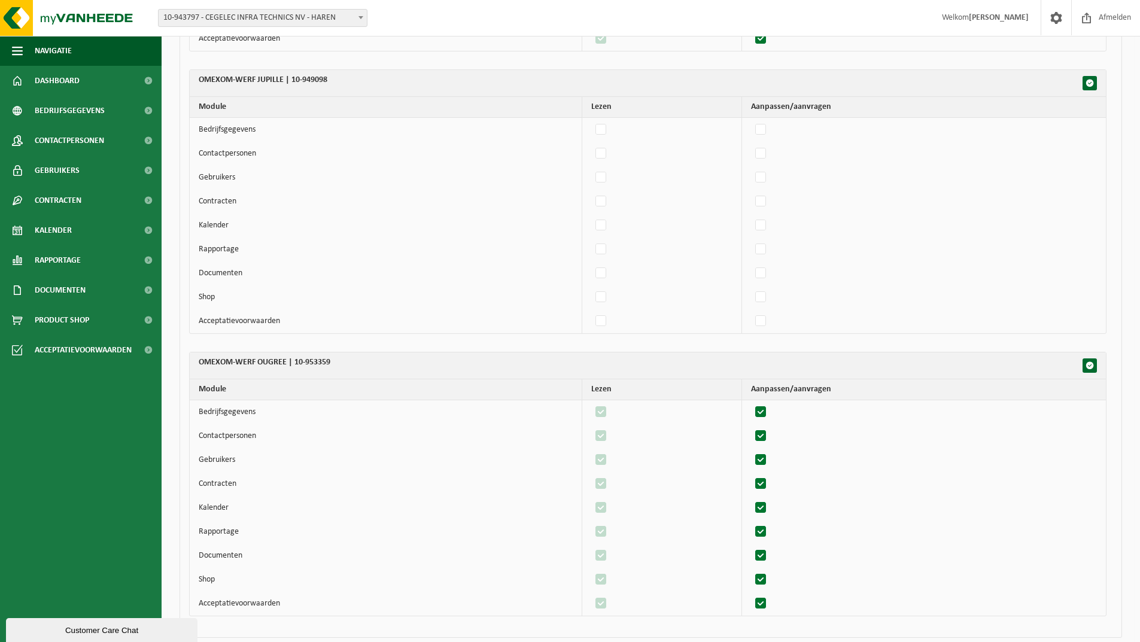
scroll to position [7957, 0]
click at [1091, 363] on span "button" at bounding box center [1089, 364] width 8 height 8
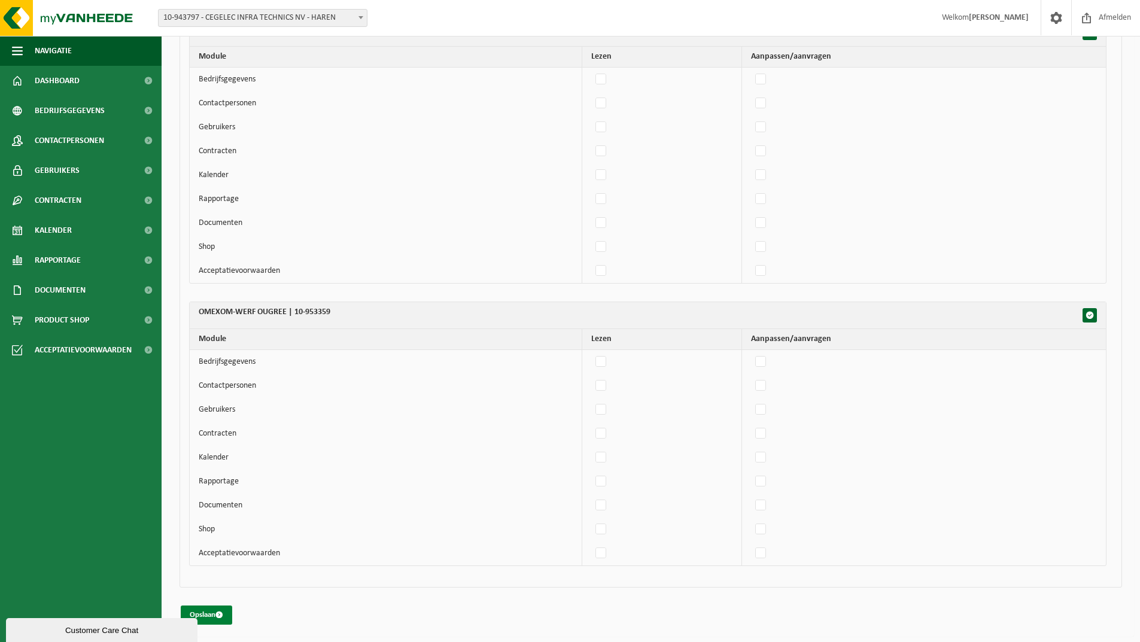
click at [216, 616] on button "Opslaan" at bounding box center [206, 614] width 51 height 19
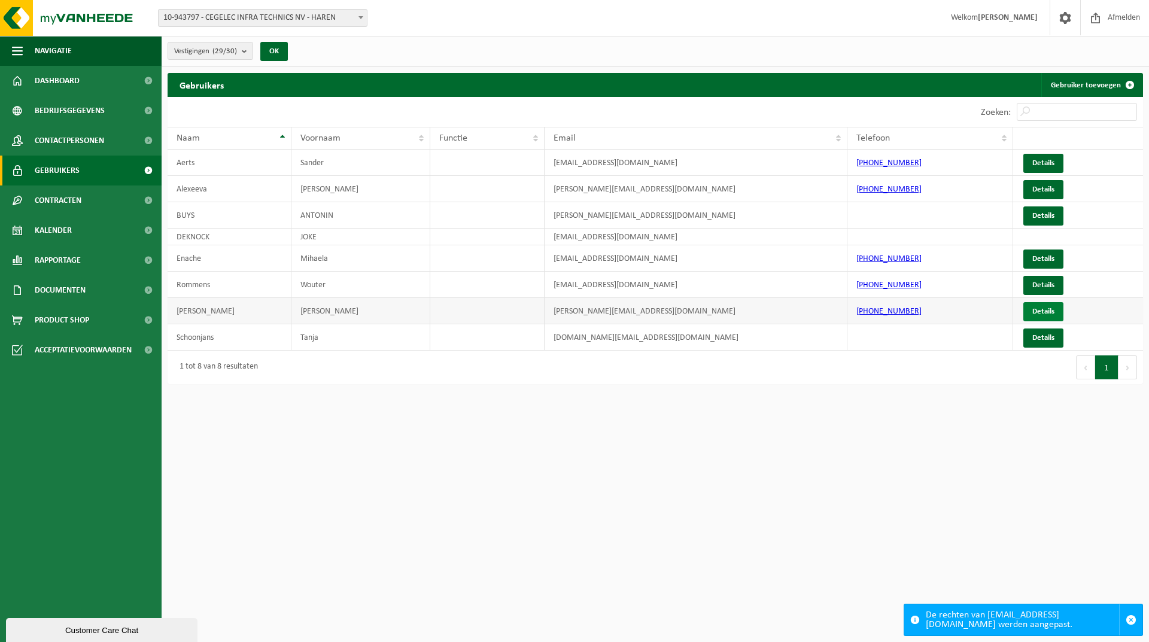
click at [1032, 314] on link "Details" at bounding box center [1043, 311] width 40 height 19
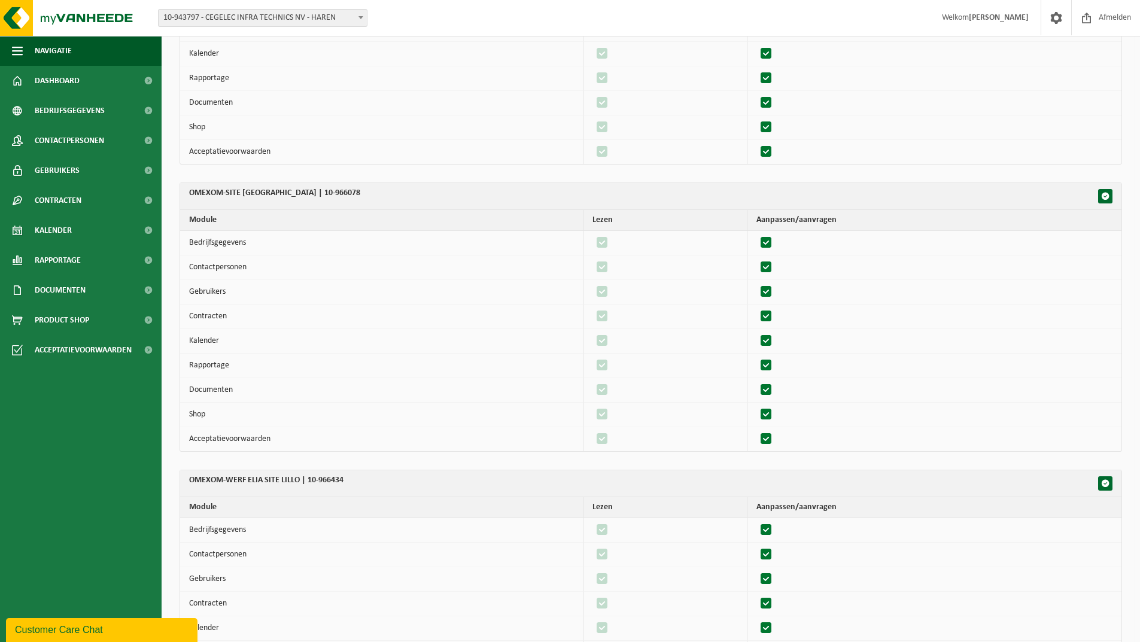
scroll to position [479, 0]
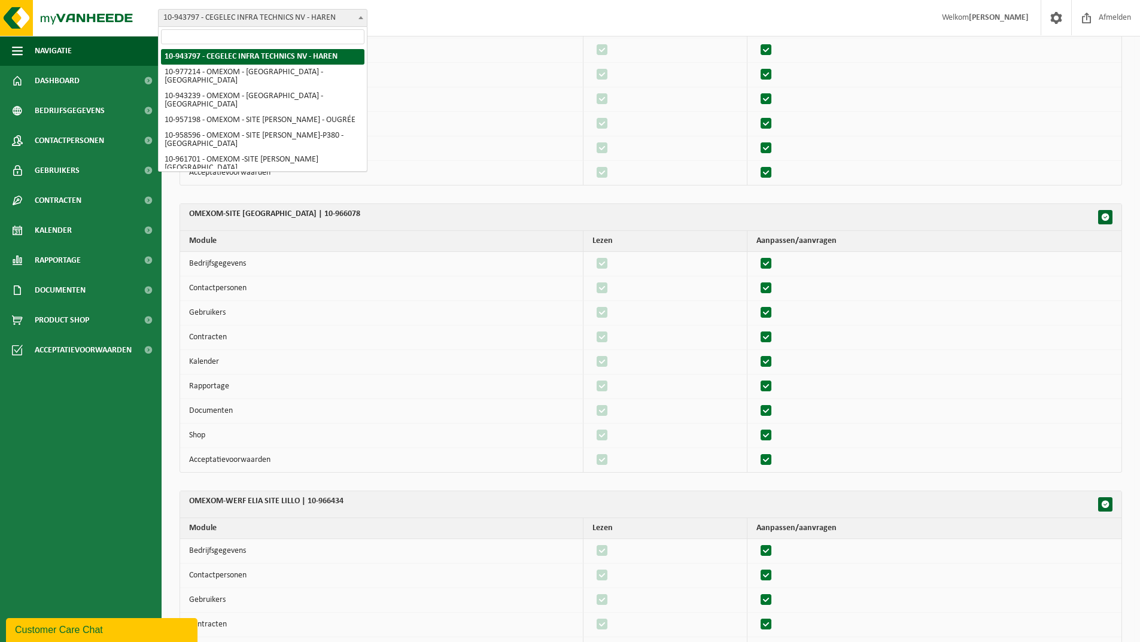
click at [357, 18] on span at bounding box center [361, 18] width 12 height 16
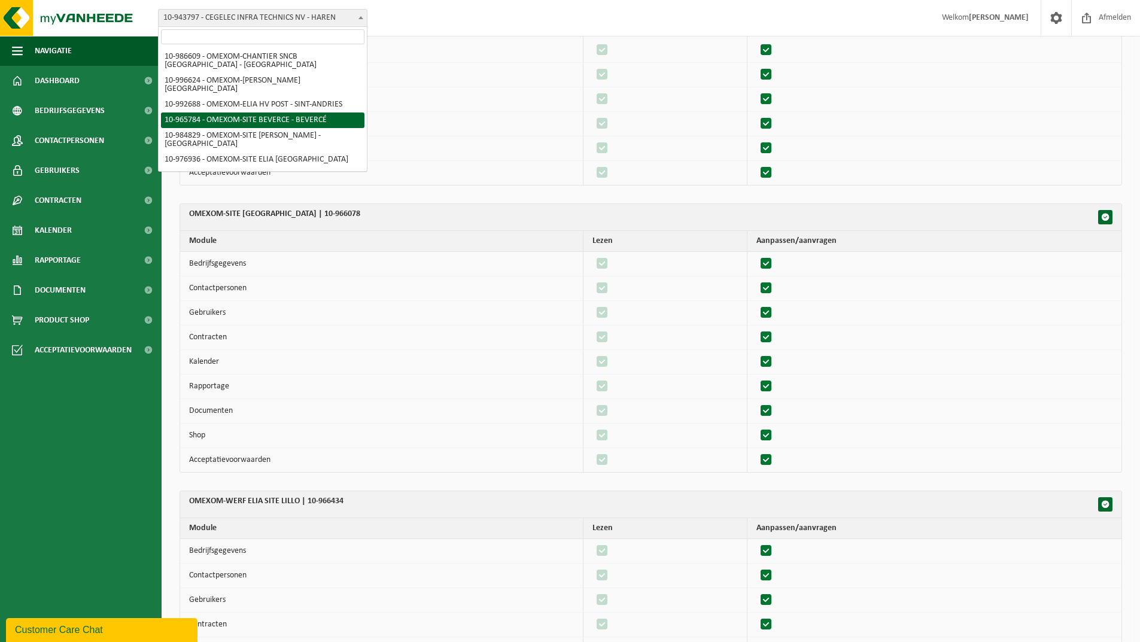
scroll to position [209, 0]
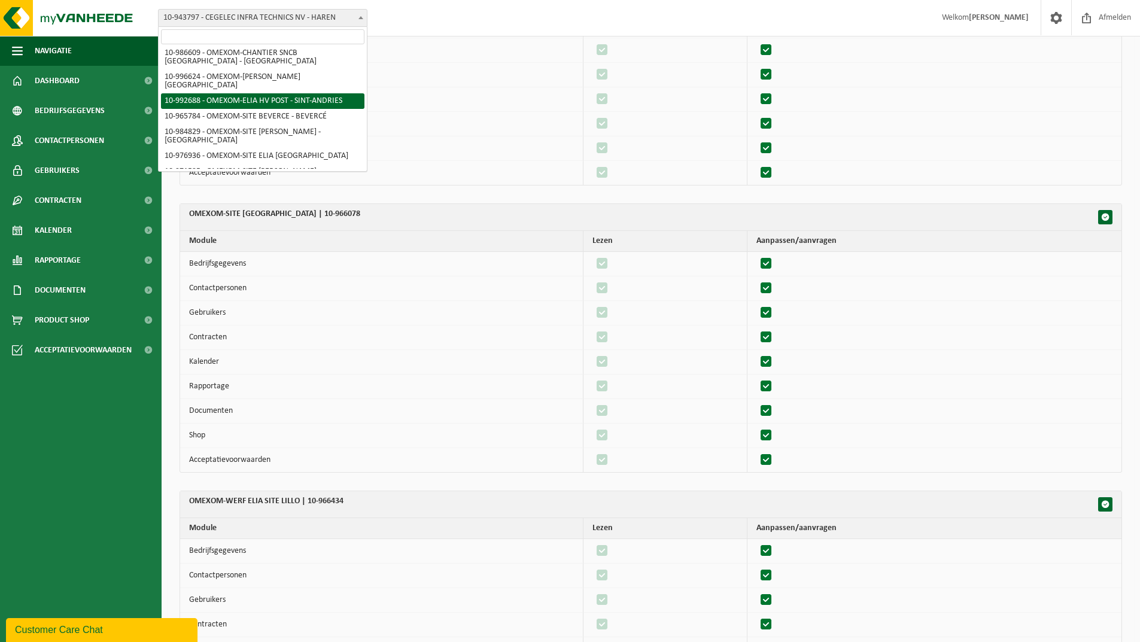
select select "170474"
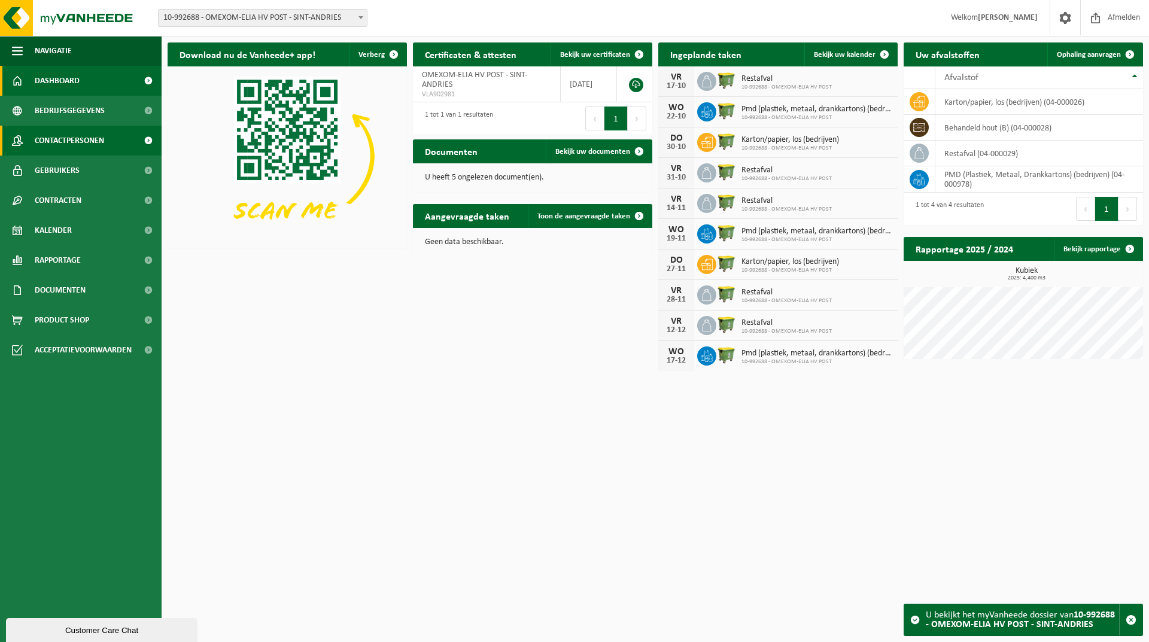
click at [68, 146] on span "Contactpersonen" at bounding box center [69, 141] width 69 height 30
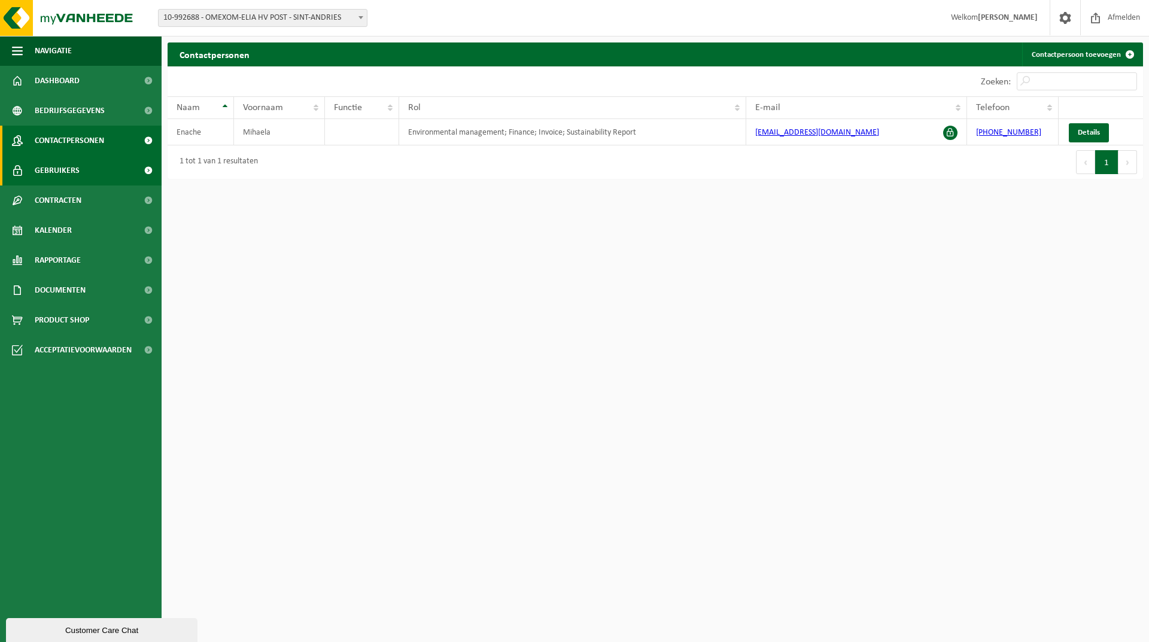
click at [78, 165] on span "Gebruikers" at bounding box center [57, 171] width 45 height 30
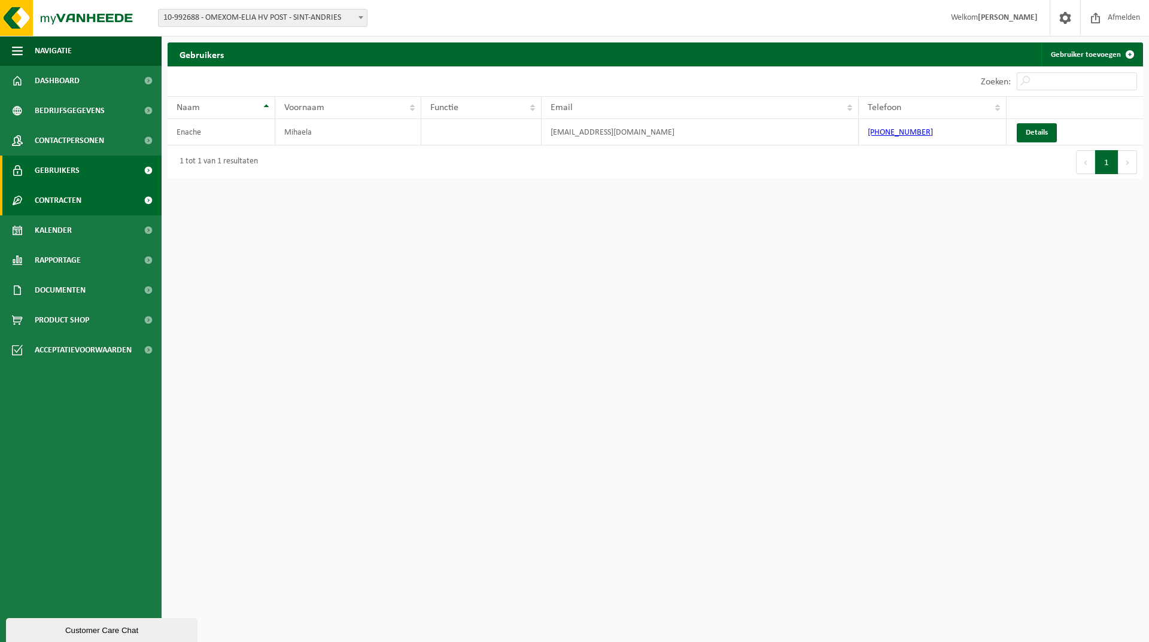
click at [80, 197] on span "Contracten" at bounding box center [58, 200] width 47 height 30
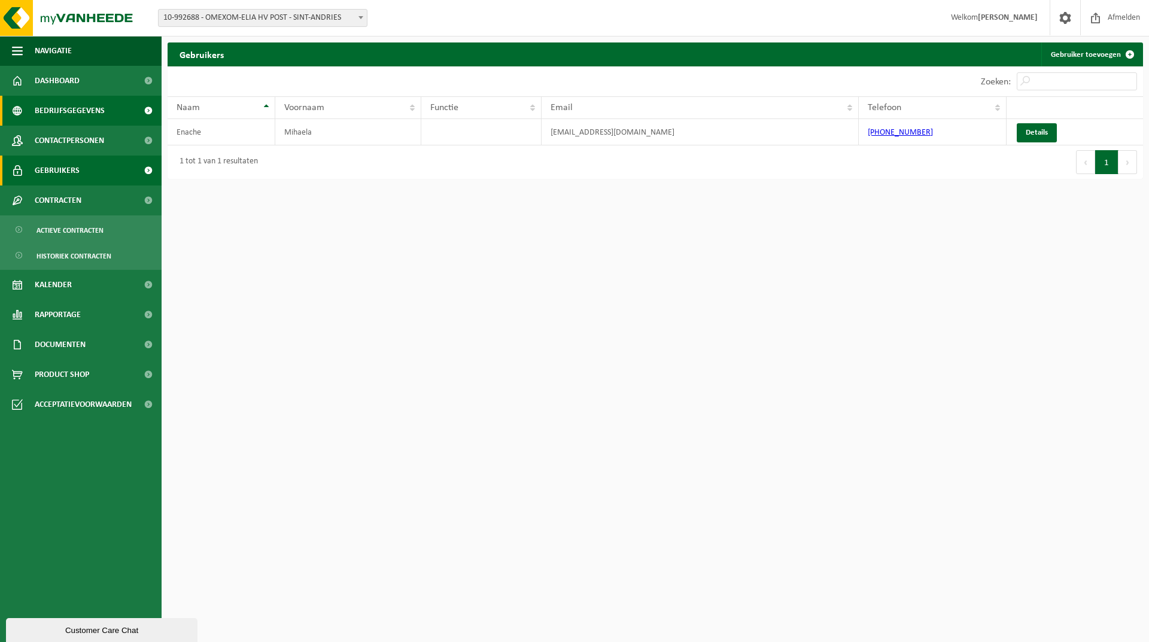
click at [86, 114] on span "Bedrijfsgegevens" at bounding box center [70, 111] width 70 height 30
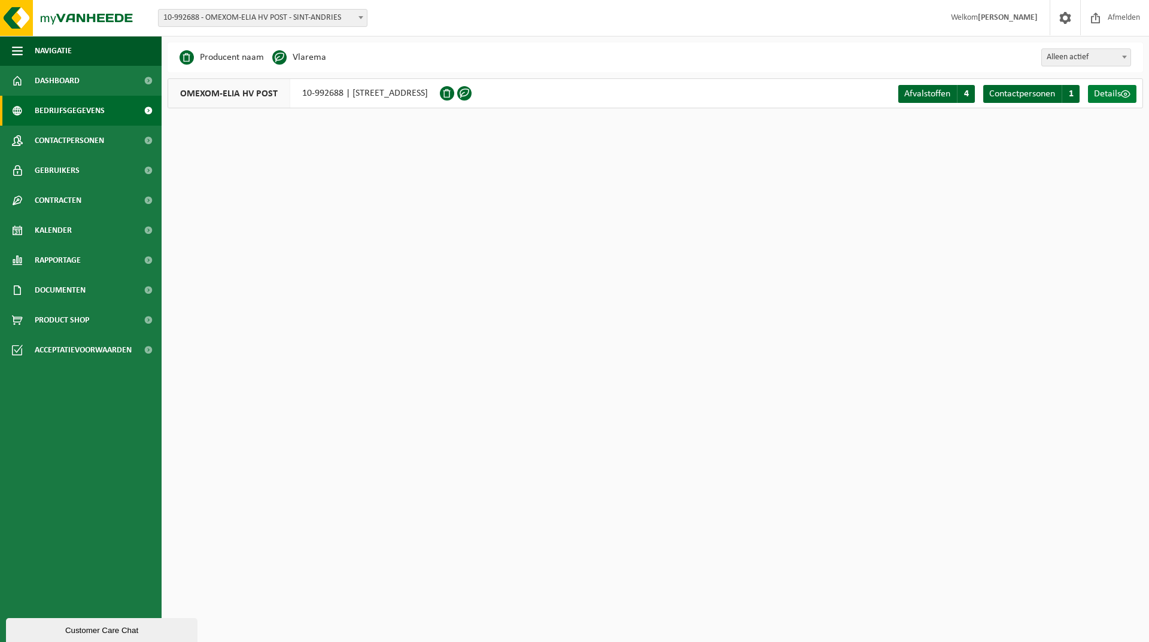
click at [1124, 93] on span at bounding box center [1126, 94] width 10 height 10
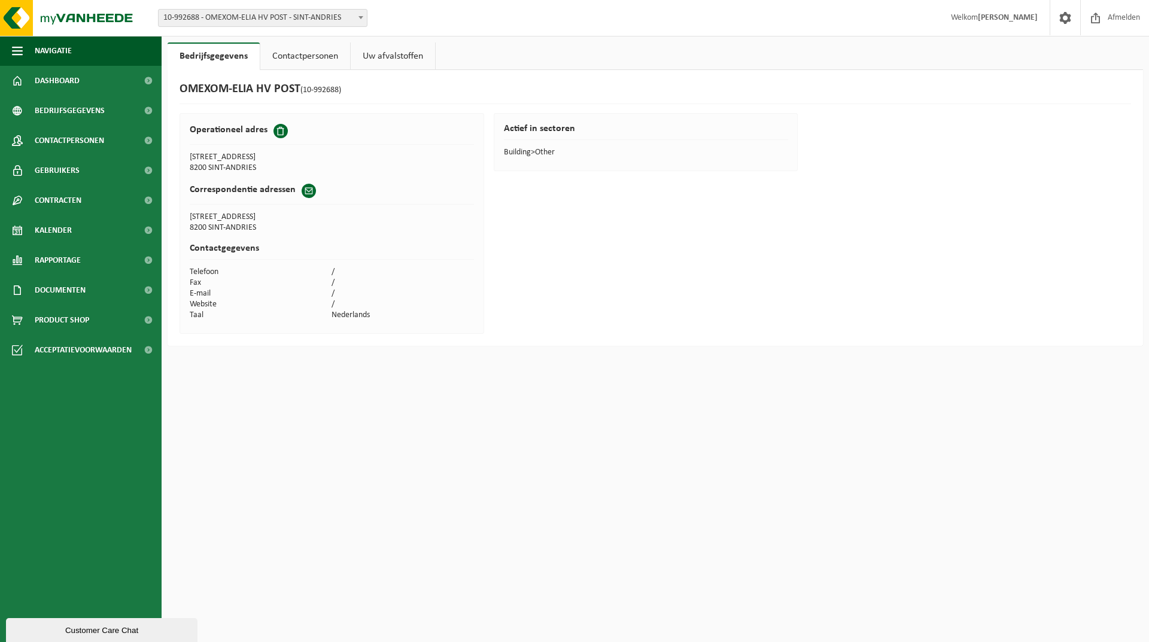
click at [306, 56] on link "Contactpersonen" at bounding box center [305, 56] width 90 height 28
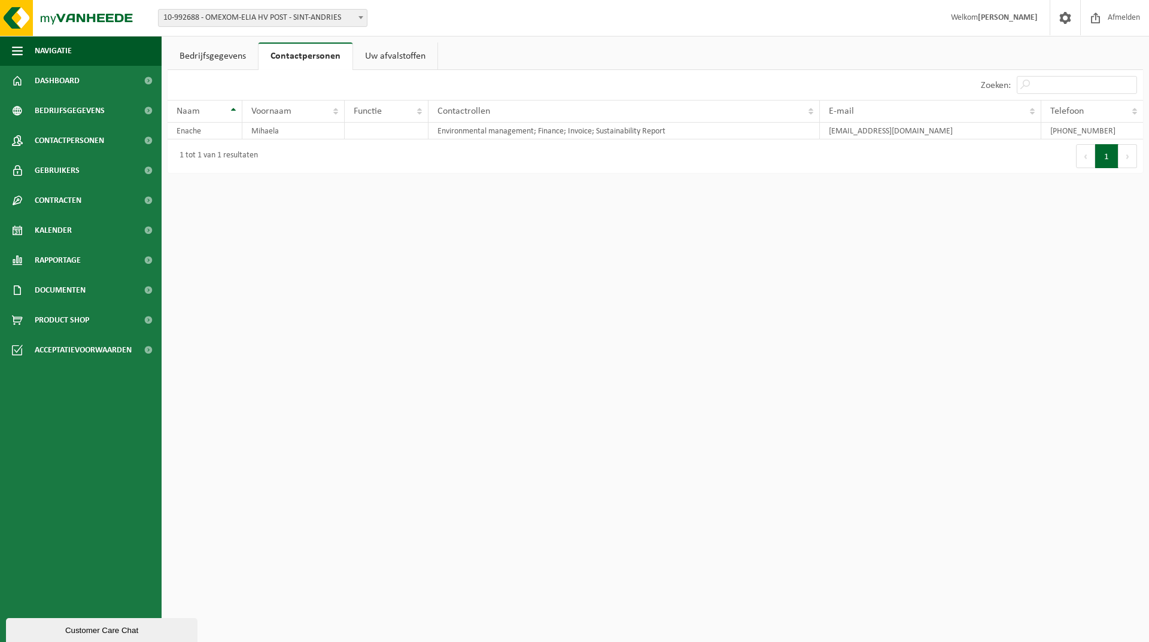
click at [212, 60] on link "Bedrijfsgegevens" at bounding box center [213, 56] width 90 height 28
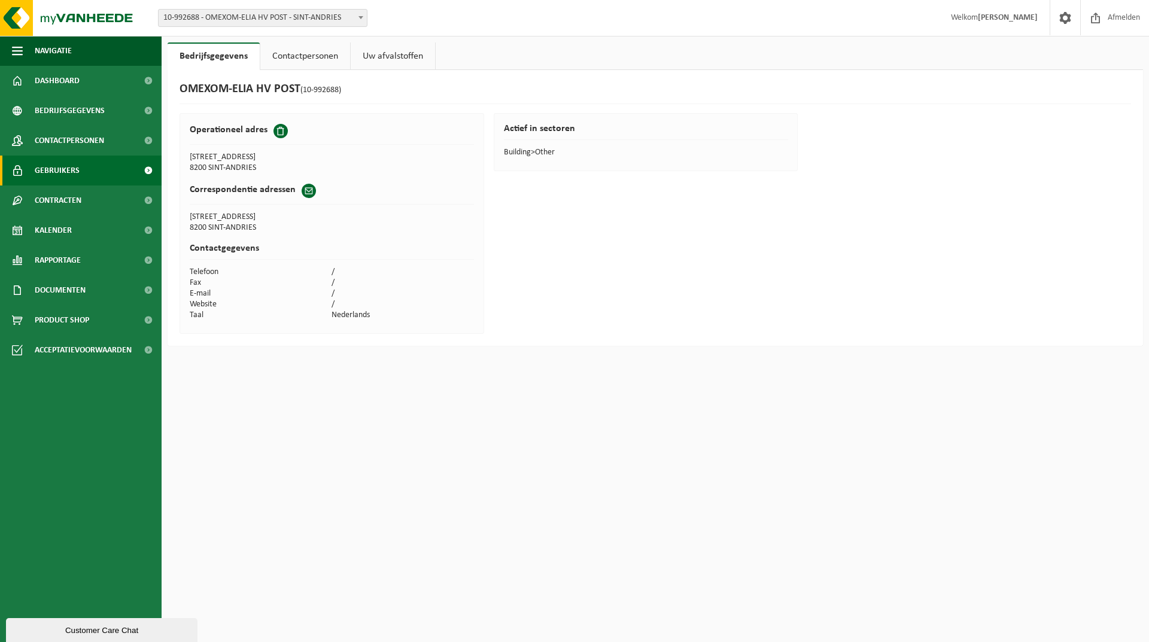
click at [59, 174] on span "Gebruikers" at bounding box center [57, 171] width 45 height 30
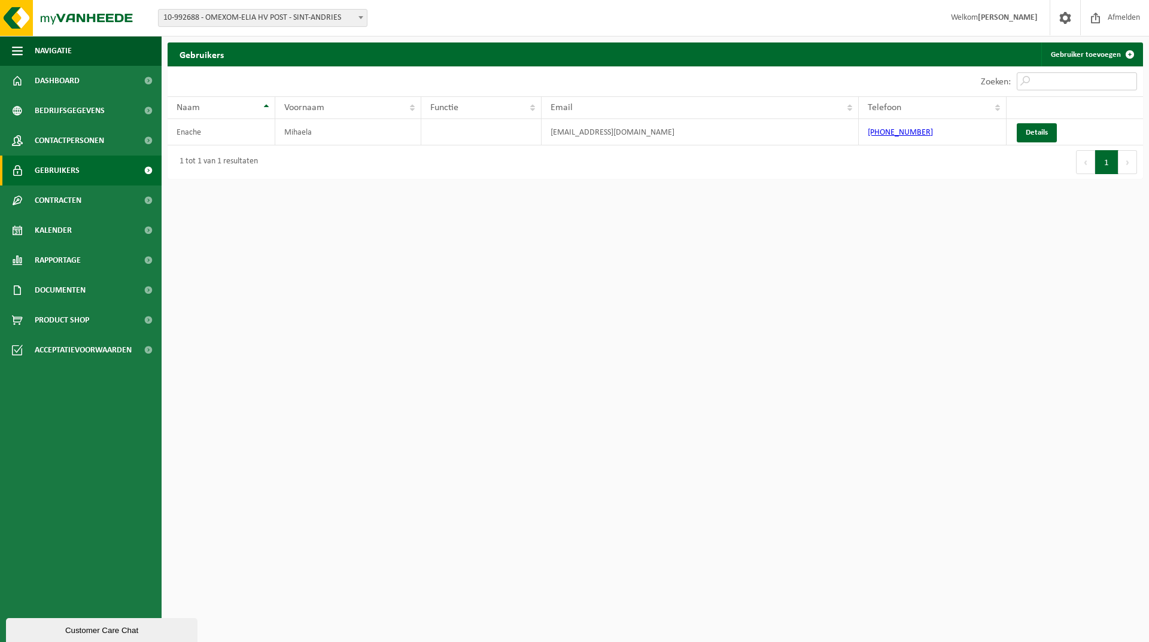
click at [1108, 84] on input "Zoeken:" at bounding box center [1076, 81] width 120 height 18
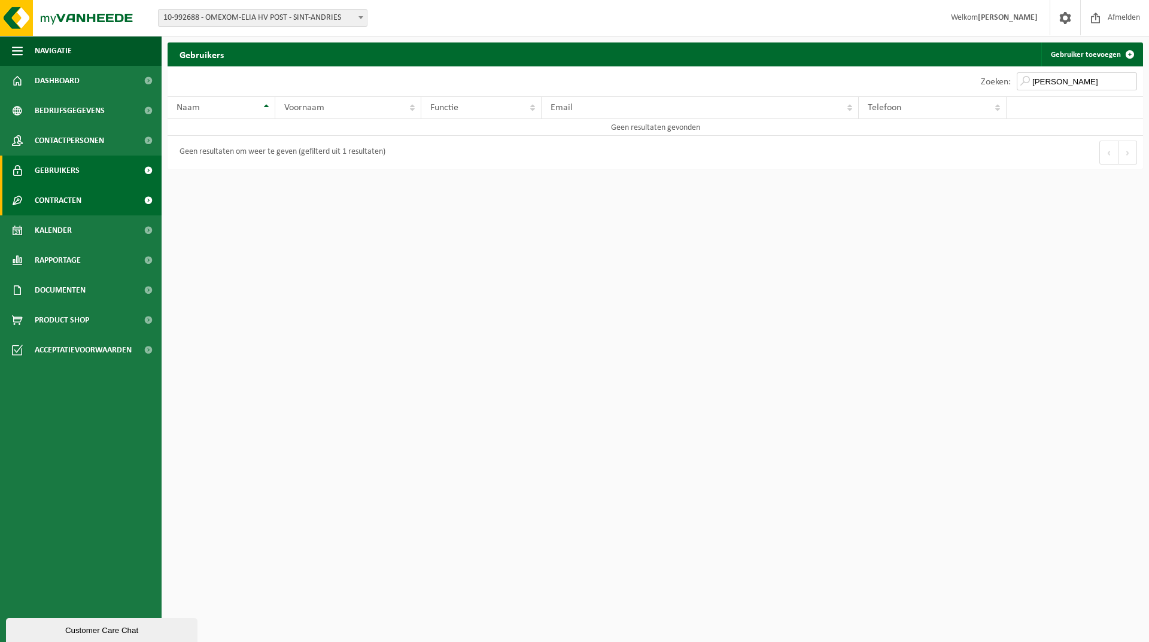
type input "hannes"
click at [84, 192] on link "Contracten" at bounding box center [81, 200] width 162 height 30
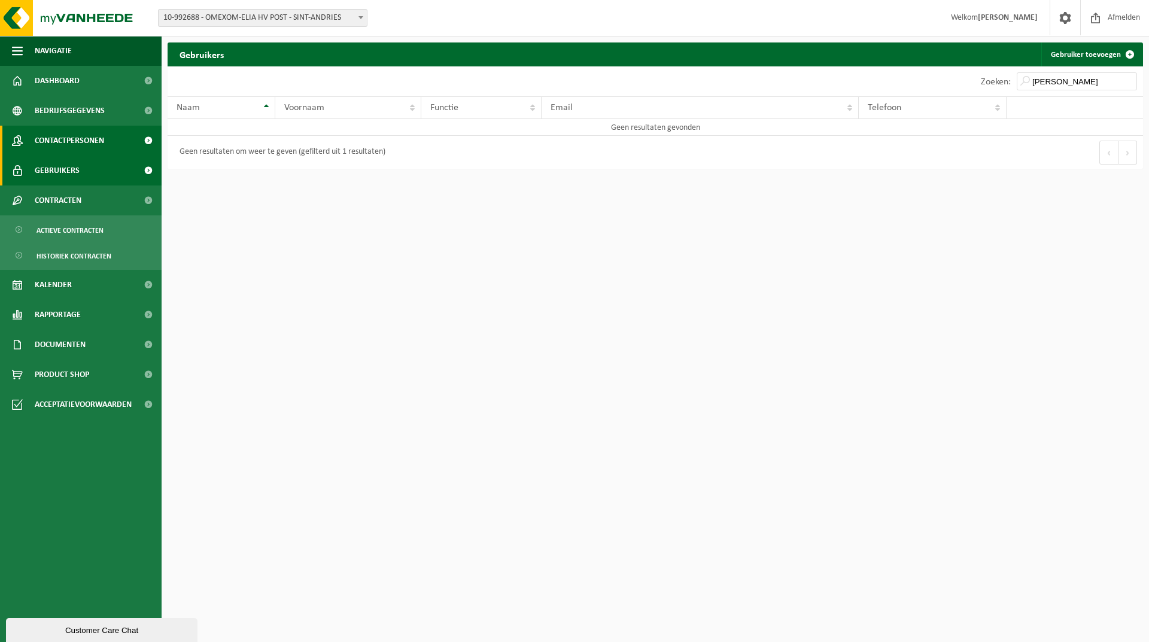
click at [71, 141] on span "Contactpersonen" at bounding box center [69, 141] width 69 height 30
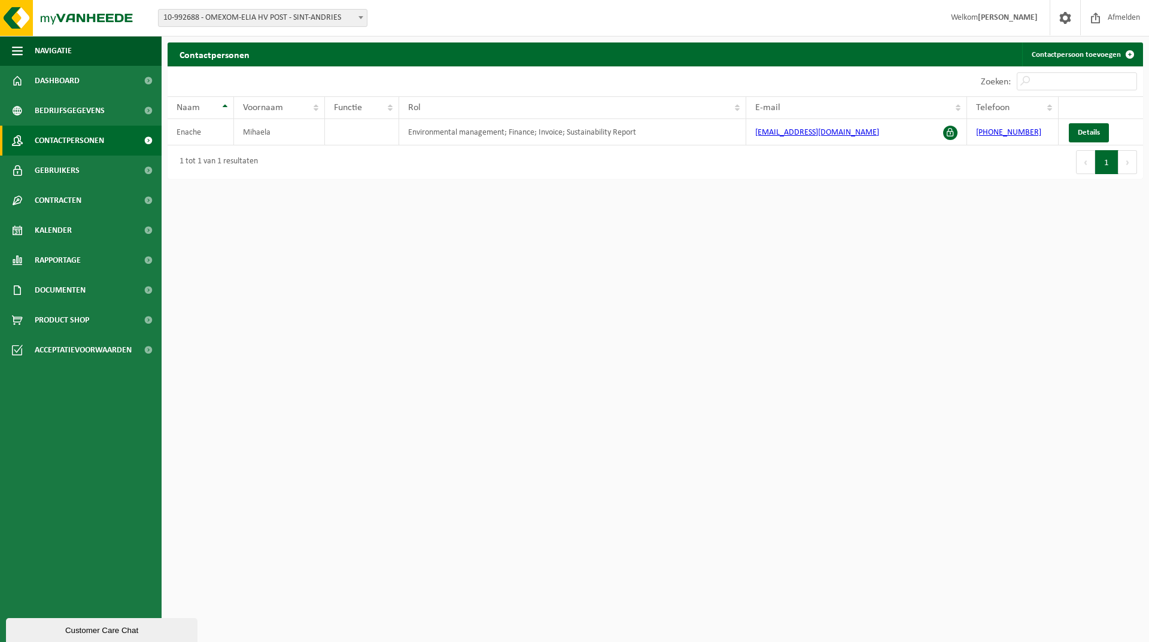
click at [242, 13] on span "10-992688 - OMEXOM-ELIA HV POST - SINT-ANDRIES" at bounding box center [263, 18] width 208 height 17
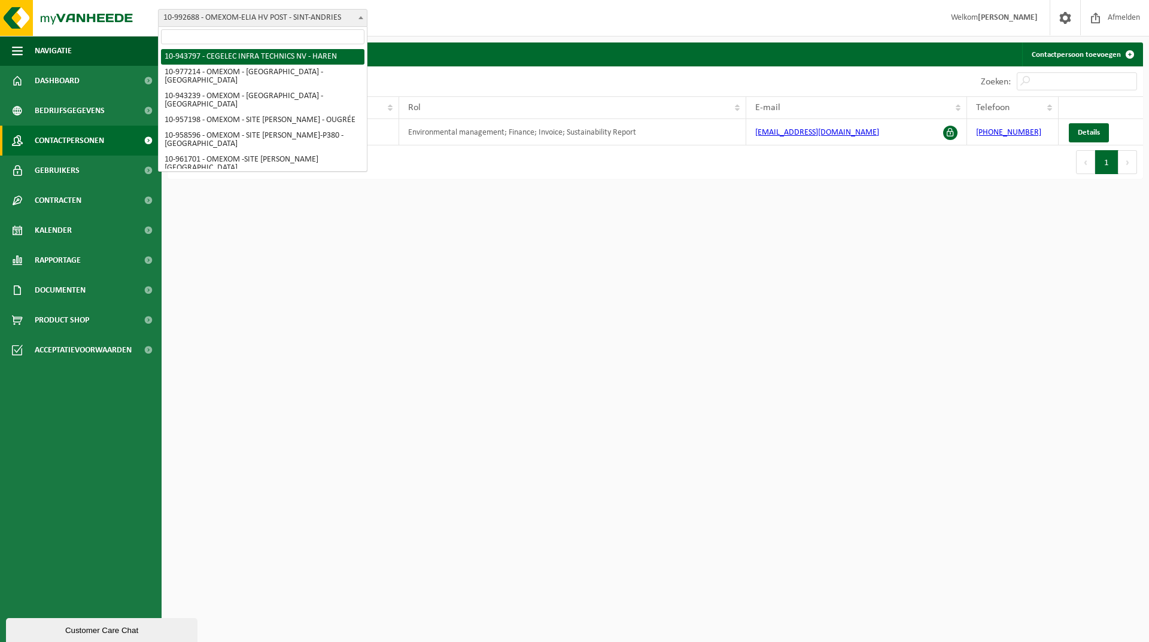
select select "140731"
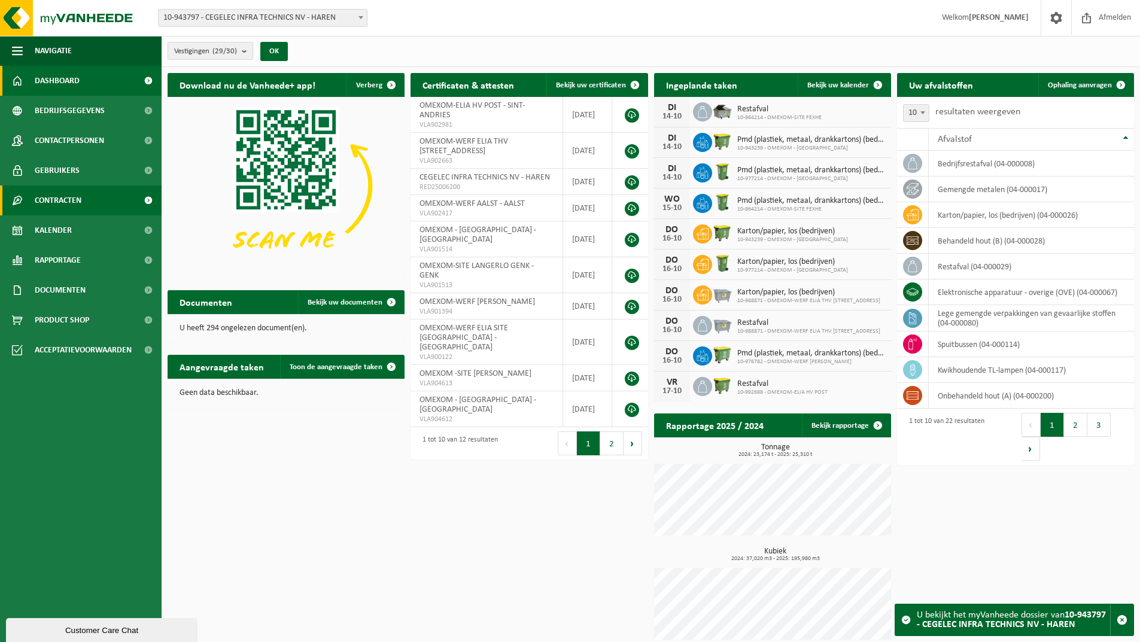
click at [80, 203] on span "Contracten" at bounding box center [58, 200] width 47 height 30
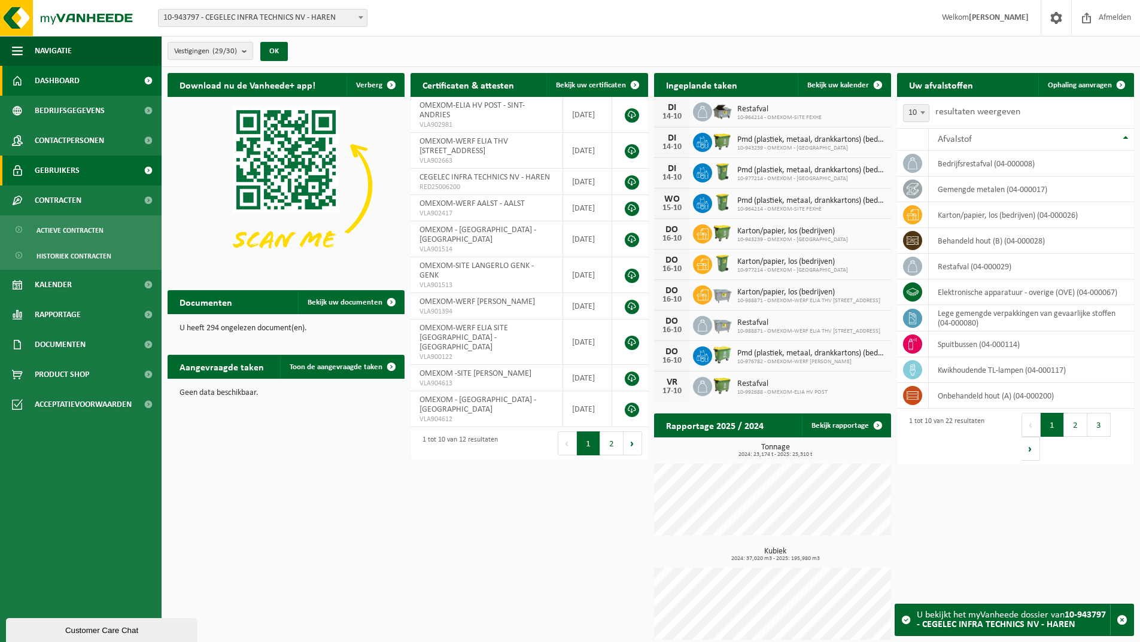
click at [63, 166] on span "Gebruikers" at bounding box center [57, 171] width 45 height 30
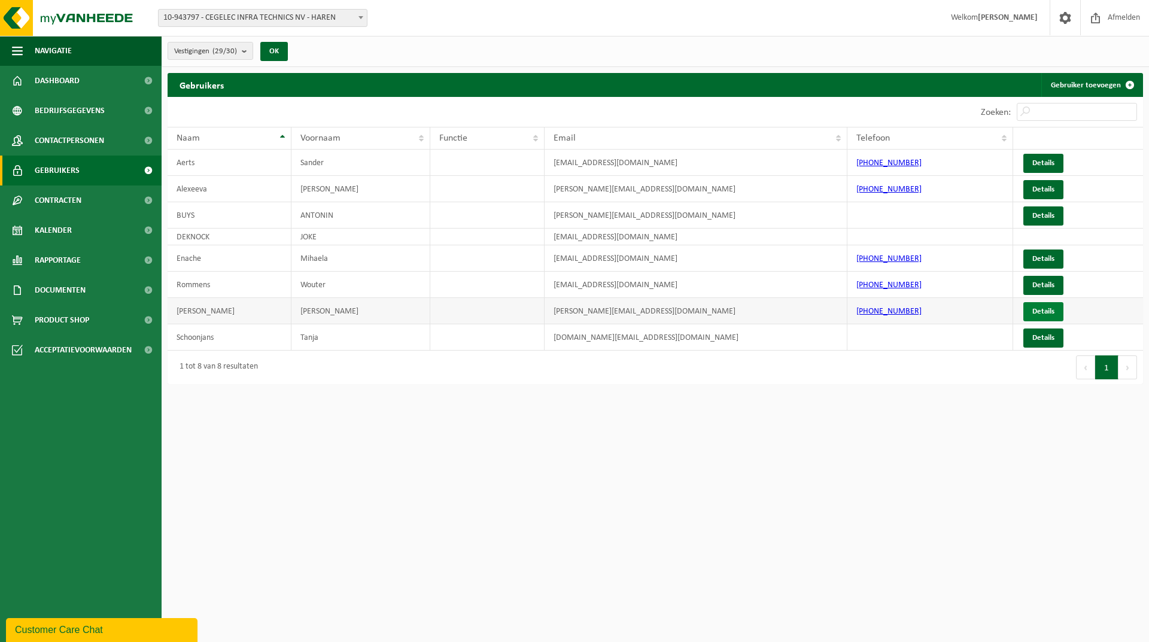
click at [1040, 311] on link "Details" at bounding box center [1043, 311] width 40 height 19
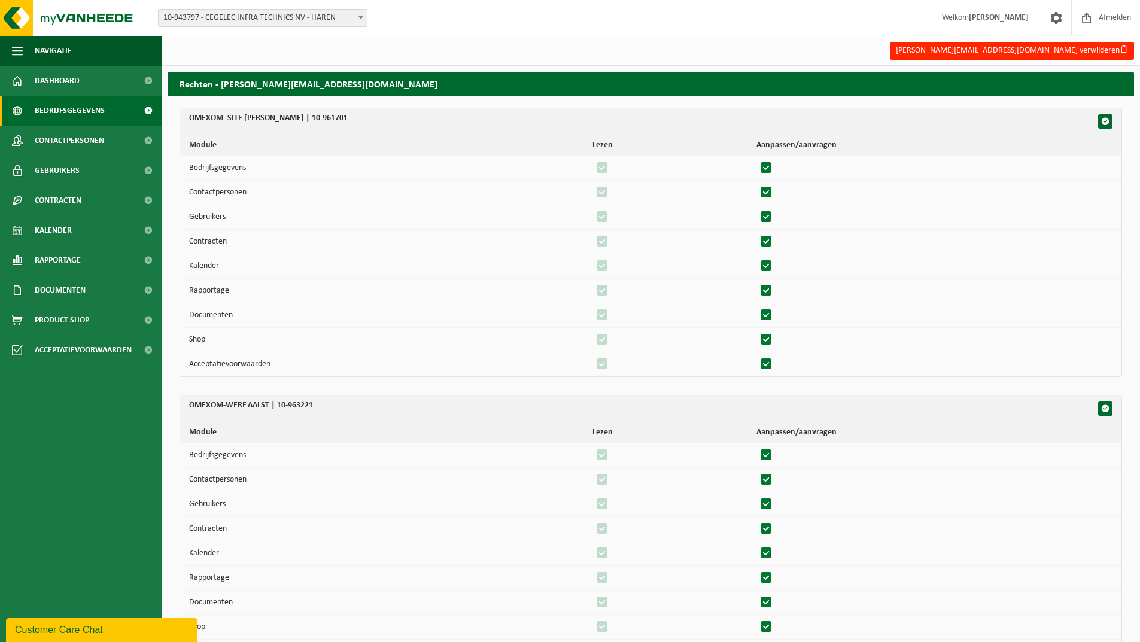
click at [78, 109] on span "Bedrijfsgegevens" at bounding box center [70, 111] width 70 height 30
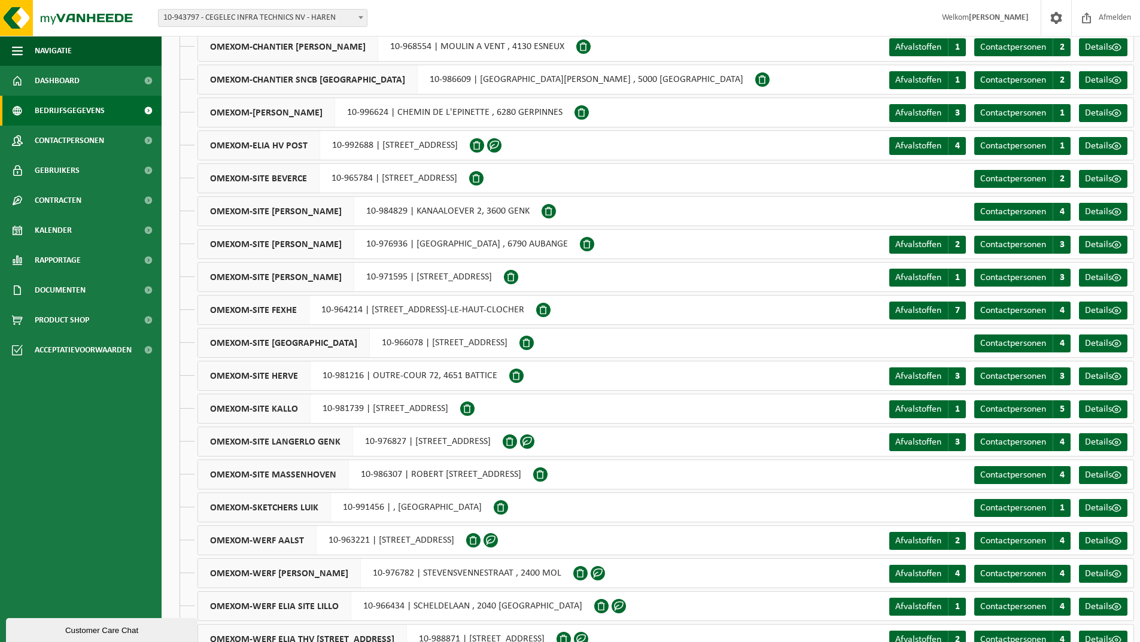
scroll to position [166, 0]
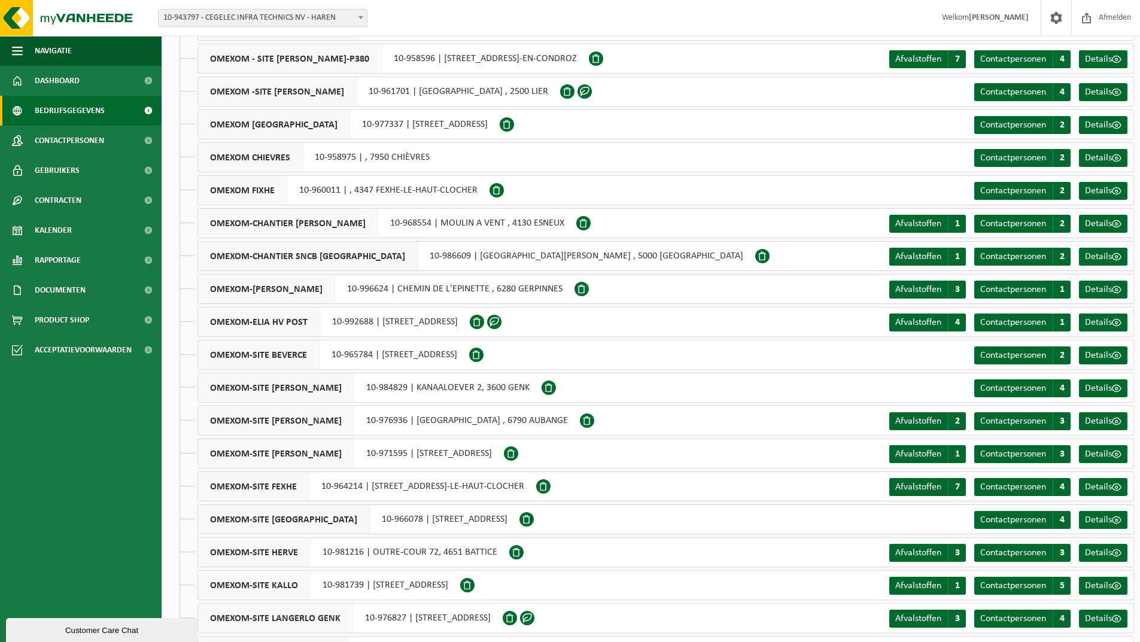
click at [222, 17] on span "10-943797 - CEGELEC INFRA TECHNICS NV - HAREN" at bounding box center [263, 18] width 208 height 17
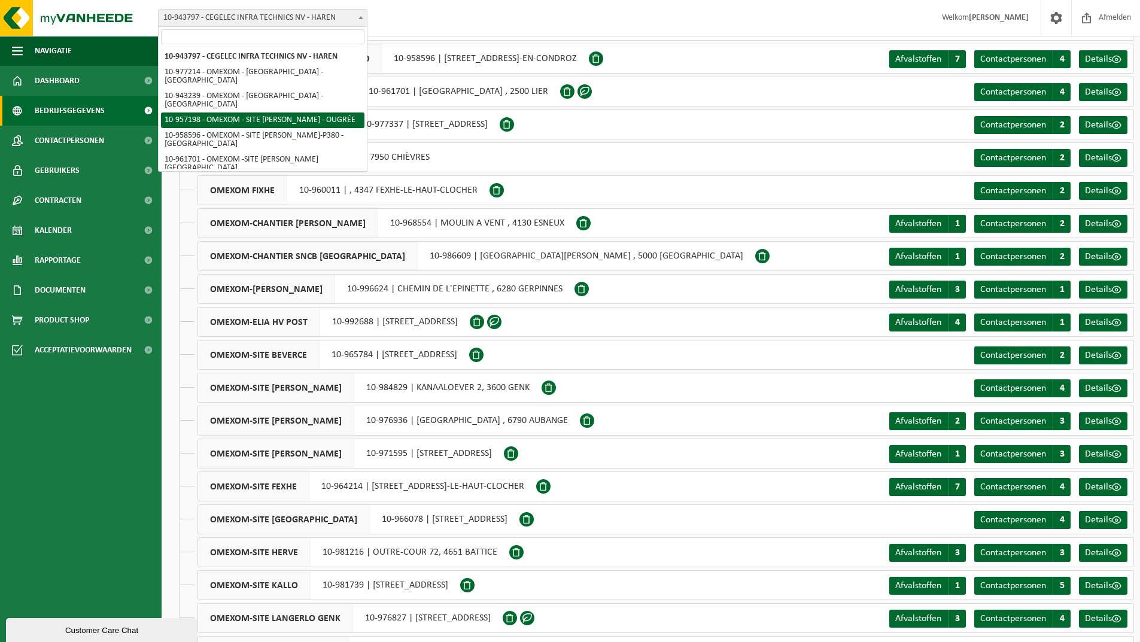
select select "147543"
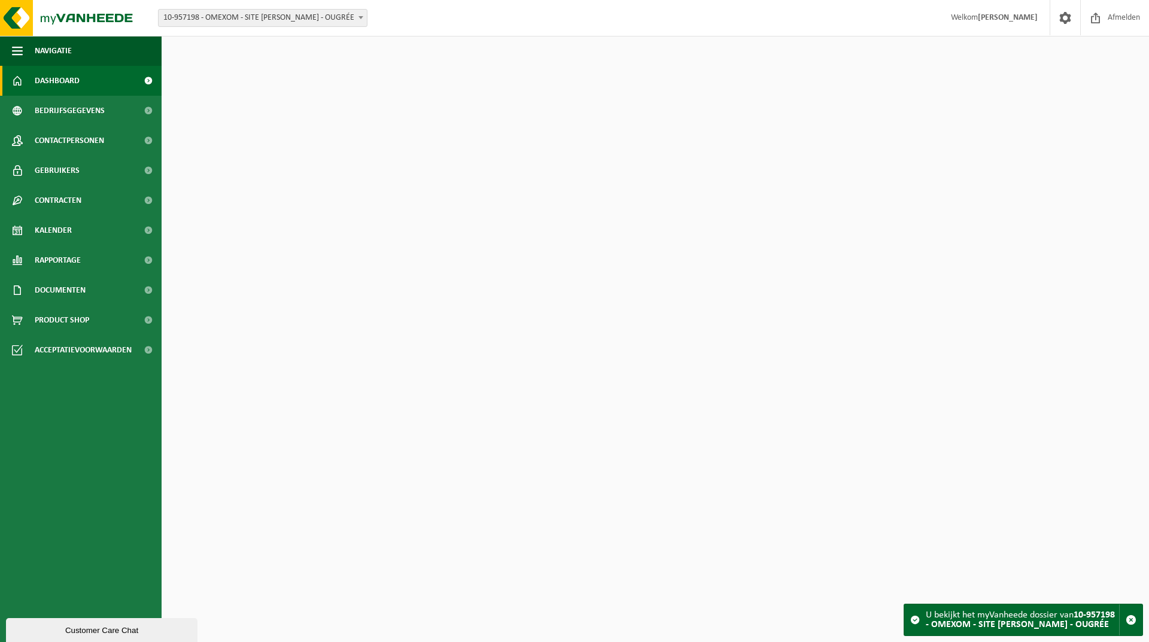
click at [273, 19] on span "10-957198 - OMEXOM - SITE [PERSON_NAME] - OUGRÉE" at bounding box center [263, 18] width 208 height 17
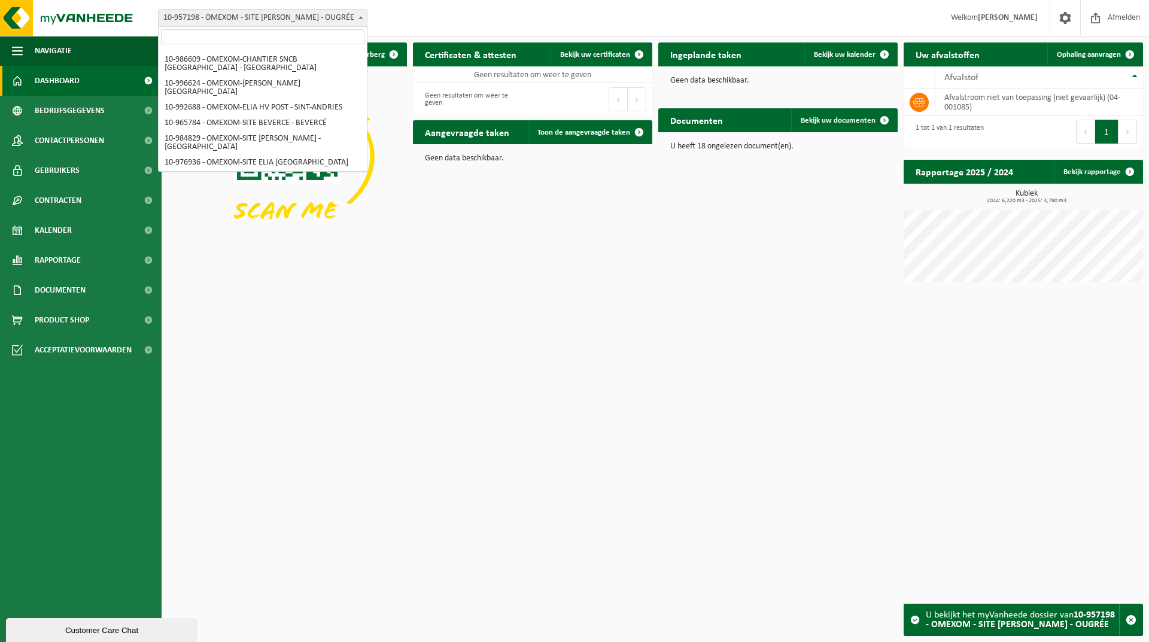
scroll to position [184, 0]
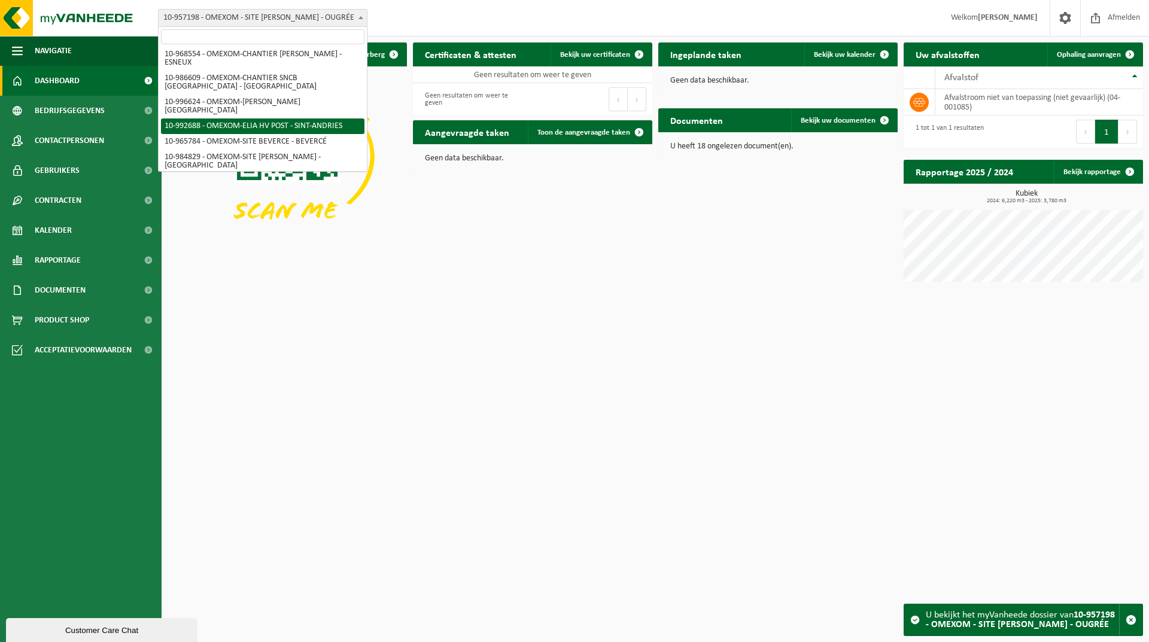
select select "170474"
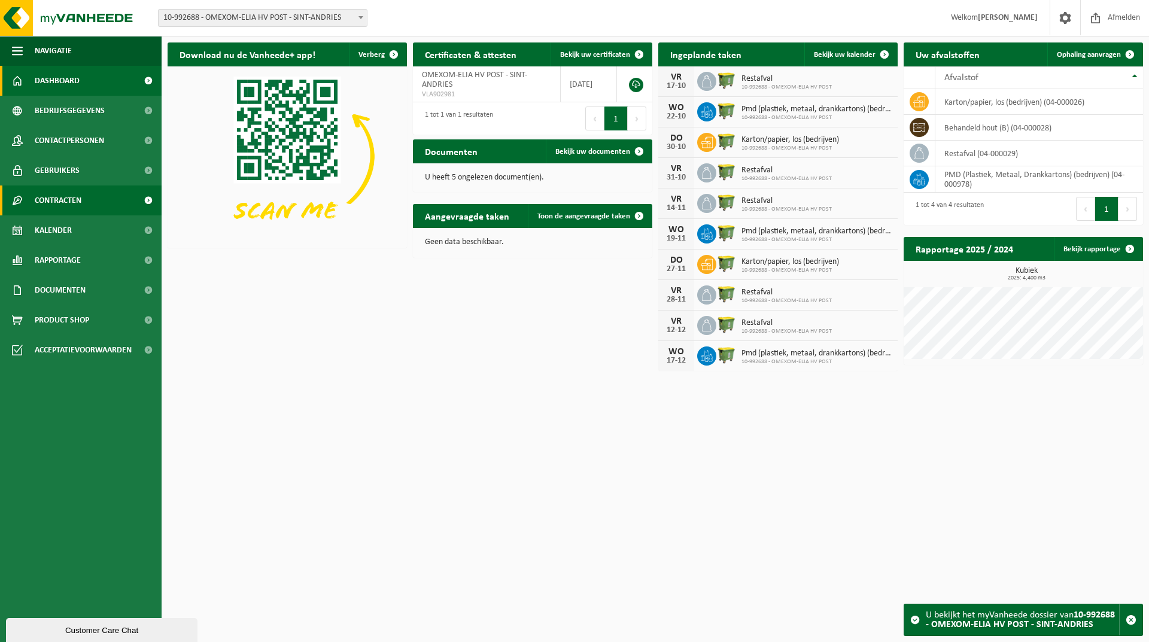
click at [80, 193] on span "Contracten" at bounding box center [58, 200] width 47 height 30
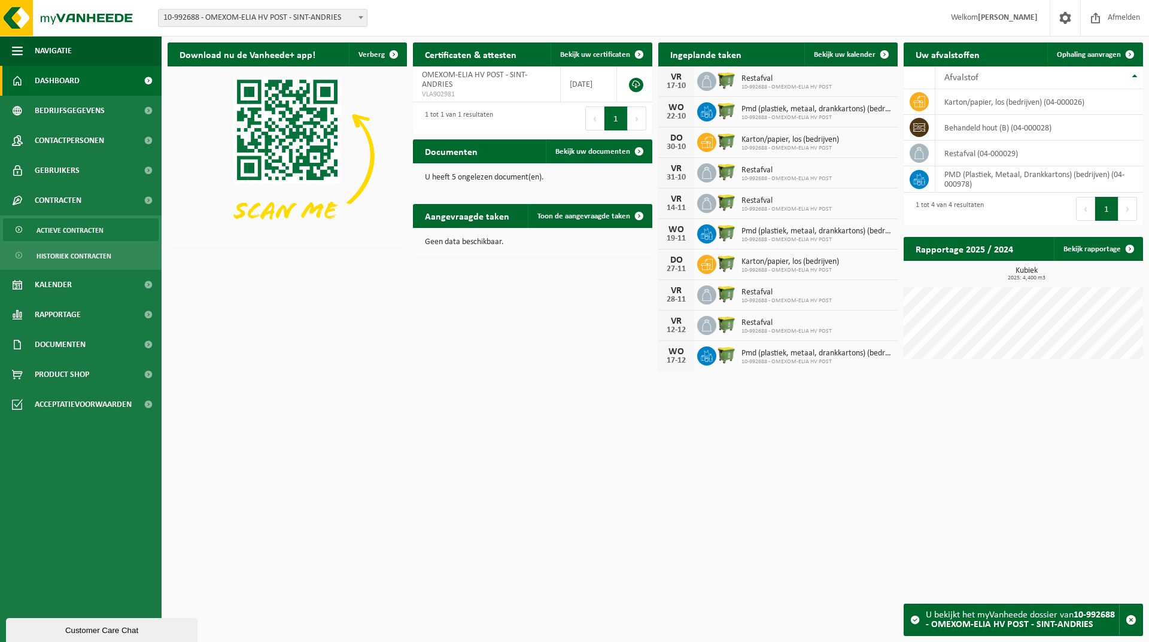
click at [86, 226] on span "Actieve contracten" at bounding box center [69, 230] width 67 height 23
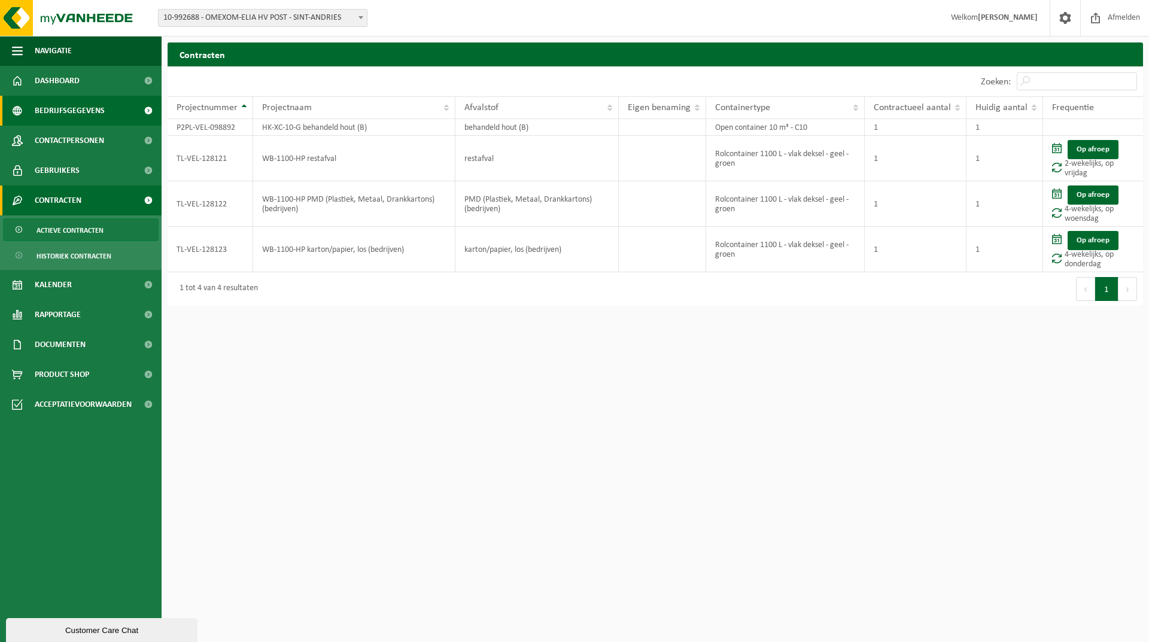
click at [19, 119] on span at bounding box center [17, 111] width 11 height 30
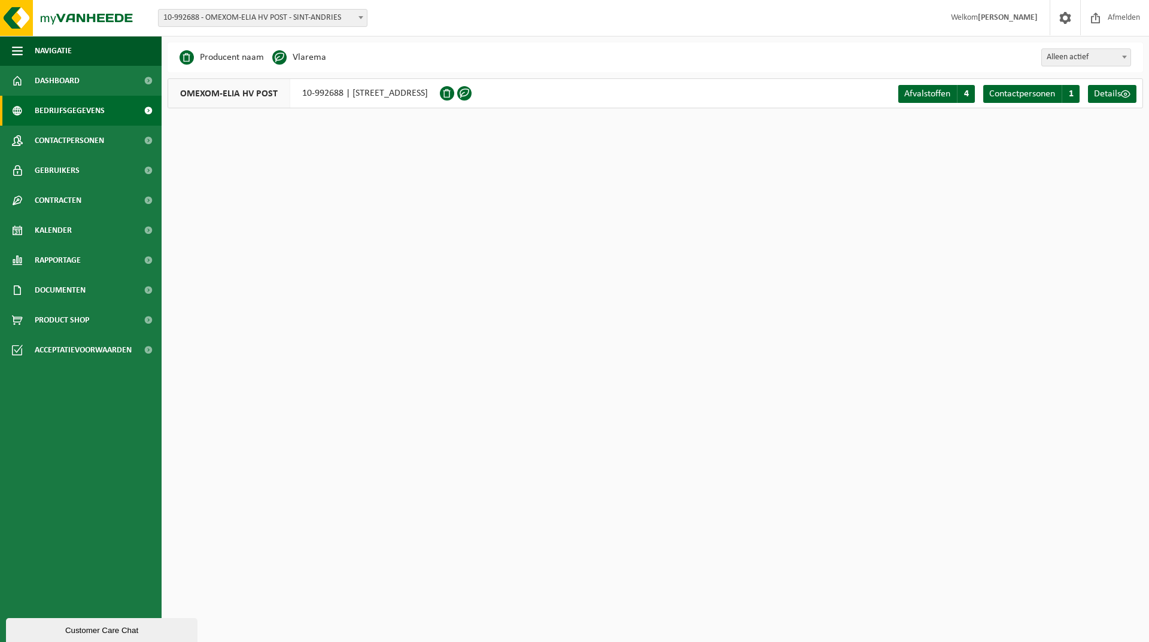
click at [215, 100] on span "OMEXOM-ELIA HV POST" at bounding box center [229, 93] width 122 height 29
click at [217, 97] on span "OMEXOM-ELIA HV POST" at bounding box center [229, 93] width 122 height 29
click at [471, 93] on span at bounding box center [464, 93] width 14 height 14
click at [1103, 57] on span "Alleen actief" at bounding box center [1086, 57] width 89 height 17
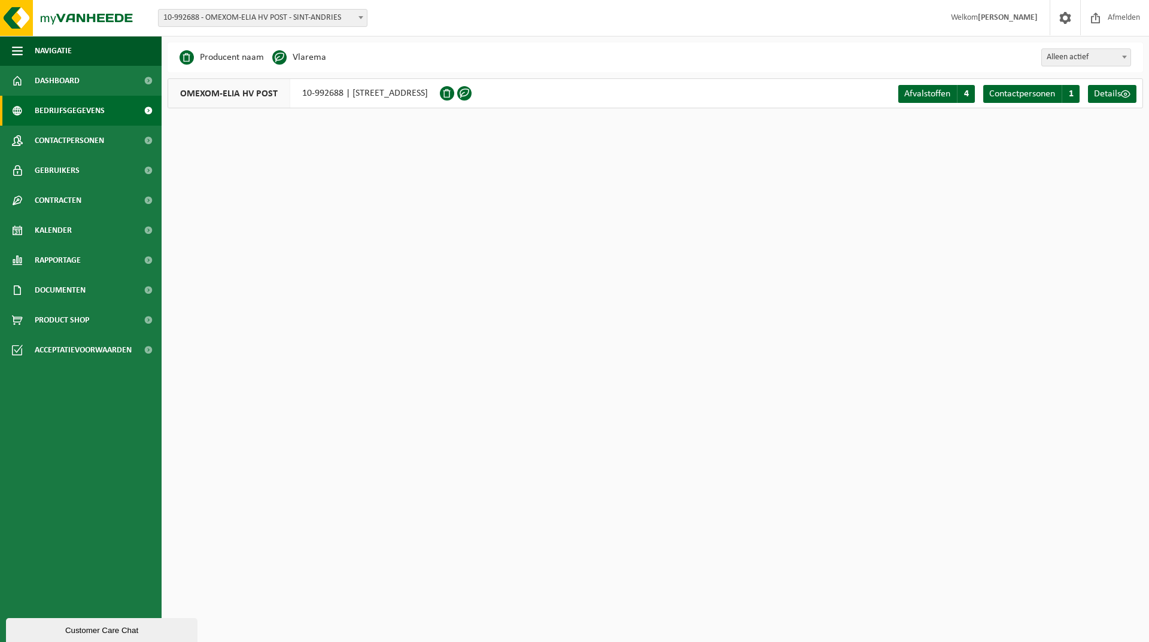
click at [1095, 58] on span "Alleen actief" at bounding box center [1086, 57] width 89 height 17
select select "true"
click at [1101, 92] on span "Details" at bounding box center [1107, 94] width 27 height 10
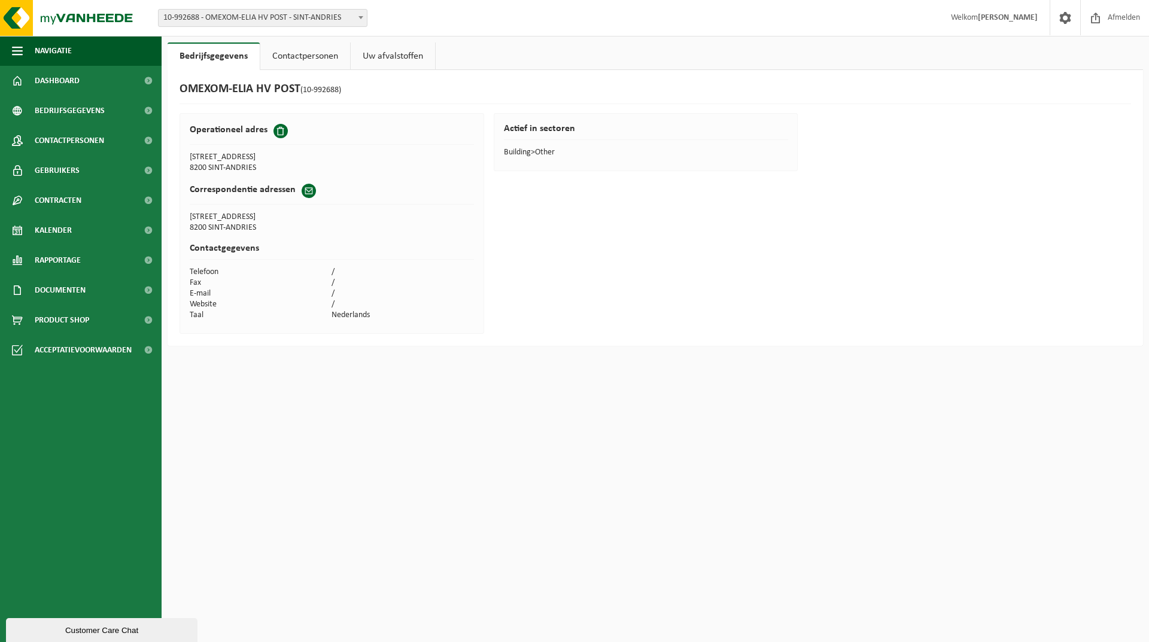
click at [315, 89] on span "(10-992688)" at bounding box center [320, 90] width 41 height 9
click at [199, 93] on h1 "OMEXOM-[PERSON_NAME] POST (10-992688)" at bounding box center [260, 90] width 162 height 16
click at [145, 169] on span at bounding box center [148, 171] width 27 height 30
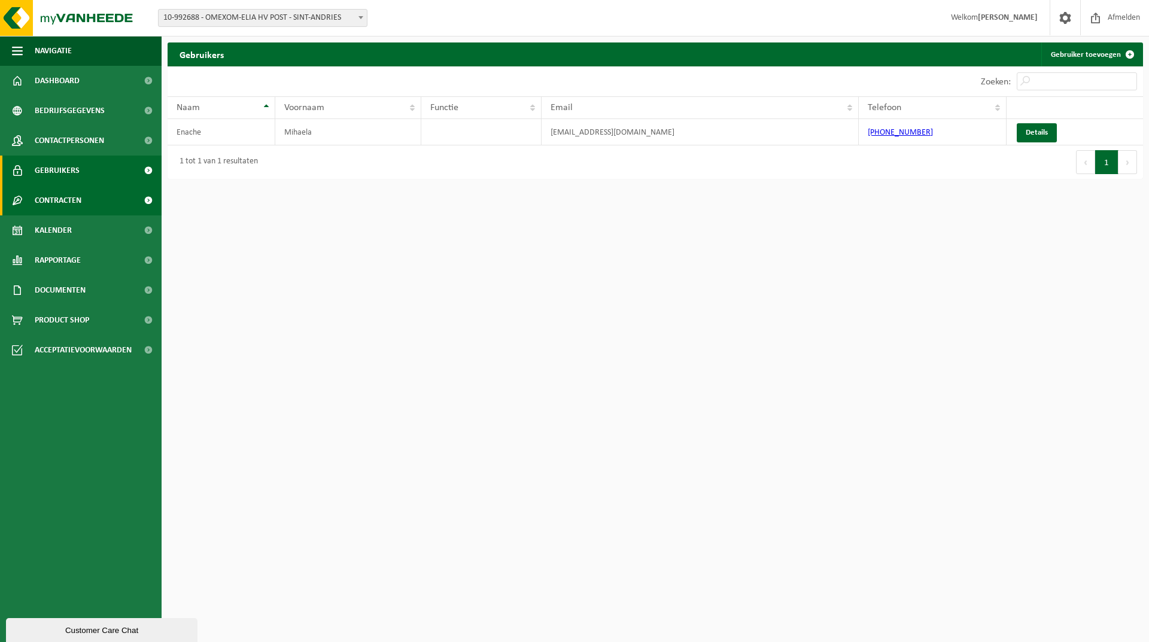
click at [132, 199] on link "Contracten" at bounding box center [81, 200] width 162 height 30
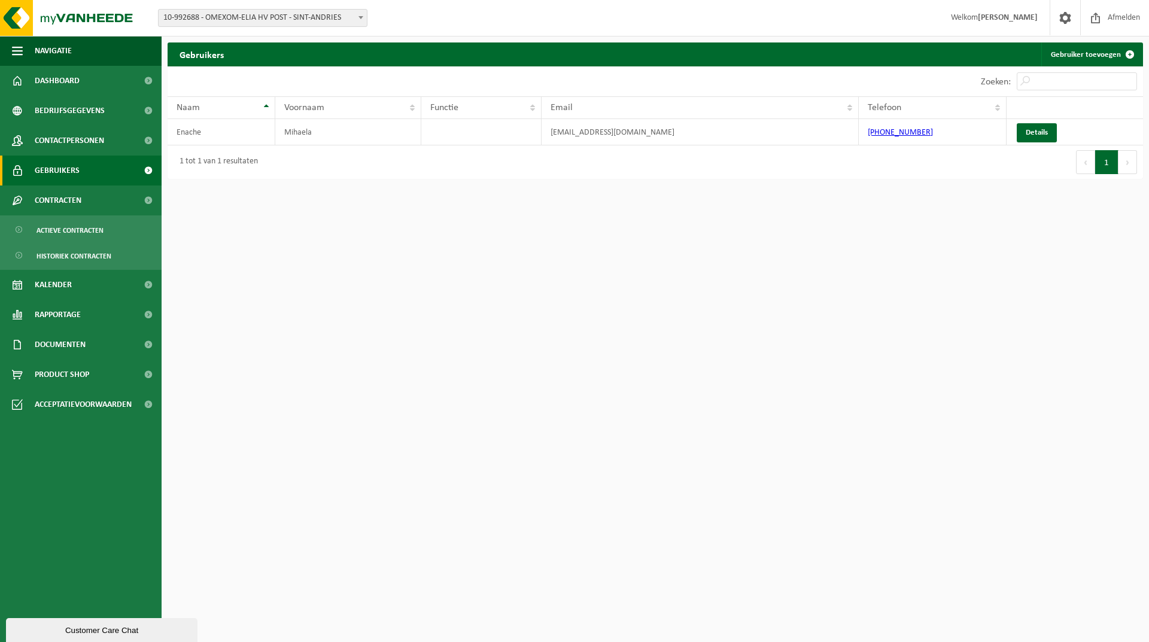
click at [34, 166] on link "Gebruikers" at bounding box center [81, 171] width 162 height 30
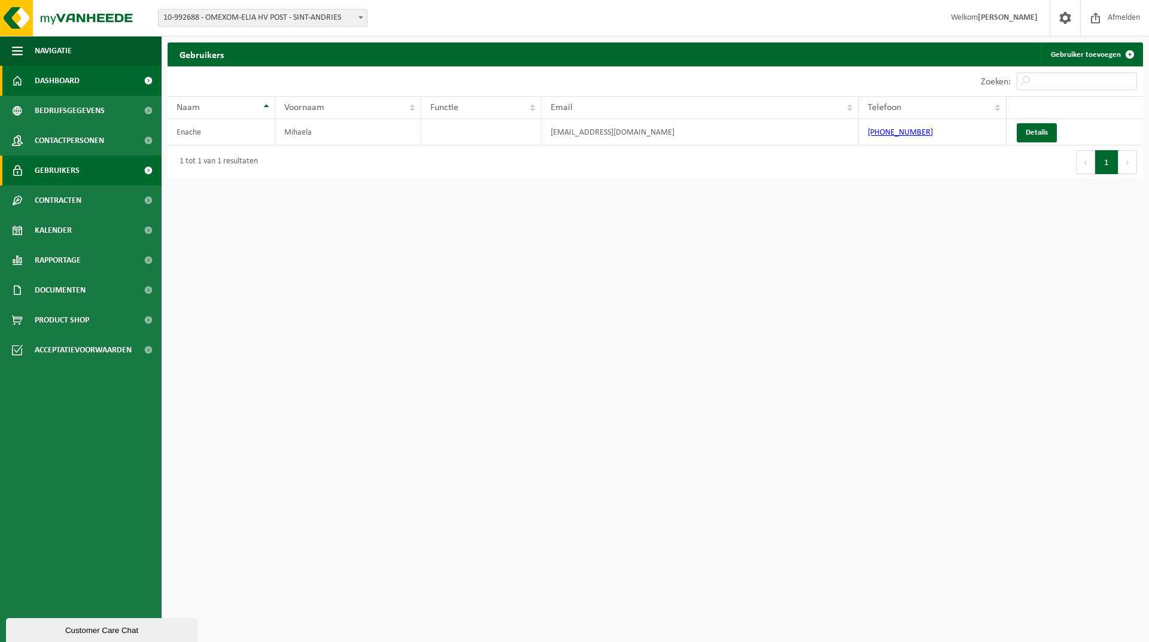
click at [25, 81] on link "Dashboard" at bounding box center [81, 81] width 162 height 30
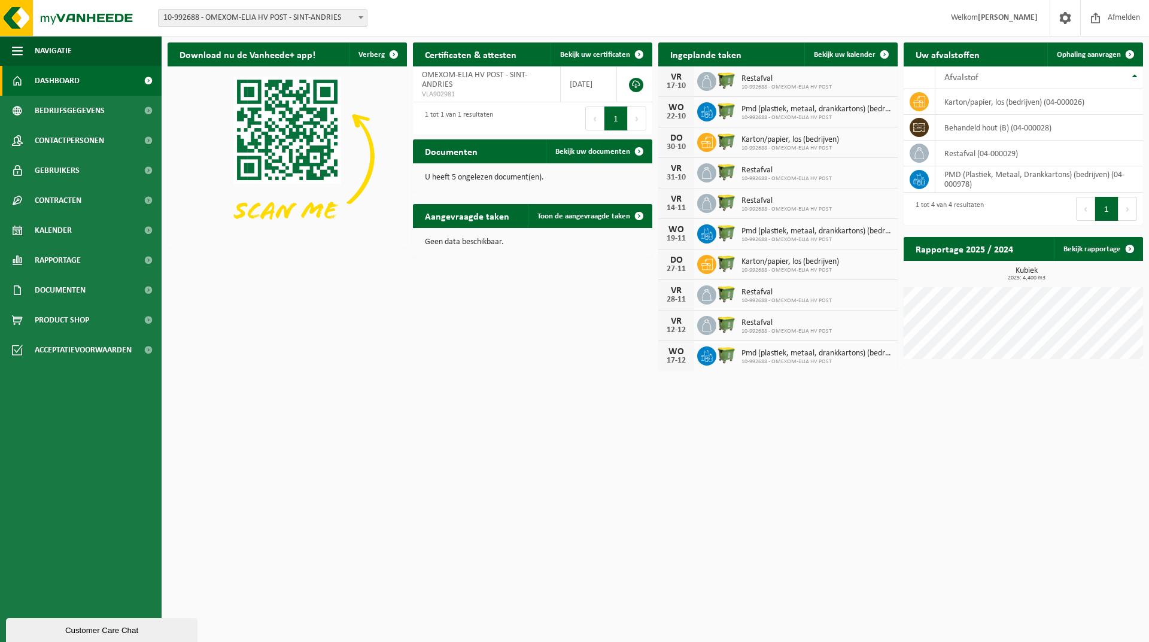
click at [188, 22] on span "10-992688 - OMEXOM-ELIA HV POST - SINT-ANDRIES" at bounding box center [263, 18] width 208 height 17
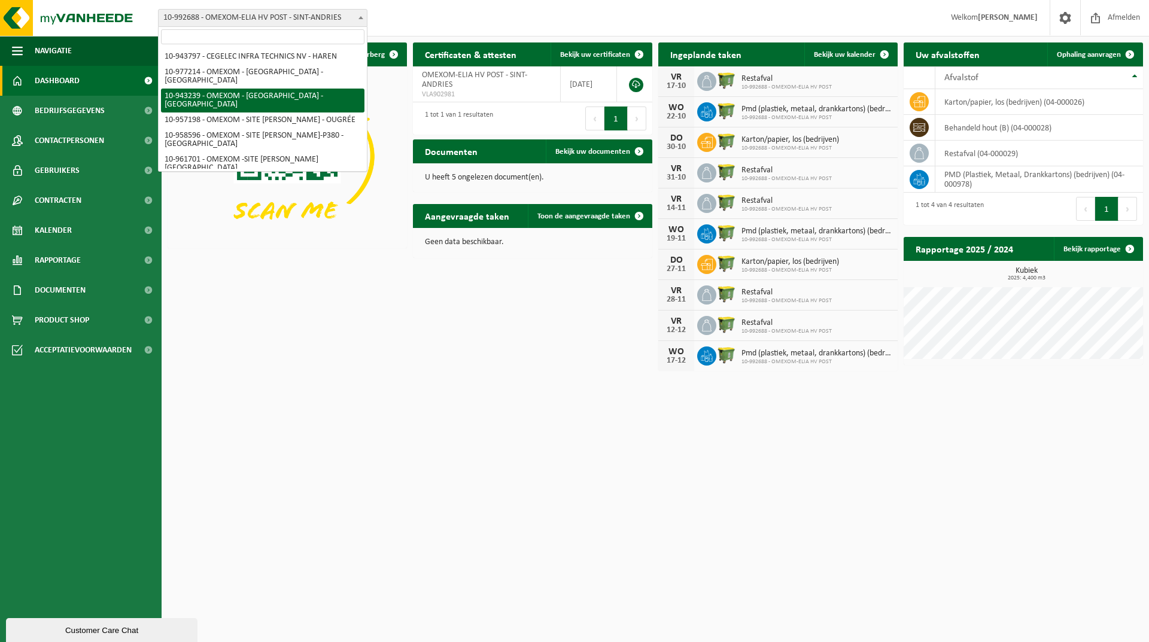
click at [251, 44] on input "search" at bounding box center [262, 36] width 203 height 15
click at [249, 38] on input "search" at bounding box center [262, 36] width 203 height 15
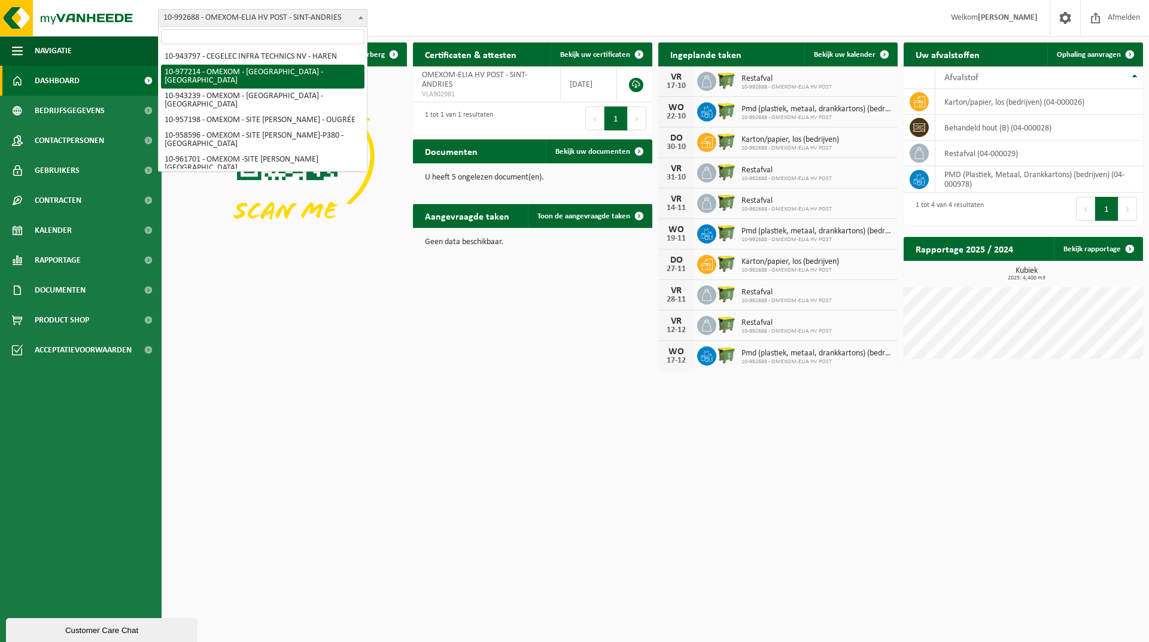
drag, startPoint x: 364, startPoint y: 69, endPoint x: 361, endPoint y: 44, distance: 25.4
click at [363, 50] on span "10-943797 - CEGELEC INFRA TECHNICS NV - HAREN 10-977214 - OMEXOM - MECHELEN - M…" at bounding box center [263, 109] width 208 height 124
select select "159331"
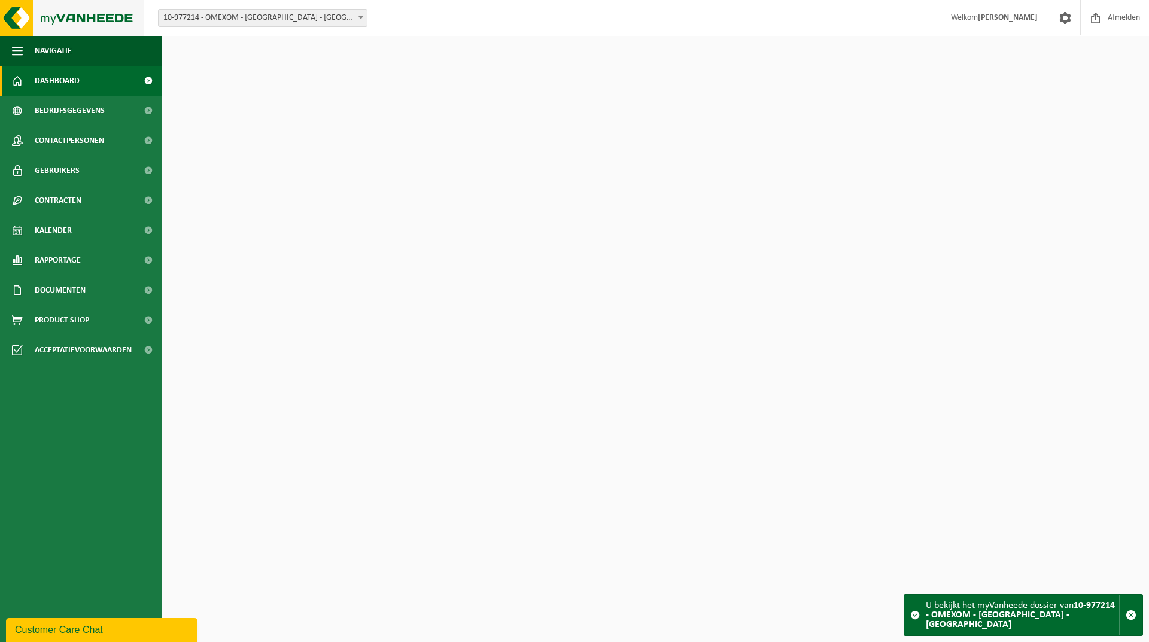
click at [19, 20] on img at bounding box center [72, 18] width 144 height 36
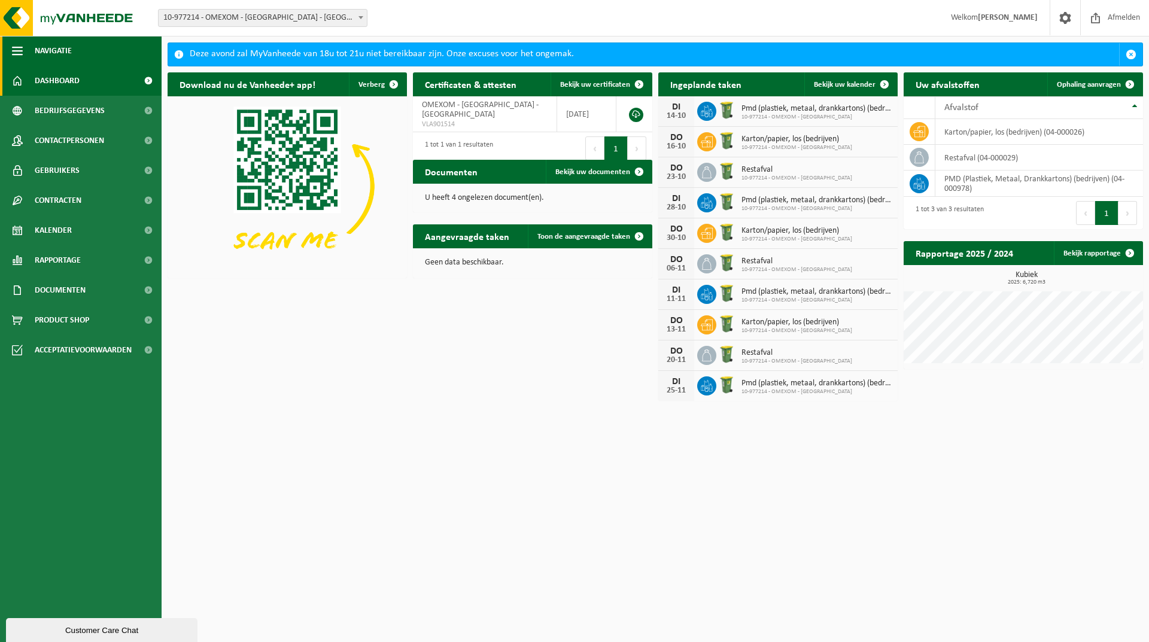
click at [17, 55] on span "button" at bounding box center [17, 51] width 11 height 30
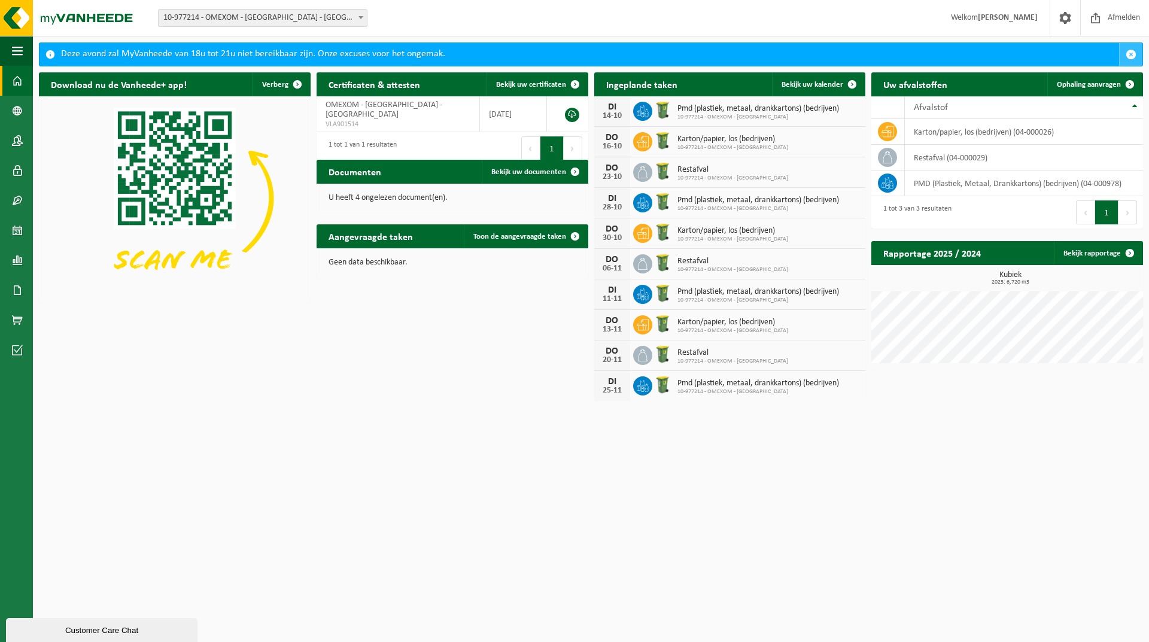
click at [1138, 54] on button "button" at bounding box center [1130, 54] width 23 height 23
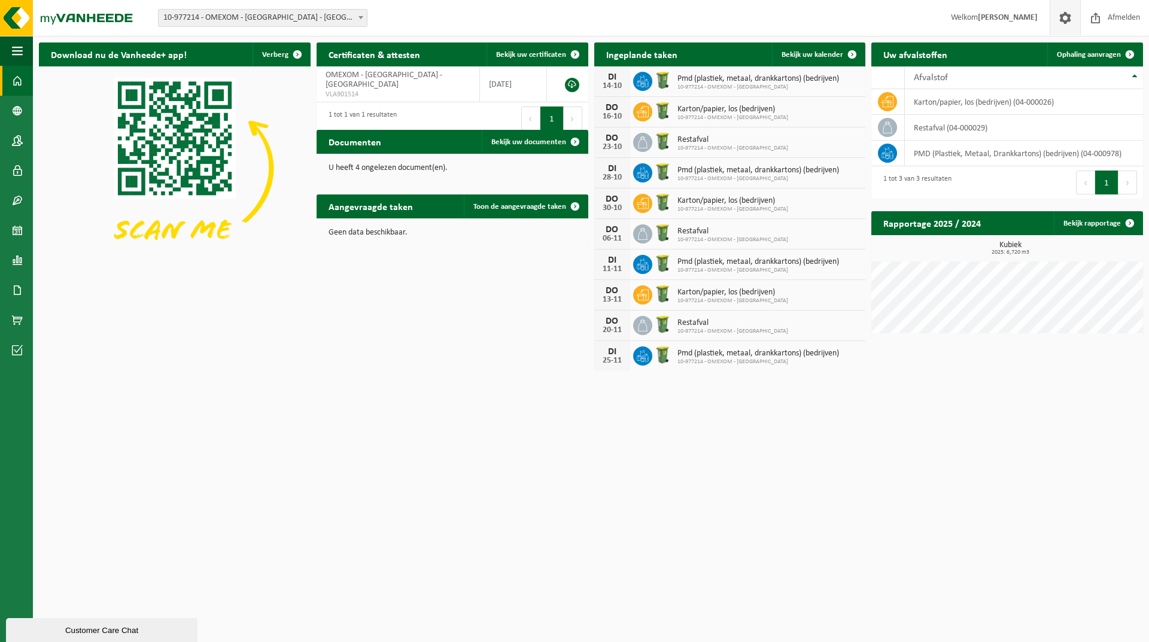
click at [1070, 17] on span at bounding box center [1065, 17] width 18 height 35
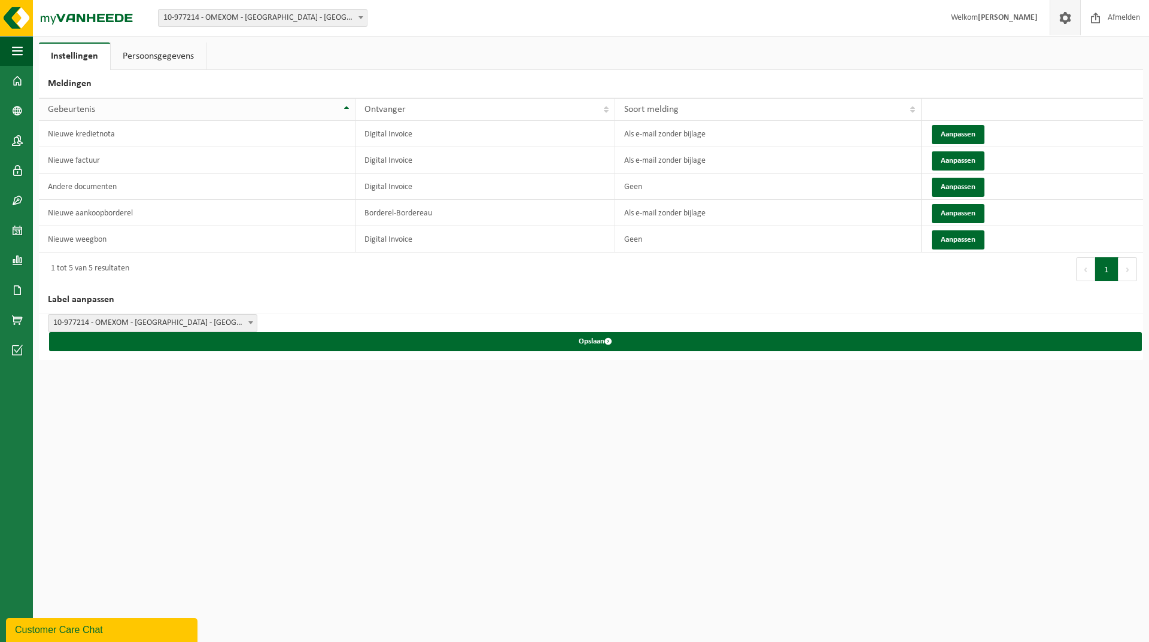
click at [81, 112] on span "Gebeurtenis" at bounding box center [71, 110] width 47 height 10
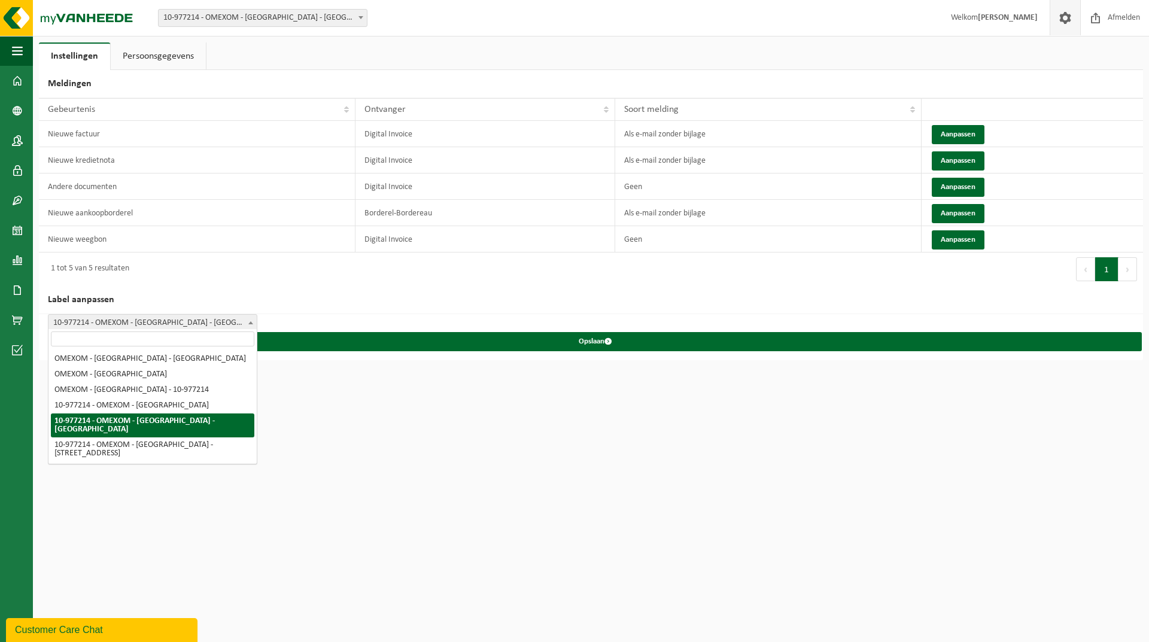
click at [248, 321] on b at bounding box center [250, 322] width 5 height 3
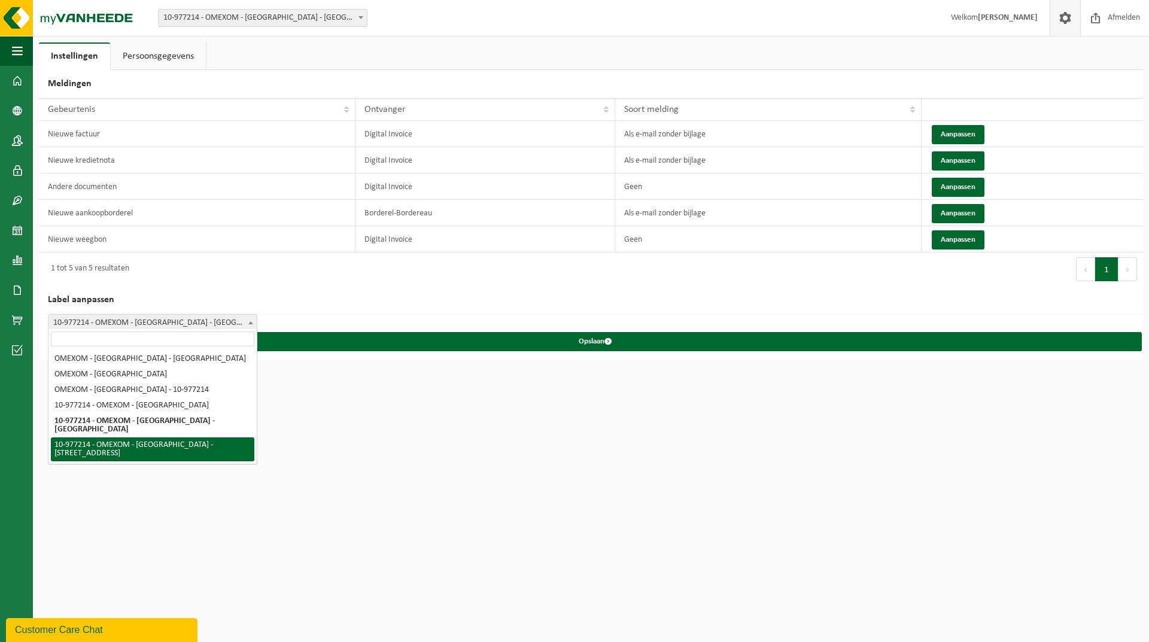
click at [140, 485] on html "Vestiging: 10-943797 - CEGELEC INFRA TECHNICS NV - HAREN 10-977214 - OMEXOM - M…" at bounding box center [574, 321] width 1149 height 642
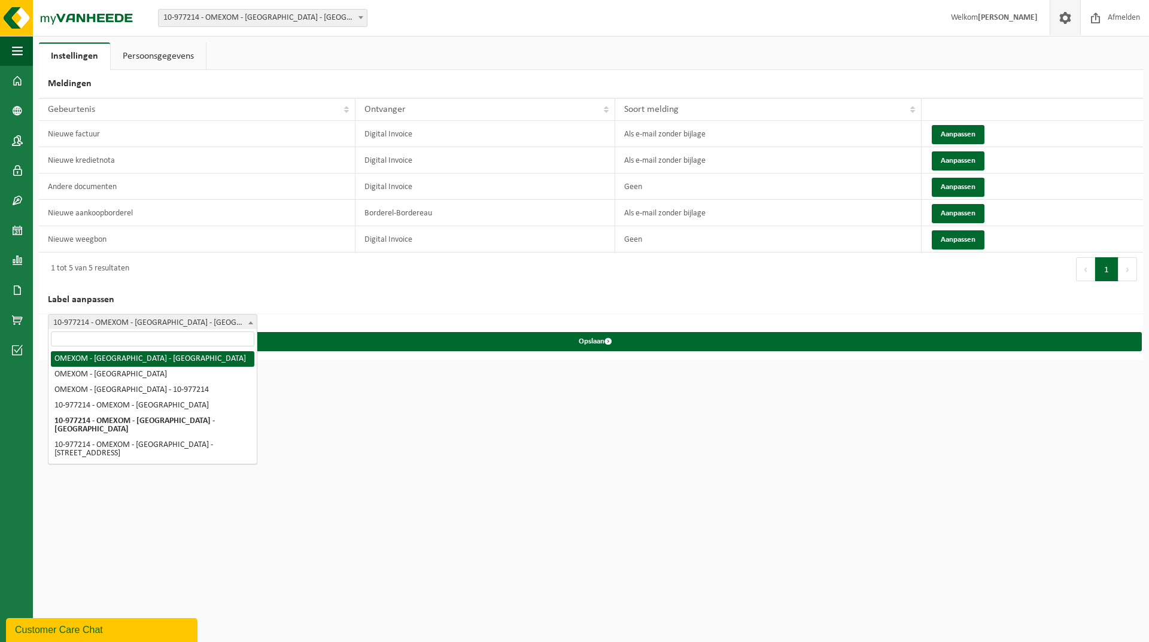
click at [202, 11] on span "10-977214 - OMEXOM - [GEOGRAPHIC_DATA] - [GEOGRAPHIC_DATA]" at bounding box center [263, 18] width 208 height 17
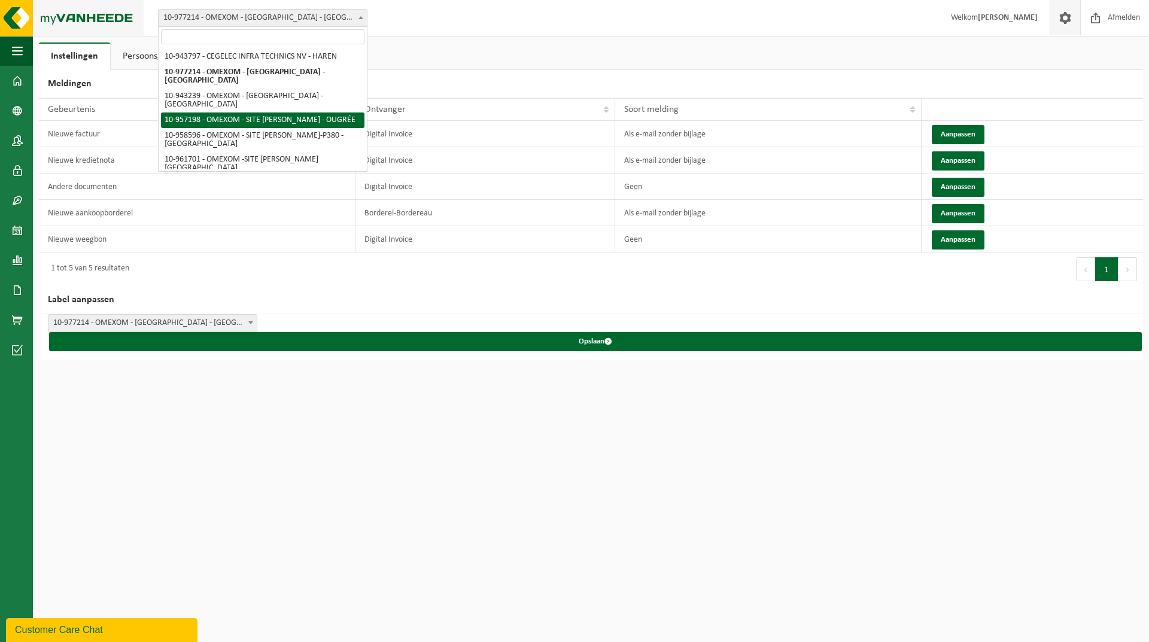
click at [26, 14] on img at bounding box center [72, 18] width 144 height 36
